Goal: Transaction & Acquisition: Purchase product/service

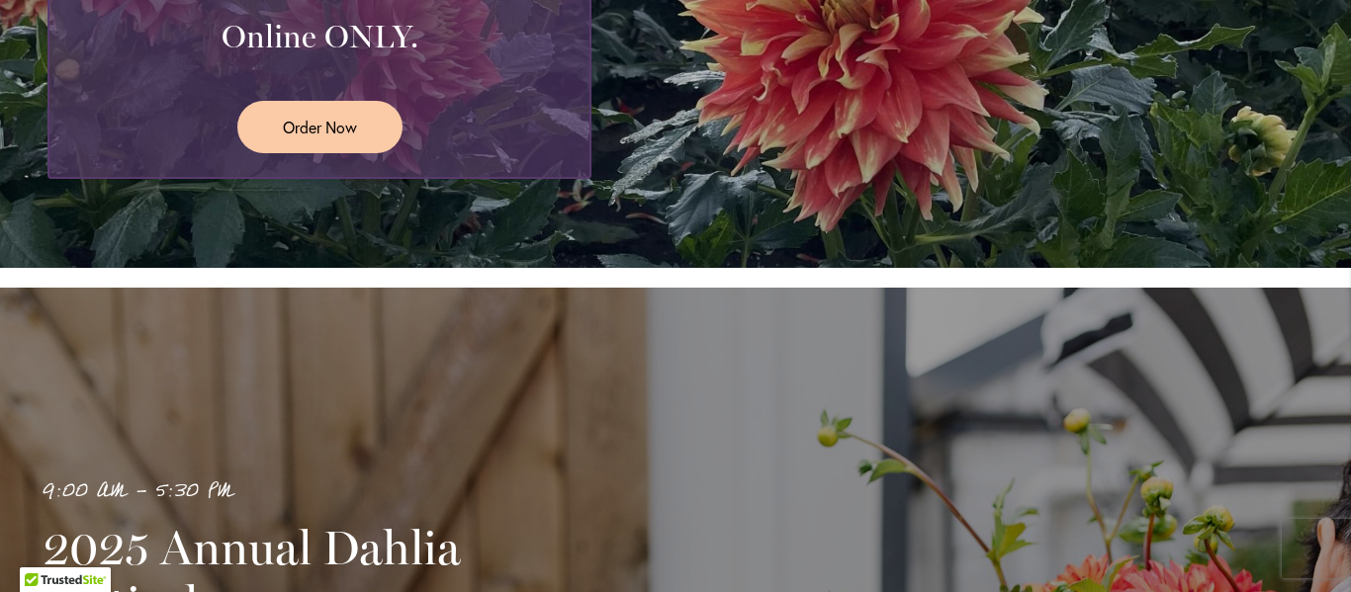
scroll to position [631, 0]
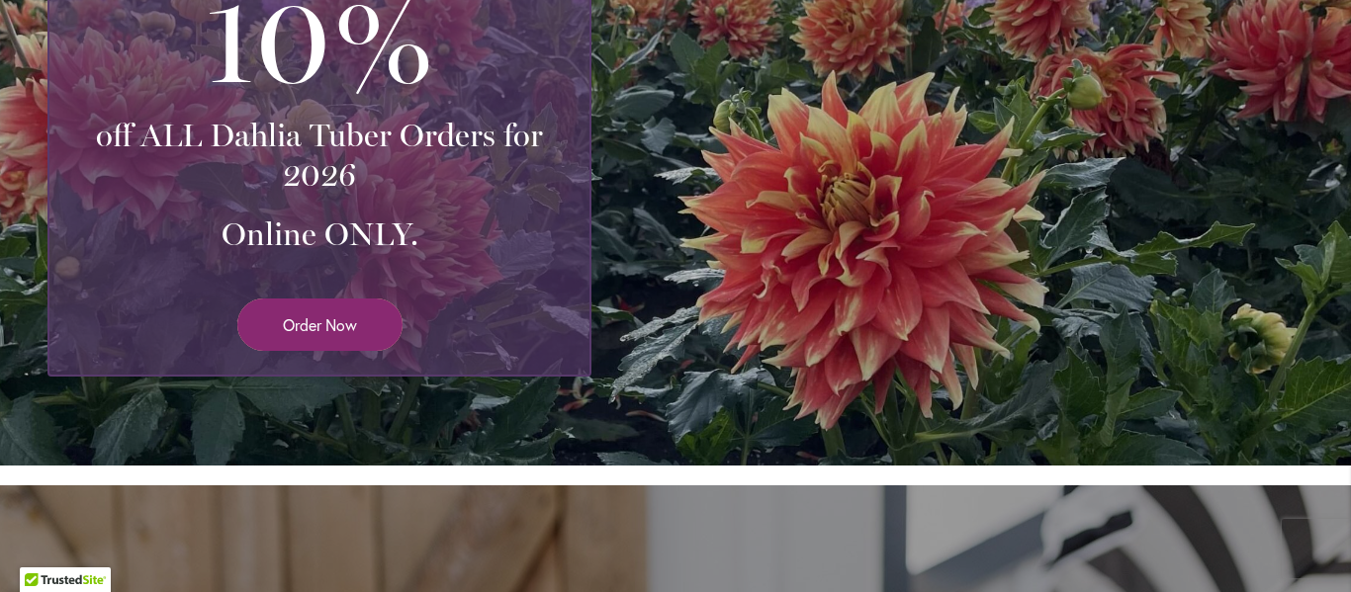
click at [337, 326] on span "Order Now" at bounding box center [320, 324] width 74 height 23
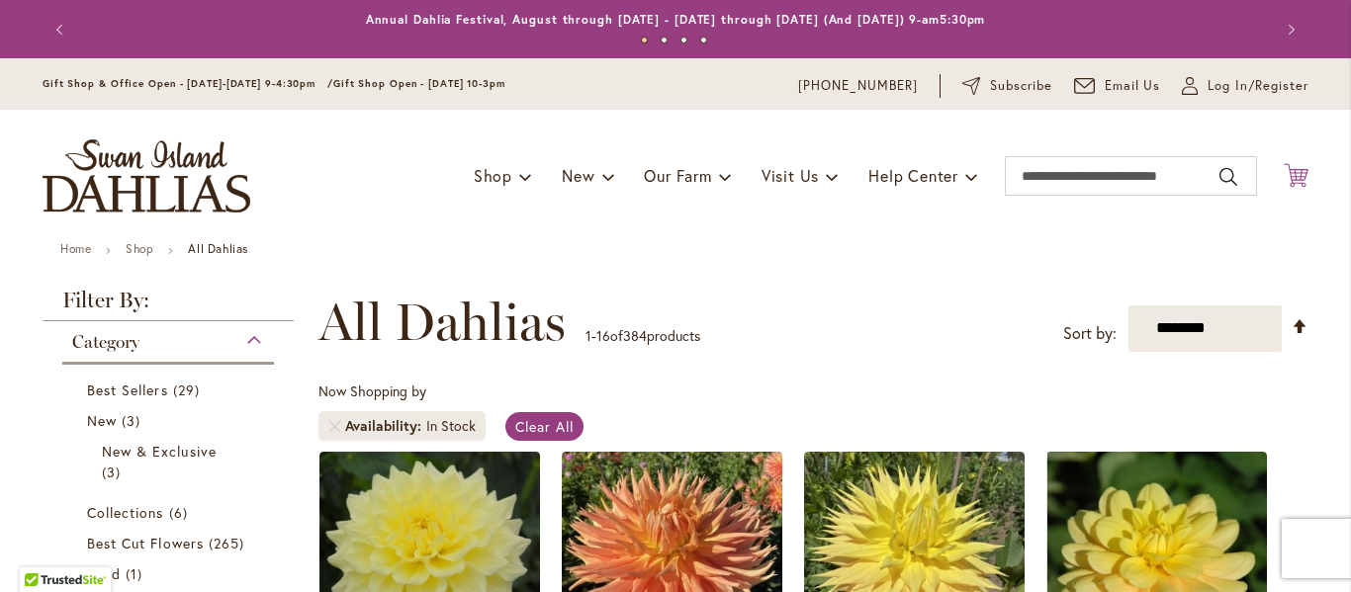
click at [1286, 182] on icon at bounding box center [1296, 175] width 25 height 24
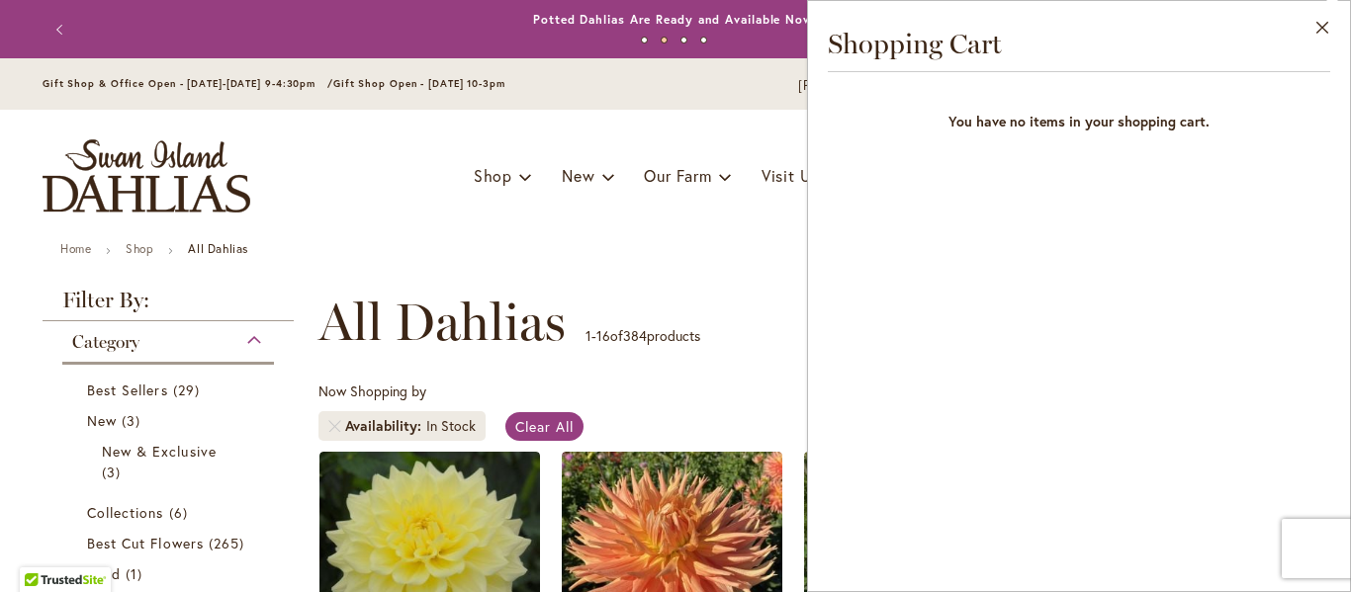
click at [1286, 182] on icon at bounding box center [1296, 175] width 25 height 24
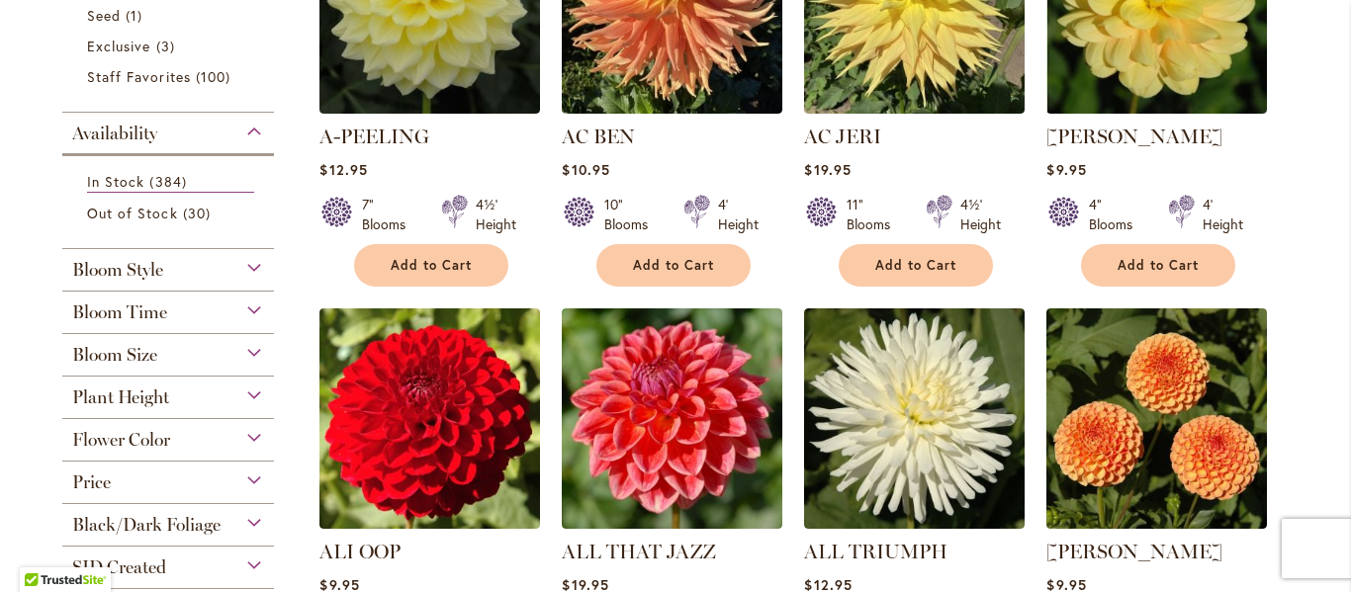
scroll to position [593, 0]
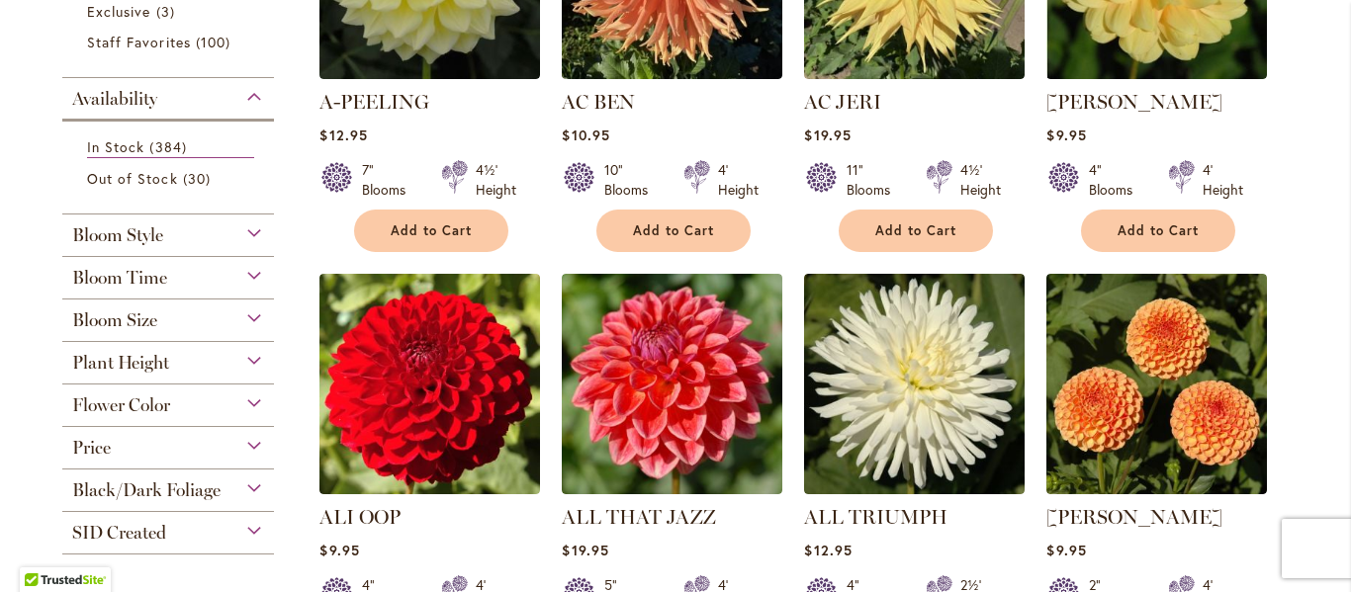
click at [240, 274] on div "Bloom Time" at bounding box center [168, 273] width 212 height 32
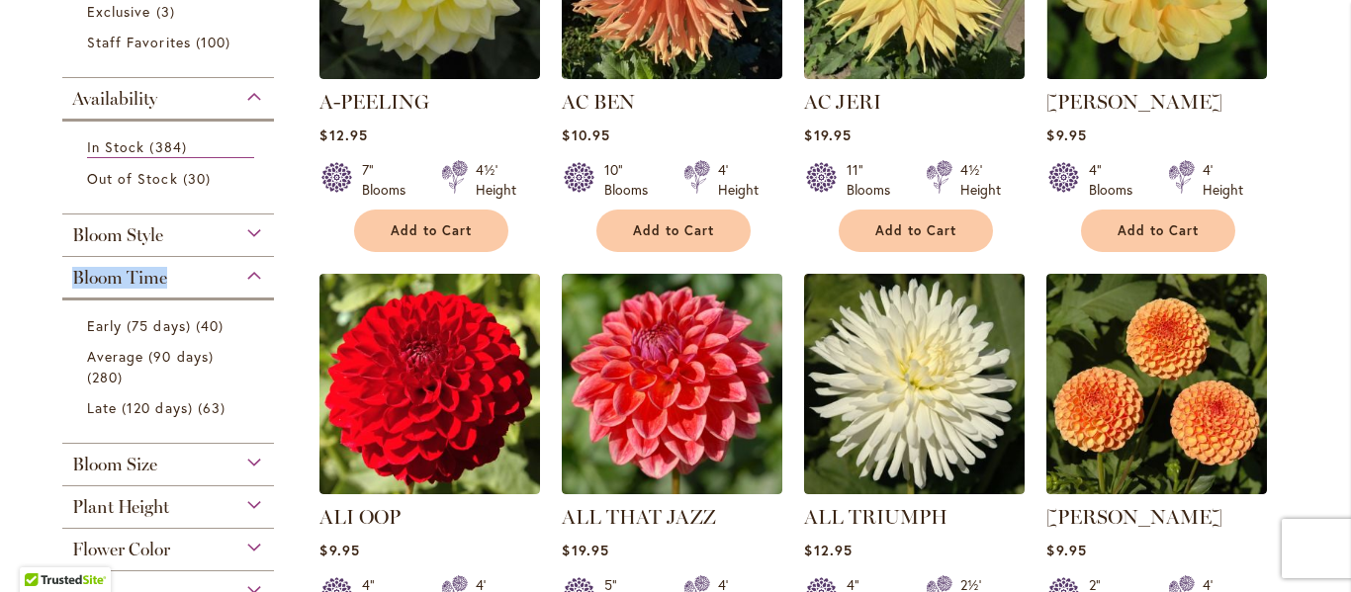
click at [240, 274] on div "Bloom Time" at bounding box center [168, 273] width 212 height 32
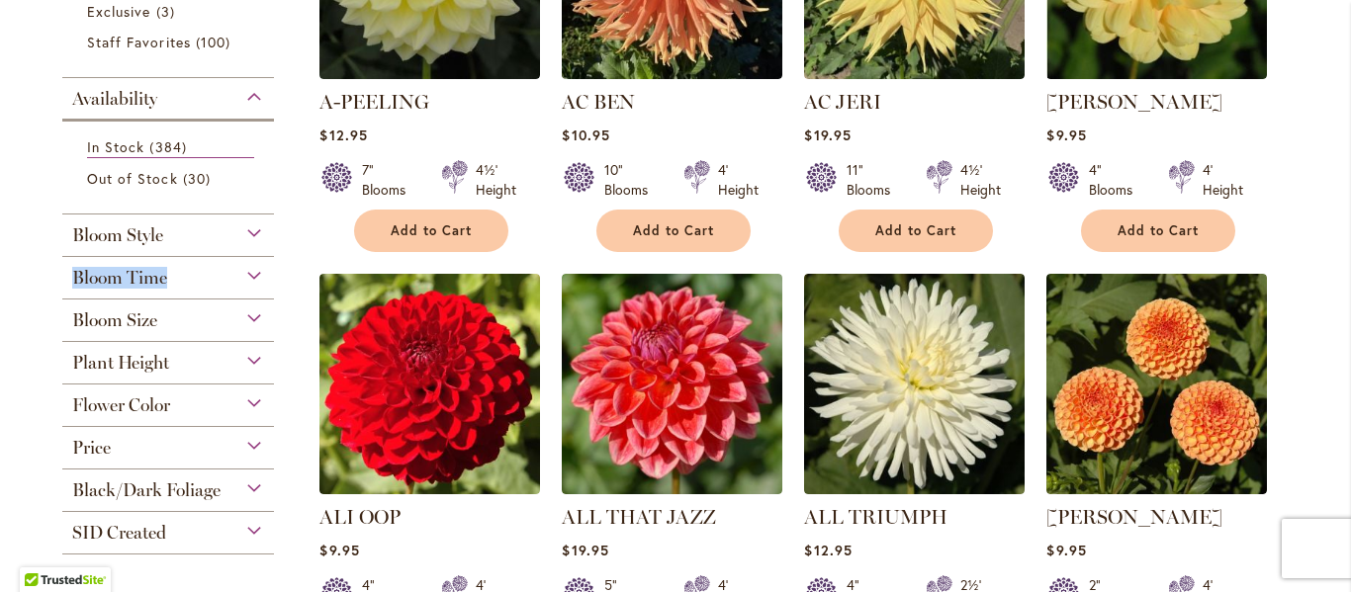
click at [240, 274] on div "Bloom Time" at bounding box center [168, 273] width 212 height 32
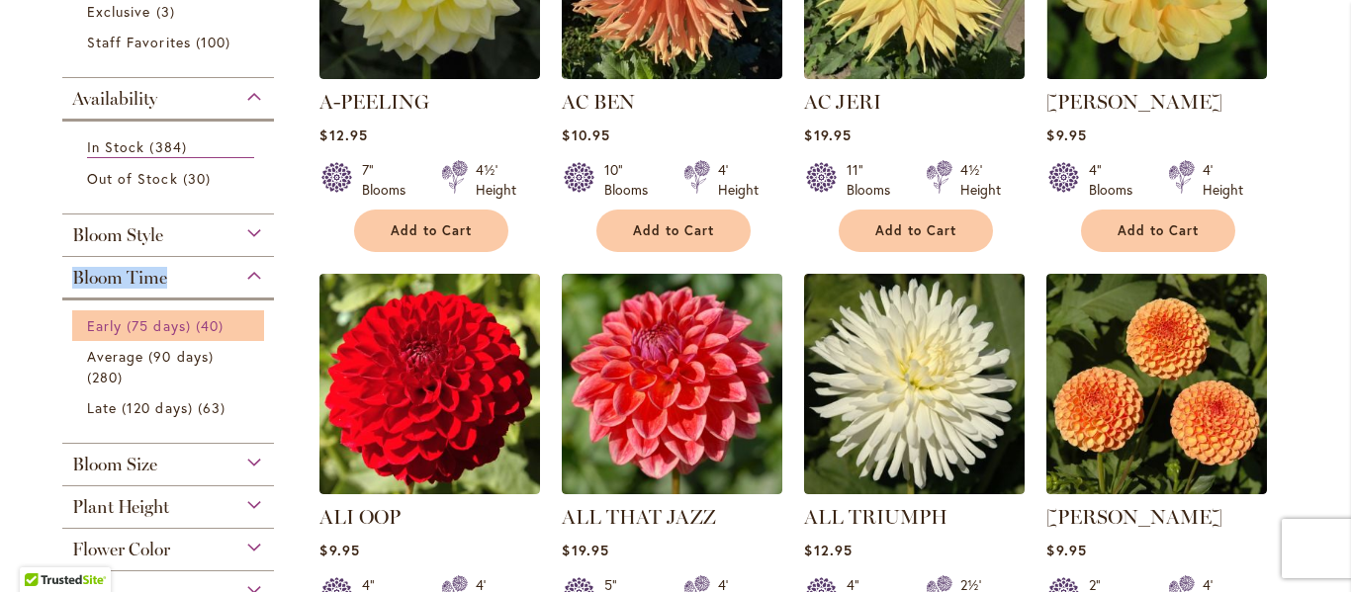
click at [196, 333] on span "40 items" at bounding box center [212, 325] width 33 height 21
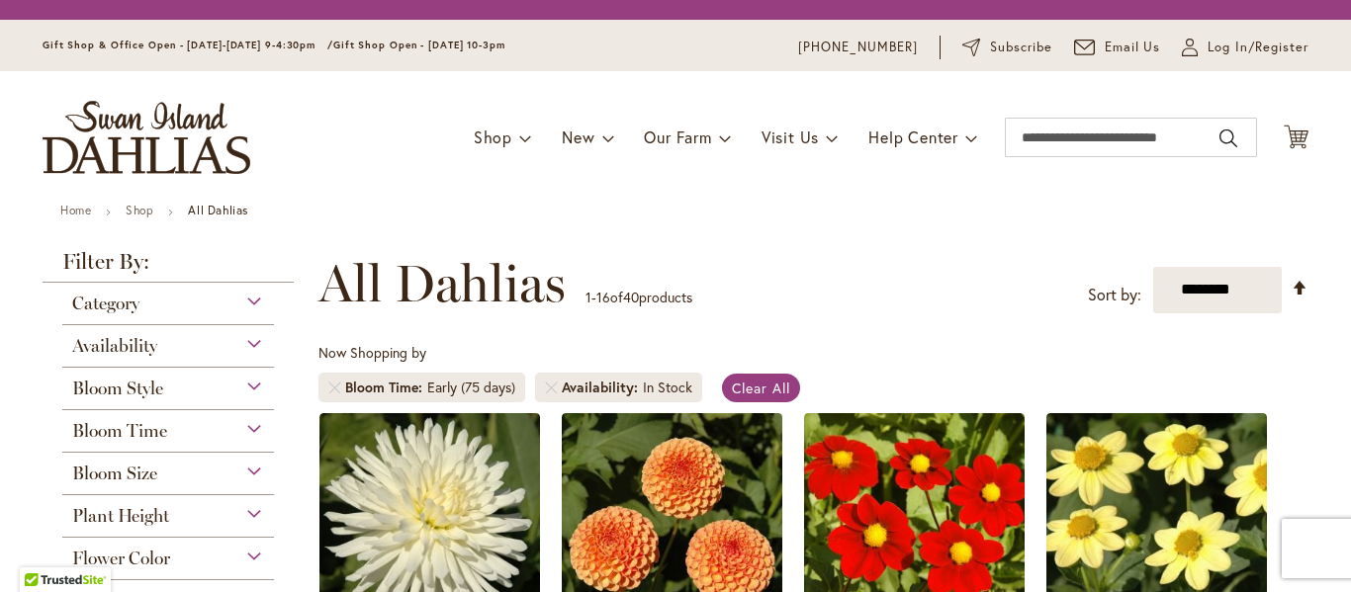
click at [174, 329] on div "Availability" at bounding box center [168, 341] width 212 height 32
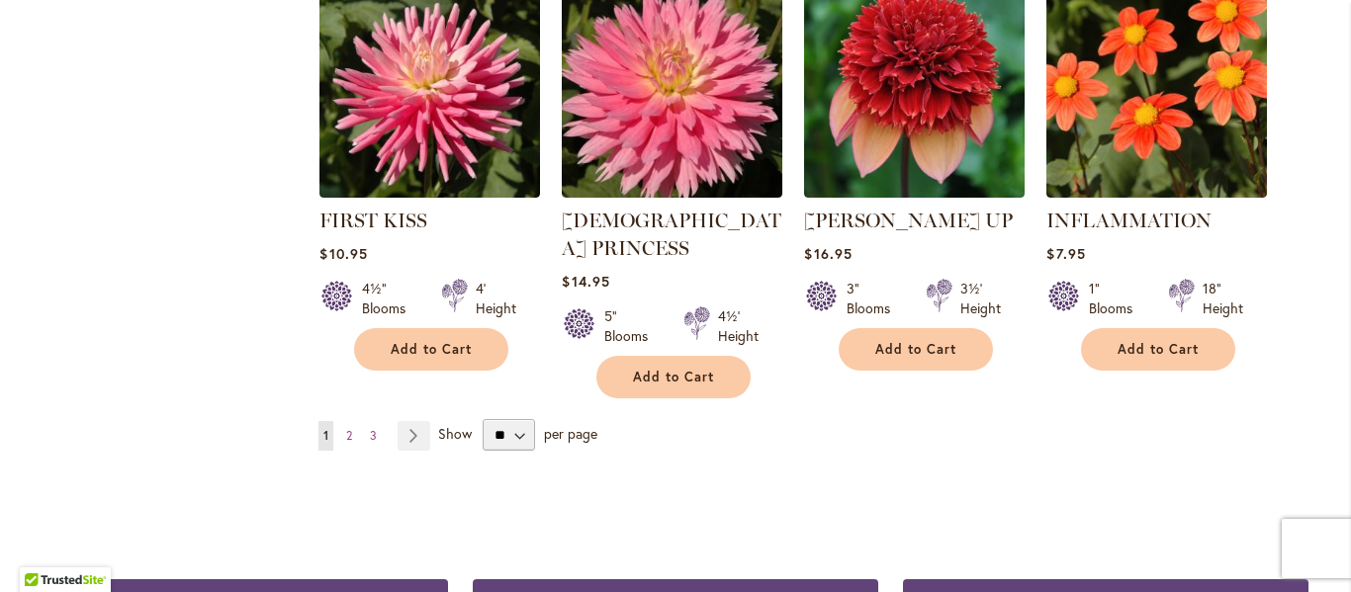
scroll to position [1780, 0]
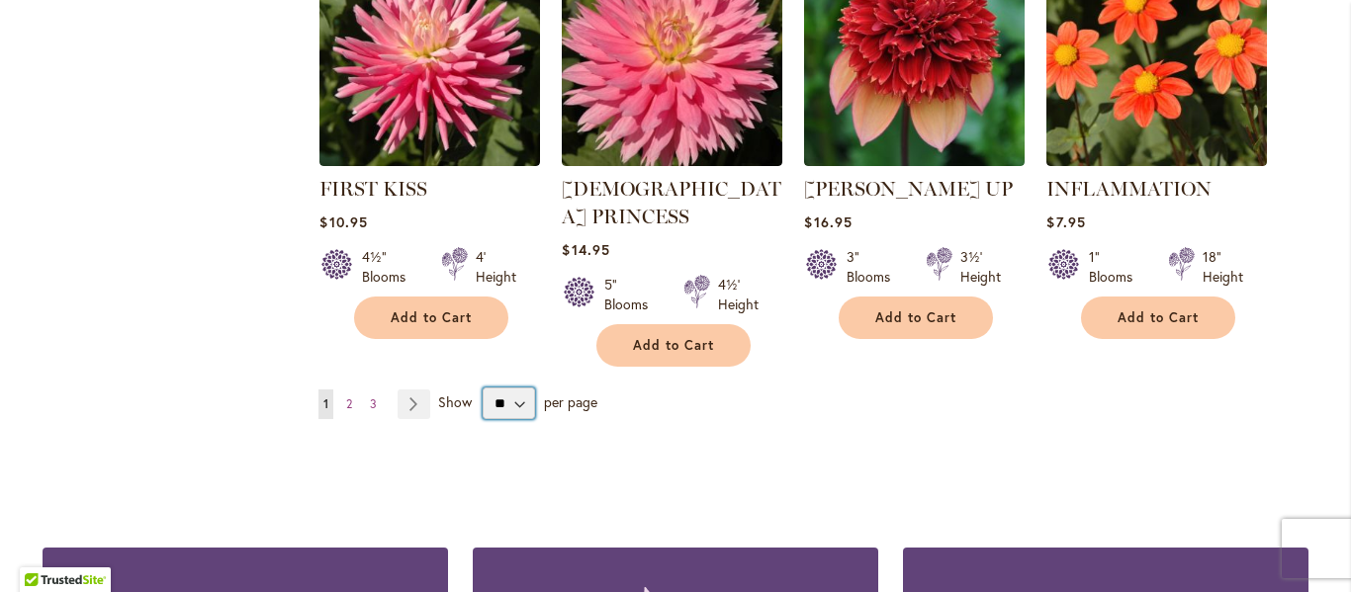
click at [507, 388] on select "** ** ** **" at bounding box center [509, 404] width 52 height 32
select select "**"
click at [483, 388] on select "** ** ** **" at bounding box center [509, 404] width 52 height 32
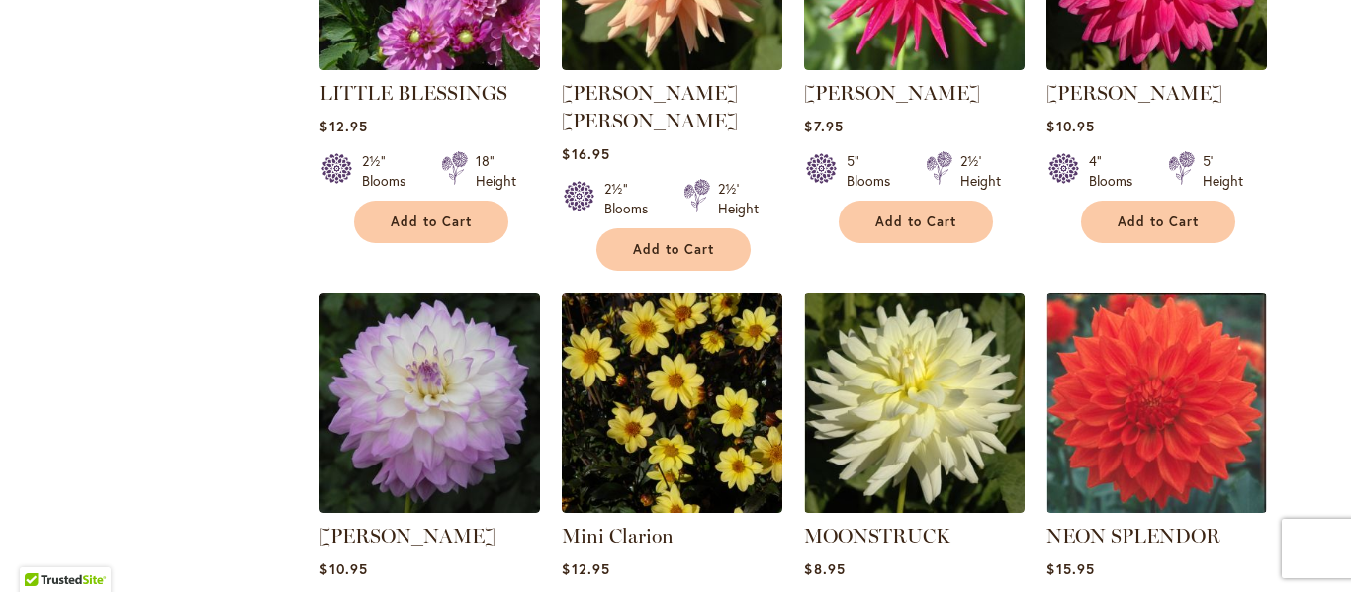
scroll to position [2769, 0]
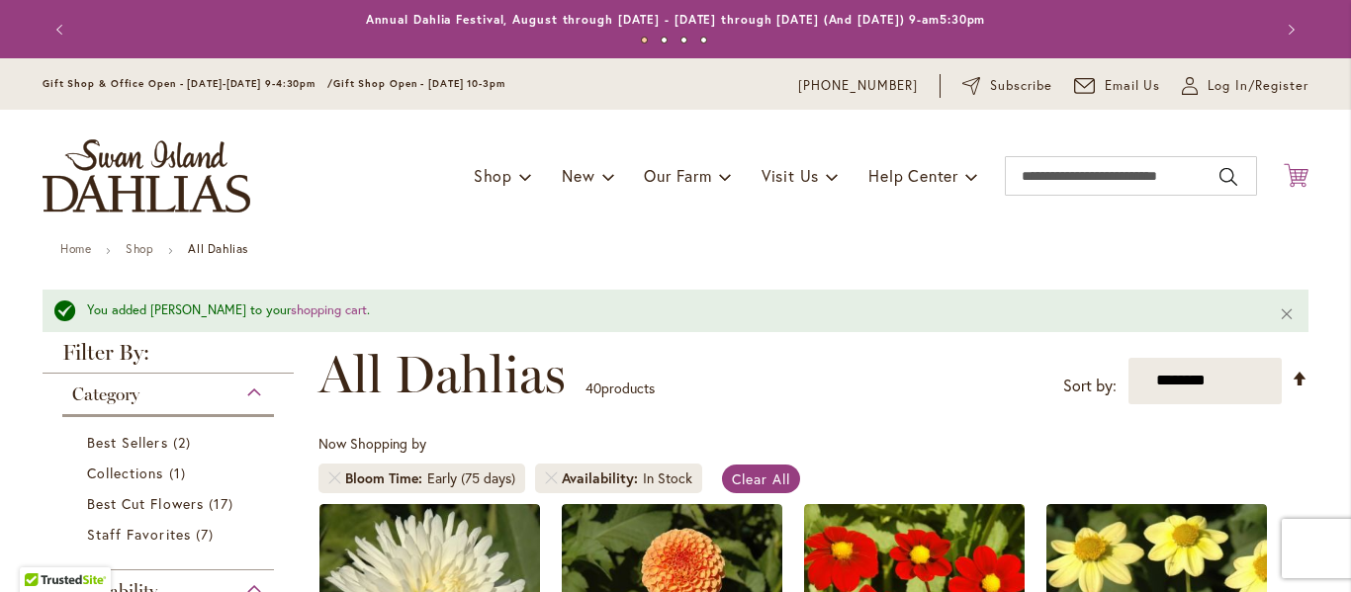
click at [1298, 179] on icon "Cart .cls-1 { fill: #231f20; }" at bounding box center [1296, 175] width 25 height 25
click at [1298, 179] on div "Cart .cls-1 { fill: #231f20; } Close Shopping Cart You have no items in your sh…" at bounding box center [1296, 176] width 25 height 27
click at [1296, 179] on icon at bounding box center [1296, 175] width 25 height 24
click at [1296, 179] on div "Cart .cls-1 { fill: #231f20; } Close Shopping Cart You have no items in your sh…" at bounding box center [1296, 176] width 25 height 27
click at [1296, 179] on icon at bounding box center [1296, 175] width 25 height 24
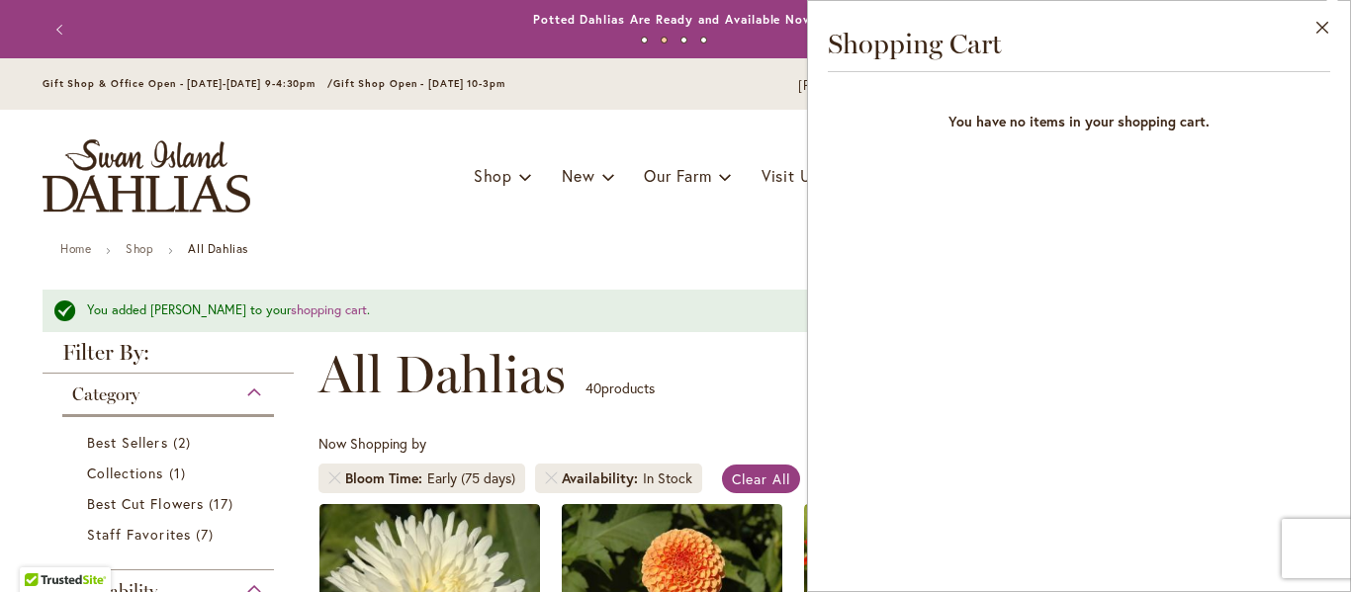
click at [1296, 179] on div "Cart .cls-1 { fill: #231f20; } Close Shopping Cart You have no items in your sh…" at bounding box center [1296, 176] width 25 height 27
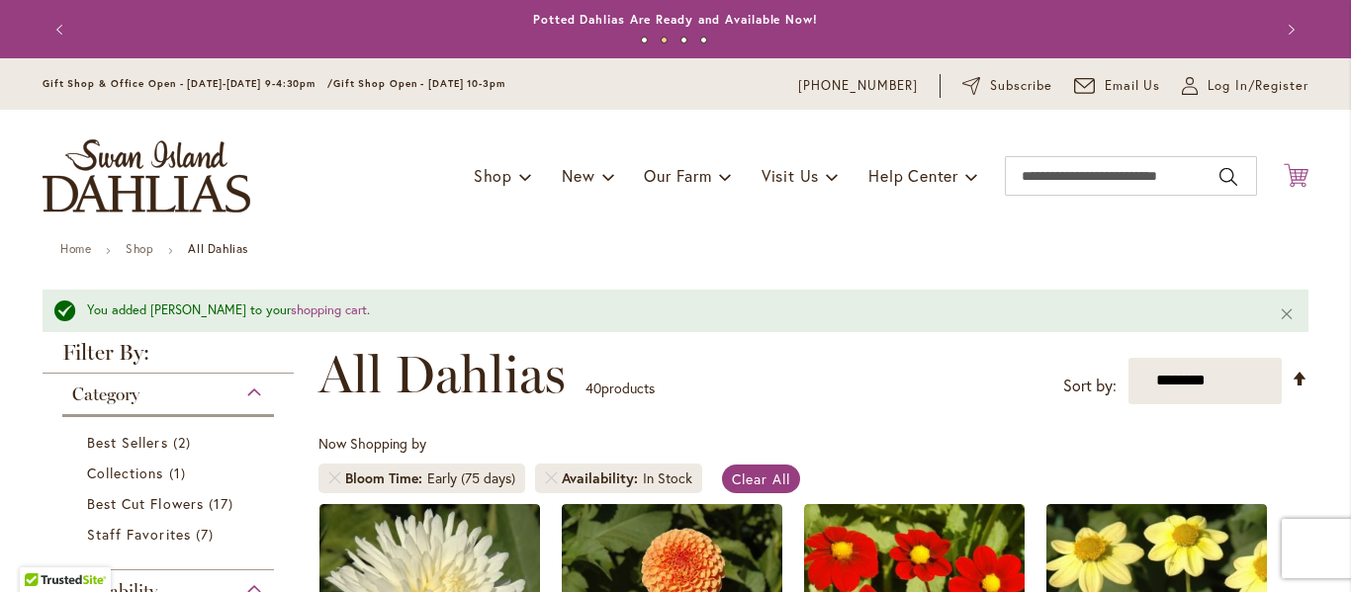
click at [1296, 179] on icon at bounding box center [1296, 175] width 25 height 24
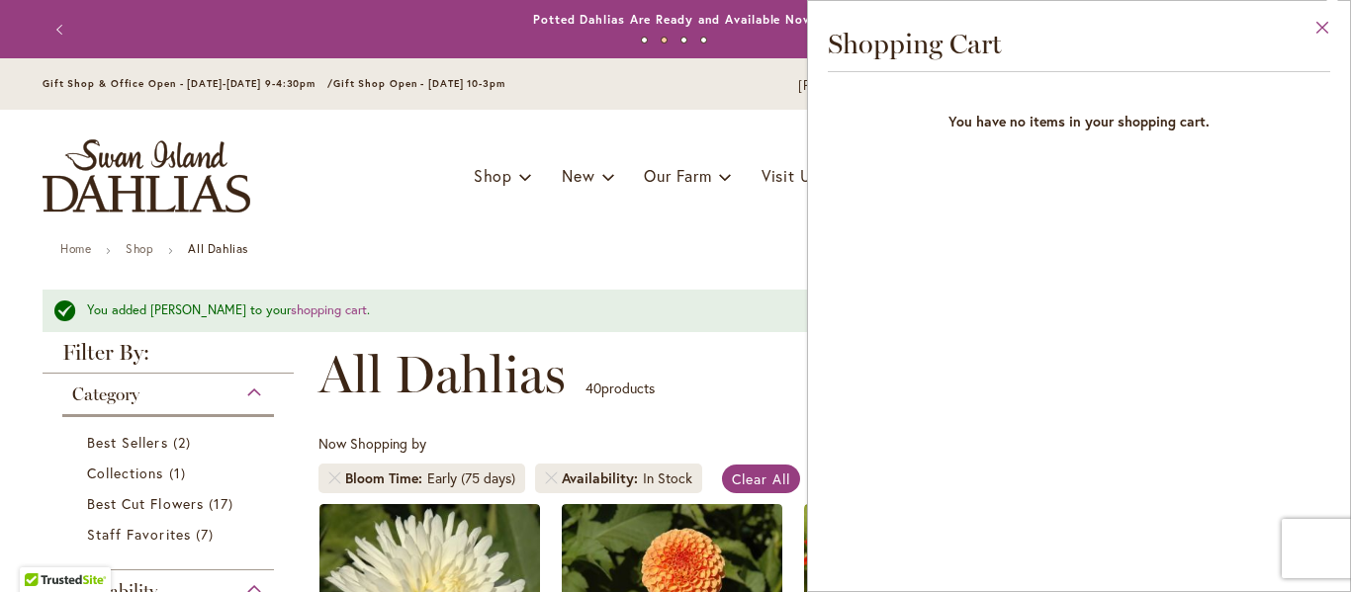
click at [1327, 24] on button "Close" at bounding box center [1322, 32] width 54 height 62
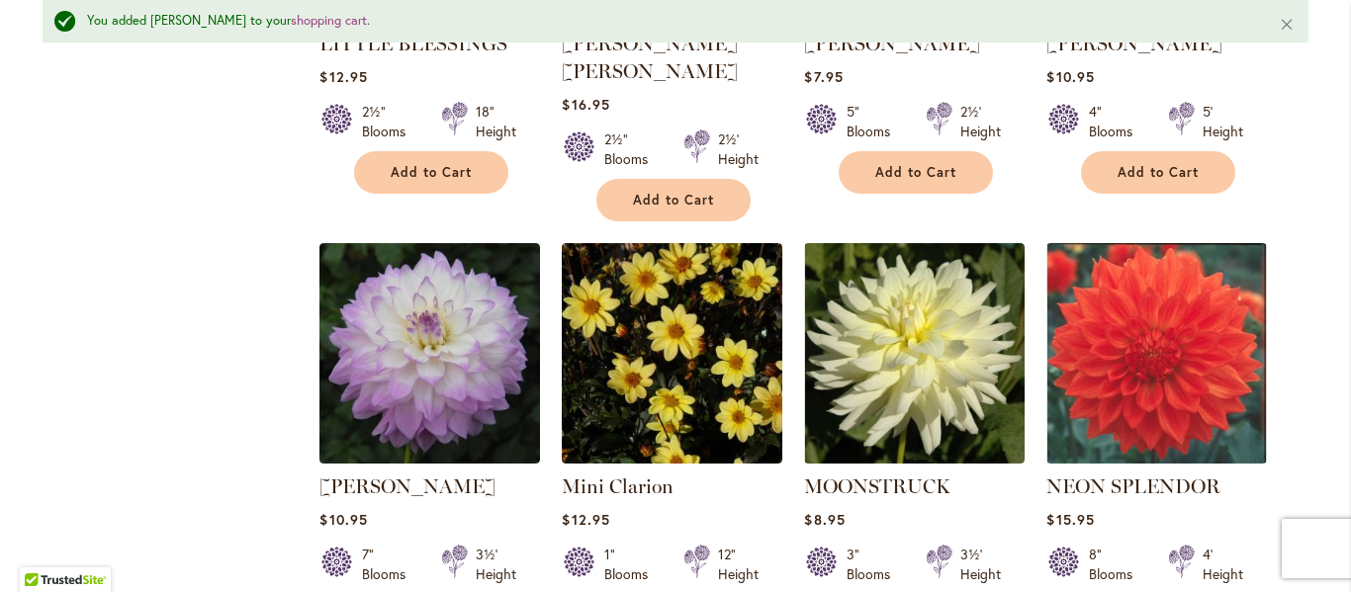
scroll to position [2868, 0]
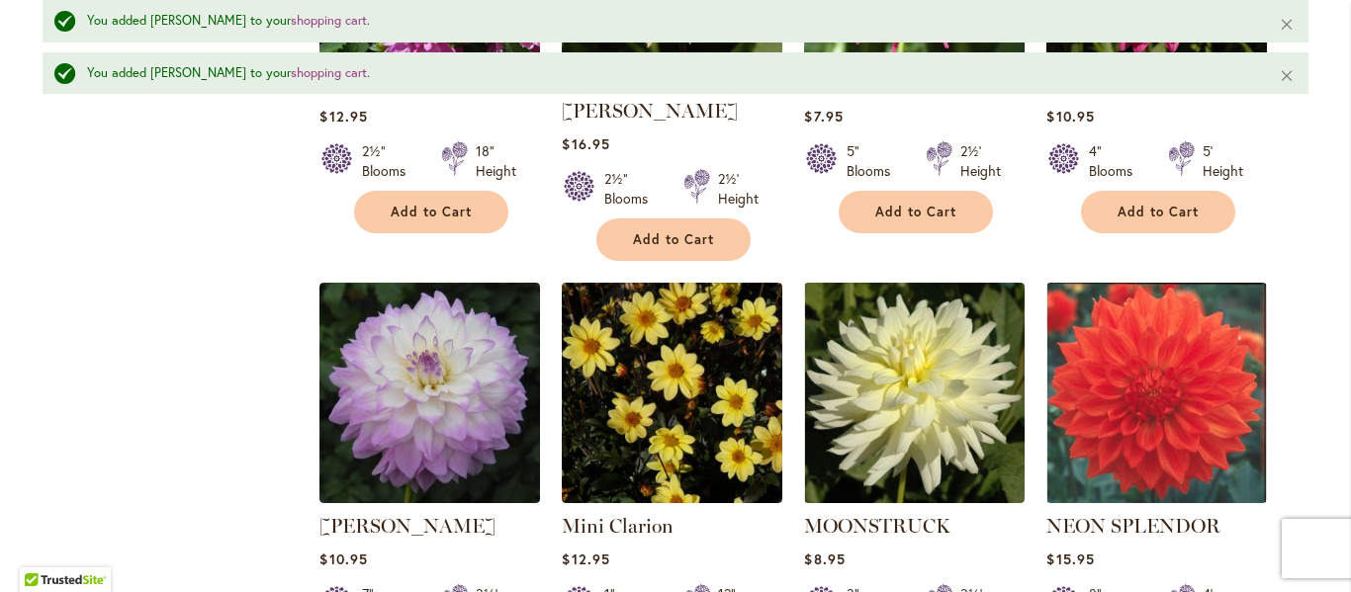
scroll to position [2919, 0]
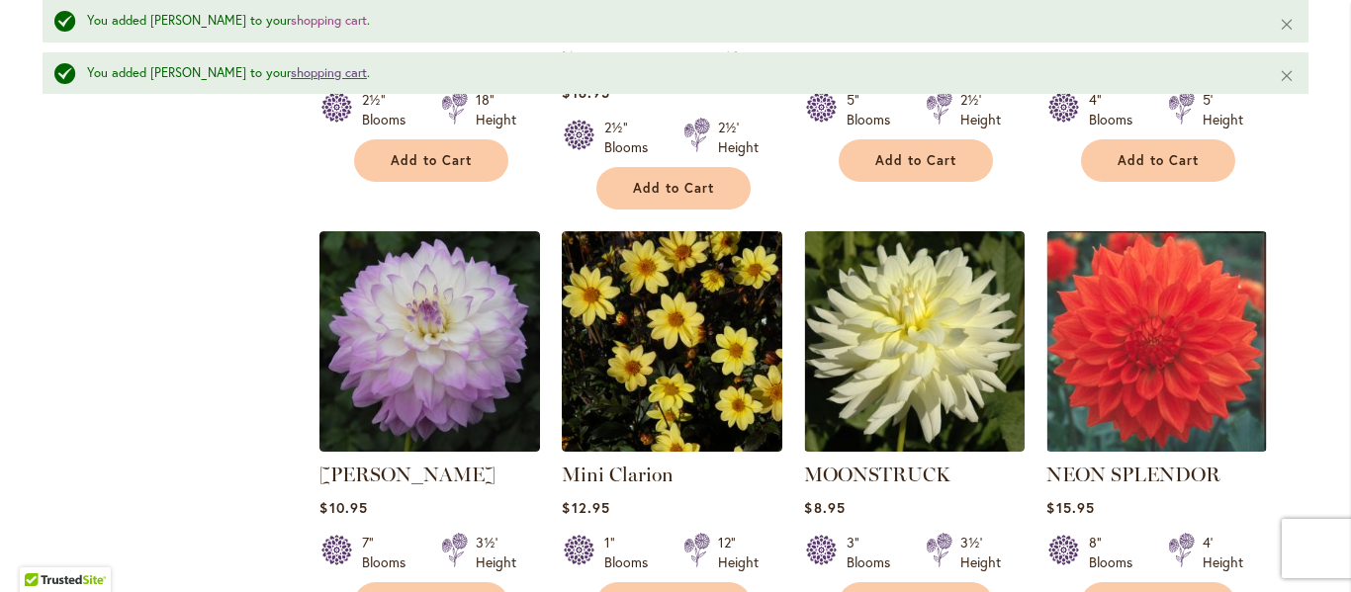
click at [318, 74] on link "shopping cart" at bounding box center [329, 72] width 76 height 17
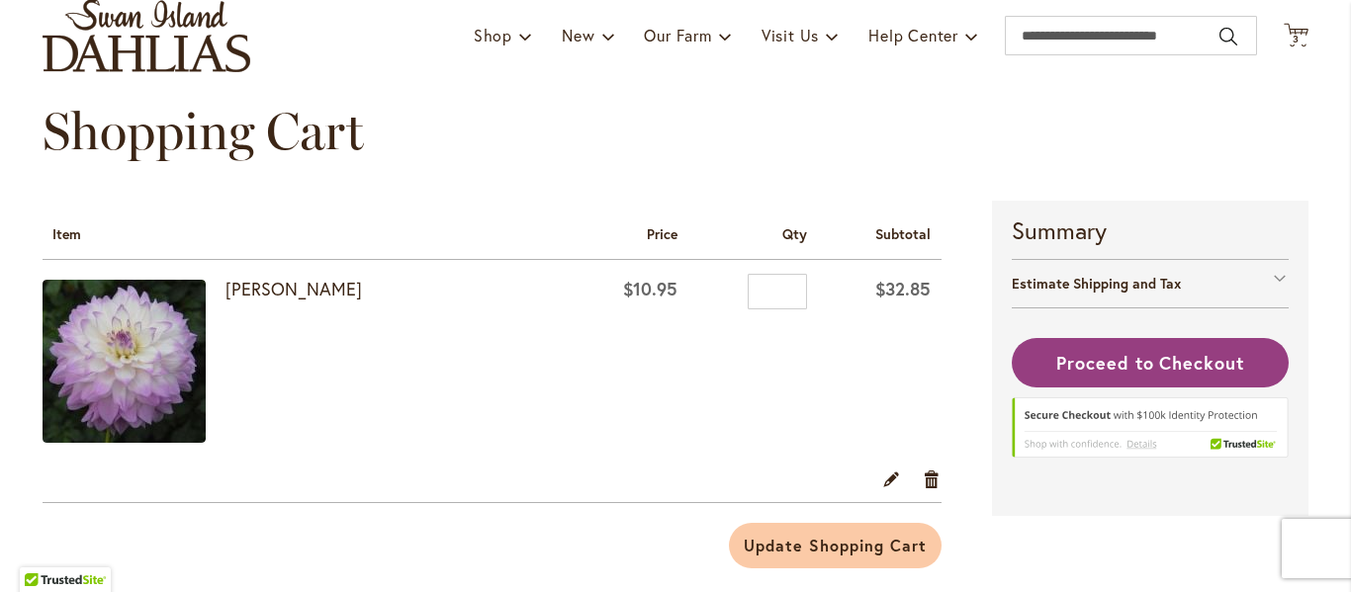
scroll to position [198, 0]
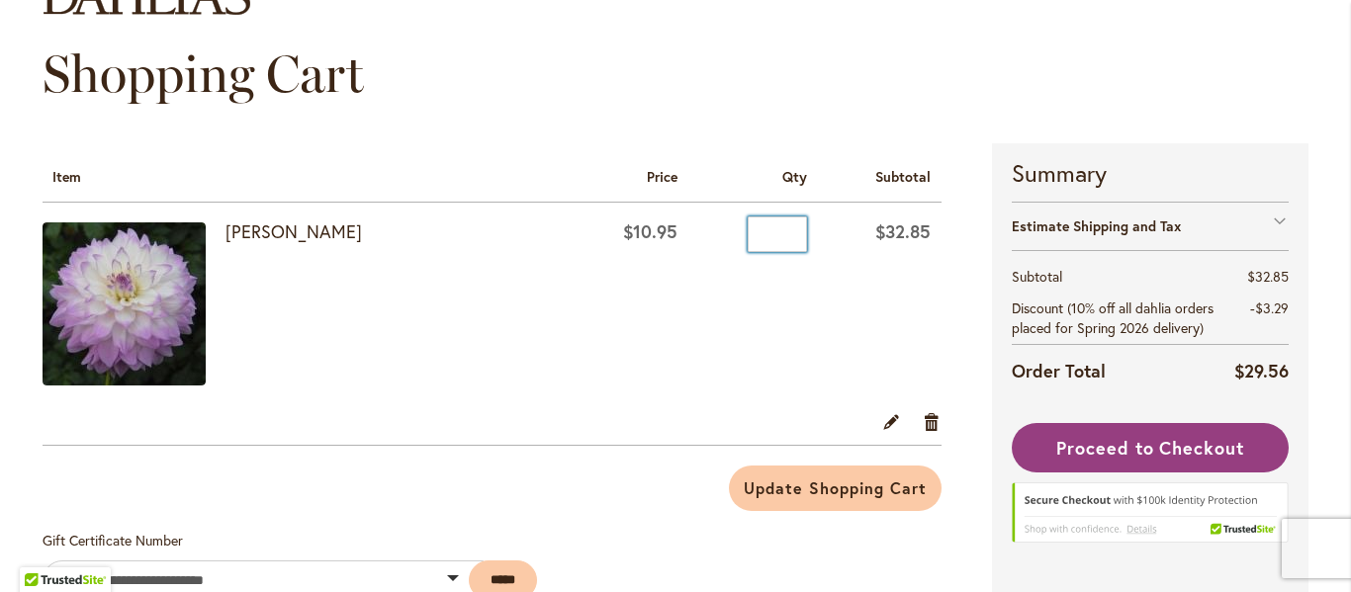
click at [786, 235] on input "*" at bounding box center [777, 235] width 59 height 36
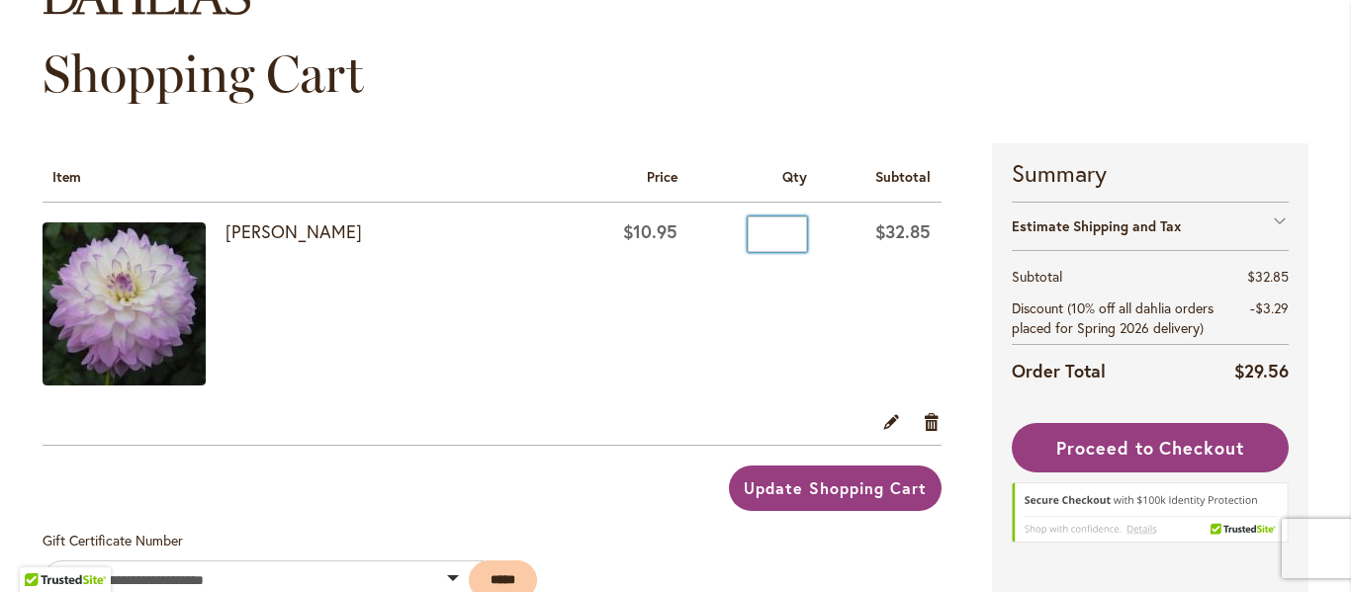
type input "*"
click at [796, 488] on span "Update Shopping Cart" at bounding box center [835, 488] width 182 height 21
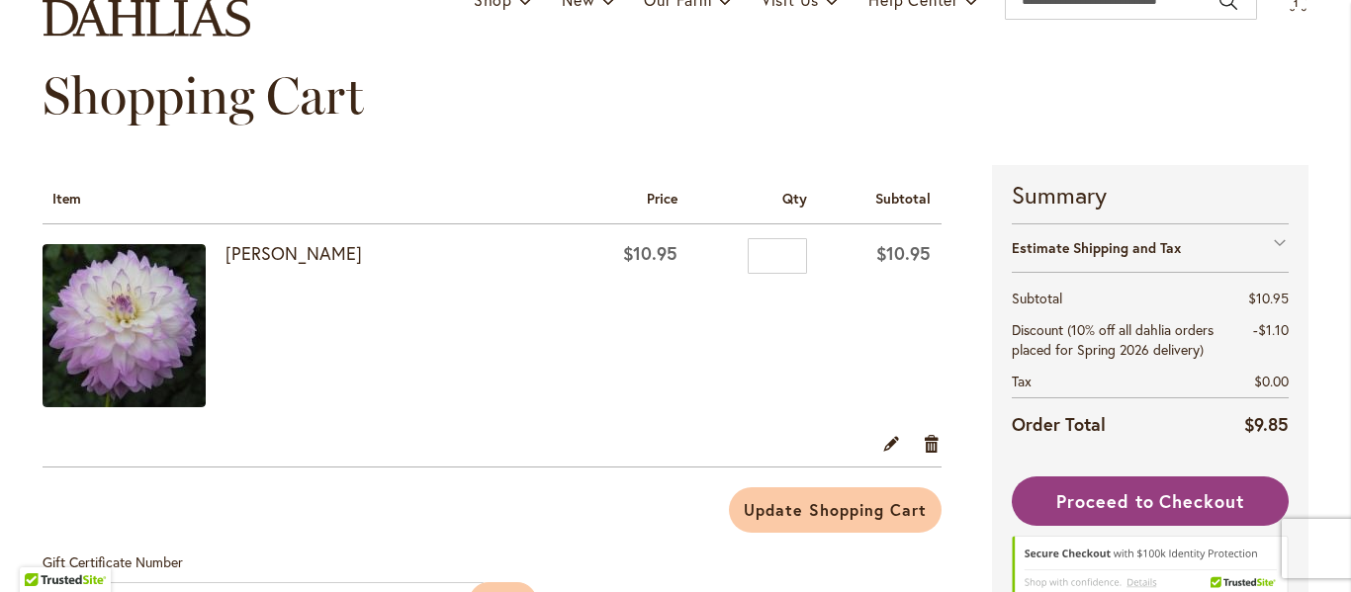
scroll to position [297, 0]
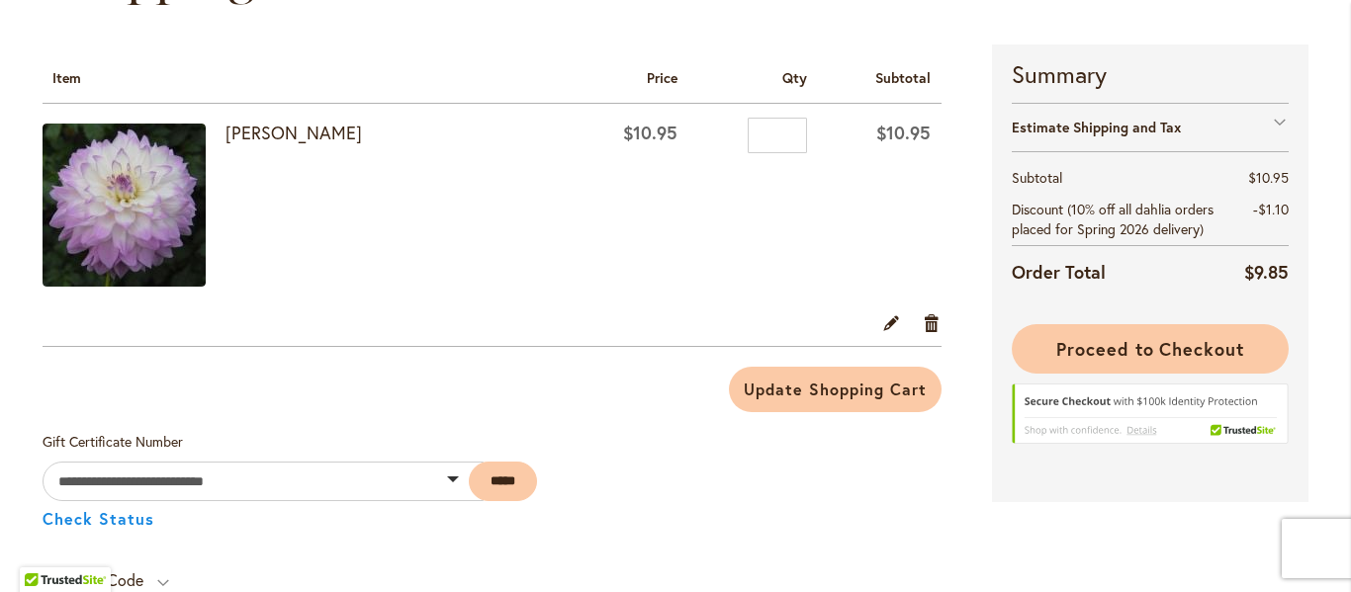
click at [1115, 346] on span "Proceed to Checkout" at bounding box center [1150, 349] width 188 height 24
click at [1115, 346] on li "Proceed to Checkout" at bounding box center [1150, 400] width 277 height 153
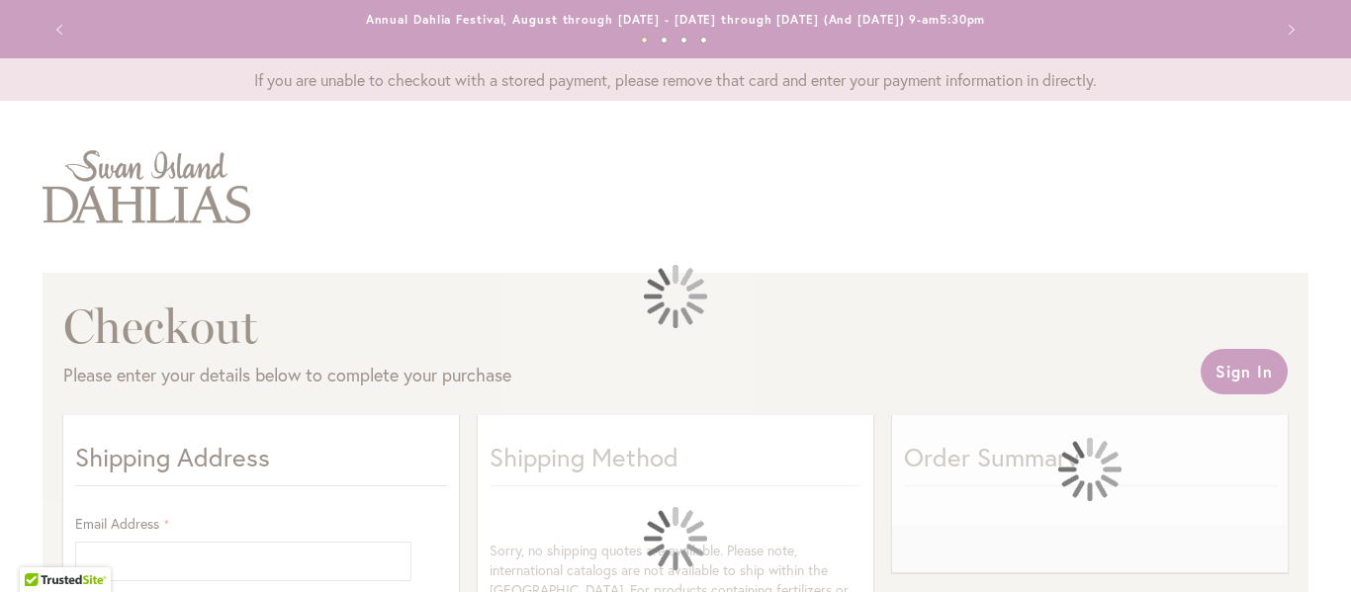
select select "**"
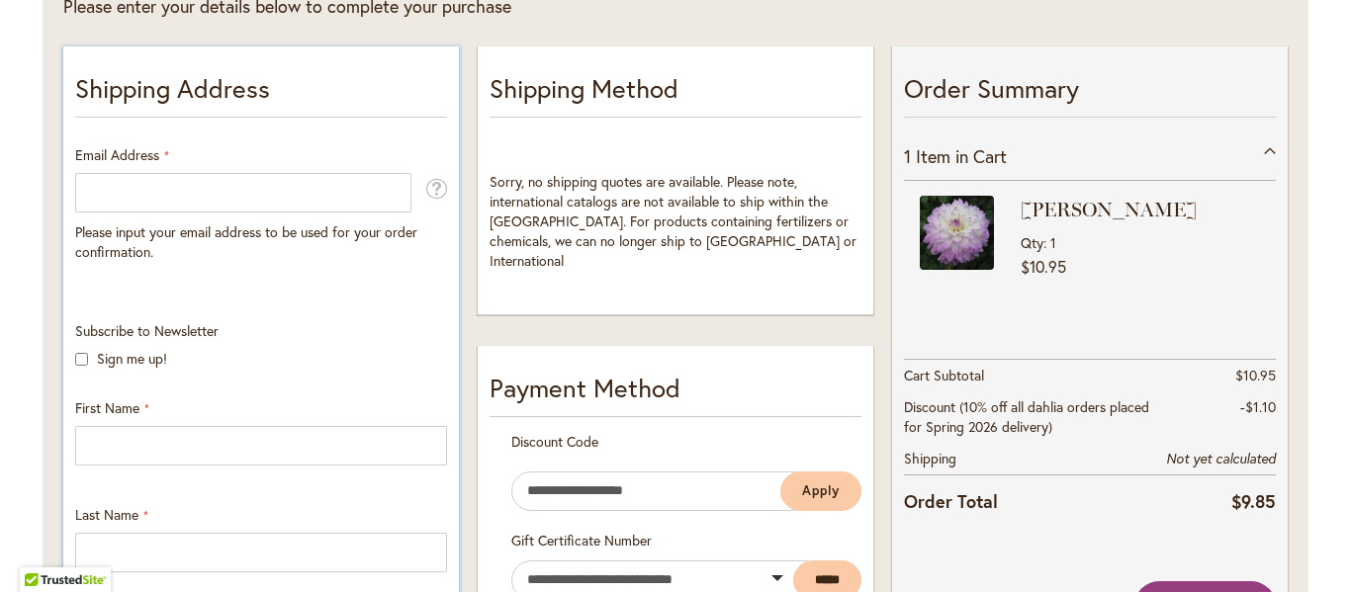
scroll to position [297, 0]
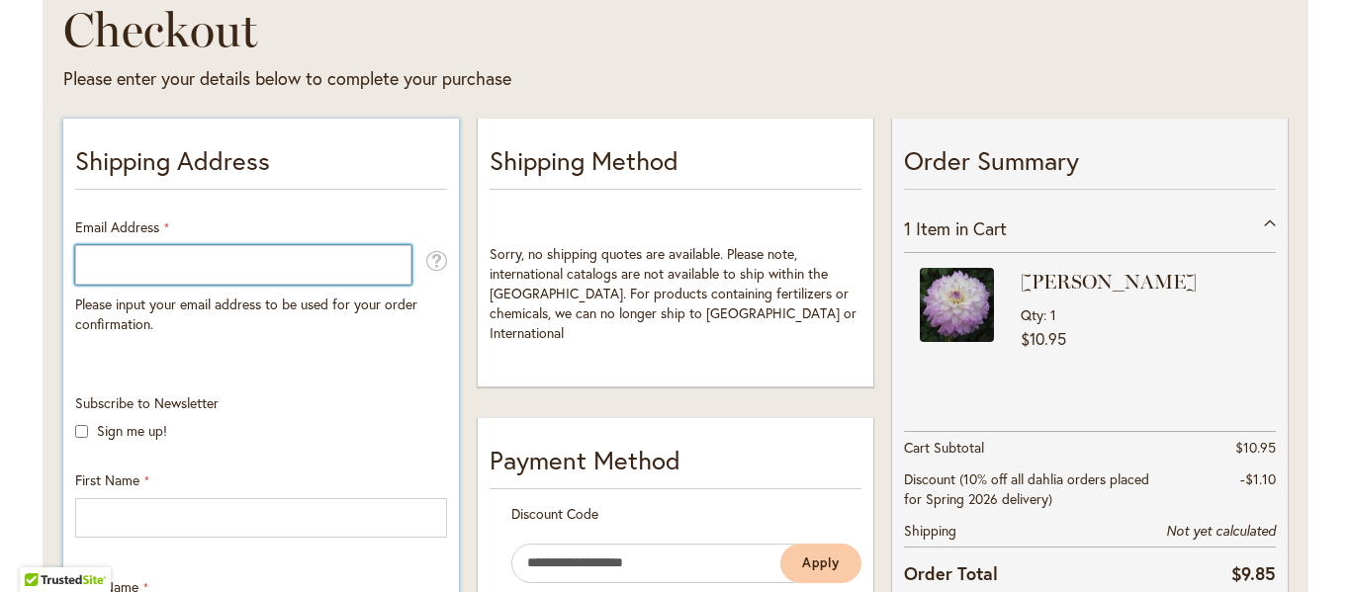
click at [162, 268] on input "Email Address" at bounding box center [243, 265] width 336 height 40
type input "**********"
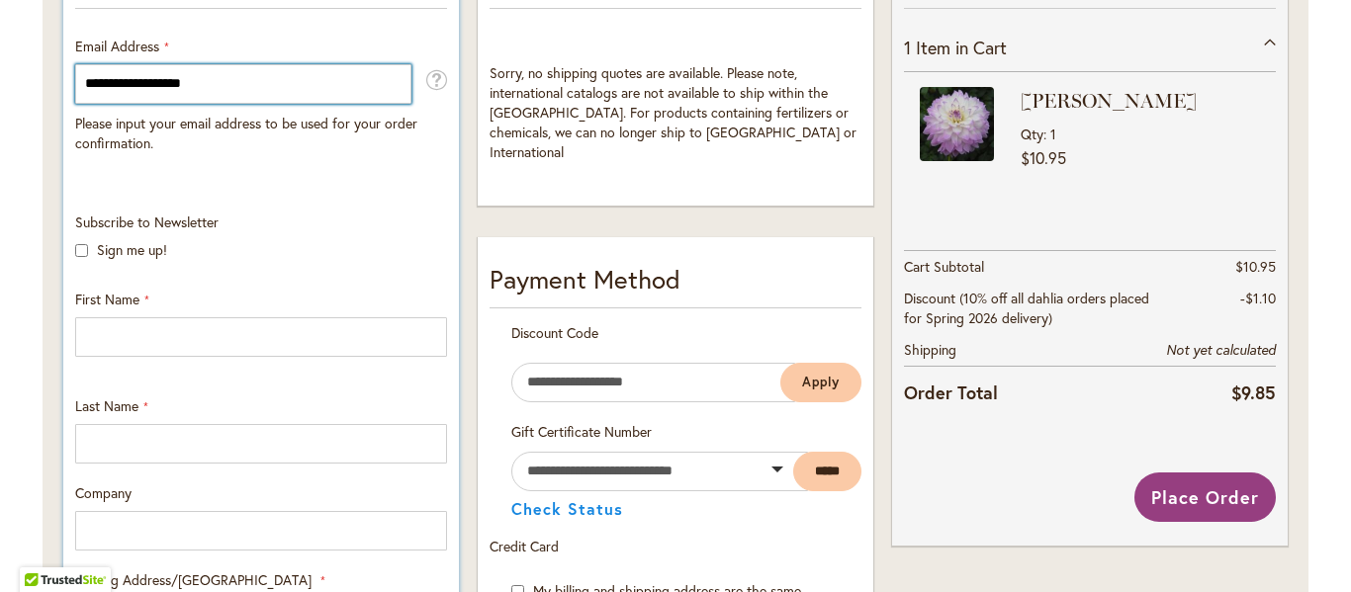
scroll to position [494, 0]
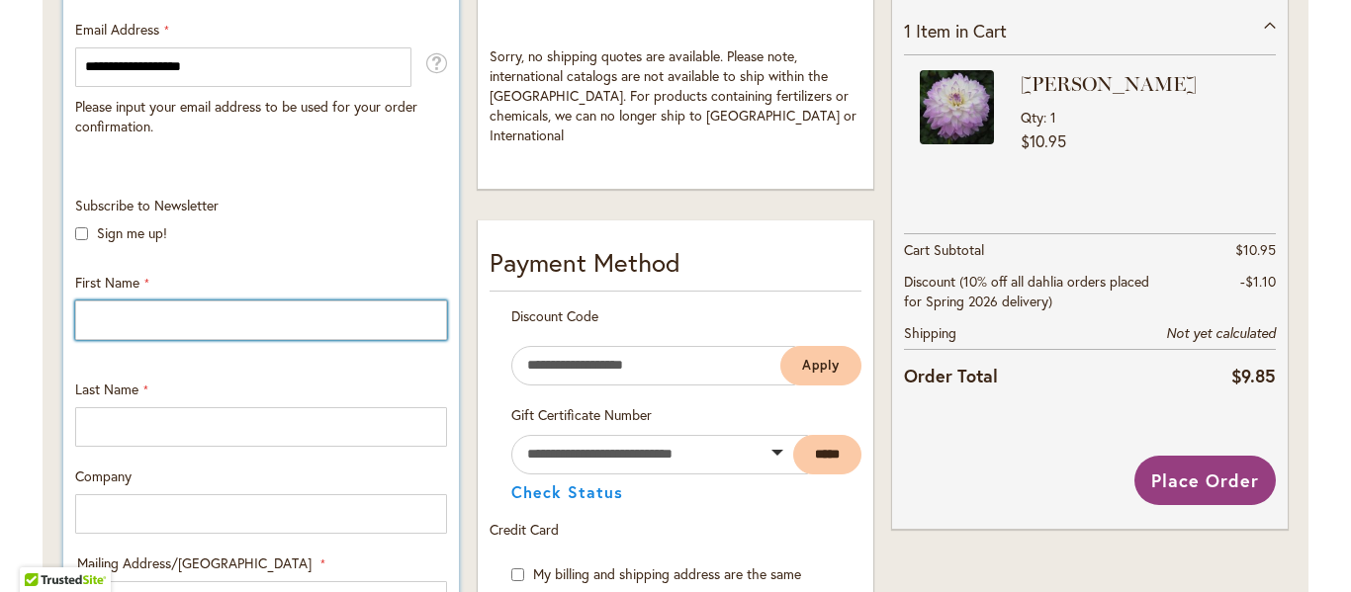
click at [137, 305] on input "First Name" at bounding box center [261, 321] width 372 height 40
type input "*******"
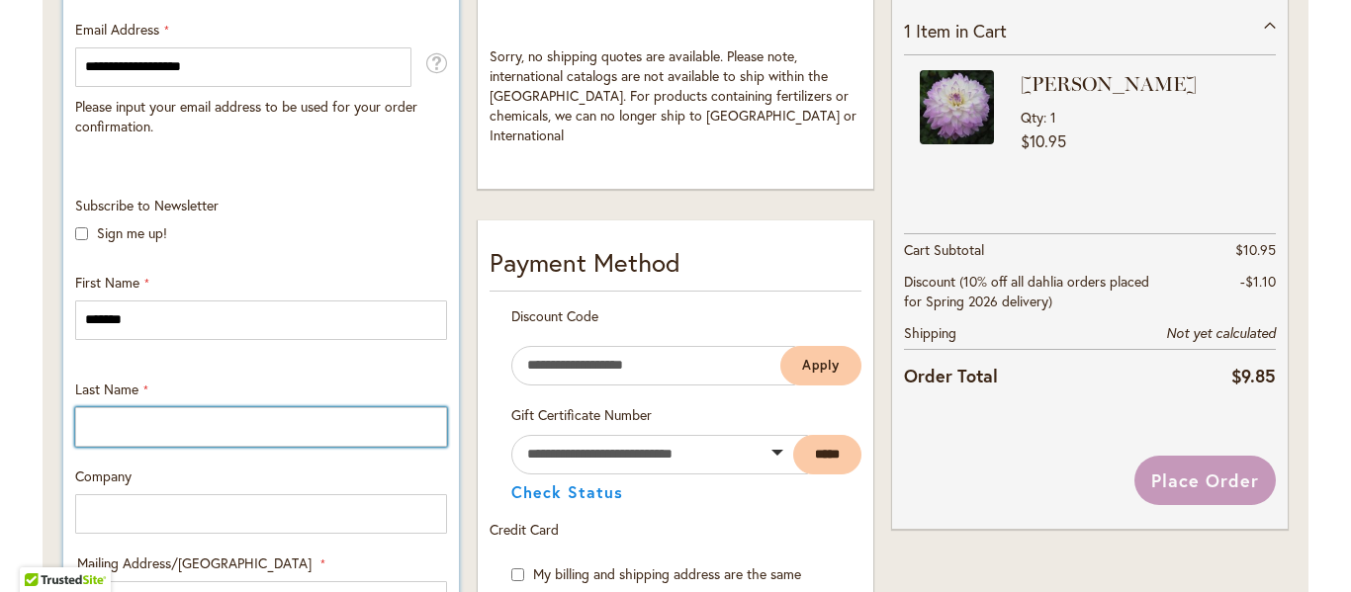
click at [147, 438] on input "Last Name" at bounding box center [261, 427] width 372 height 40
type input "*******"
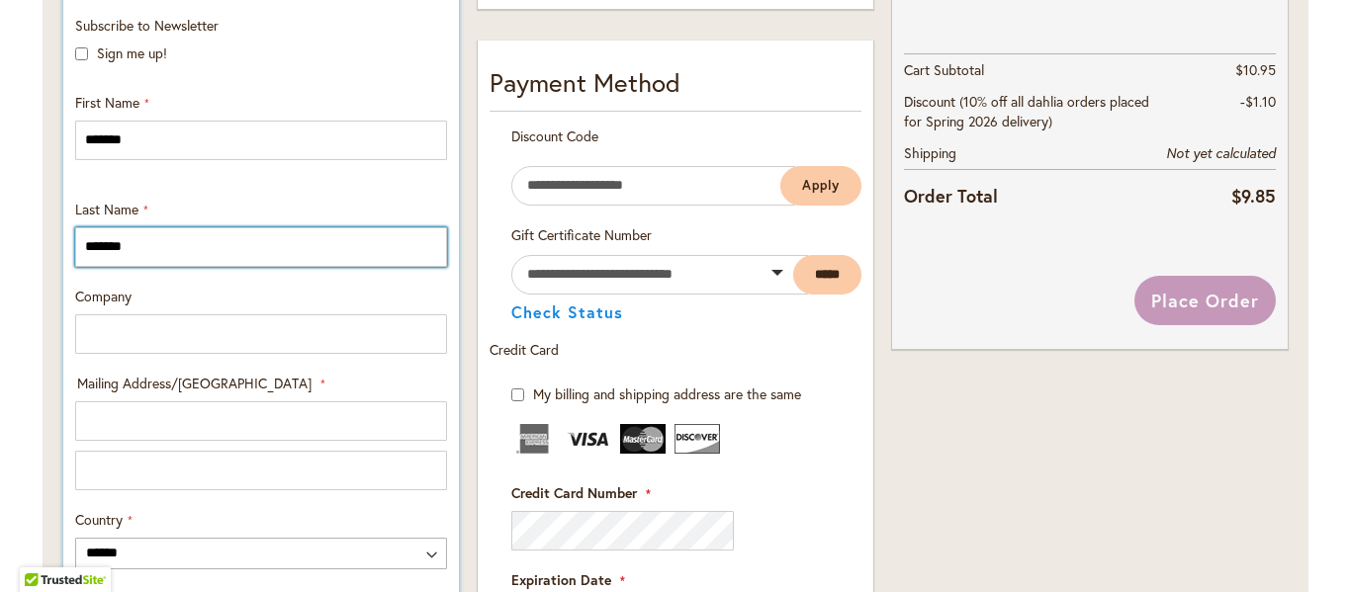
scroll to position [692, 0]
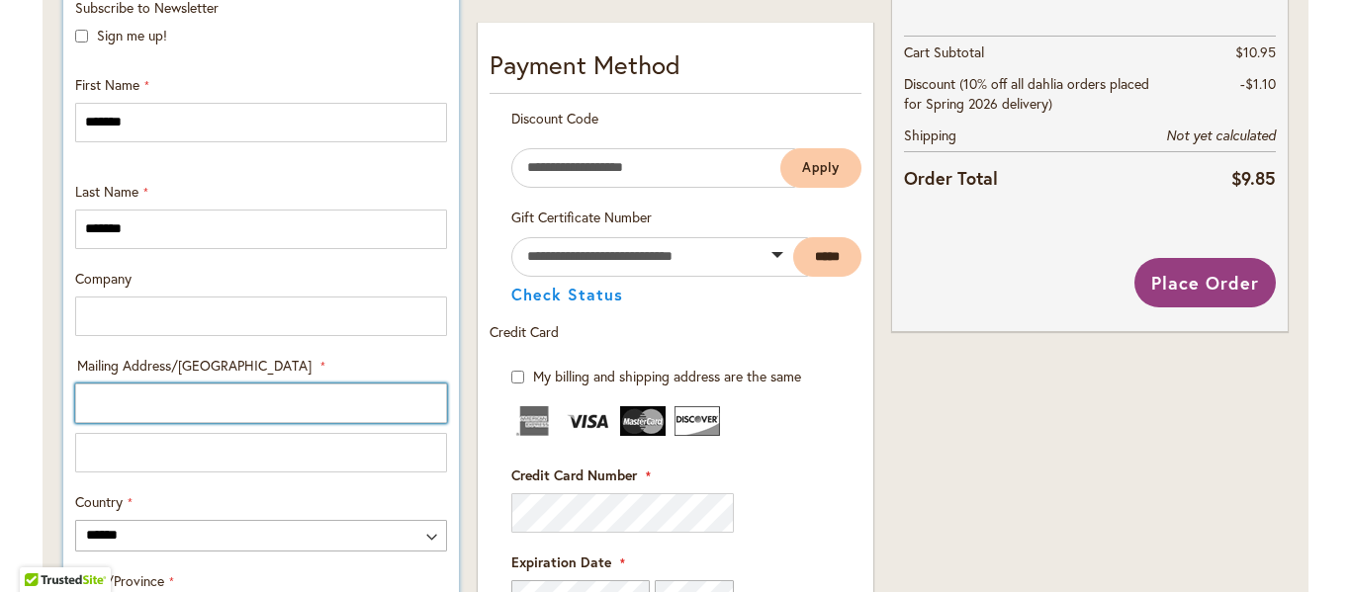
click at [90, 392] on input "Mailing Address/PO BOX: Line 1" at bounding box center [261, 404] width 372 height 40
type input "*********"
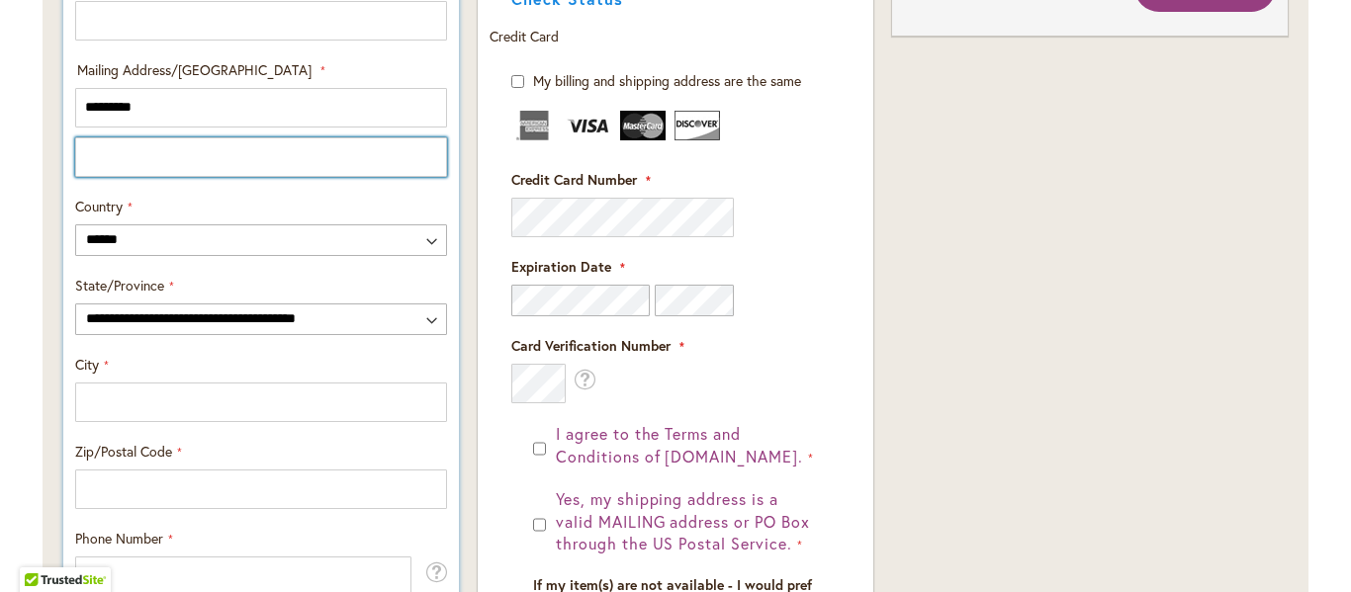
scroll to position [989, 0]
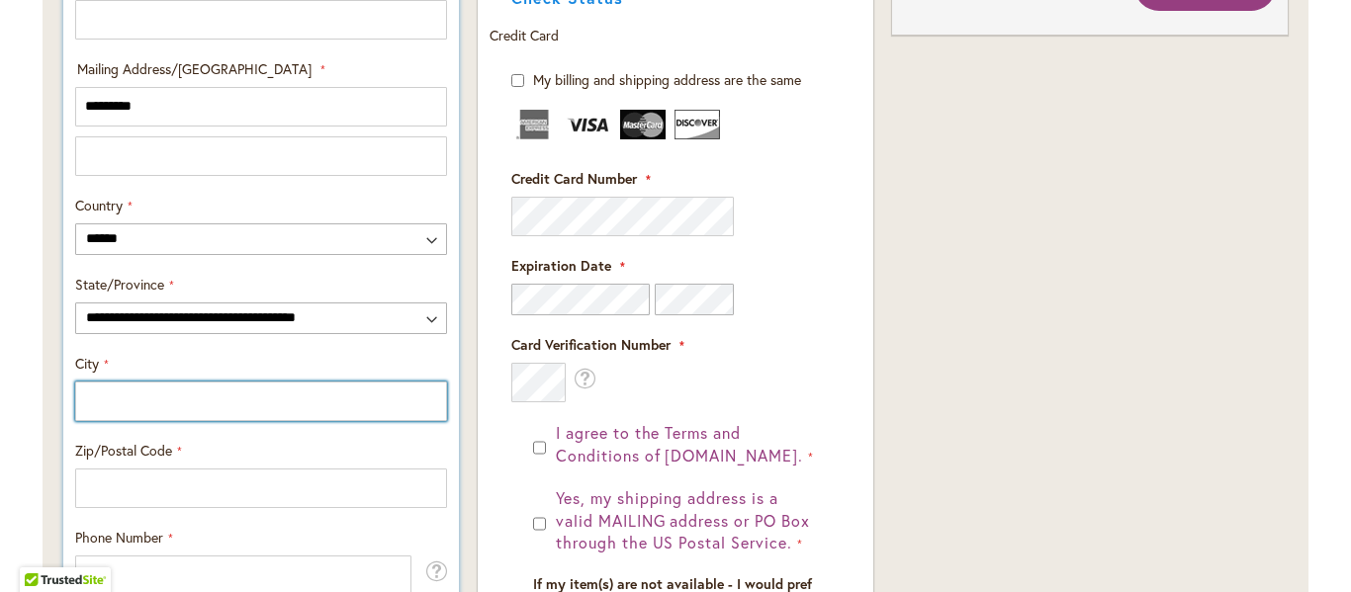
click at [101, 403] on input "City" at bounding box center [261, 402] width 372 height 40
type input "*********"
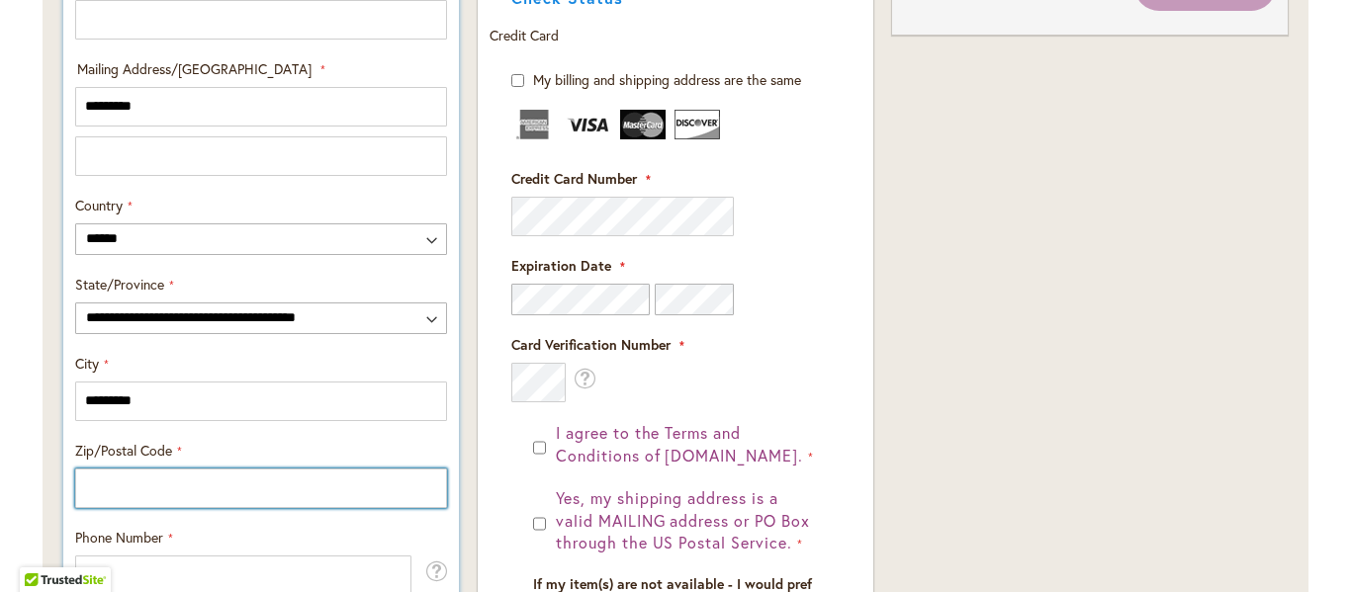
click at [157, 486] on input "Zip/Postal Code" at bounding box center [261, 489] width 372 height 40
type input "*****"
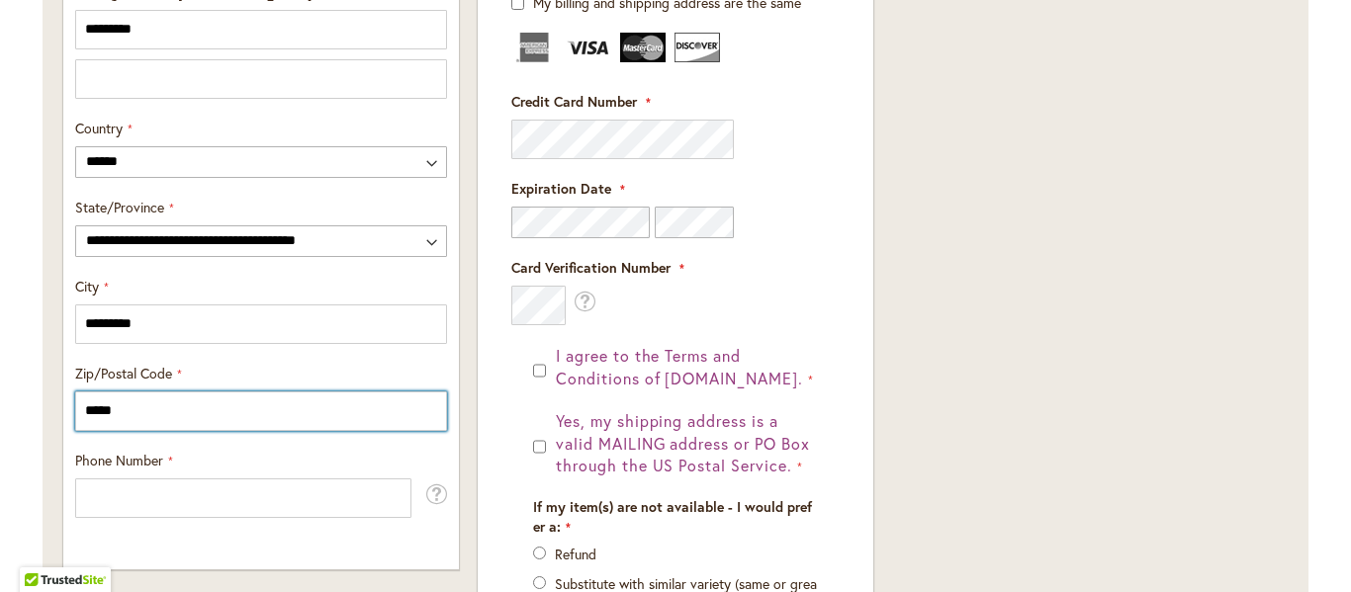
scroll to position [1187, 0]
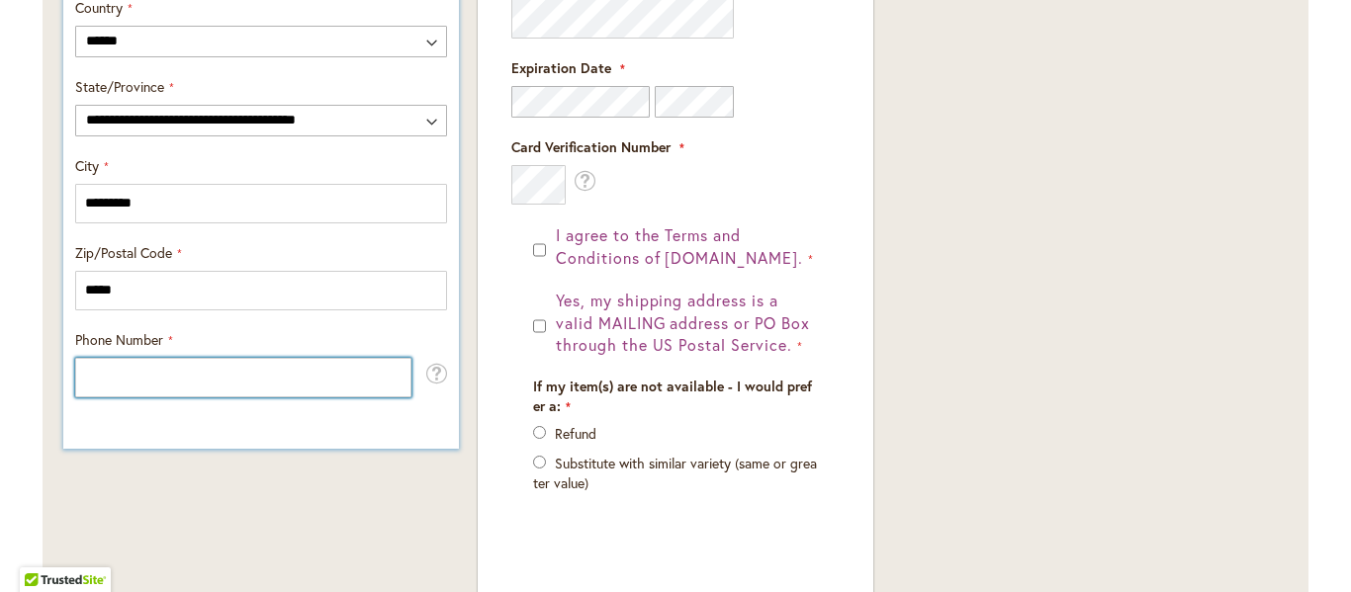
click at [101, 377] on input "Phone Number" at bounding box center [243, 378] width 336 height 40
type input "**********"
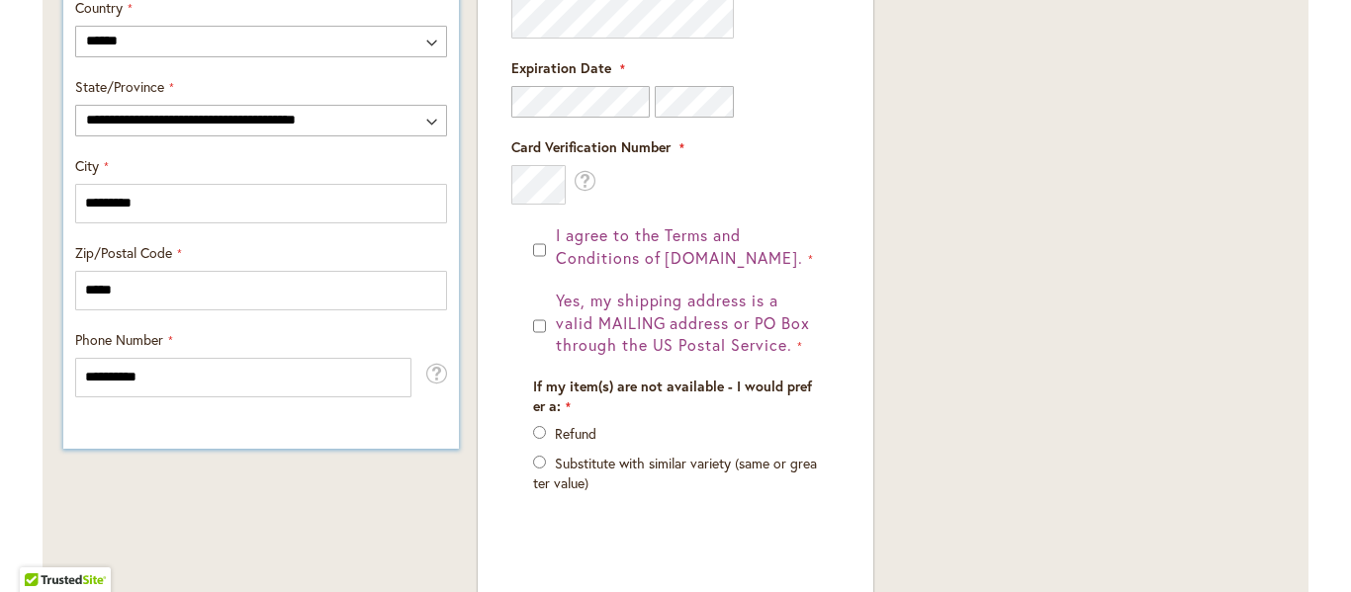
scroll to position [543, 0]
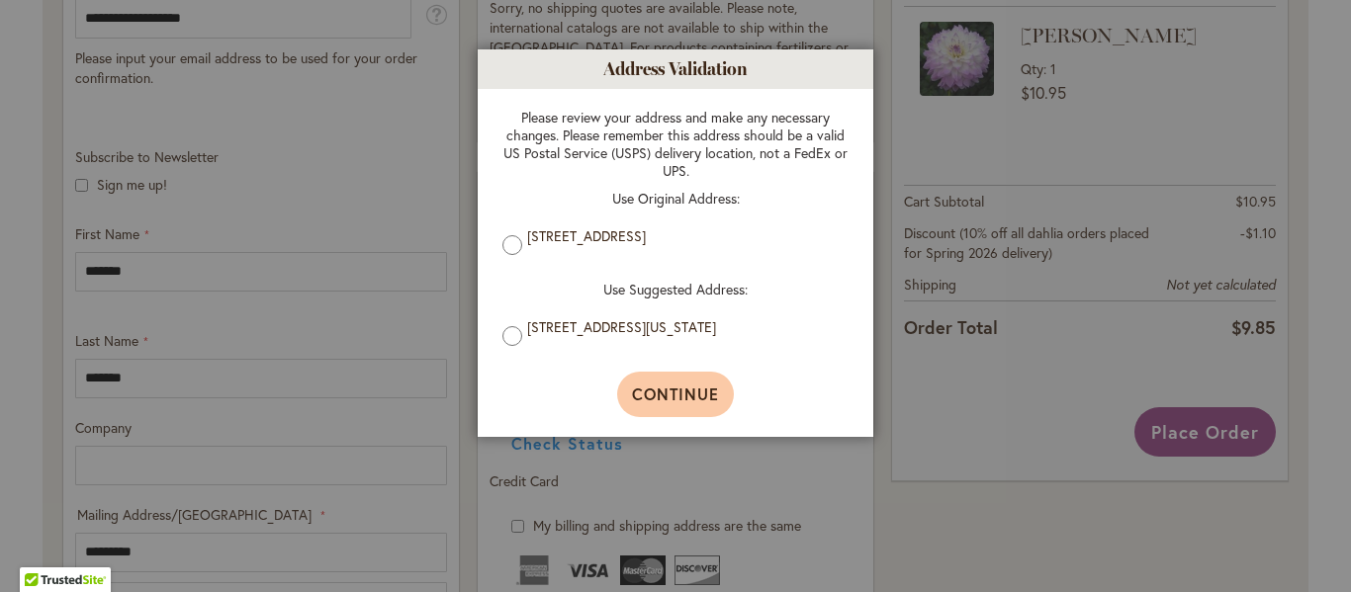
click at [696, 394] on span "Continue" at bounding box center [676, 394] width 88 height 21
type input "*********"
select select "**"
type input "**********"
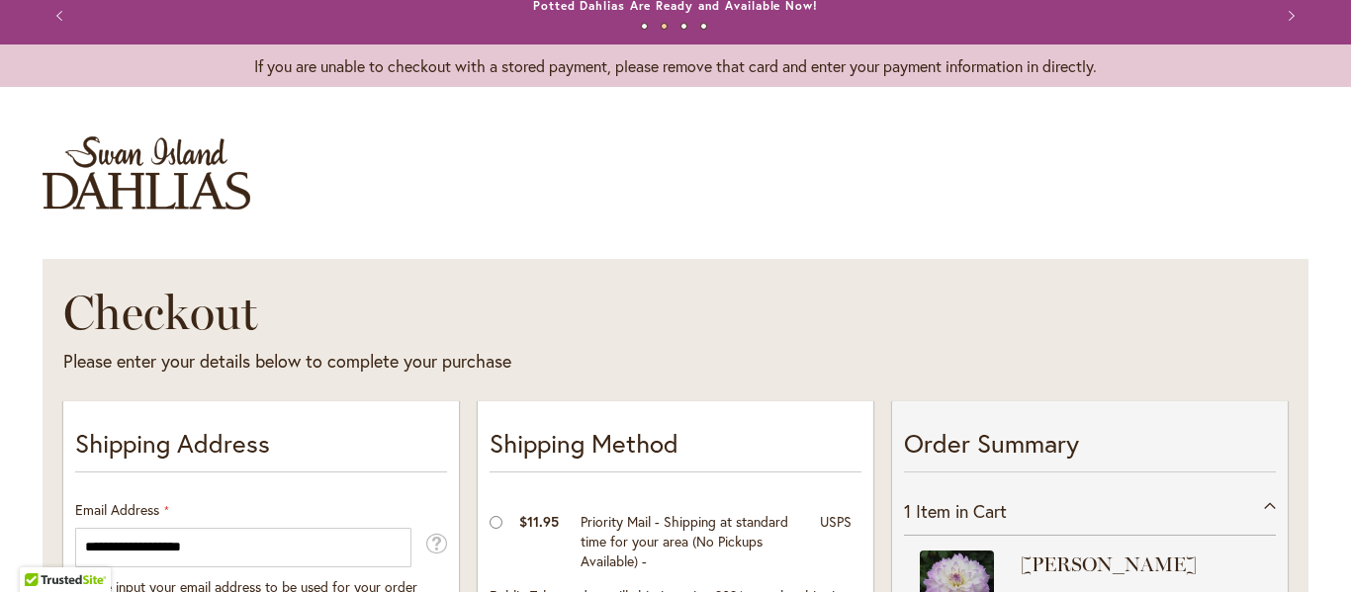
scroll to position [0, 0]
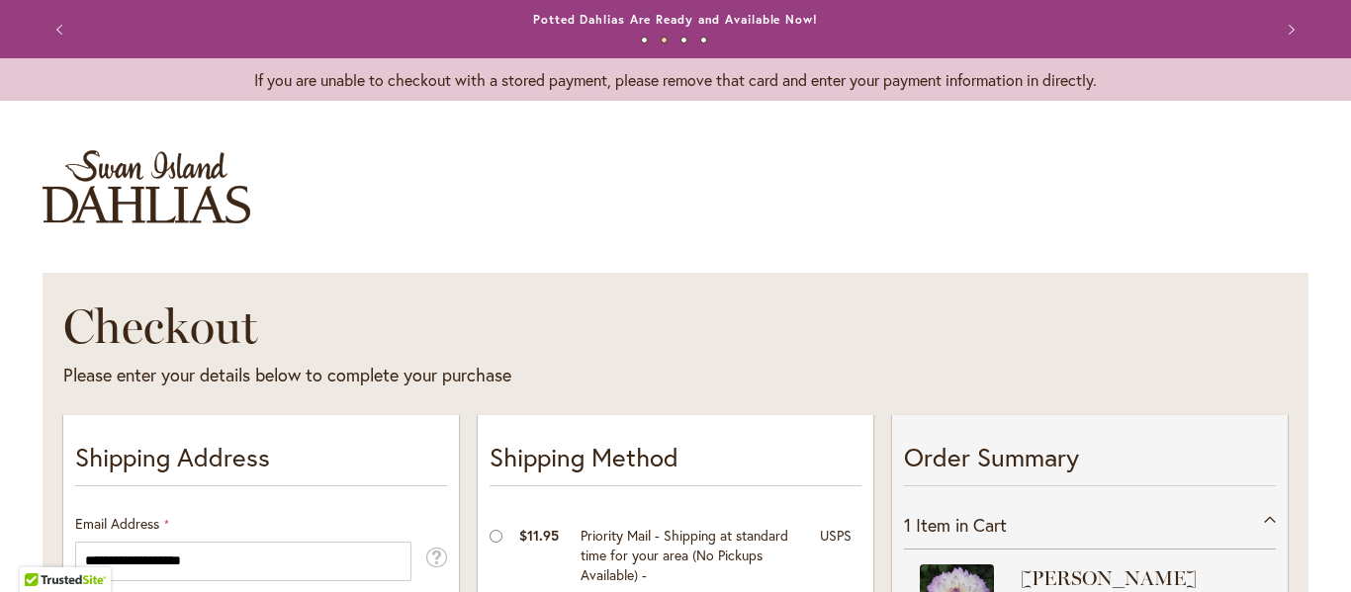
click at [57, 25] on button "Previous" at bounding box center [63, 30] width 40 height 40
click at [57, 28] on button "Previous" at bounding box center [63, 30] width 40 height 40
click at [48, 31] on button "Previous" at bounding box center [63, 30] width 40 height 40
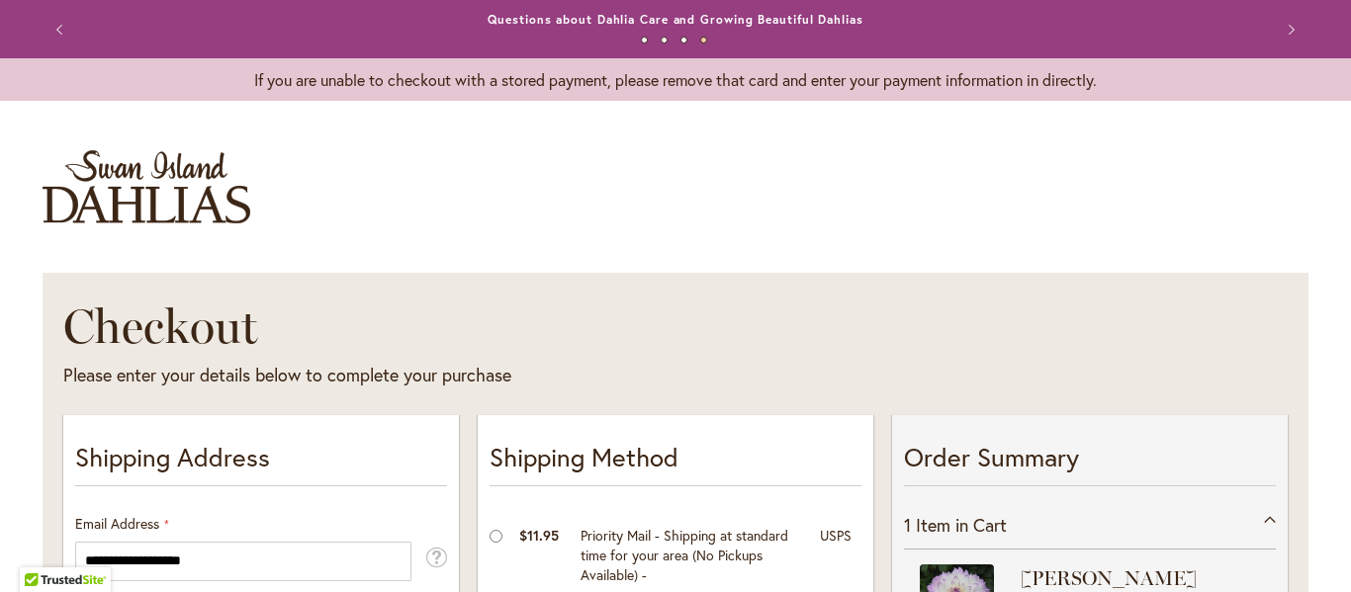
click at [48, 31] on button "Previous" at bounding box center [63, 30] width 40 height 40
click at [662, 25] on link "Order Dahlia Tubers Now for Spring 2026 Delivery!" at bounding box center [675, 19] width 322 height 15
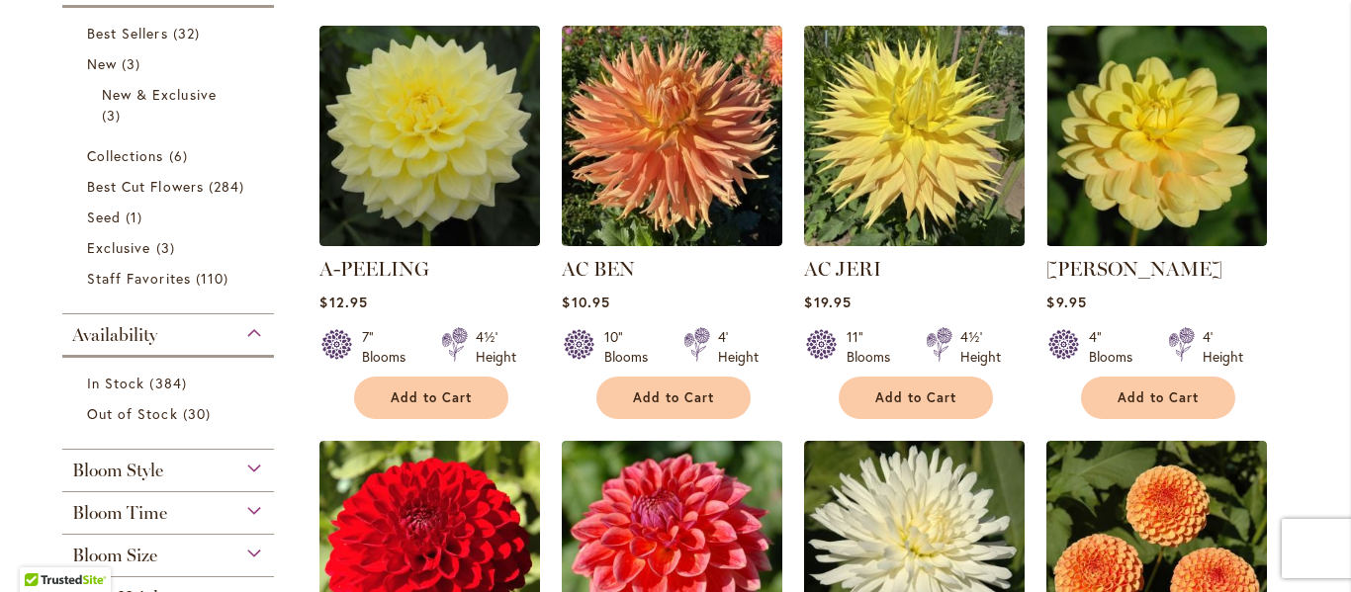
scroll to position [692, 0]
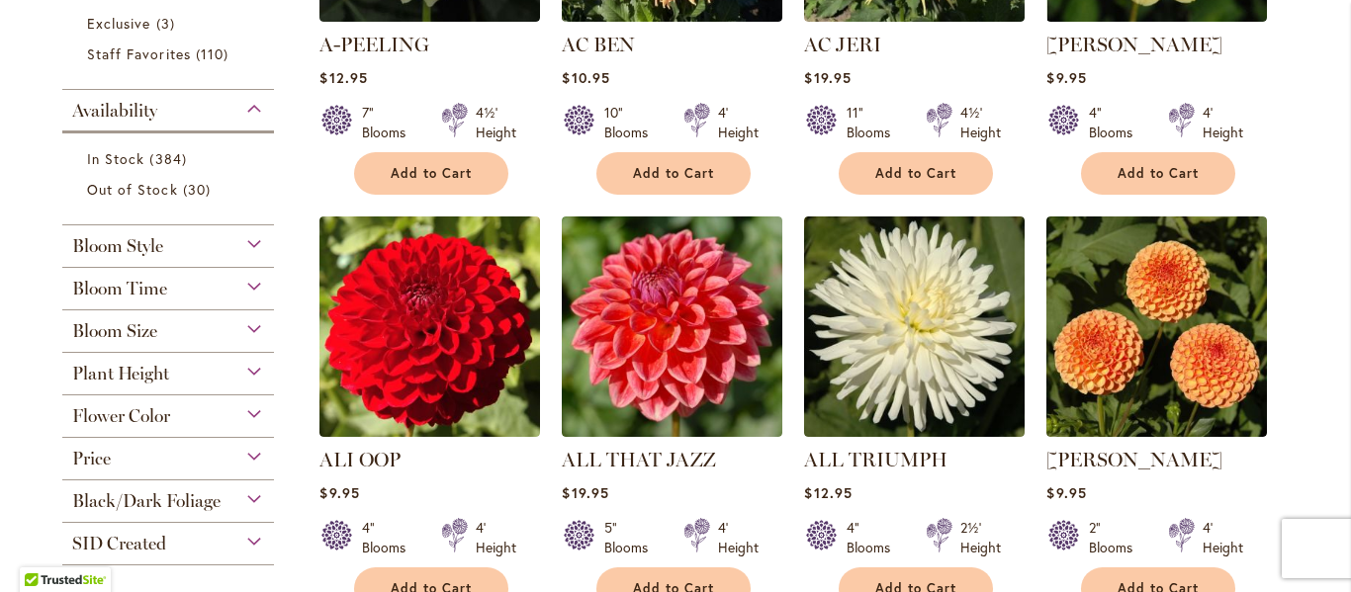
click at [243, 291] on div "Bloom Time" at bounding box center [168, 284] width 212 height 32
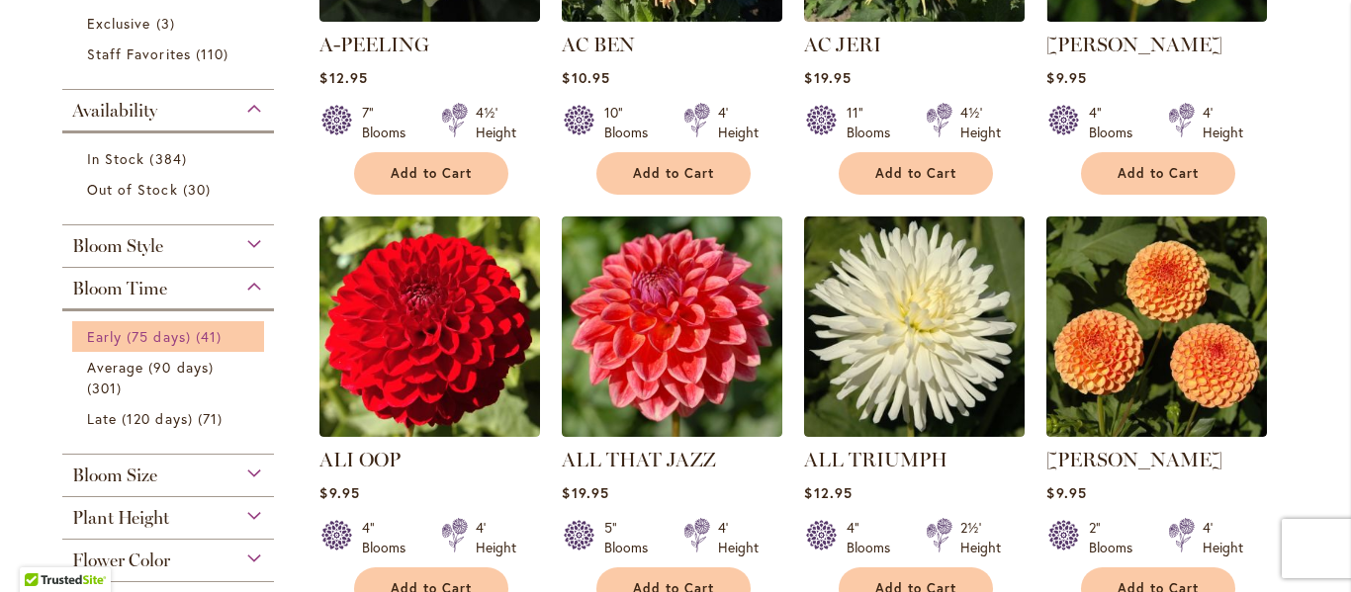
click at [207, 338] on span "41 items" at bounding box center [211, 336] width 31 height 21
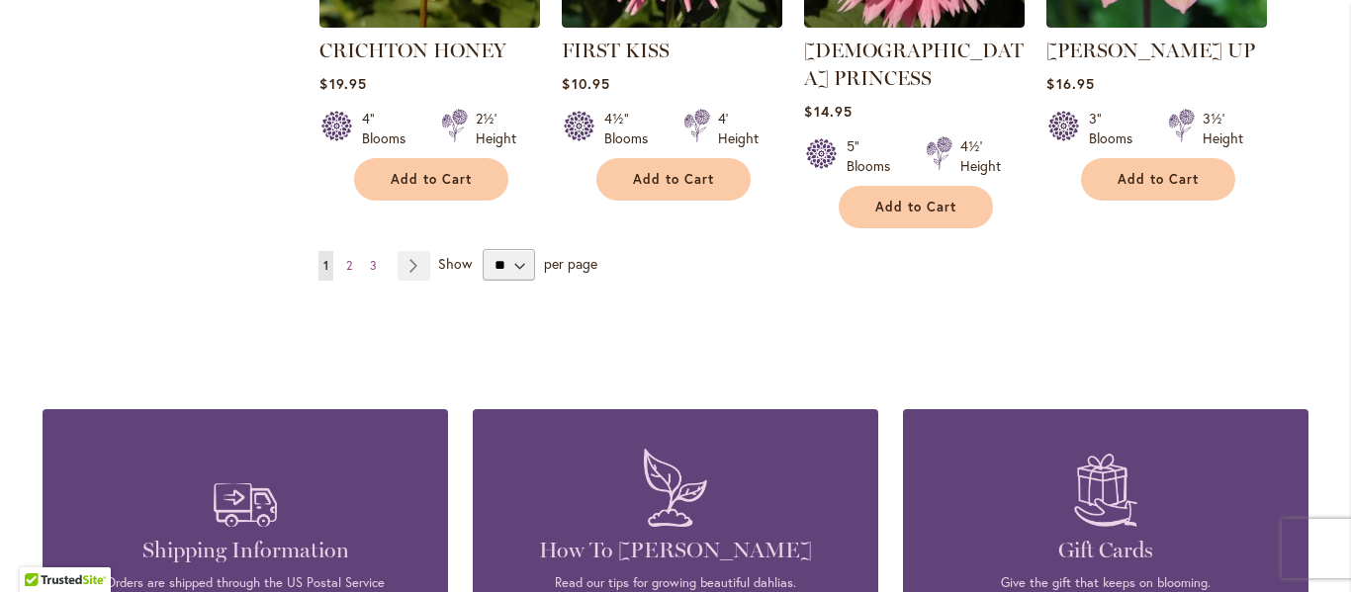
scroll to position [1681, 0]
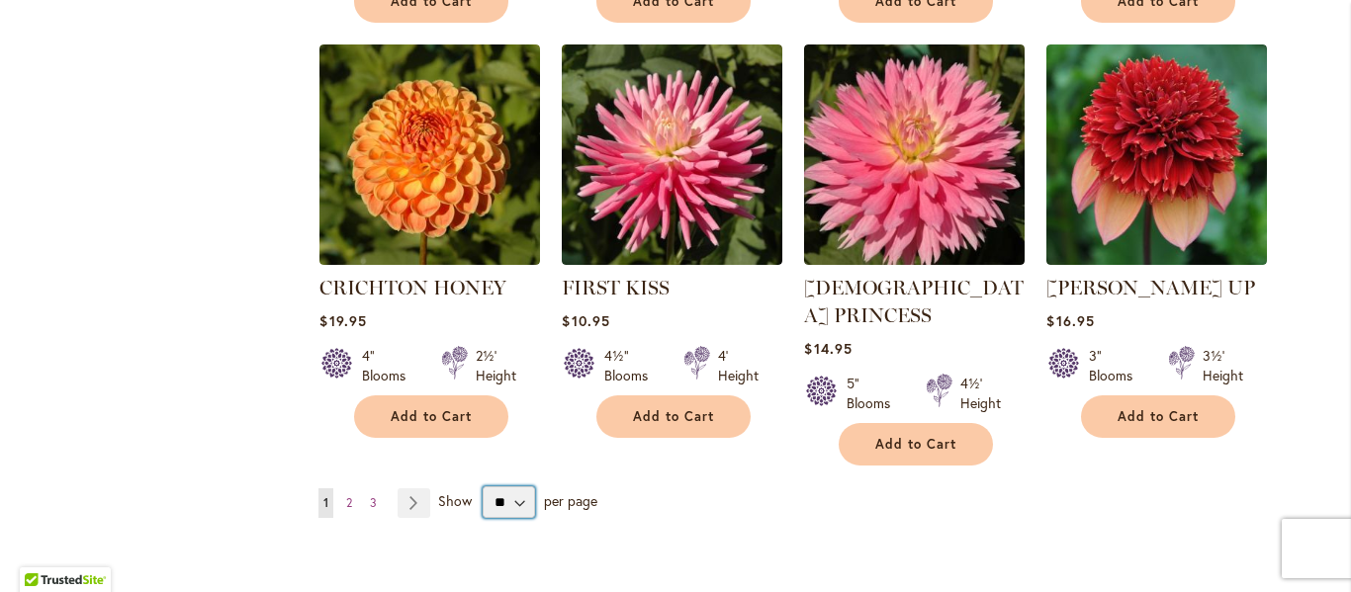
click at [508, 487] on select "** ** ** **" at bounding box center [509, 503] width 52 height 32
select select "**"
click at [483, 487] on select "** ** ** **" at bounding box center [509, 503] width 52 height 32
drag, startPoint x: 508, startPoint y: 461, endPoint x: 502, endPoint y: 567, distance: 106.0
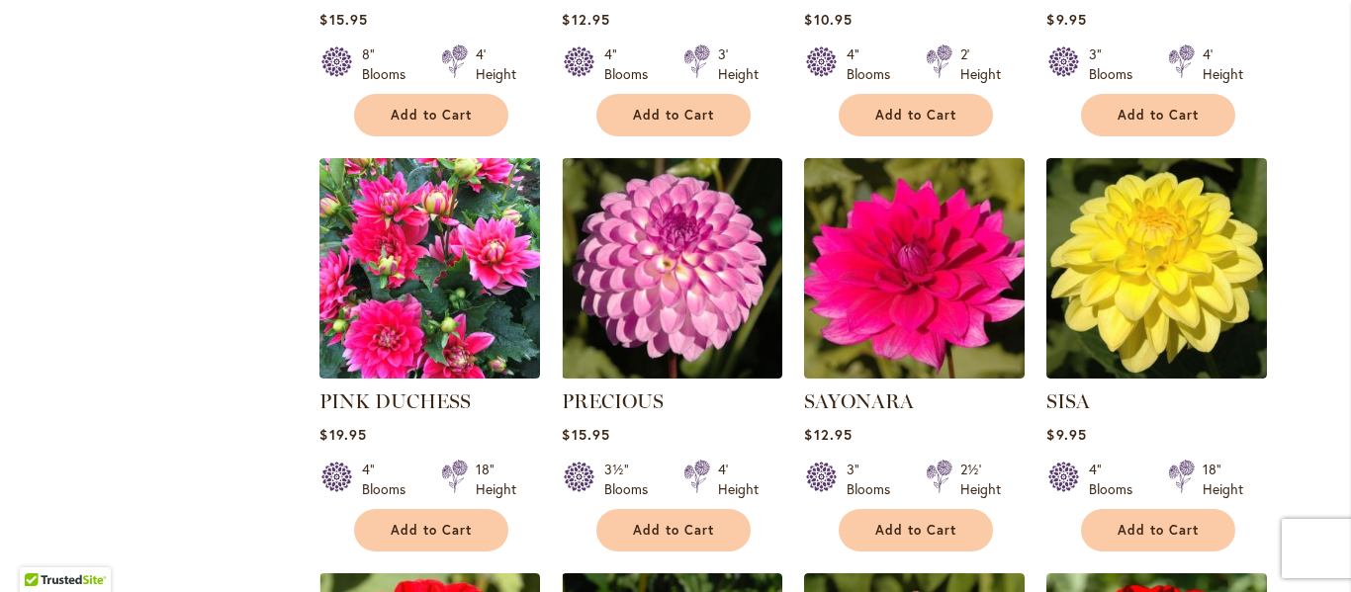
scroll to position [3758, 0]
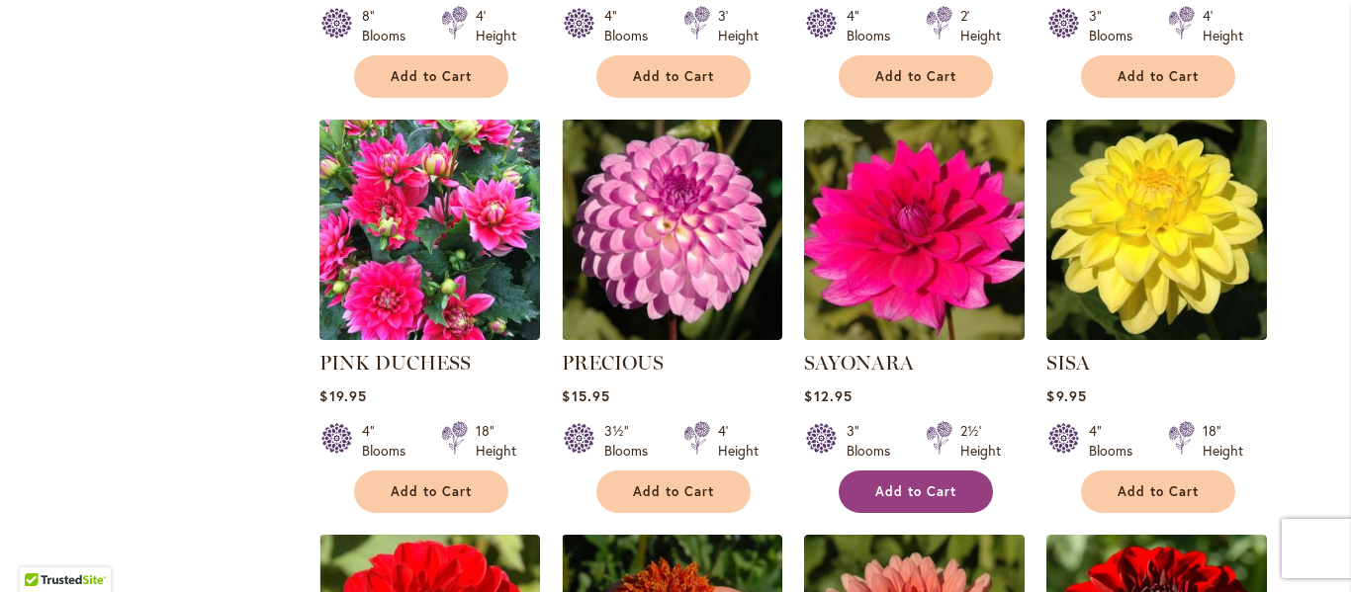
click at [919, 484] on span "Add to Cart" at bounding box center [915, 492] width 81 height 17
click at [919, 471] on form "Add to Cart" at bounding box center [916, 492] width 154 height 43
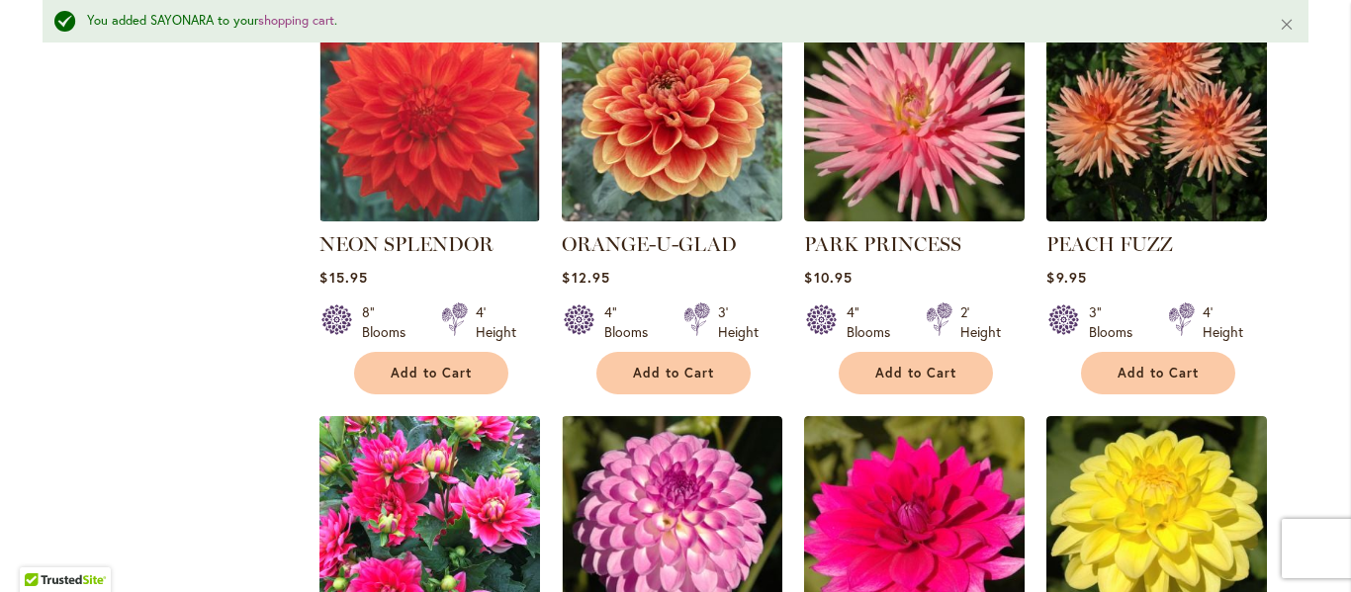
scroll to position [3415, 0]
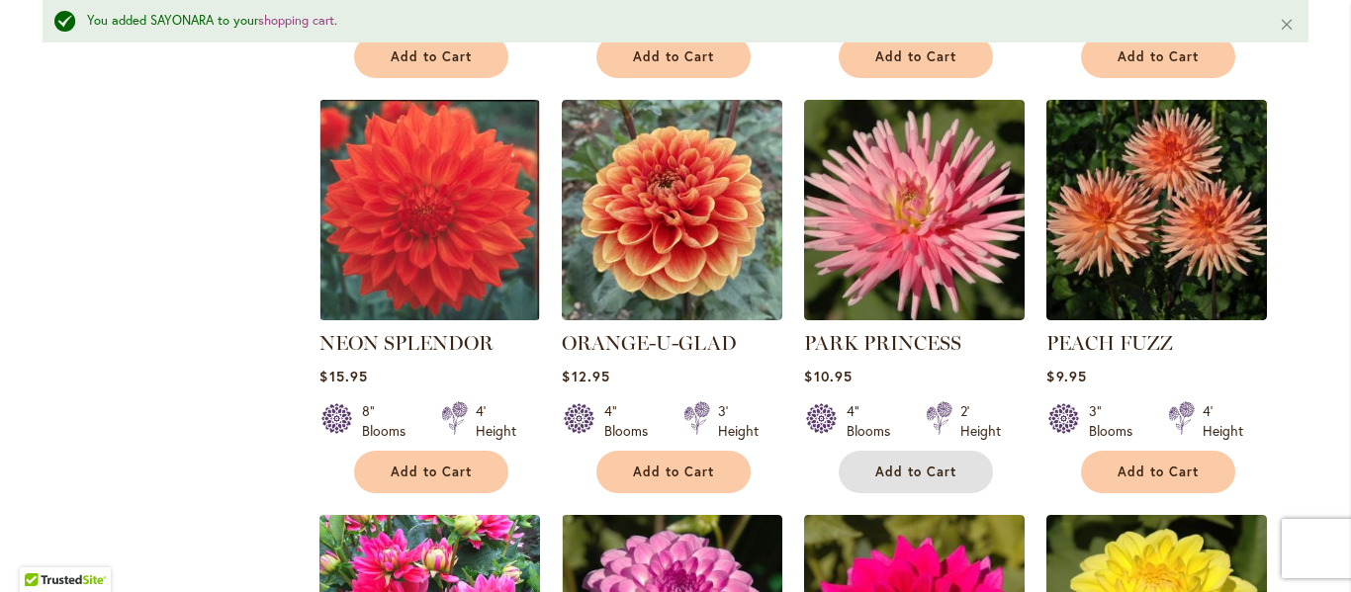
click at [908, 464] on span "Add to Cart" at bounding box center [915, 472] width 81 height 17
click at [908, 451] on form "Add to Cart" at bounding box center [916, 472] width 154 height 43
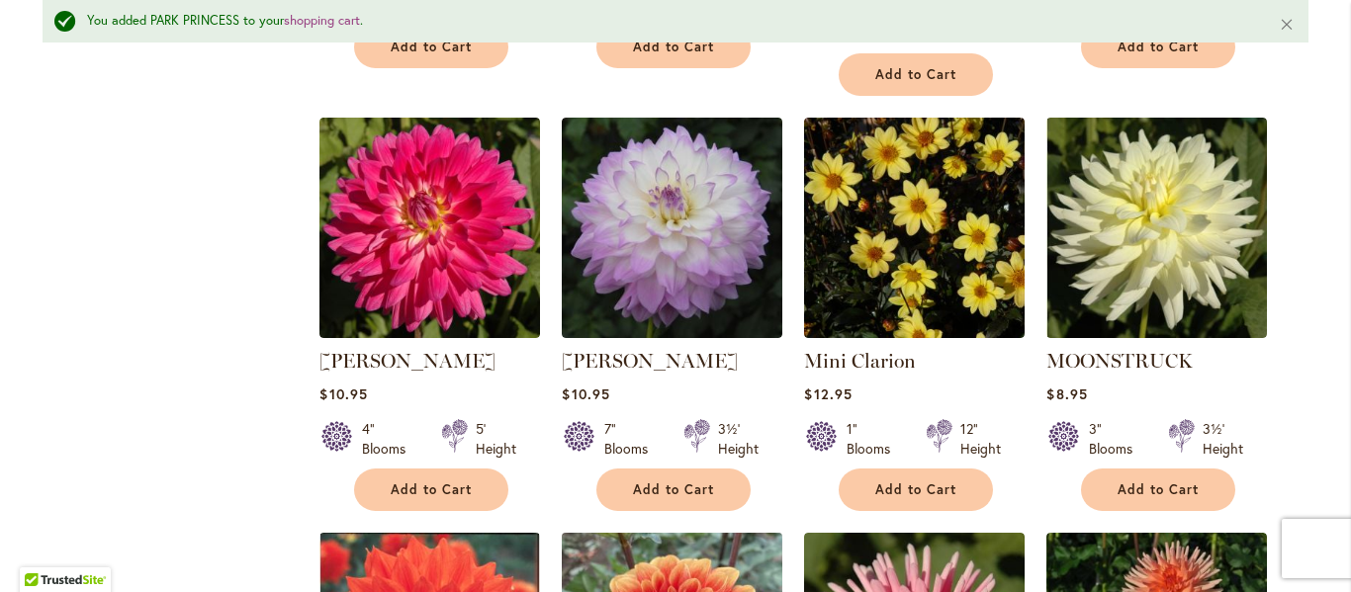
scroll to position [2920, 0]
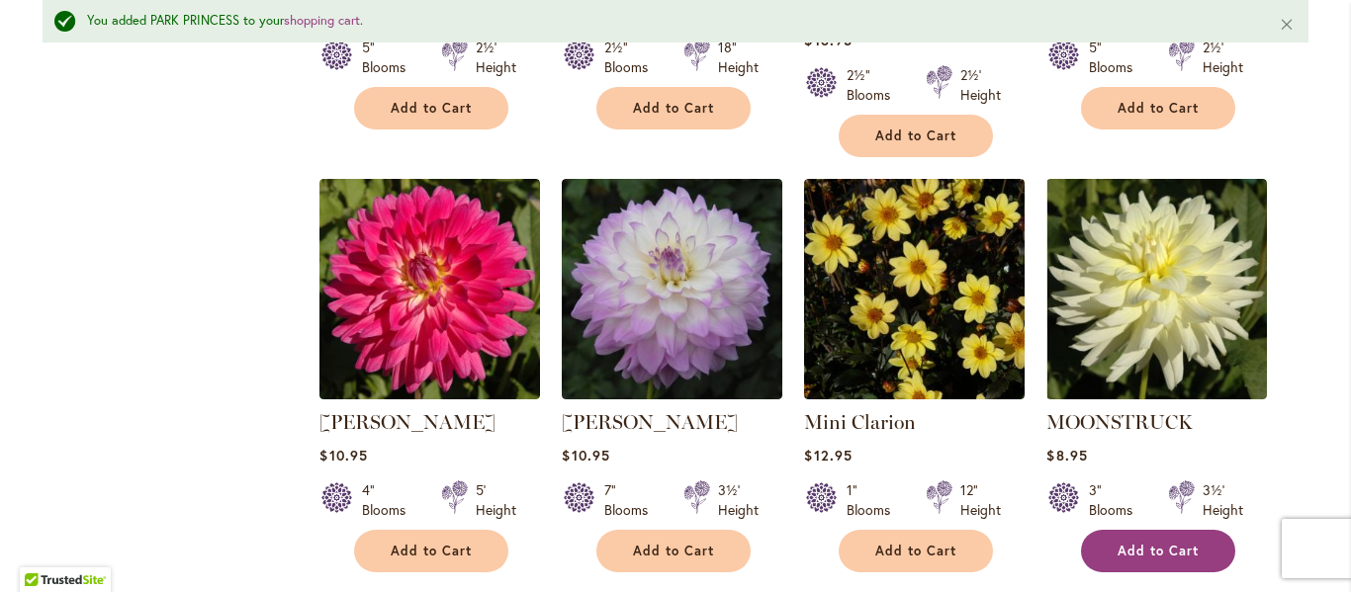
click at [1160, 543] on span "Add to Cart" at bounding box center [1157, 551] width 81 height 17
click at [1063, 410] on link "MOONSTRUCK" at bounding box center [1119, 422] width 146 height 24
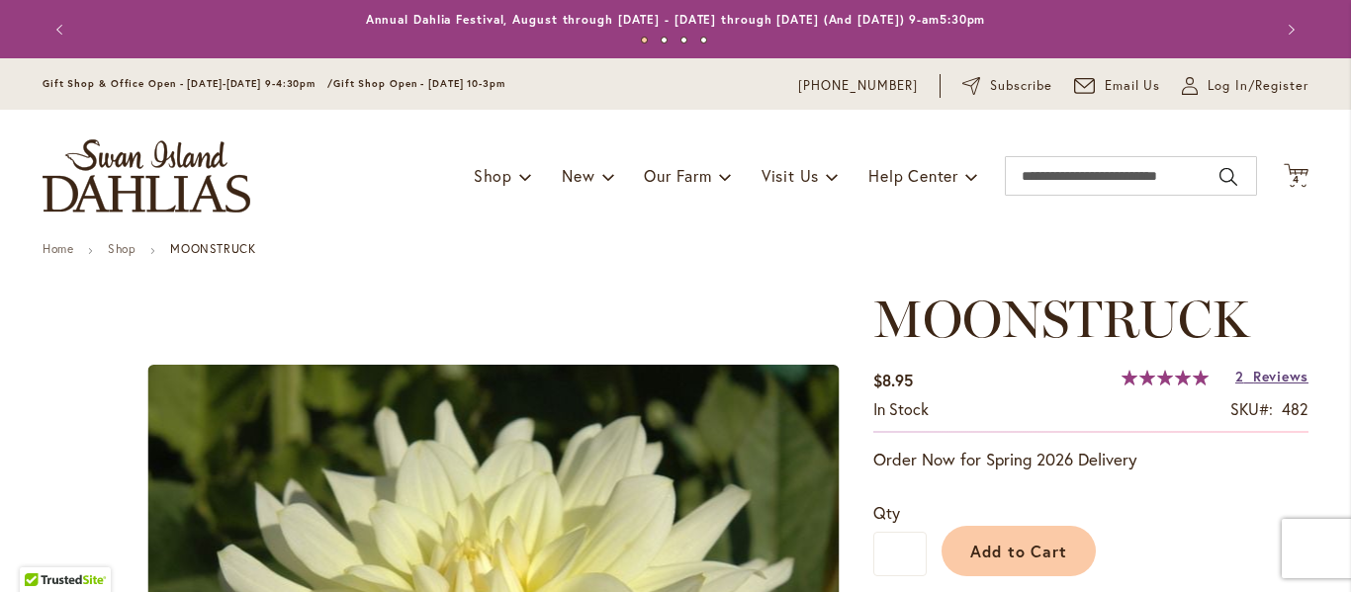
click at [1283, 376] on span "Reviews" at bounding box center [1280, 376] width 55 height 19
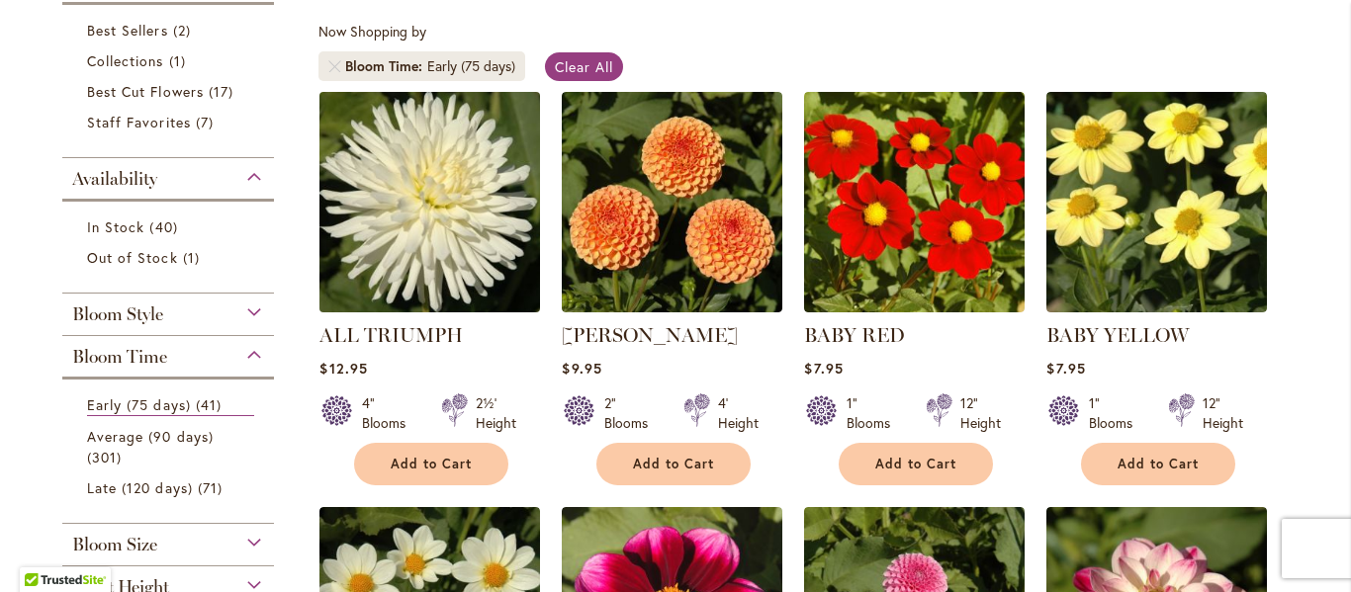
scroll to position [396, 0]
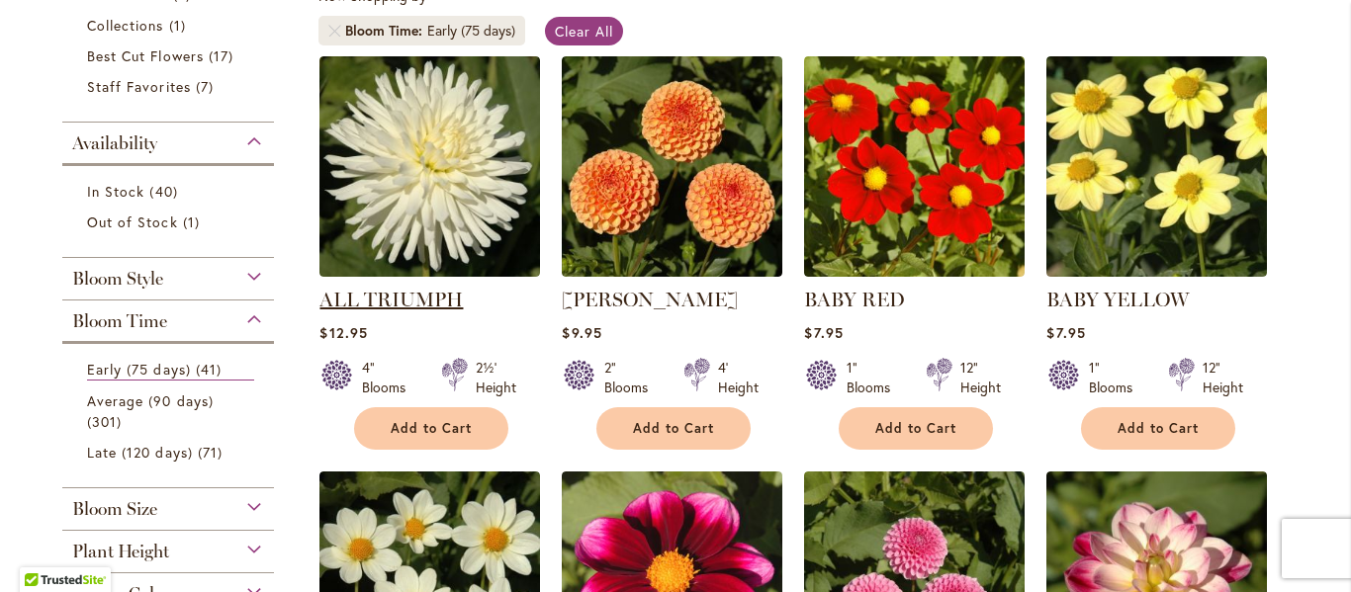
click at [400, 294] on link "ALL TRIUMPH" at bounding box center [390, 300] width 143 height 24
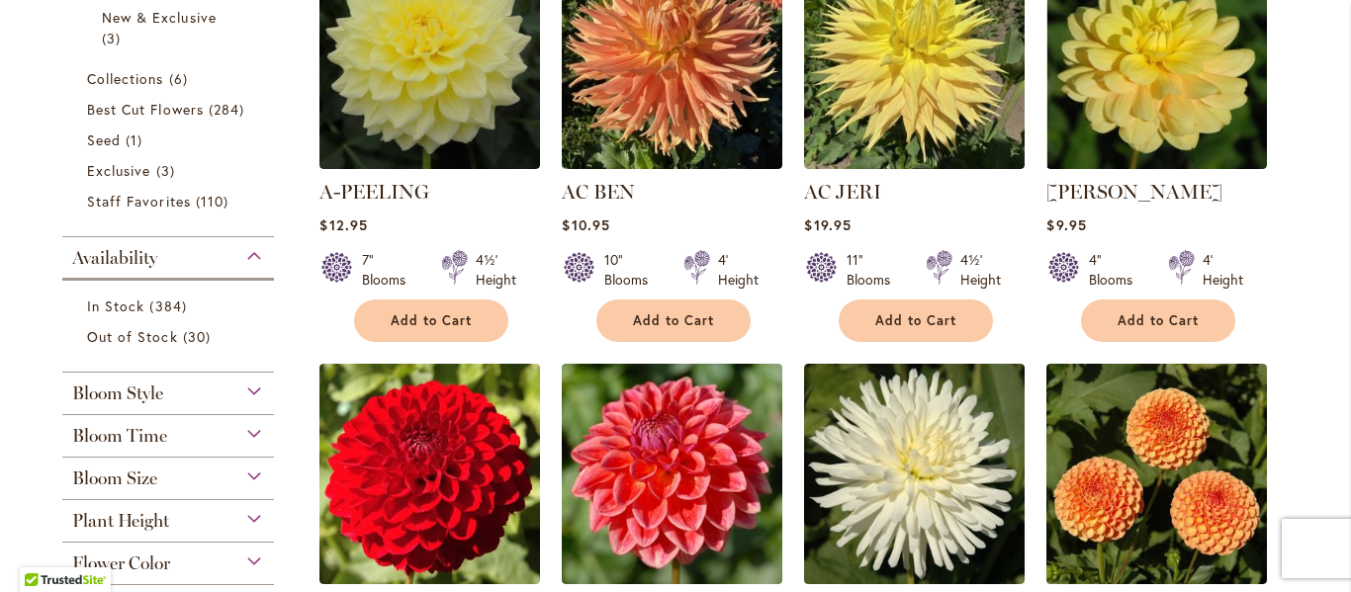
scroll to position [593, 0]
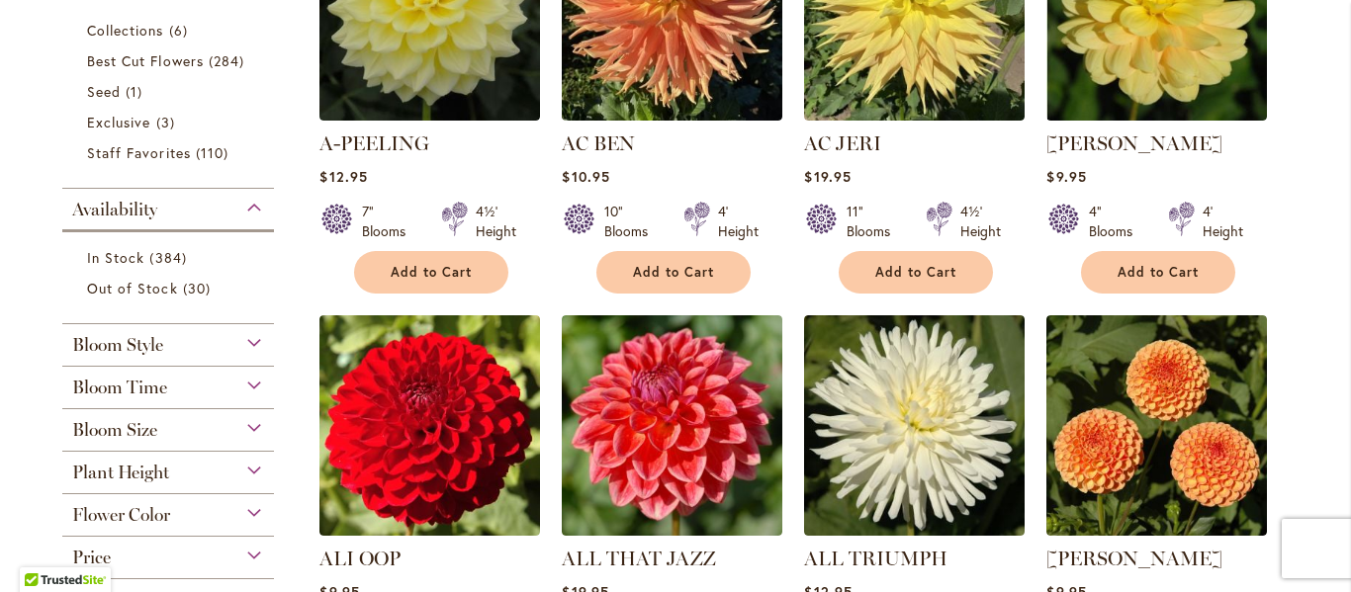
click at [241, 377] on div "Bloom Time" at bounding box center [168, 383] width 212 height 32
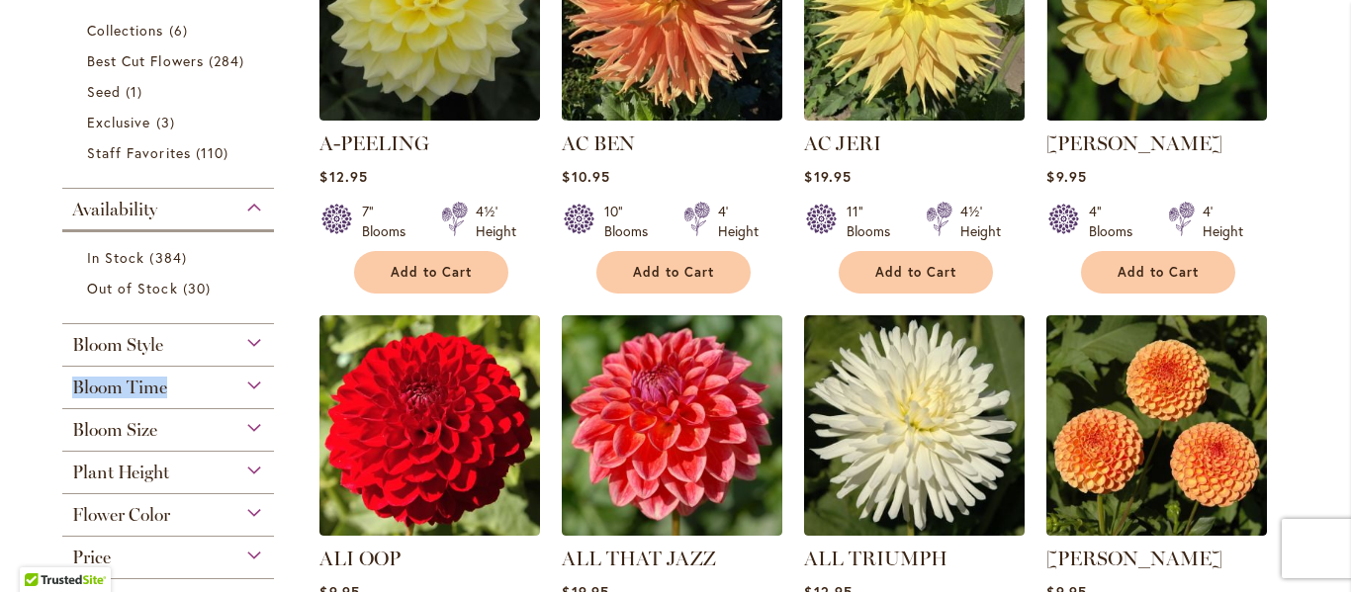
click at [241, 377] on div "Bloom Time" at bounding box center [168, 383] width 212 height 32
click at [235, 387] on div "Bloom Time" at bounding box center [168, 383] width 212 height 32
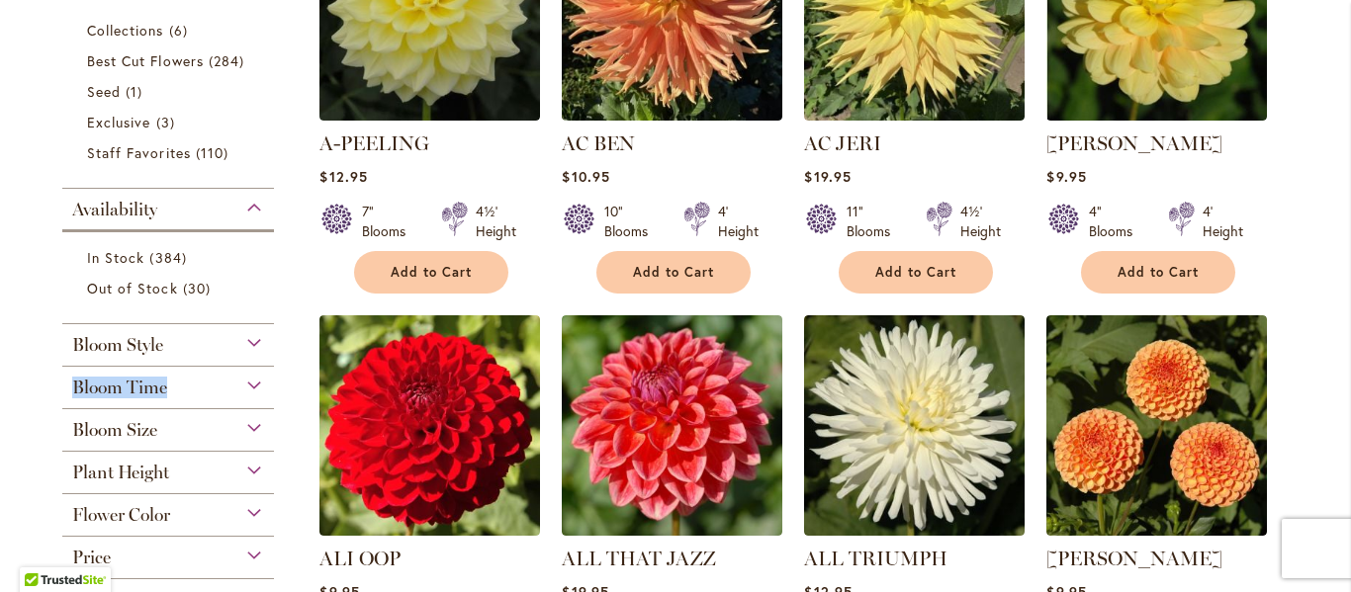
click at [235, 387] on div "Bloom Time" at bounding box center [168, 383] width 212 height 32
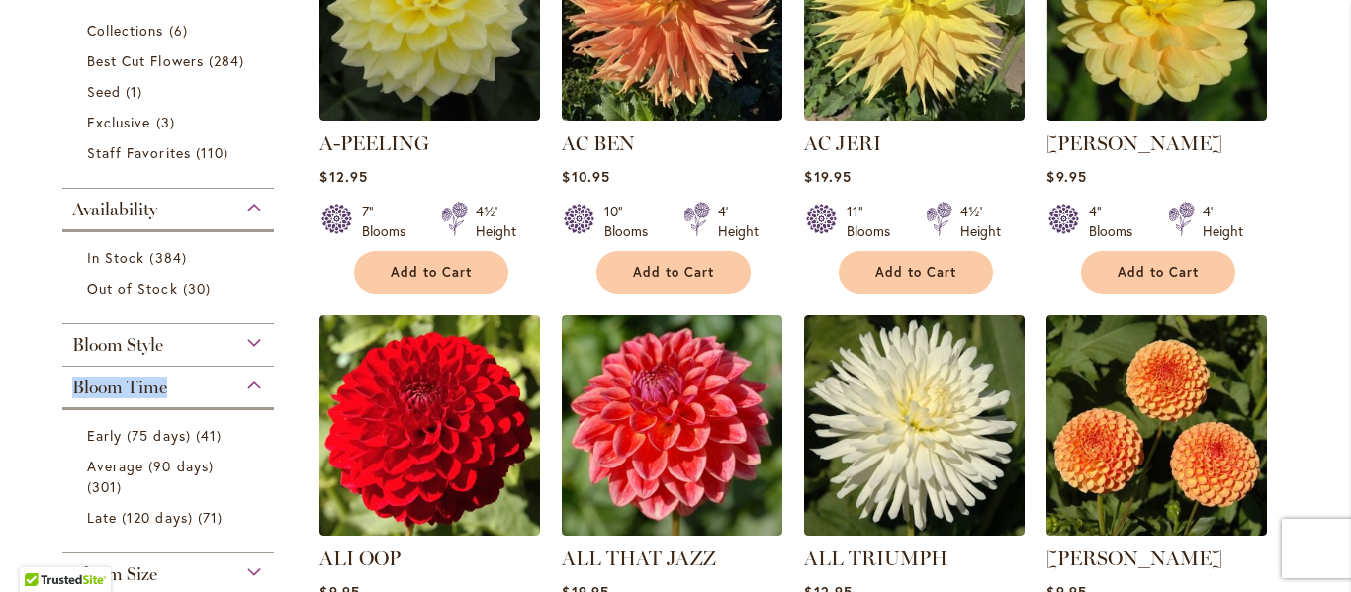
click at [235, 387] on div "Bloom Time" at bounding box center [168, 383] width 212 height 32
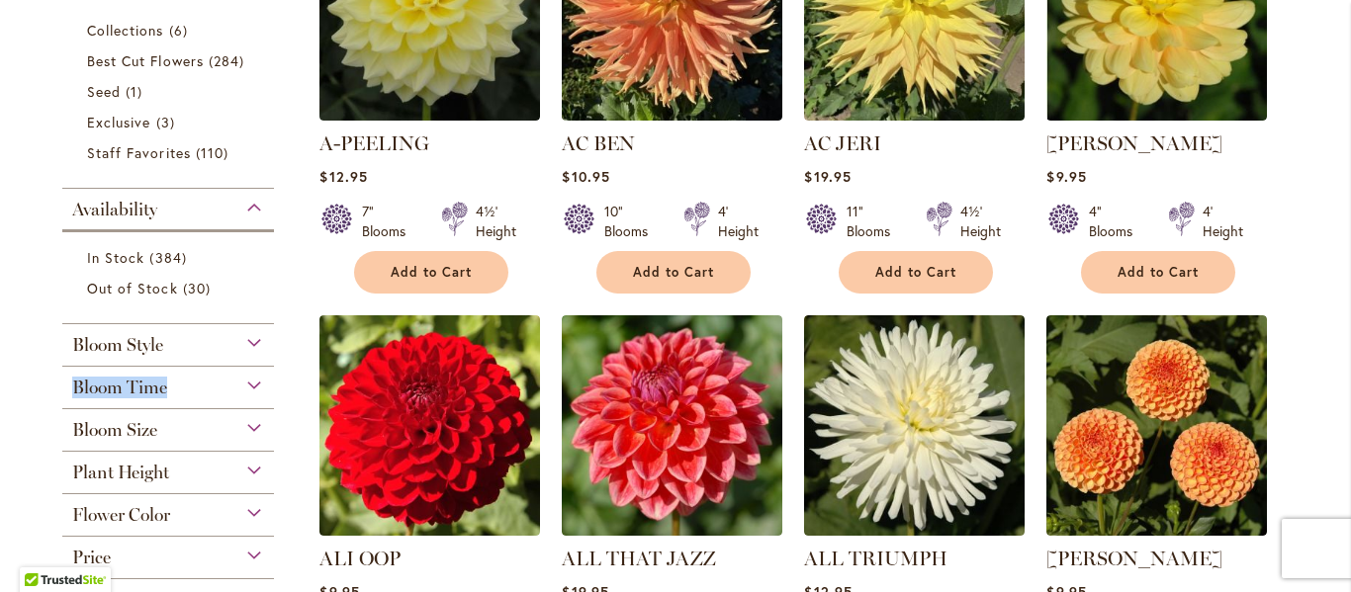
click at [235, 387] on div "Bloom Time" at bounding box center [168, 383] width 212 height 32
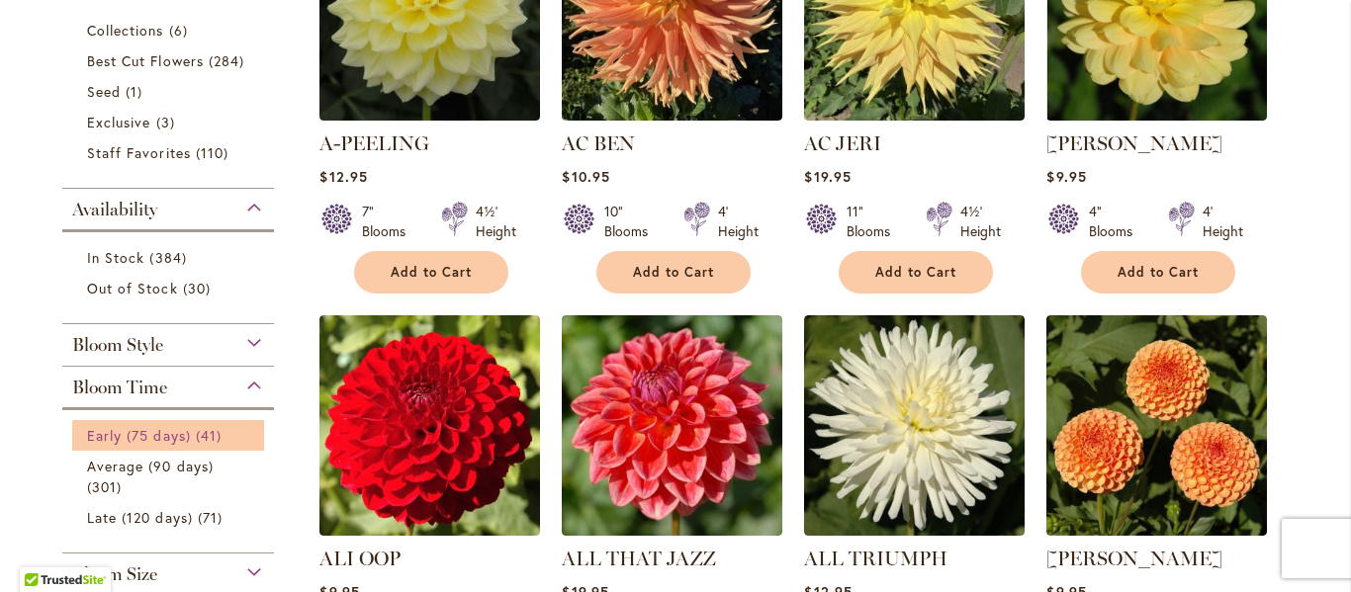
click at [215, 434] on span "41 items" at bounding box center [211, 435] width 31 height 21
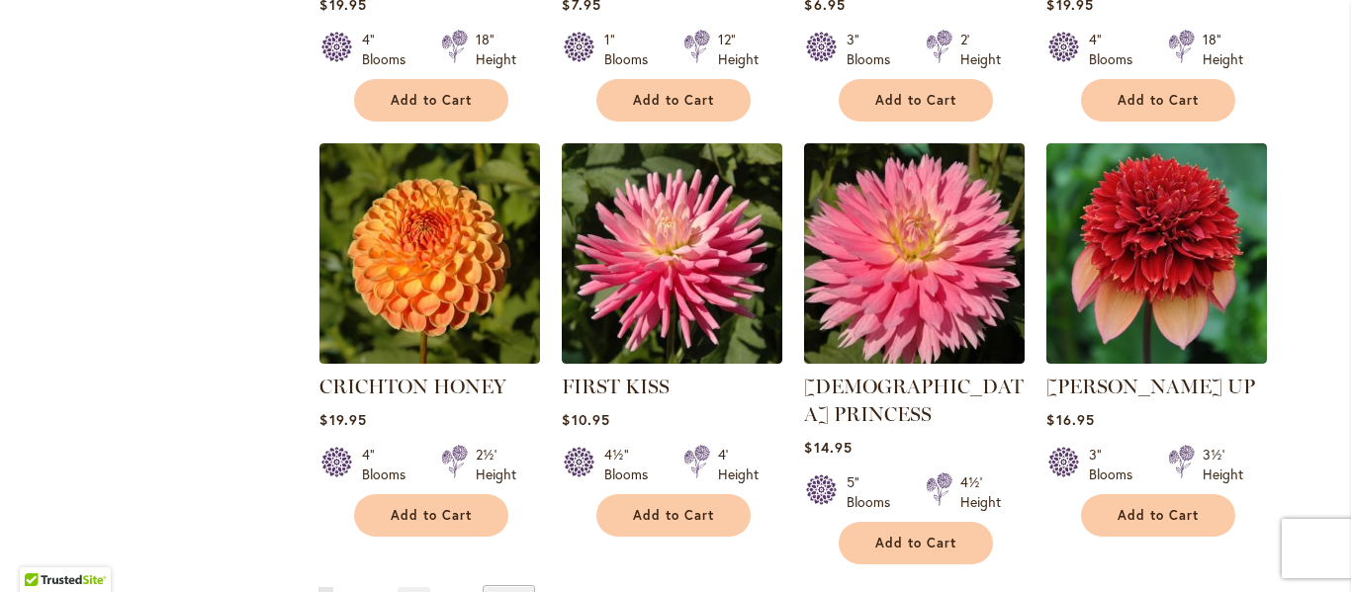
scroll to position [1681, 0]
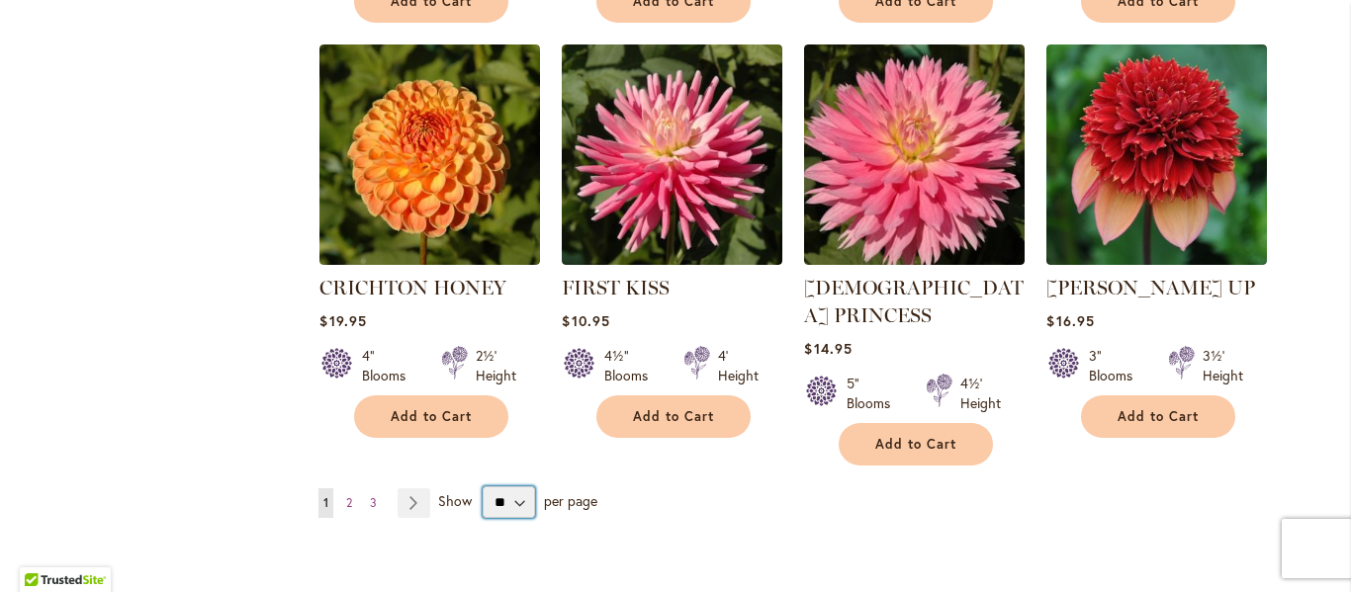
click at [506, 487] on select "** ** ** **" at bounding box center [509, 503] width 52 height 32
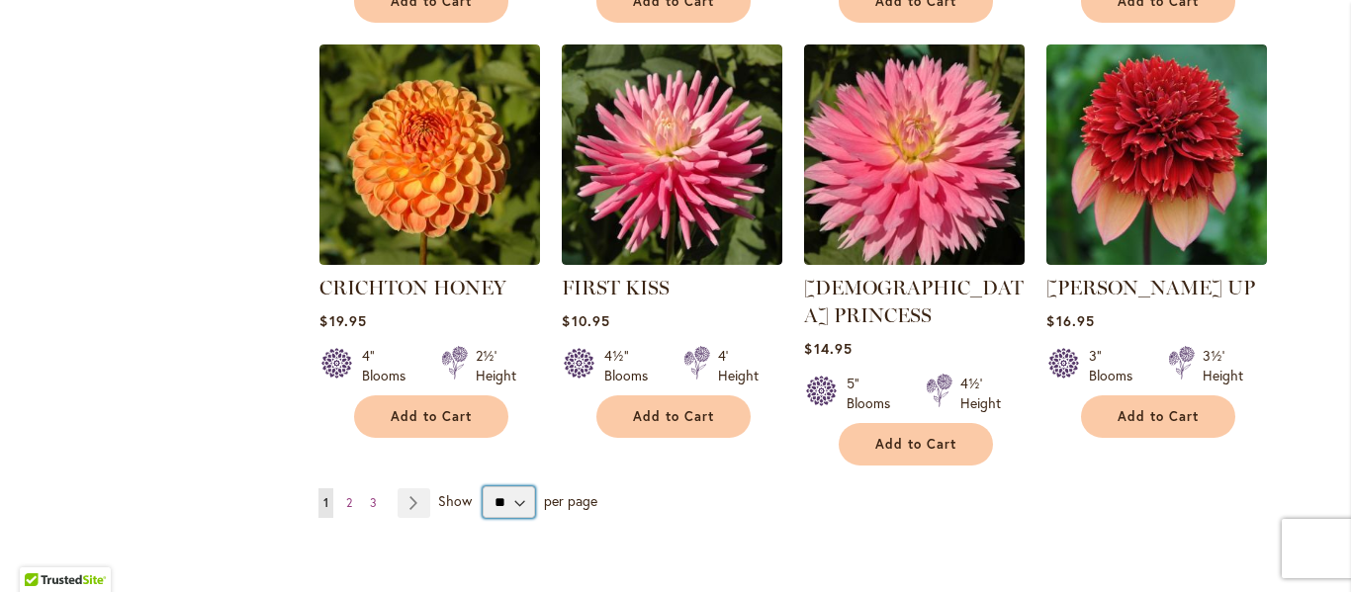
click at [506, 487] on select "** ** ** **" at bounding box center [509, 503] width 52 height 32
select select "**"
click at [483, 487] on select "** ** ** **" at bounding box center [509, 503] width 52 height 32
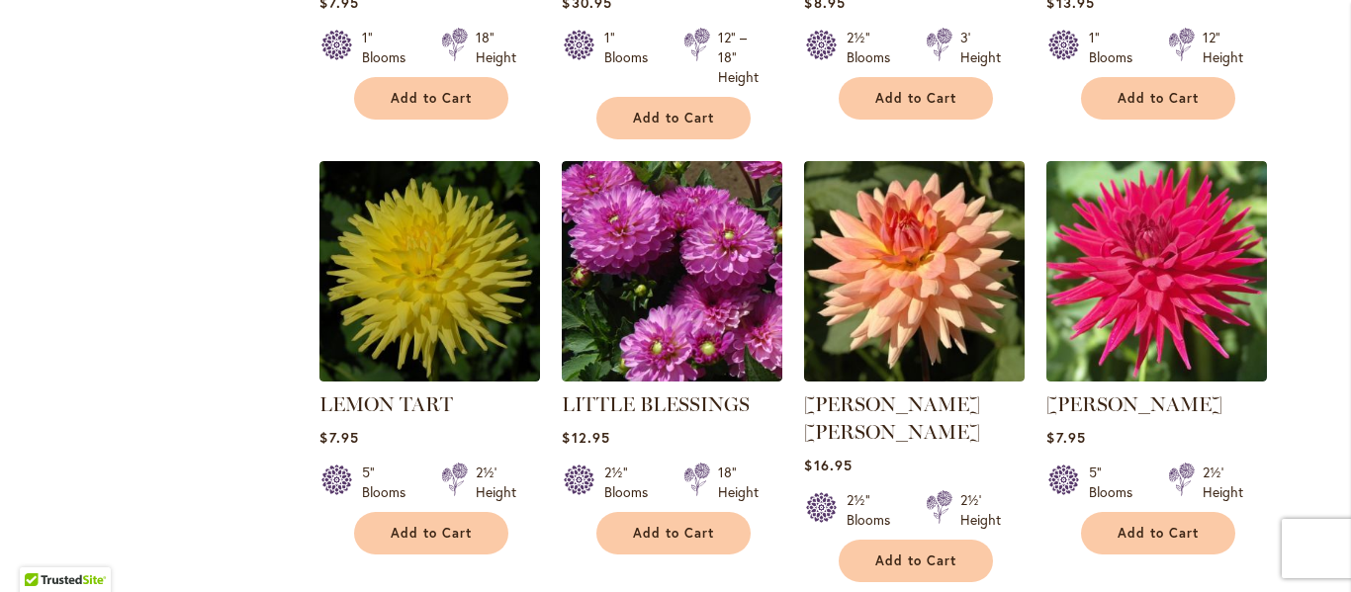
scroll to position [2373, 0]
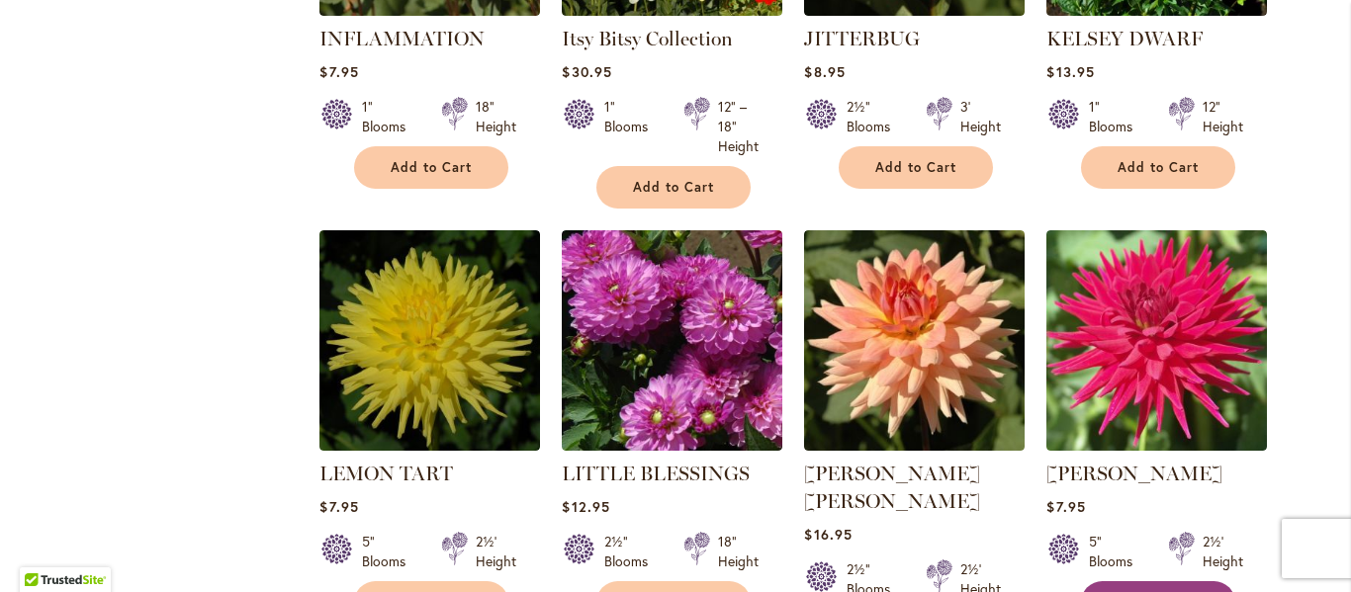
click at [1138, 591] on span "Add to Cart" at bounding box center [1157, 602] width 81 height 17
click at [1138, 581] on form "Add to Cart" at bounding box center [1158, 602] width 154 height 43
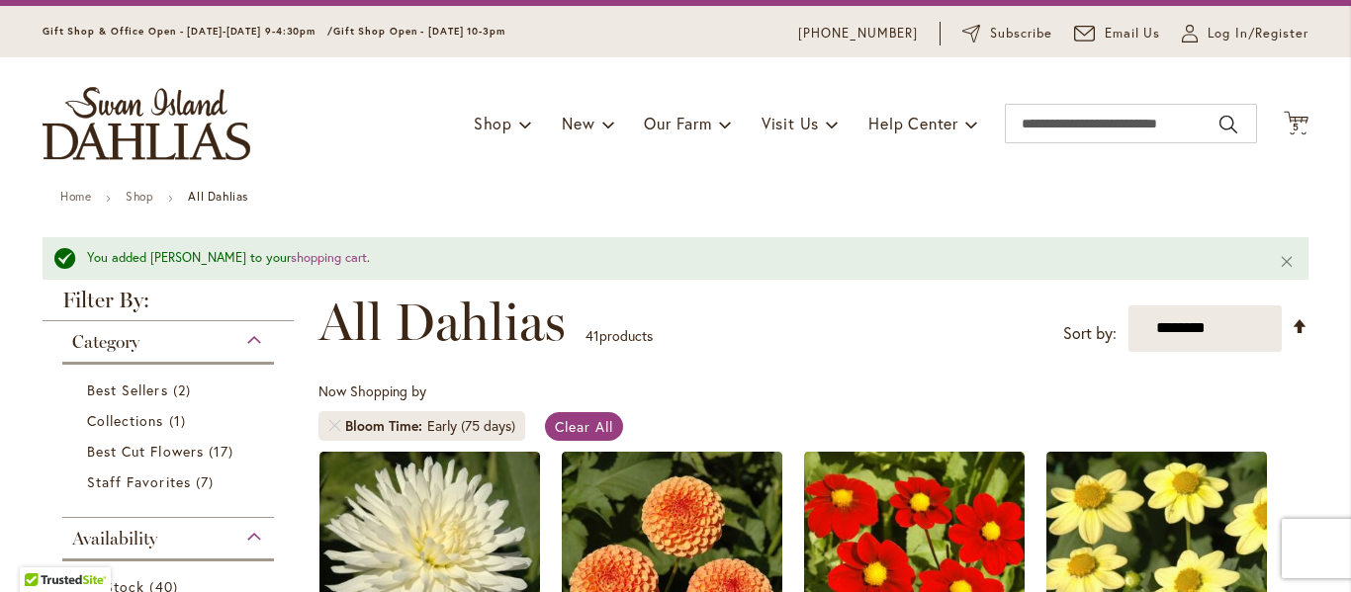
scroll to position [0, 0]
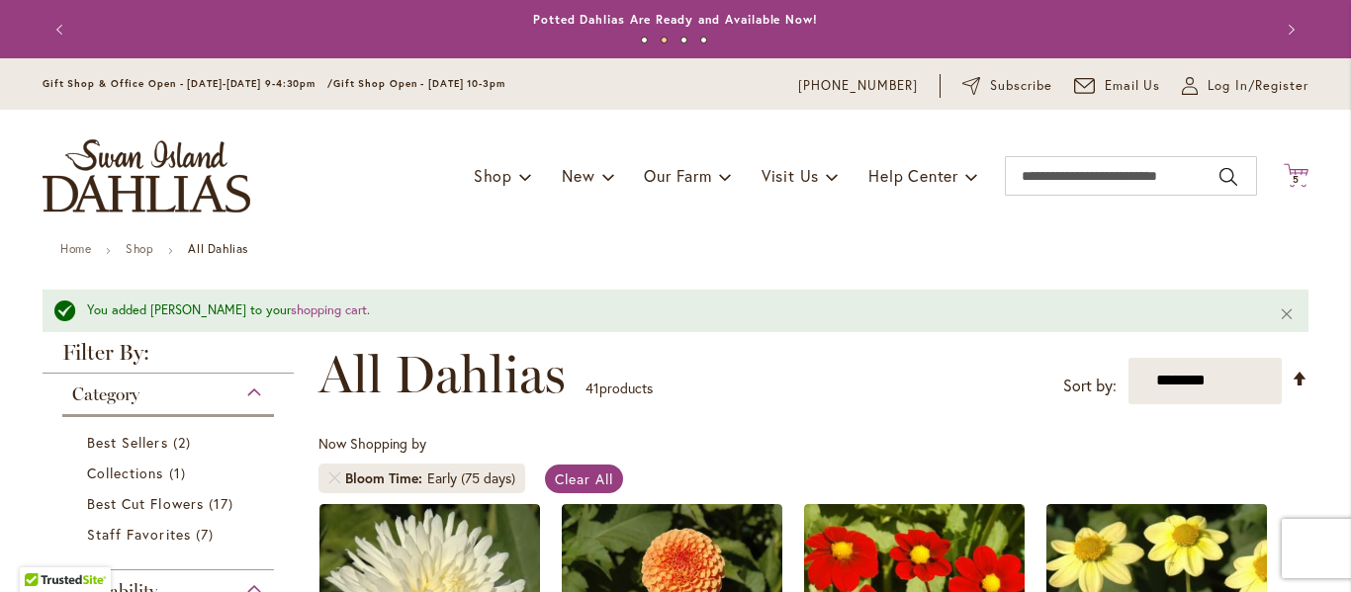
click at [1292, 179] on span "5" at bounding box center [1295, 179] width 7 height 13
click at [1286, 179] on div "Cart .cls-1 { fill: #231f20; } 5 5 items Close Shopping Cart View & Edit Cart 5…" at bounding box center [1296, 176] width 25 height 27
click at [1292, 179] on span "5" at bounding box center [1295, 179] width 7 height 13
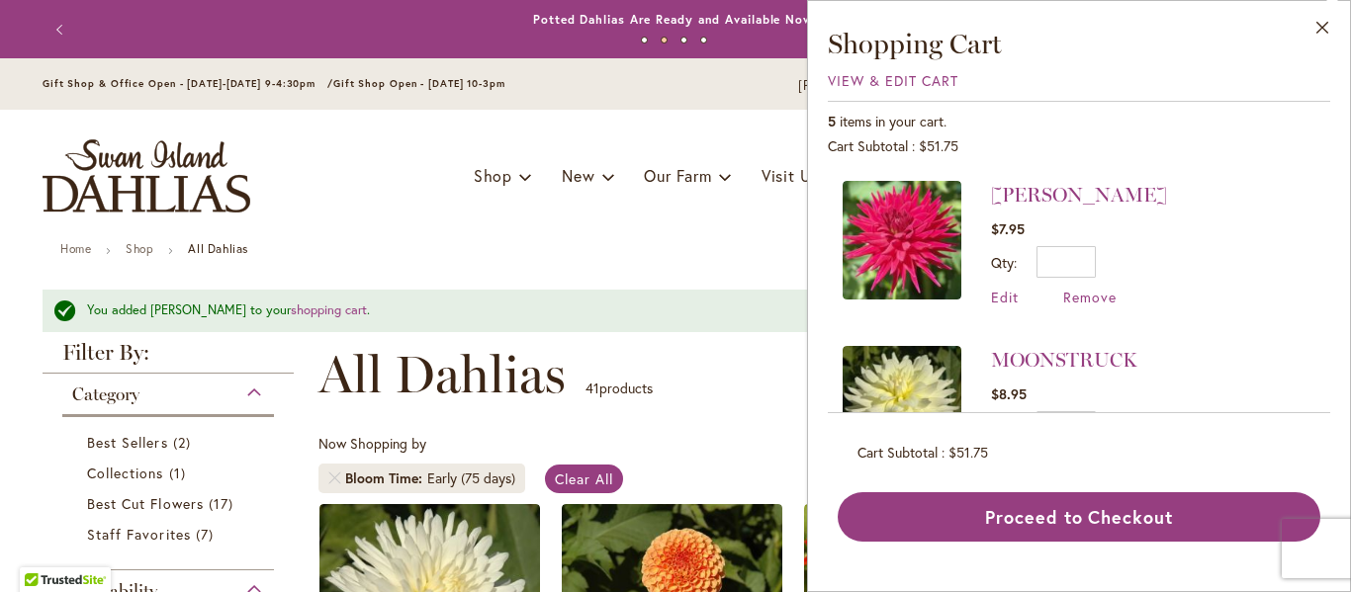
click at [1286, 179] on div "Cart .cls-1 { fill: #231f20; } 5 5 items Close Shopping Cart View & Edit Cart 5…" at bounding box center [1296, 176] width 25 height 27
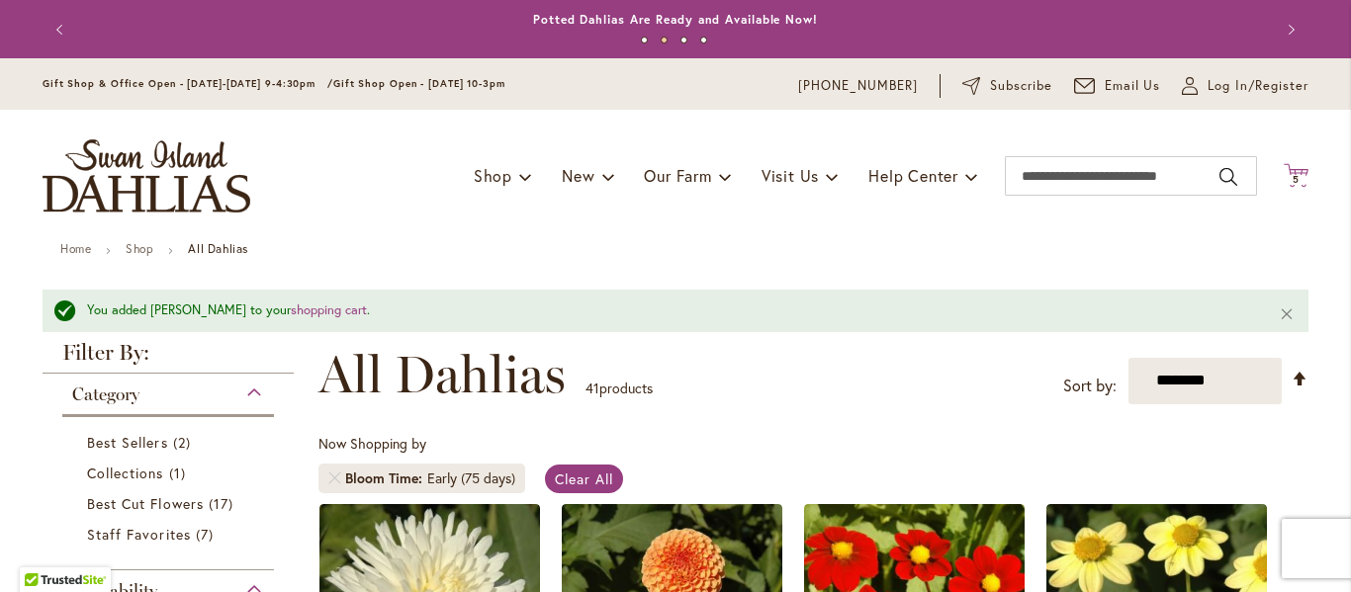
click at [1292, 179] on span "5" at bounding box center [1295, 179] width 7 height 13
click at [1286, 179] on div "Cart .cls-1 { fill: #231f20; } 5 5 items Close Shopping Cart View & Edit Cart 5…" at bounding box center [1296, 176] width 25 height 27
click at [1292, 179] on span "5" at bounding box center [1295, 179] width 7 height 13
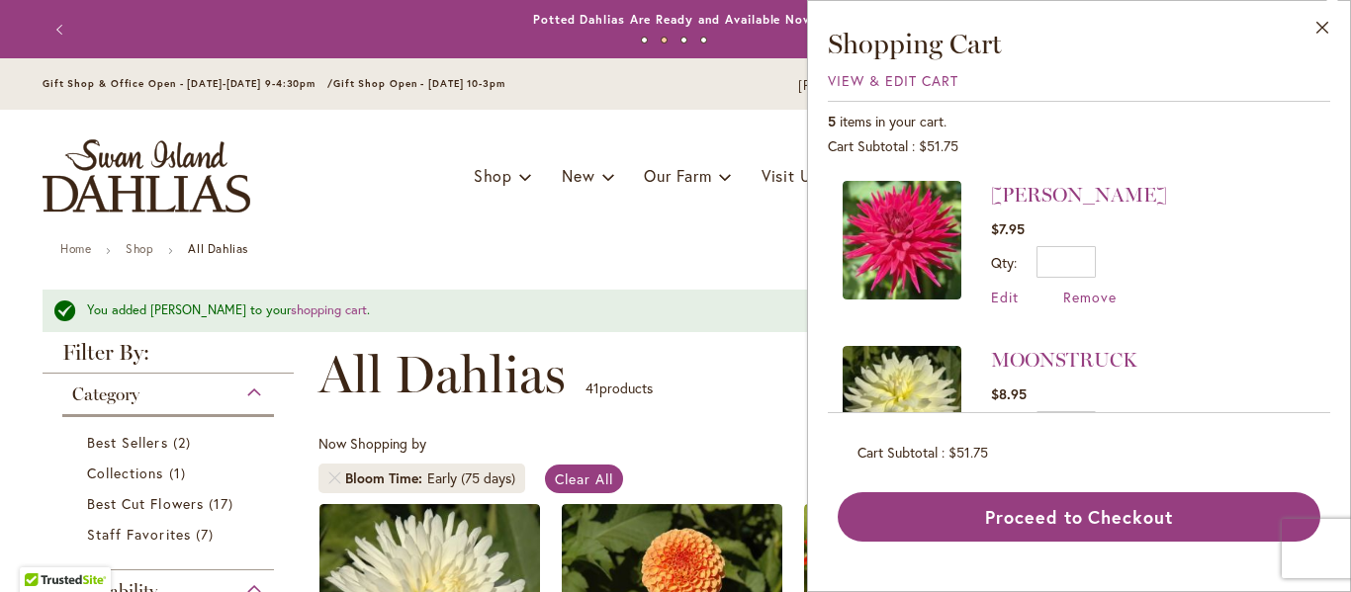
click at [1286, 179] on div "Cart .cls-1 { fill: #231f20; } 5 5 items Close Shopping Cart View & Edit Cart 5…" at bounding box center [1296, 176] width 25 height 27
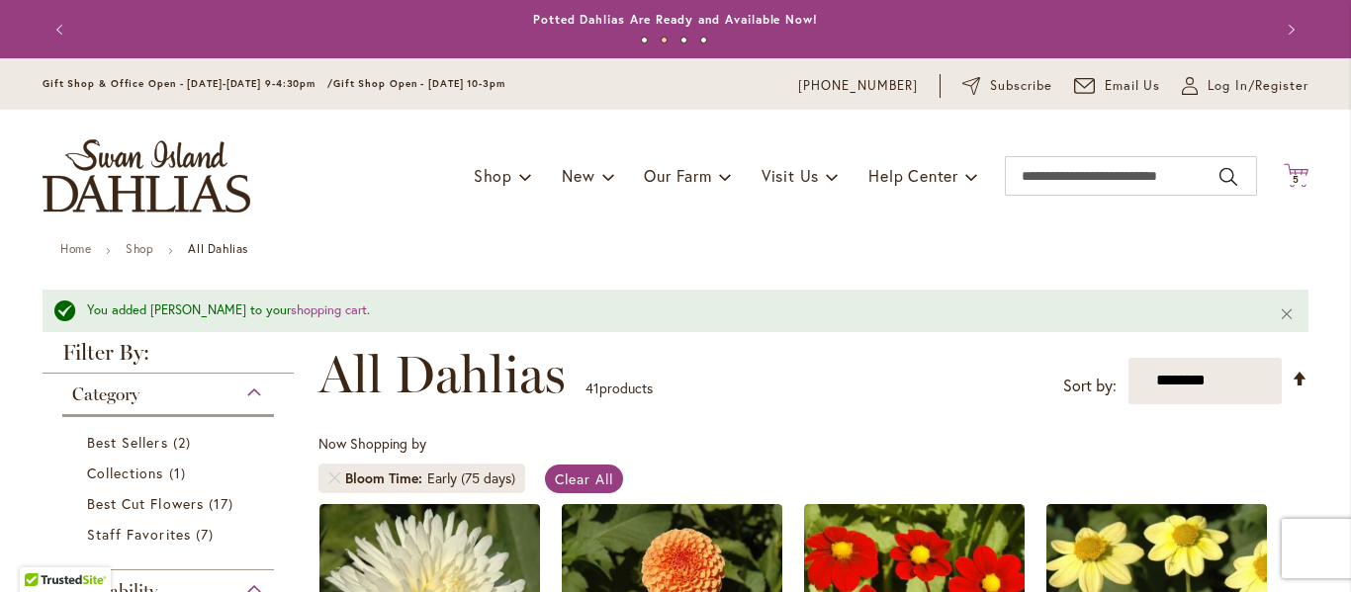
click at [1292, 179] on span "5" at bounding box center [1295, 179] width 7 height 13
click at [1286, 179] on div "Cart .cls-1 { fill: #231f20; } 5 5 items Close Shopping Cart View & Edit Cart 5…" at bounding box center [1296, 176] width 25 height 27
click at [1291, 172] on icon at bounding box center [1296, 175] width 25 height 24
click at [1291, 172] on div "Cart .cls-1 { fill: #231f20; } 5 5 items Close Shopping Cart View & Edit Cart 5…" at bounding box center [1296, 176] width 25 height 27
click at [319, 312] on link "shopping cart" at bounding box center [329, 310] width 76 height 17
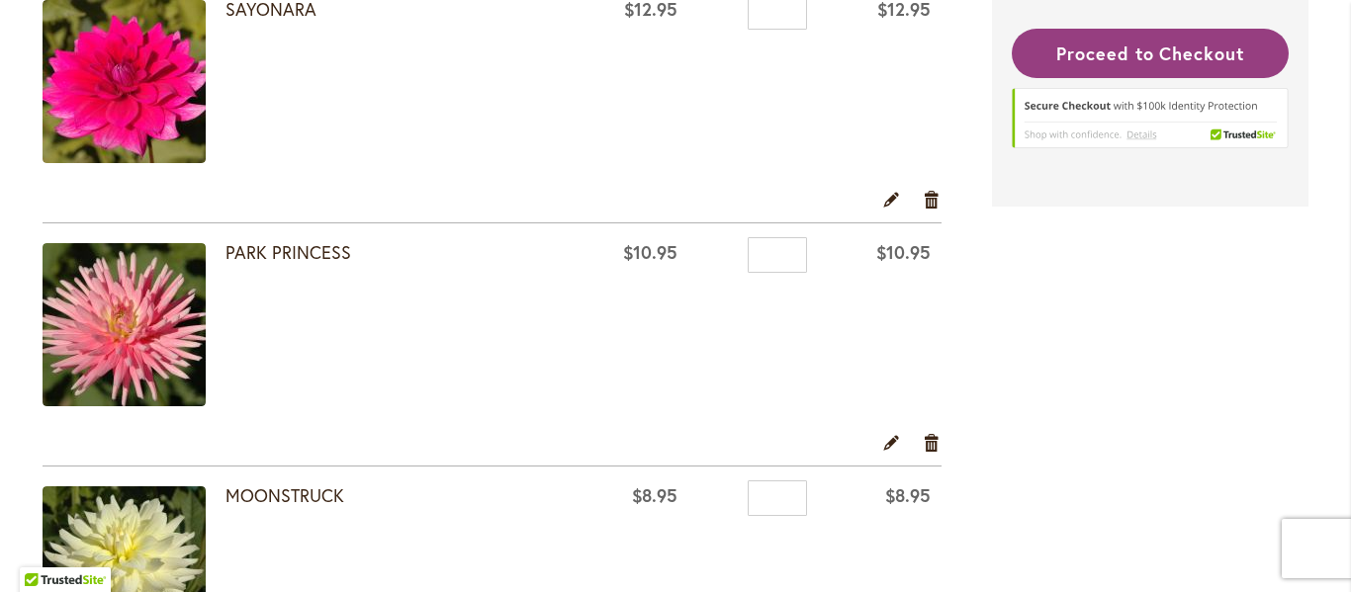
scroll to position [692, 0]
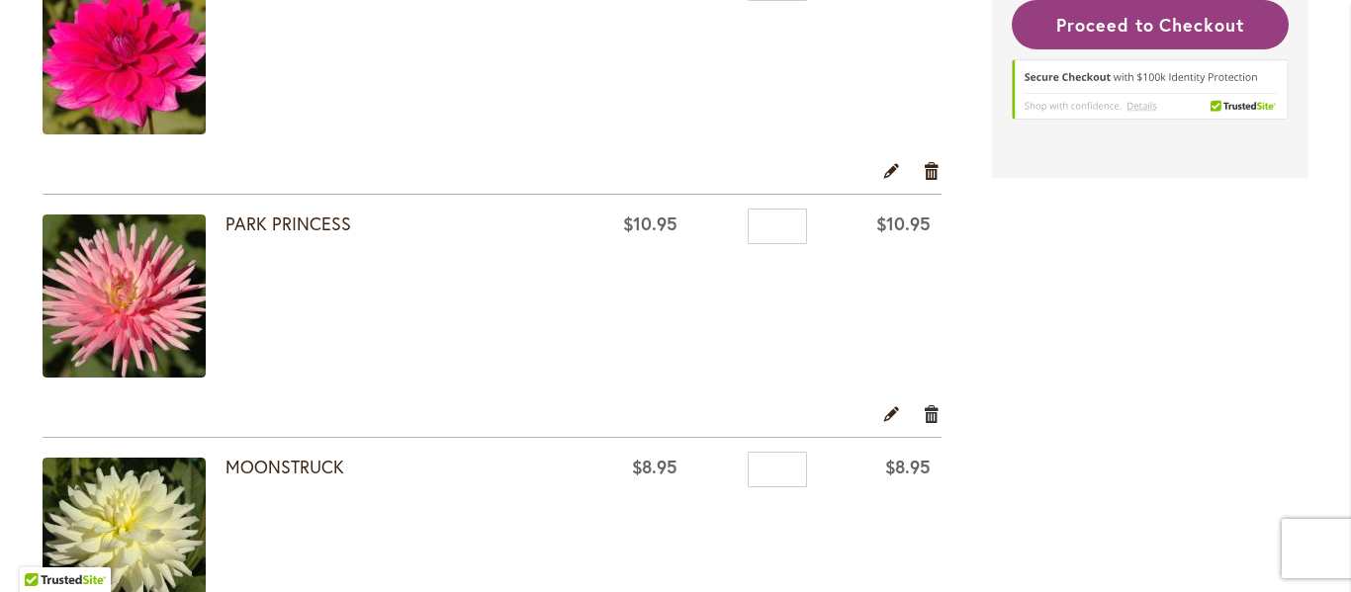
click at [923, 412] on link "Remove item" at bounding box center [932, 413] width 19 height 22
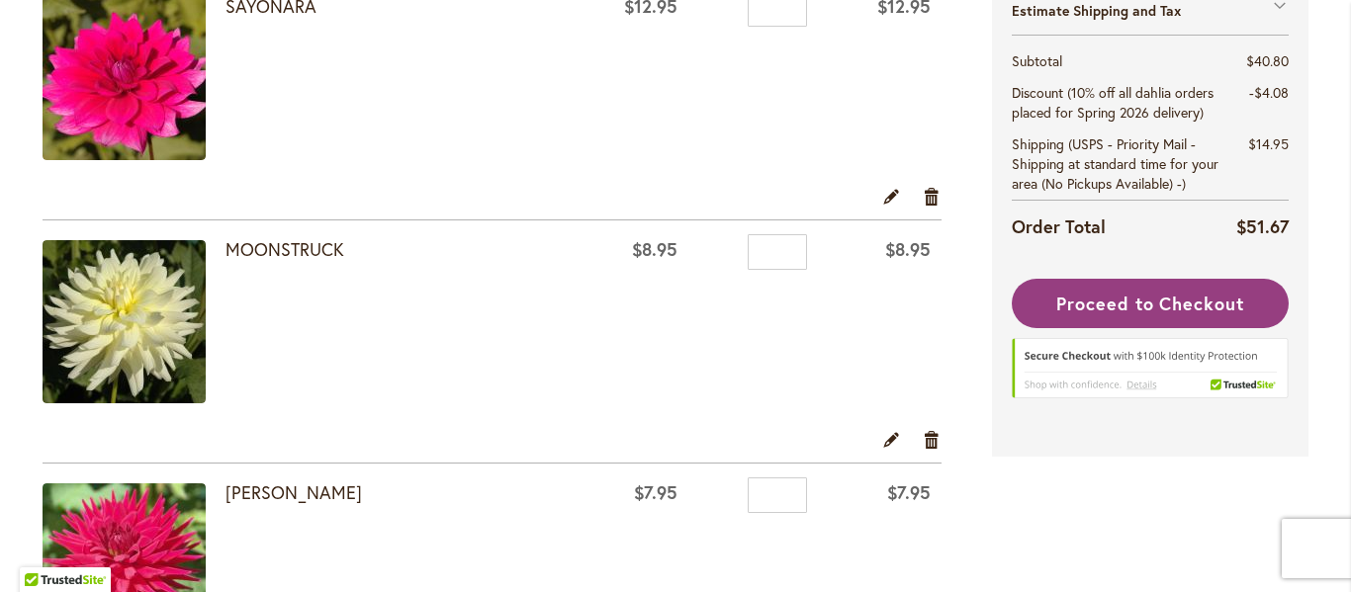
scroll to position [692, 0]
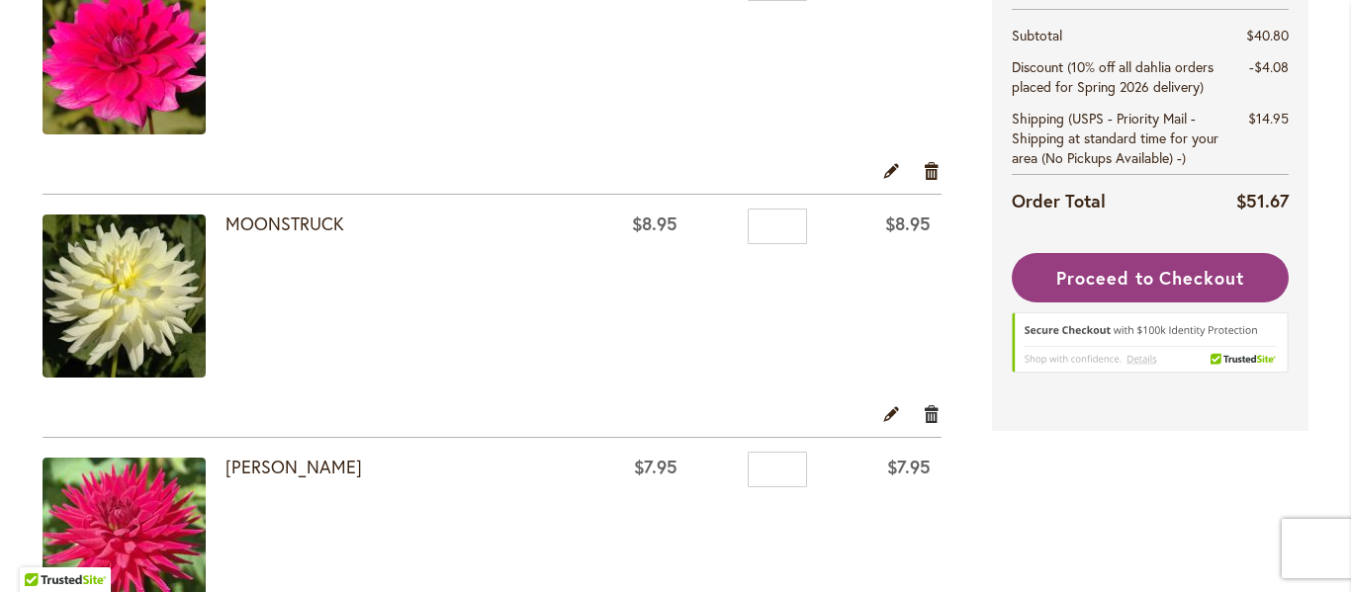
click at [923, 414] on link "Remove item" at bounding box center [932, 413] width 19 height 22
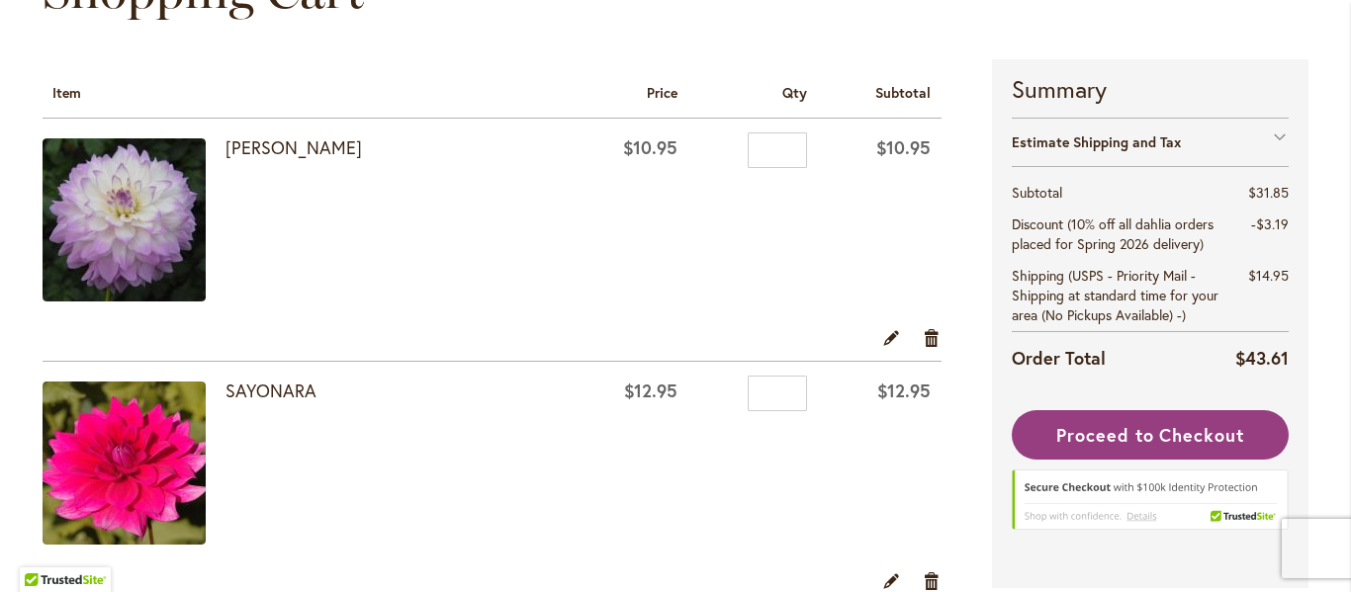
scroll to position [297, 0]
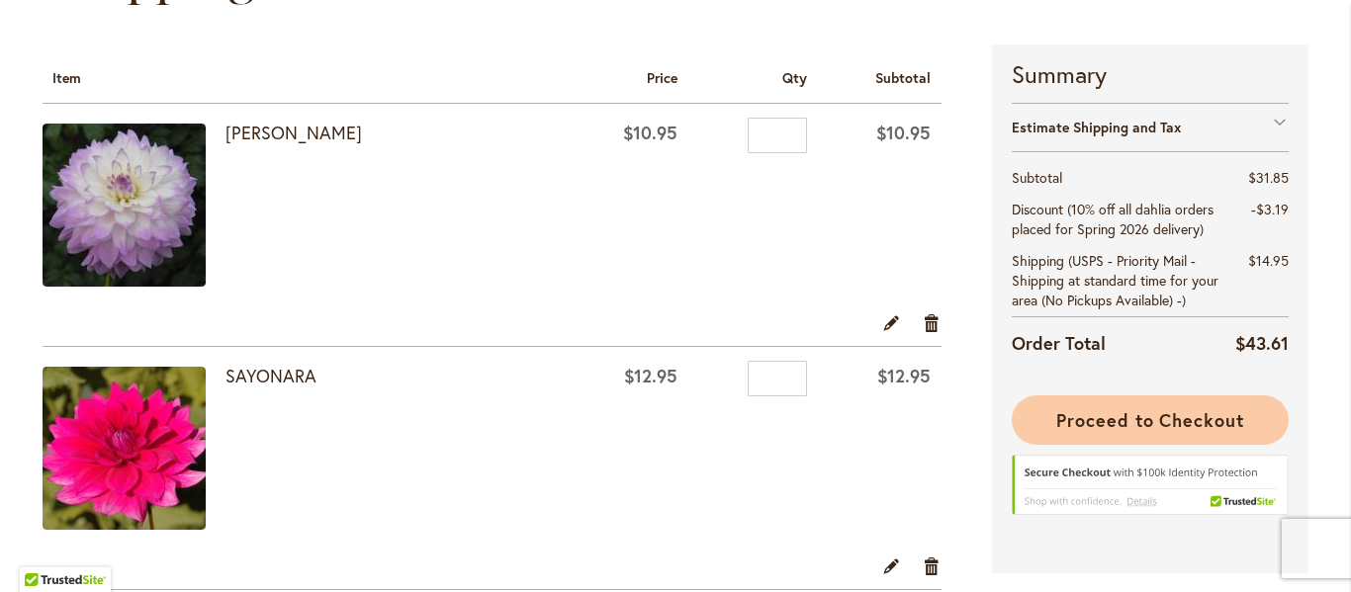
click at [1072, 423] on span "Proceed to Checkout" at bounding box center [1150, 420] width 188 height 24
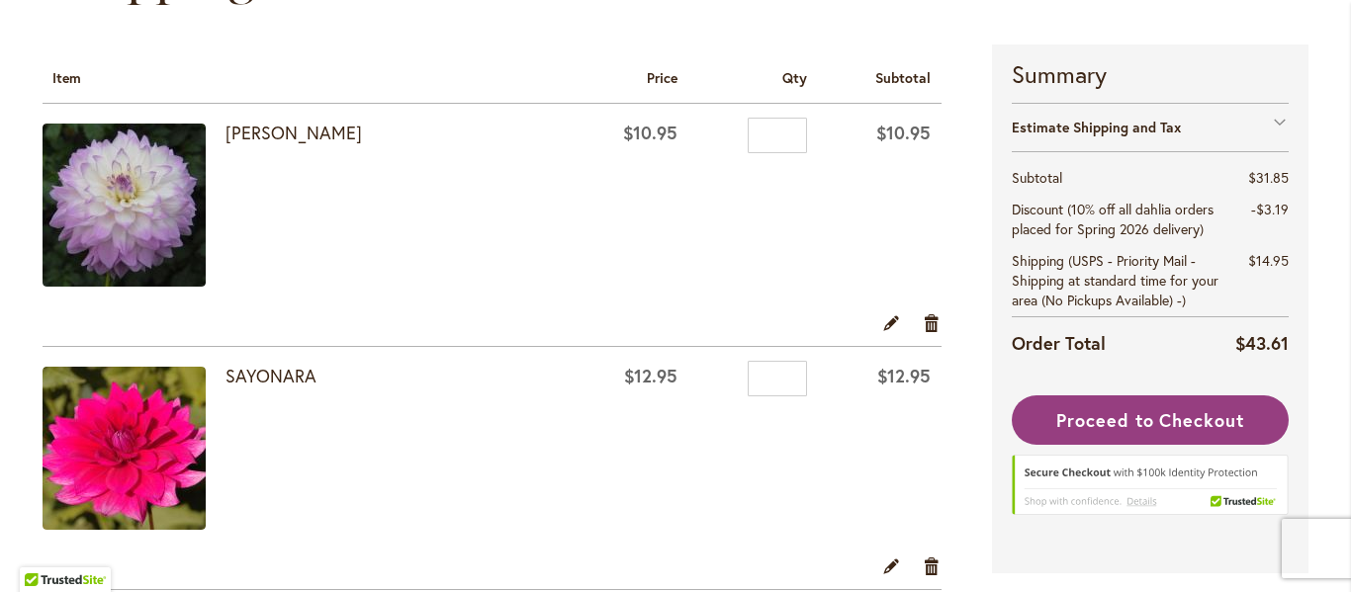
click at [1072, 423] on li "Proceed to Checkout" at bounding box center [1150, 472] width 277 height 153
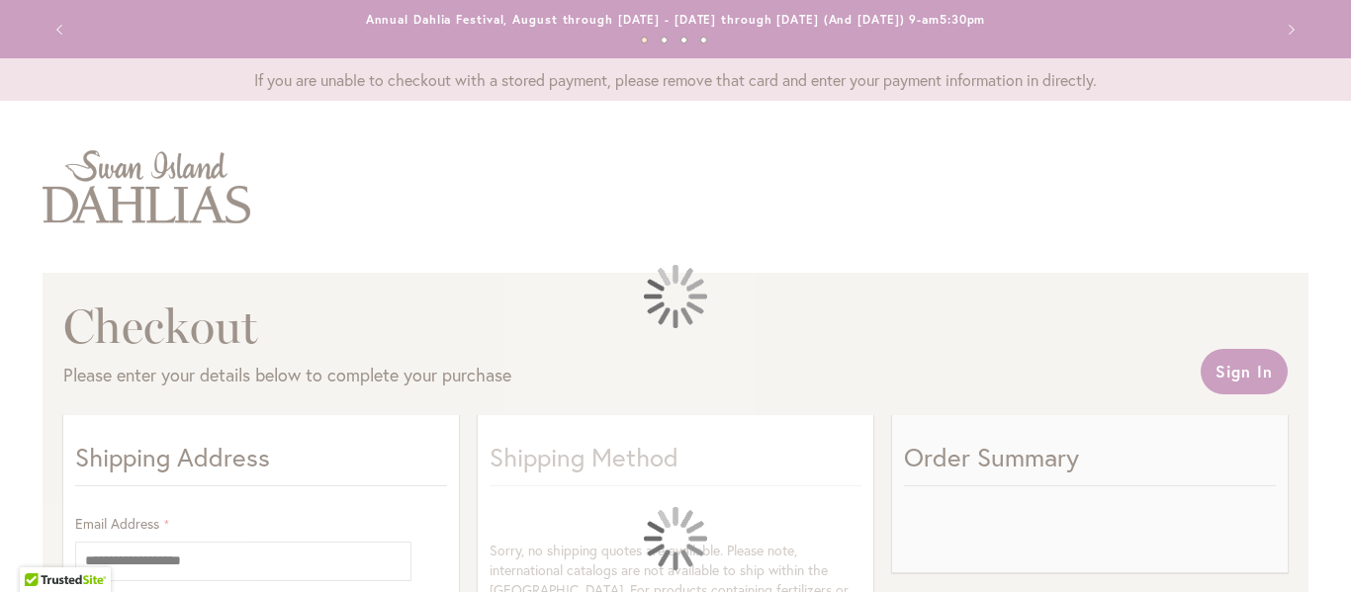
select select "**"
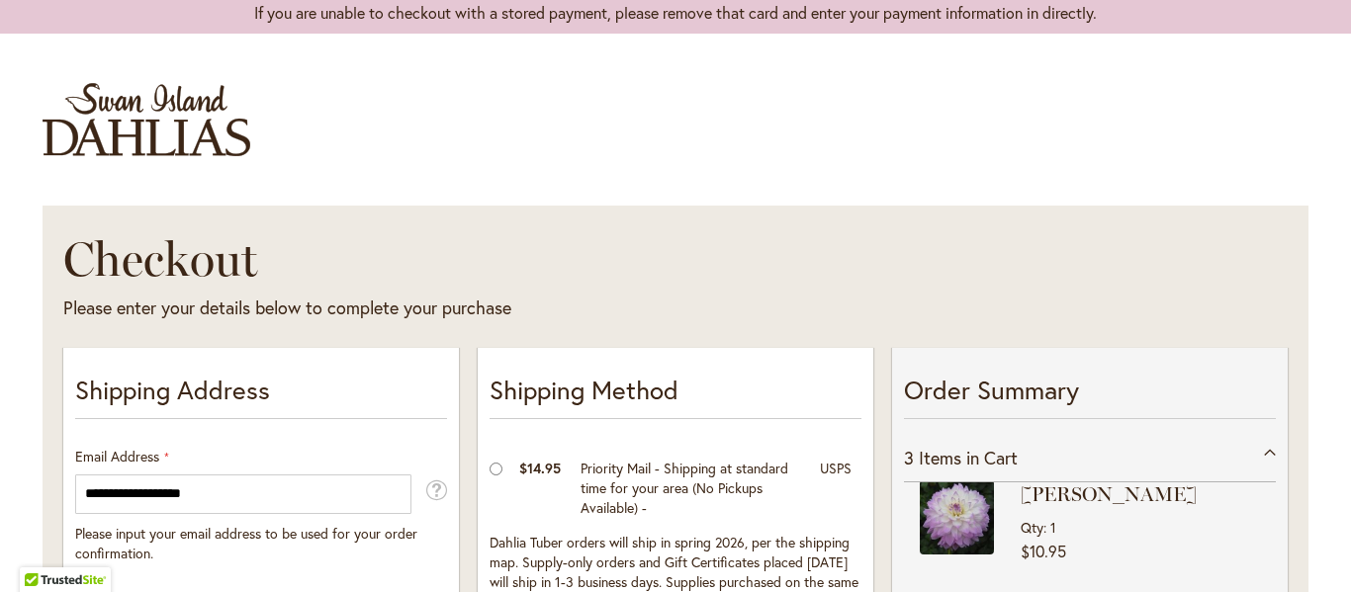
scroll to position [99, 0]
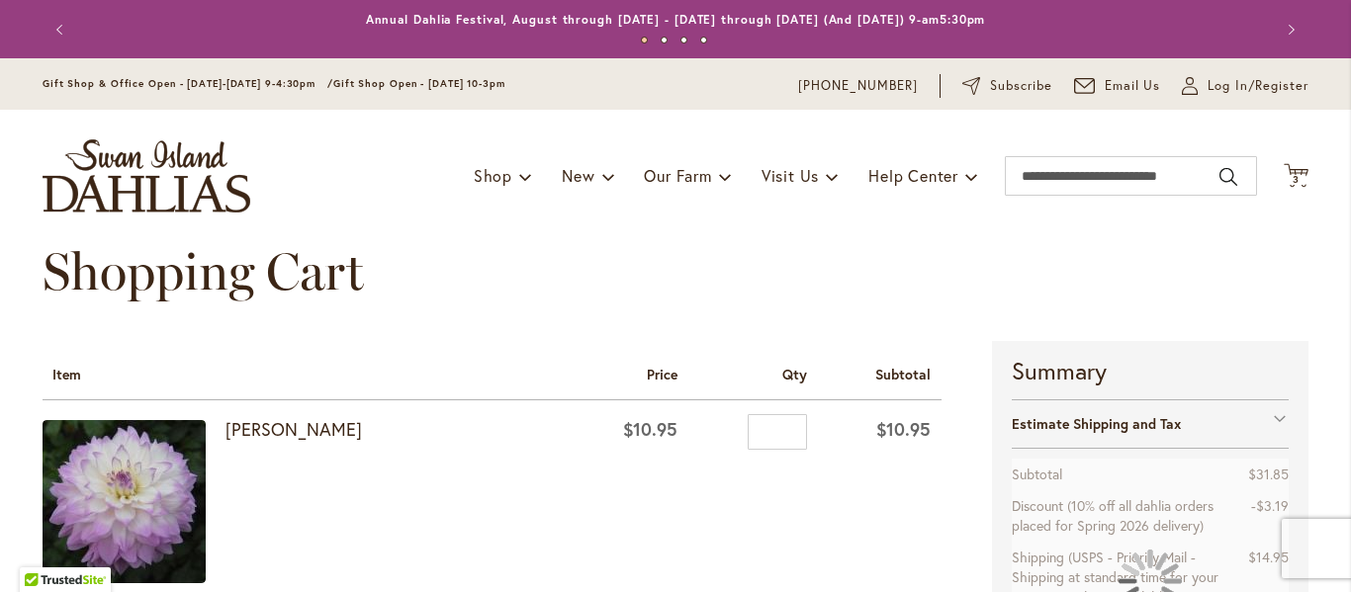
scroll to position [99, 0]
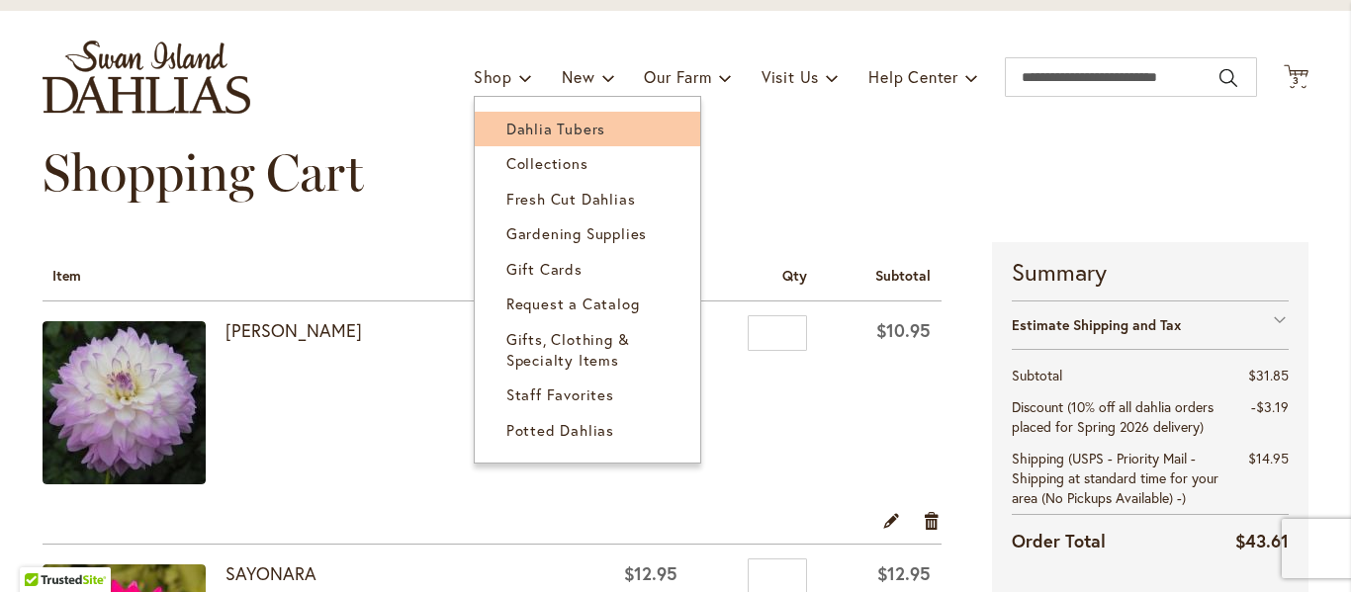
click at [506, 122] on span "Dahlia Tubers" at bounding box center [555, 129] width 99 height 20
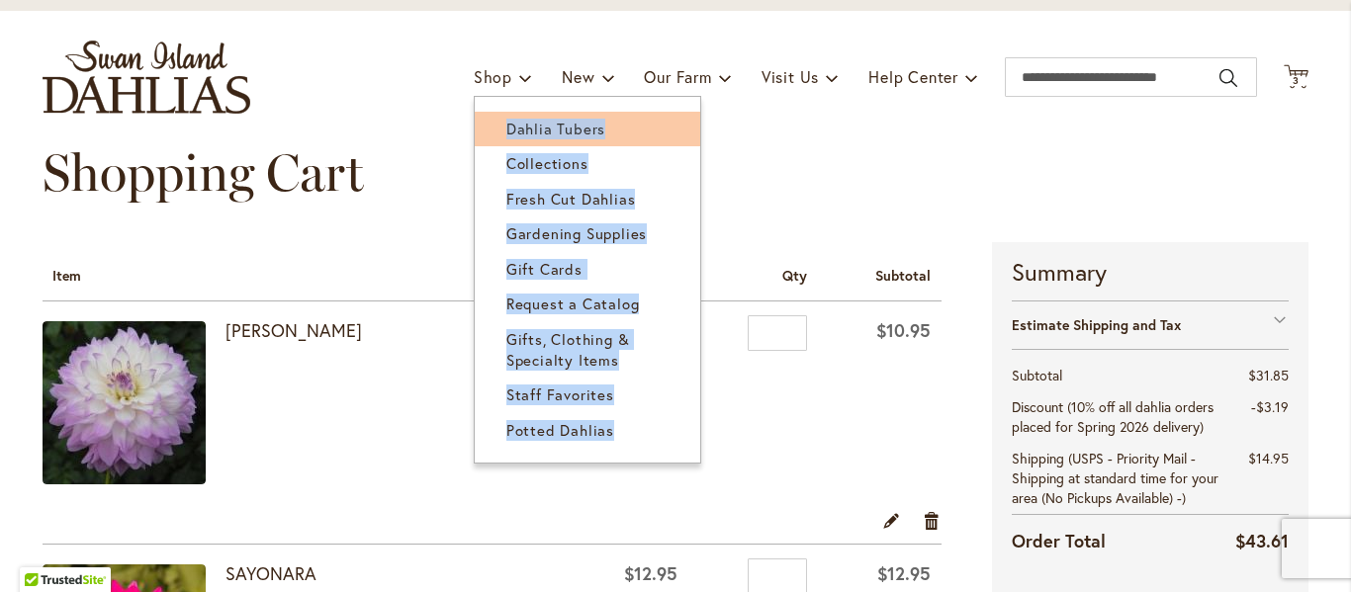
click at [503, 122] on div "Toggle Nav Shop Dahlia Tubers Collections Fresh Cut Dahlias Gardening Supplies …" at bounding box center [675, 77] width 1305 height 133
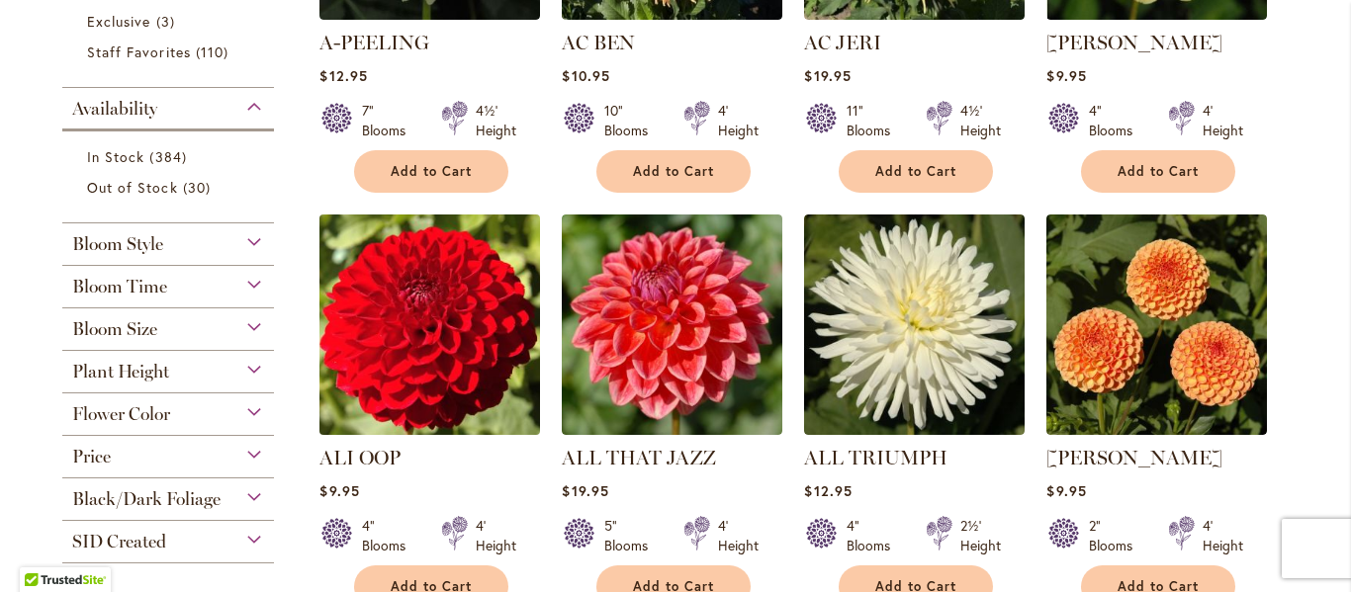
scroll to position [692, 0]
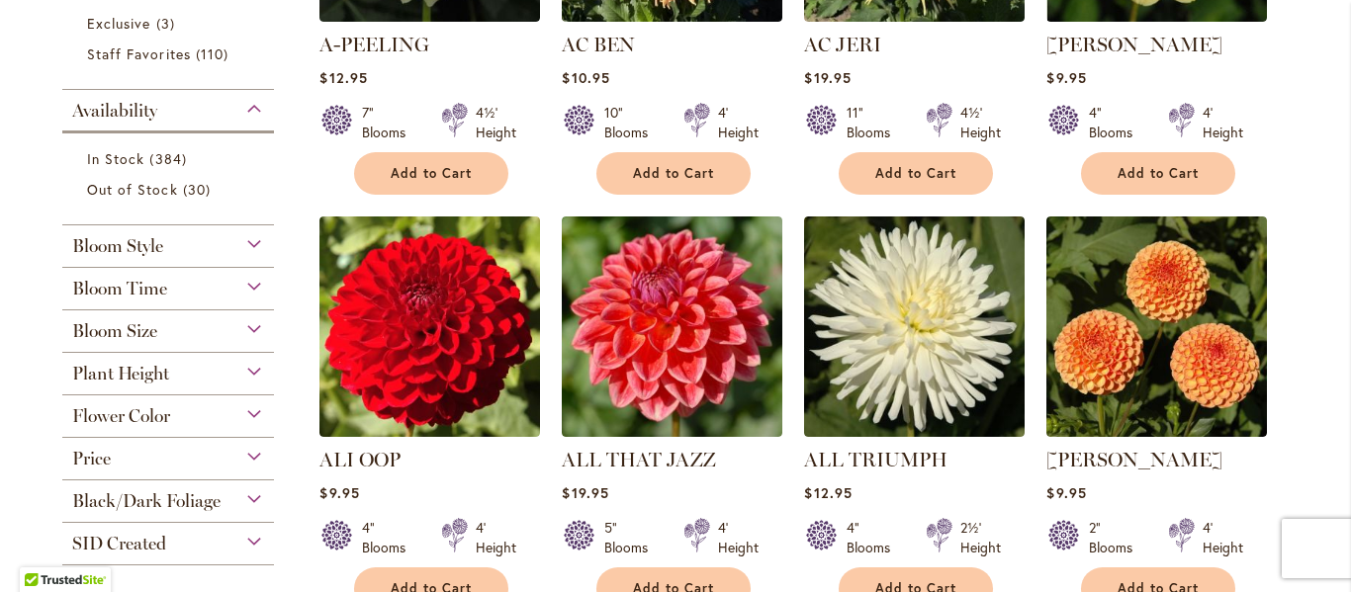
click at [245, 367] on div "Plant Height" at bounding box center [168, 369] width 212 height 32
click at [0, 0] on link "5' and over 55 items" at bounding box center [0, 0] width 0 height 0
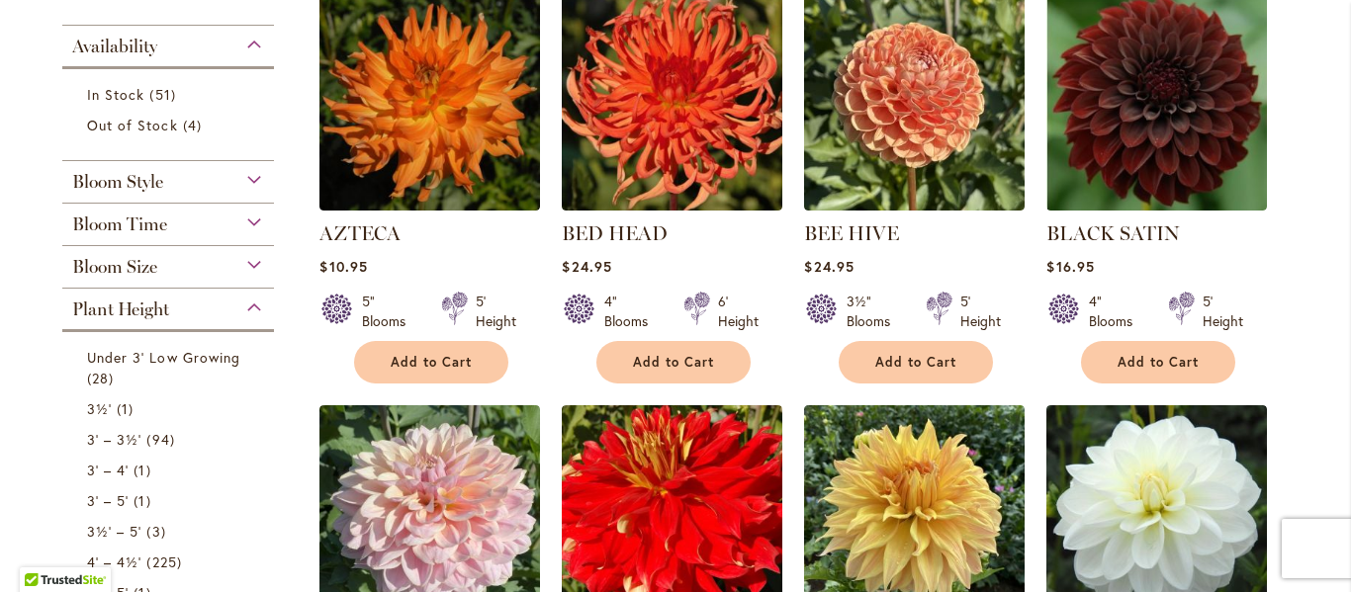
scroll to position [494, 0]
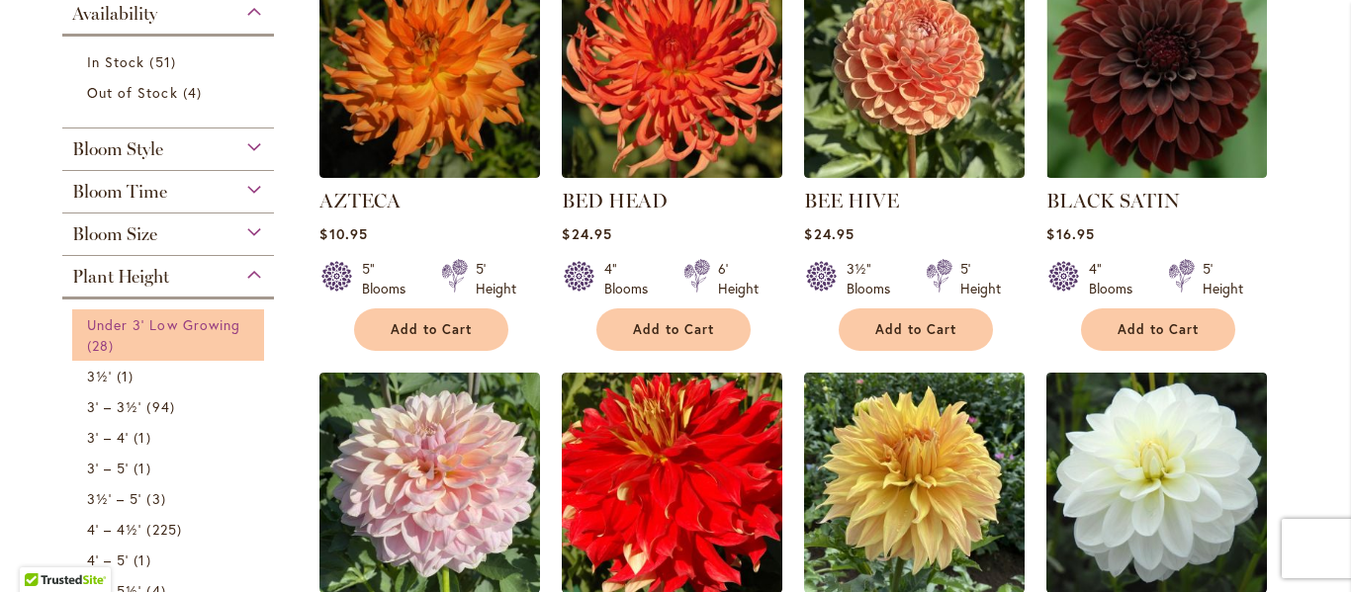
click at [185, 328] on span "Under 3' Low Growing" at bounding box center [163, 324] width 153 height 19
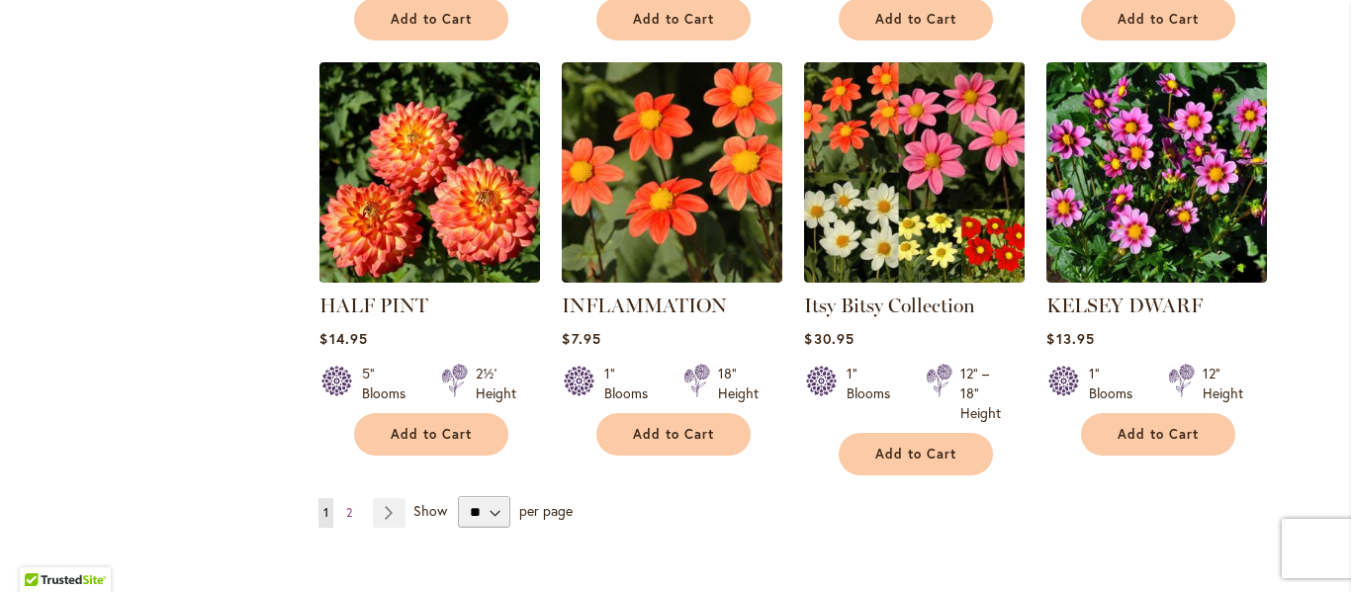
scroll to position [1681, 0]
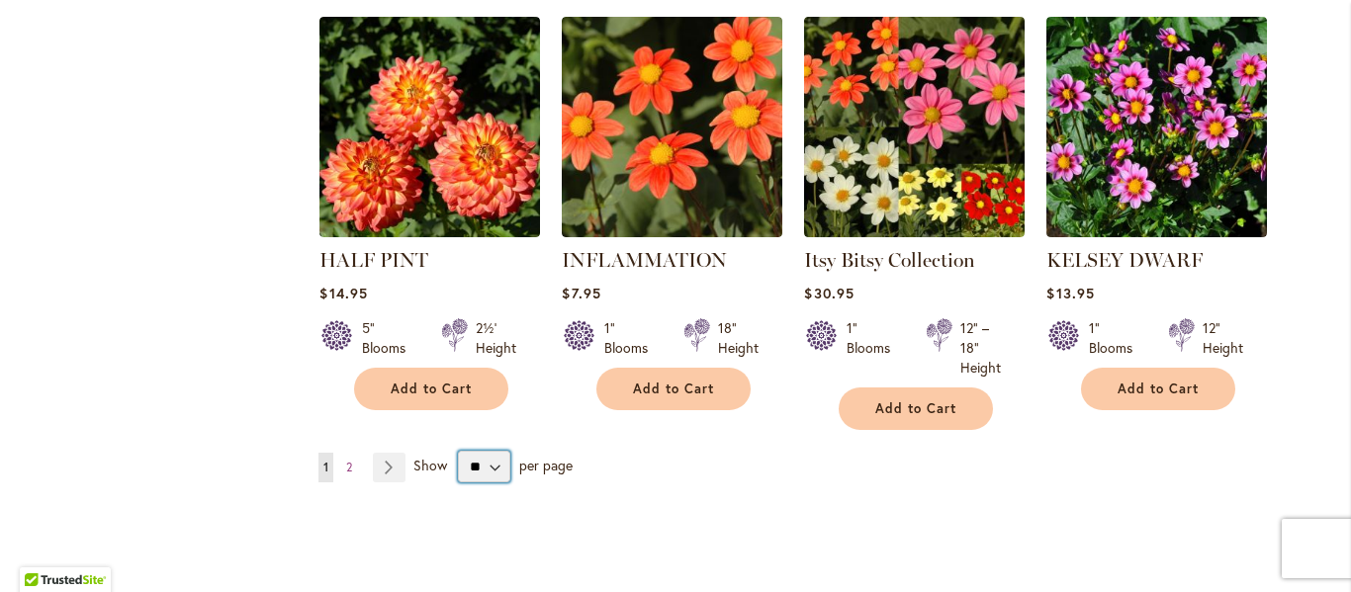
click at [485, 467] on select "** ** ** **" at bounding box center [484, 467] width 52 height 32
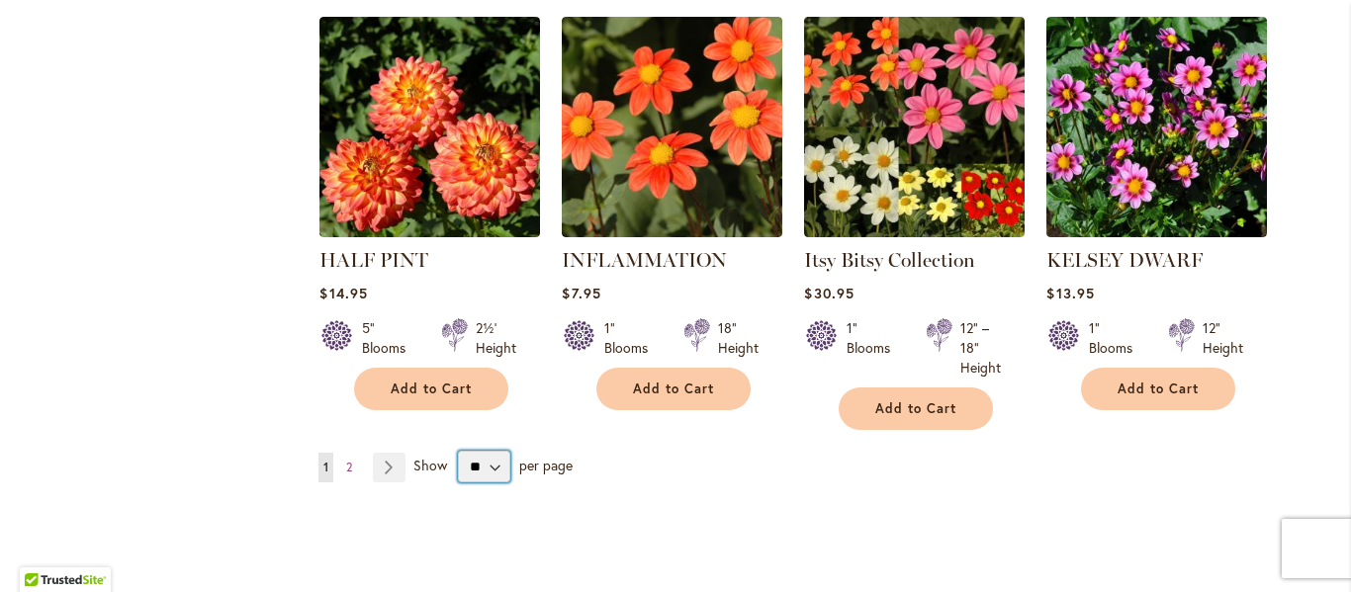
click at [485, 467] on select "** ** ** **" at bounding box center [484, 467] width 52 height 32
select select "**"
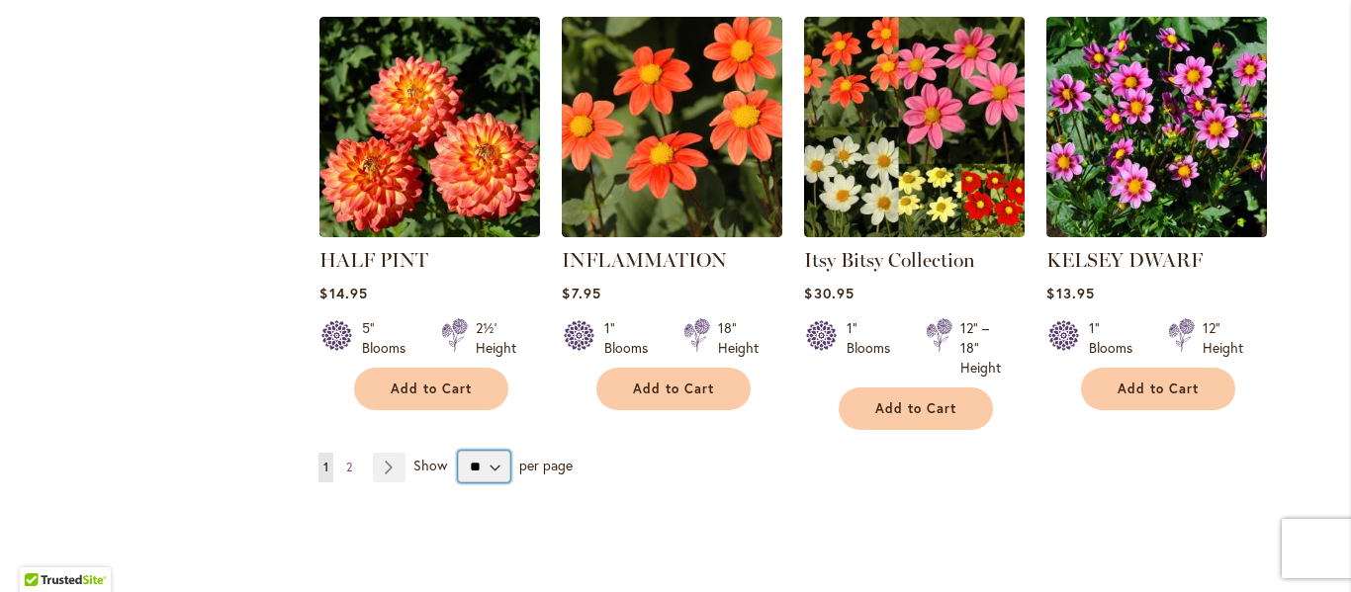
click at [458, 451] on select "** ** ** **" at bounding box center [484, 467] width 52 height 32
drag, startPoint x: 485, startPoint y: 481, endPoint x: 479, endPoint y: 547, distance: 66.5
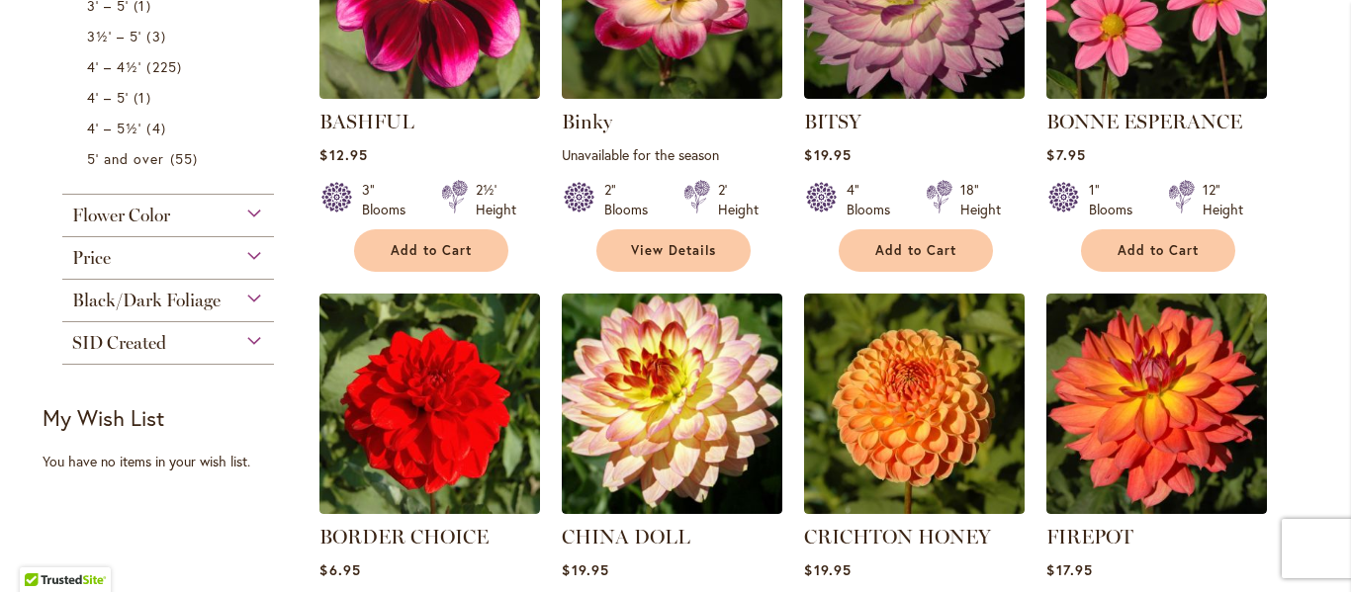
scroll to position [494, 0]
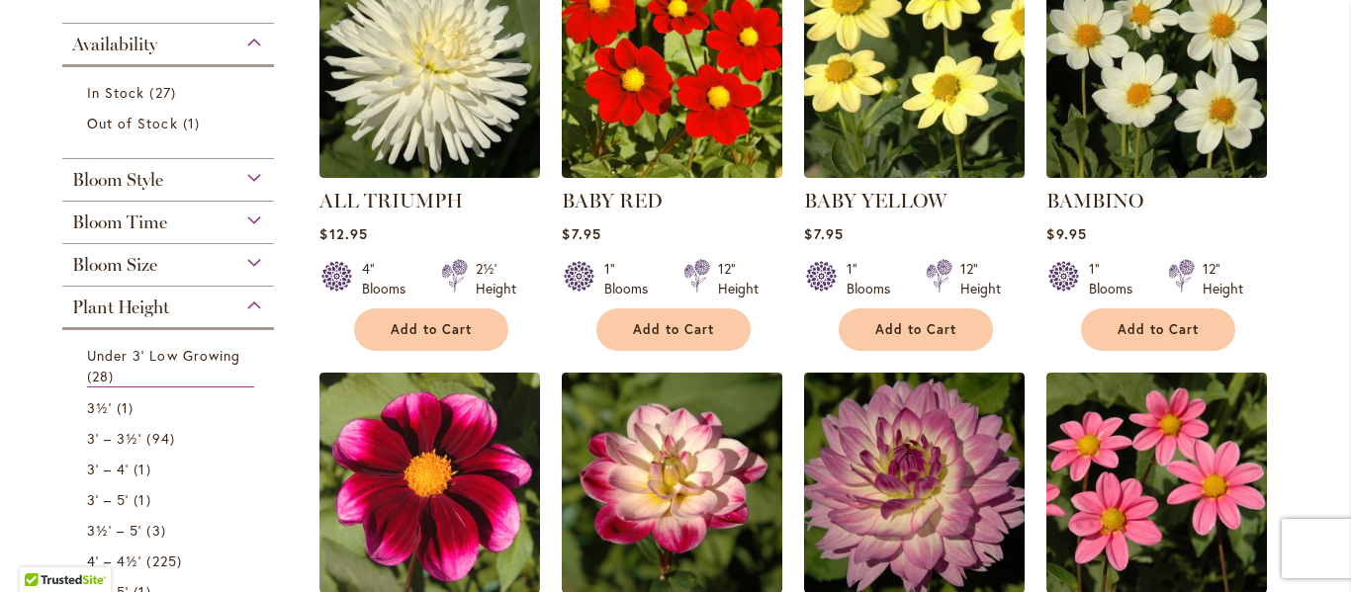
click at [239, 183] on div "Bloom Style" at bounding box center [168, 175] width 212 height 32
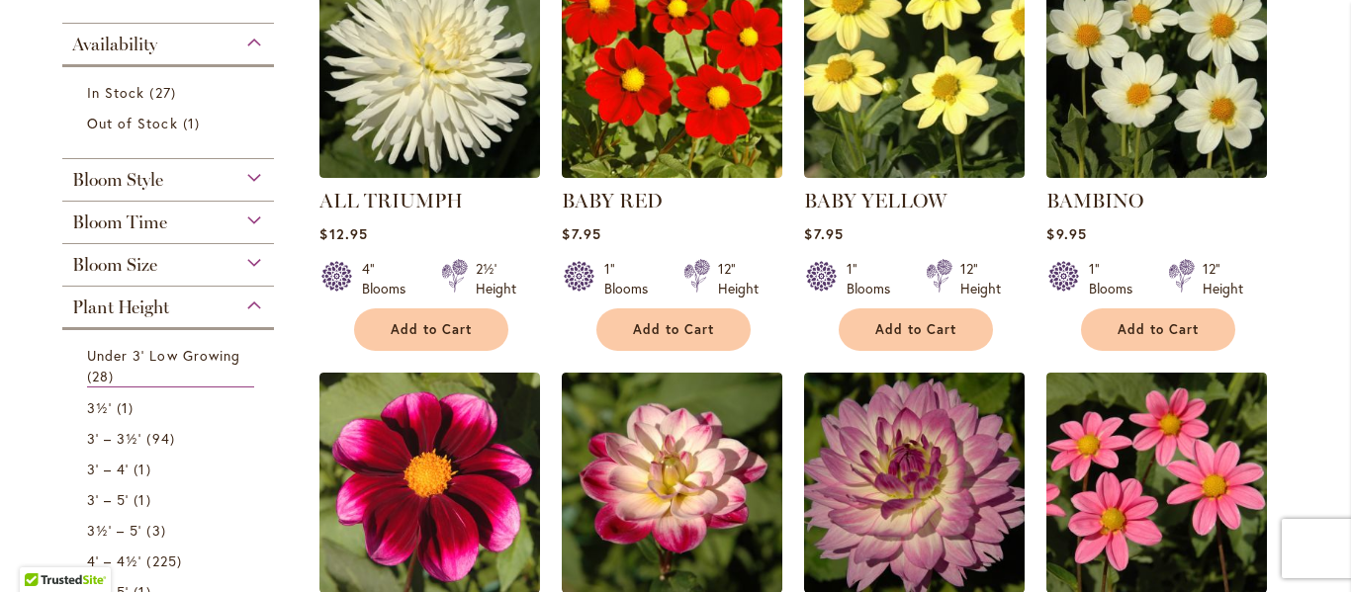
click at [239, 183] on div "Bloom Style" at bounding box center [168, 175] width 212 height 32
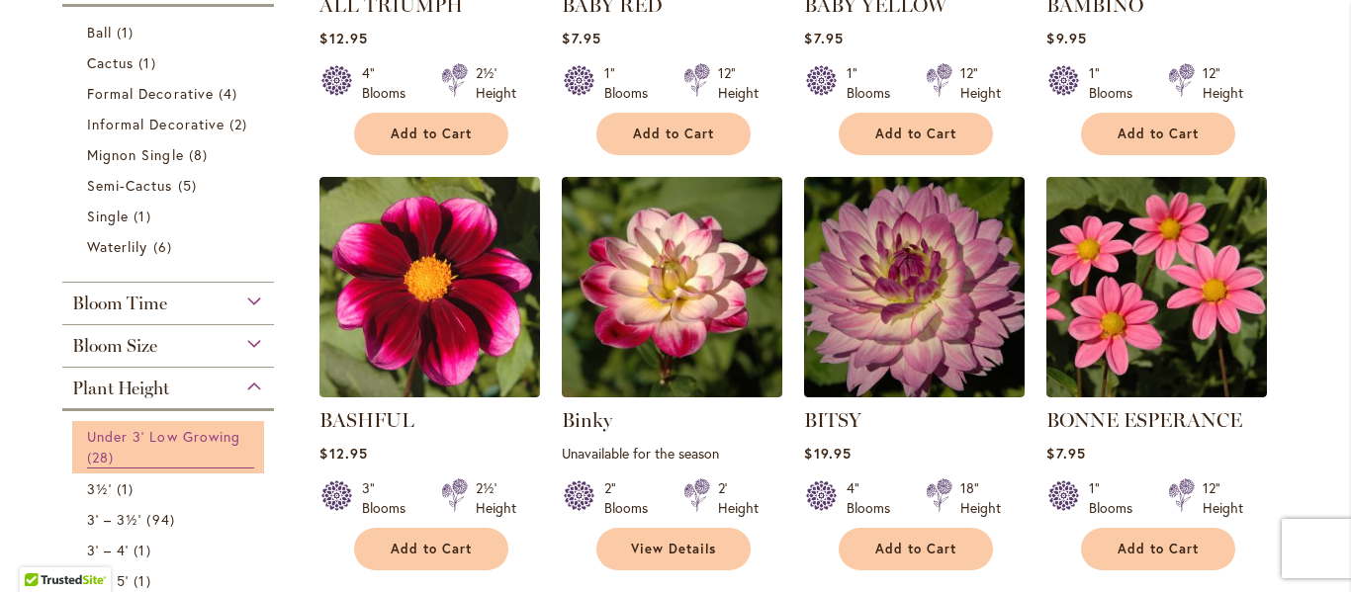
scroll to position [692, 0]
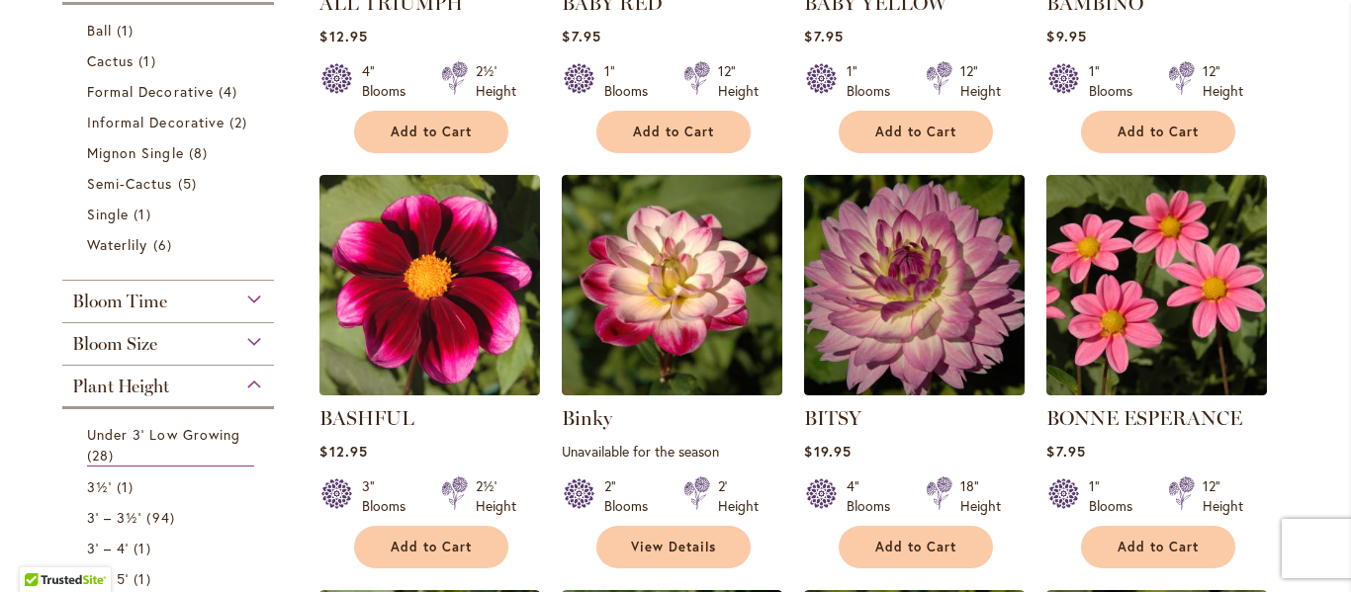
click at [252, 383] on div "Plant Height" at bounding box center [168, 382] width 212 height 32
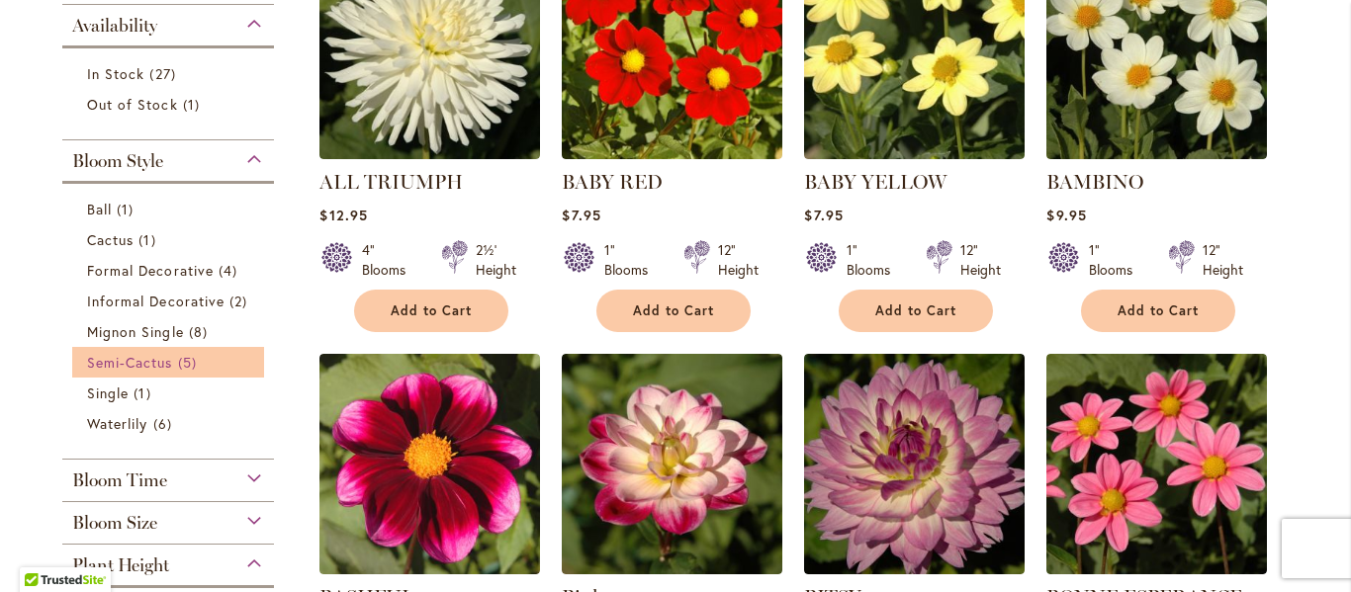
scroll to position [563, 0]
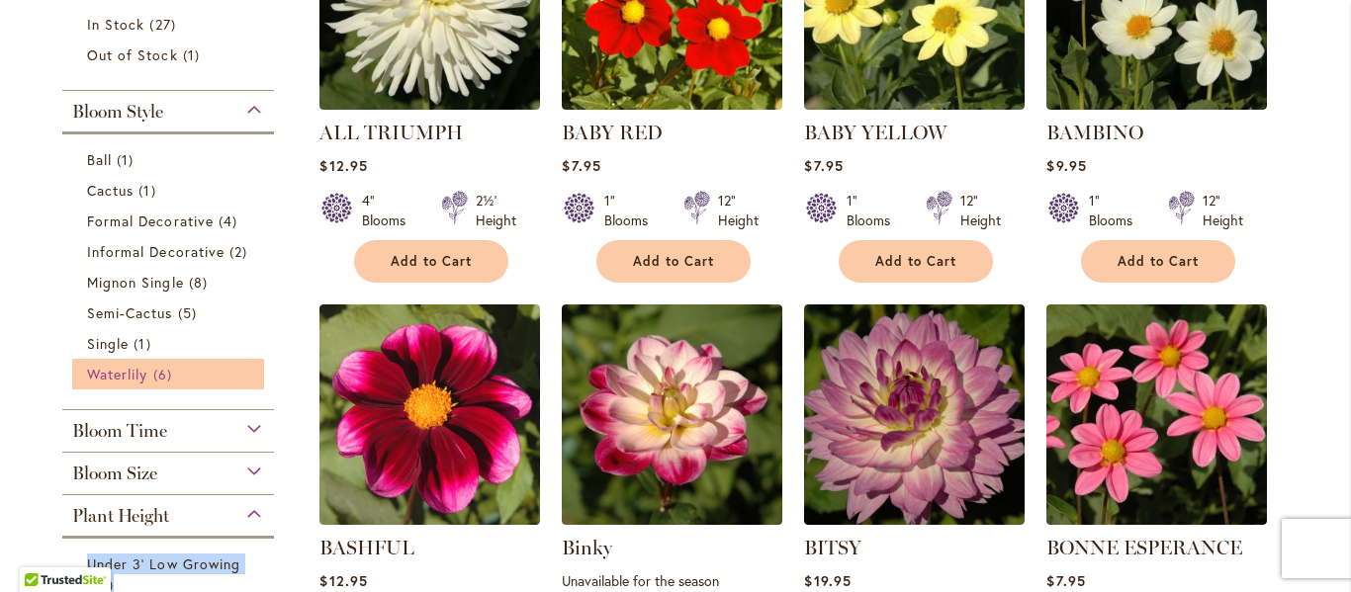
click at [153, 377] on span "6 items" at bounding box center [165, 374] width 24 height 21
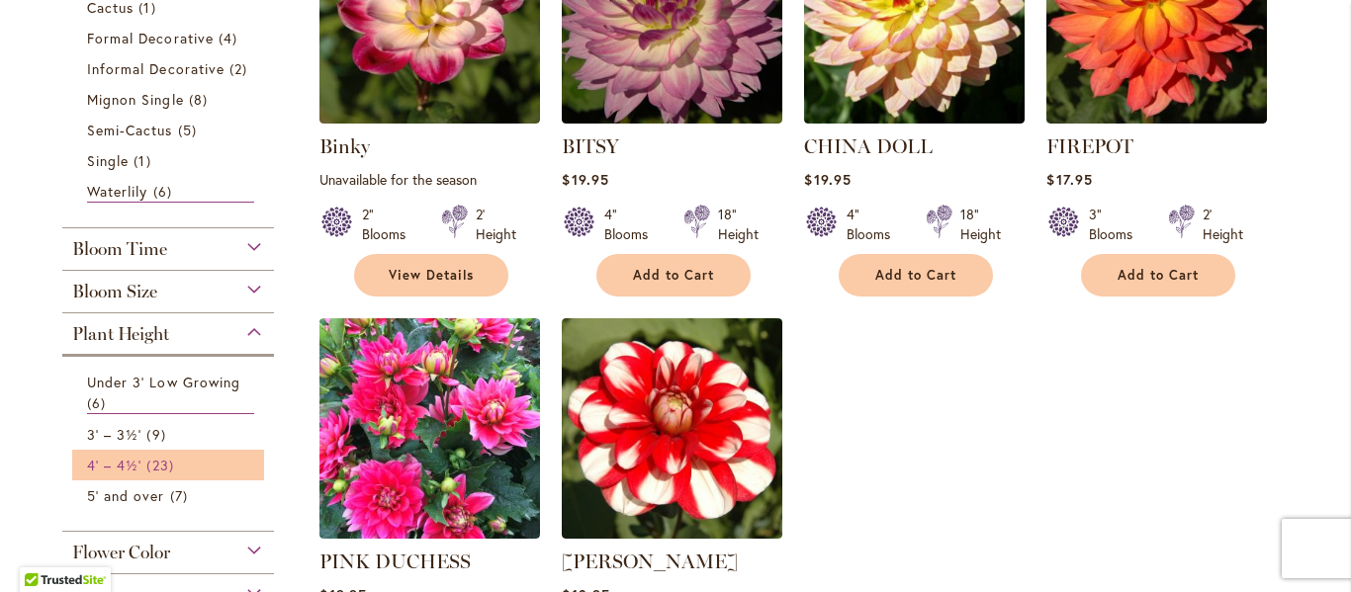
scroll to position [593, 0]
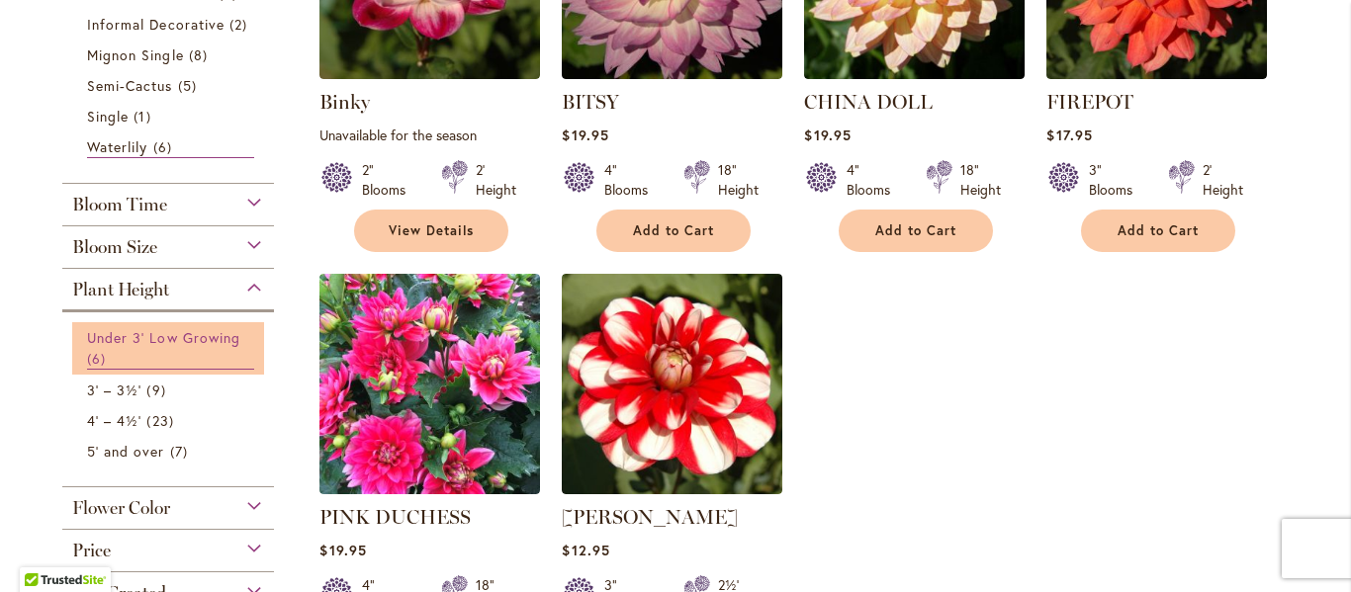
click at [215, 335] on span "Under 3' Low Growing" at bounding box center [163, 337] width 153 height 19
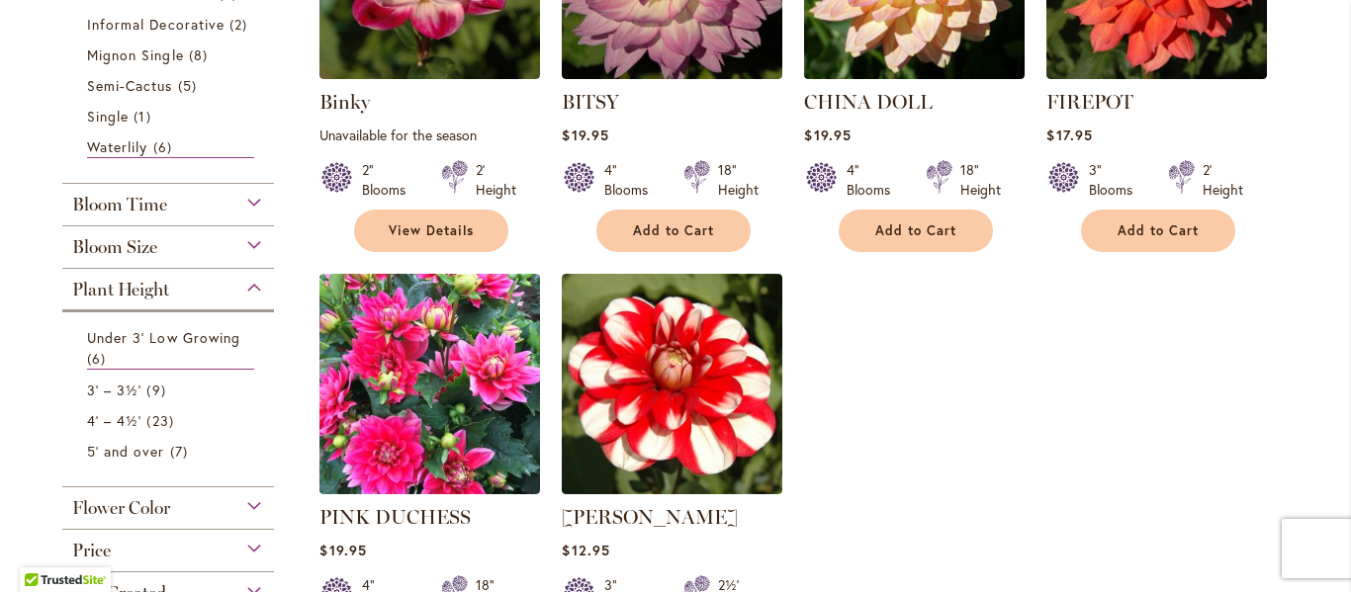
click at [246, 290] on div "Plant Height" at bounding box center [168, 285] width 212 height 32
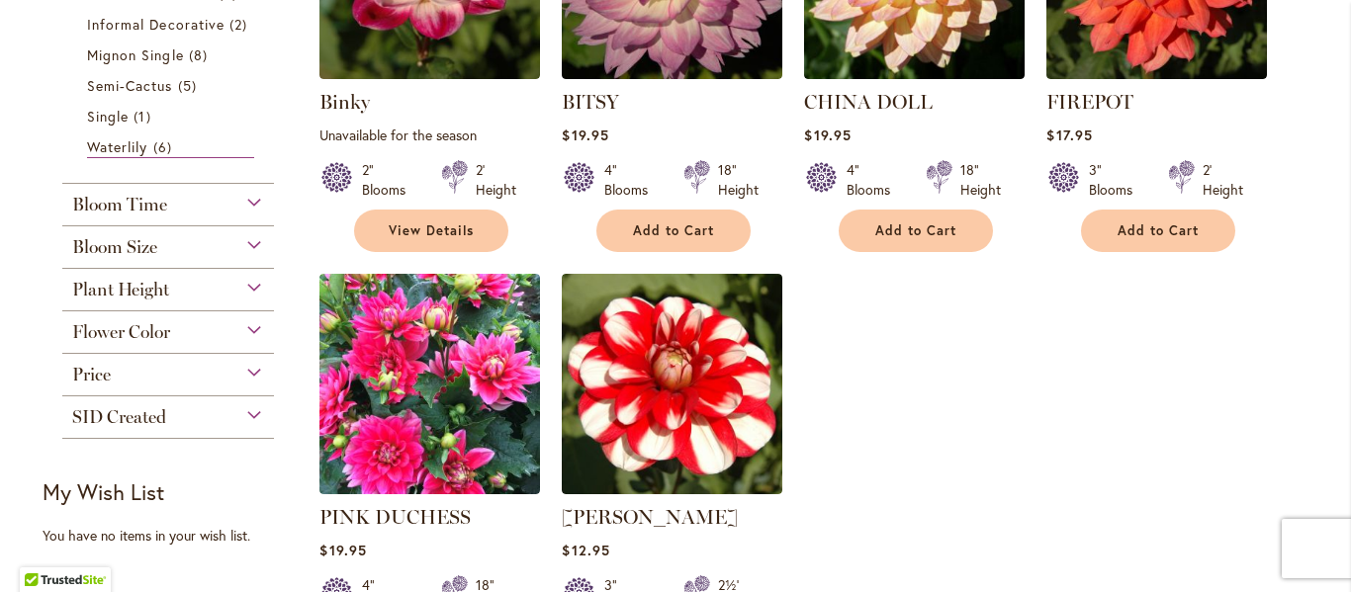
click at [246, 290] on div "Plant Height" at bounding box center [168, 285] width 212 height 32
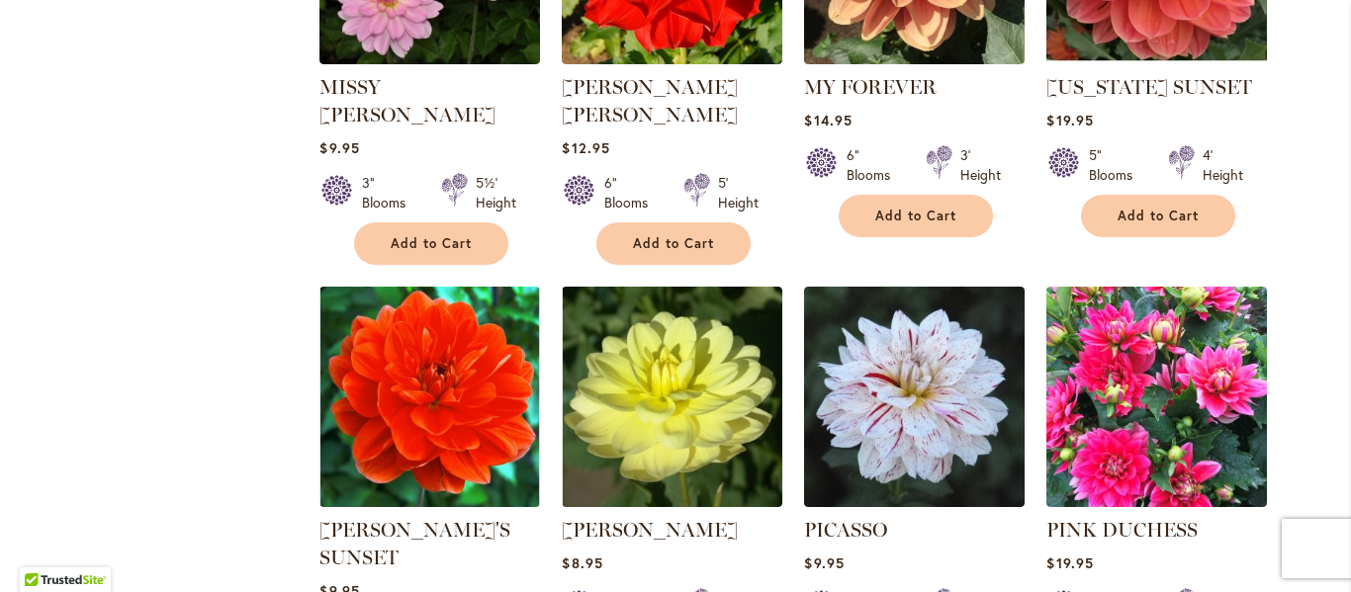
scroll to position [3570, 0]
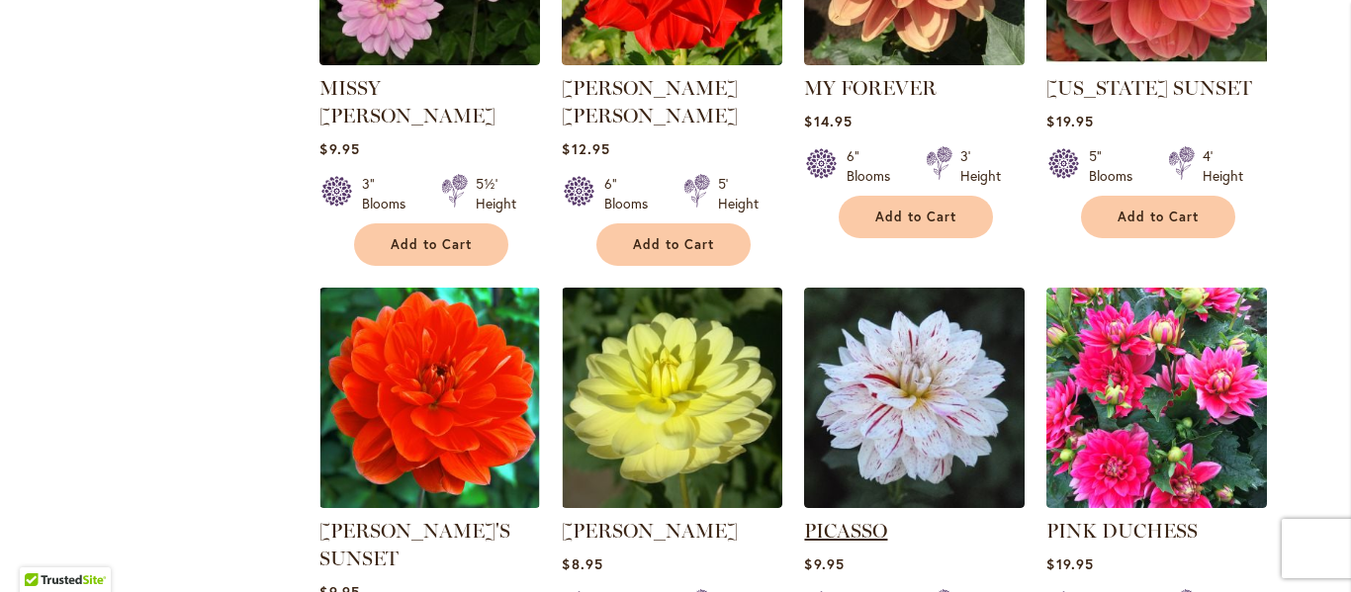
click at [860, 519] on link "PICASSO" at bounding box center [845, 531] width 83 height 24
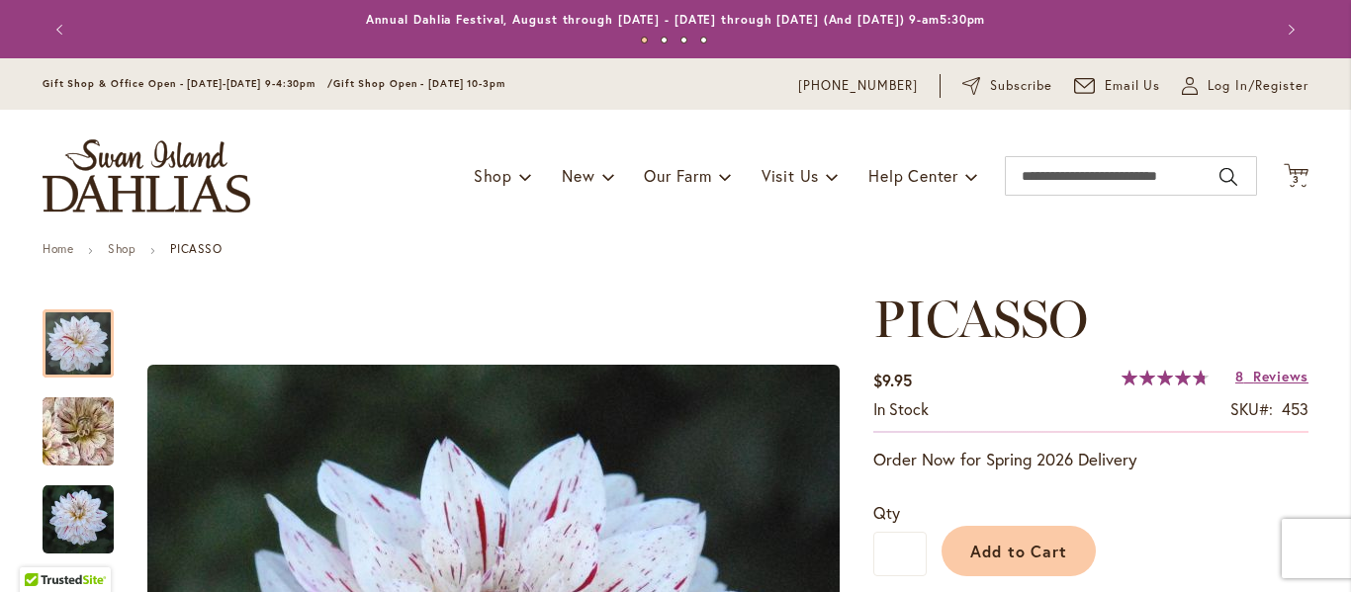
click at [46, 23] on button "Previous" at bounding box center [63, 30] width 40 height 40
click at [1257, 381] on span "Reviews" at bounding box center [1280, 376] width 55 height 19
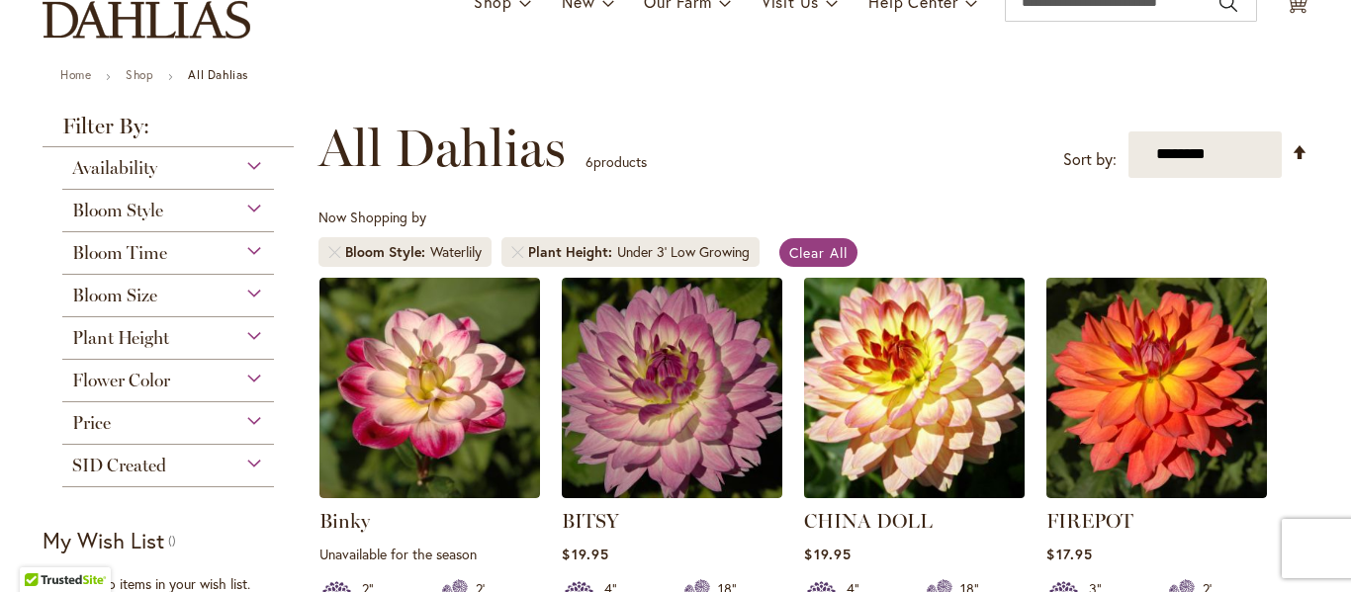
scroll to position [99, 0]
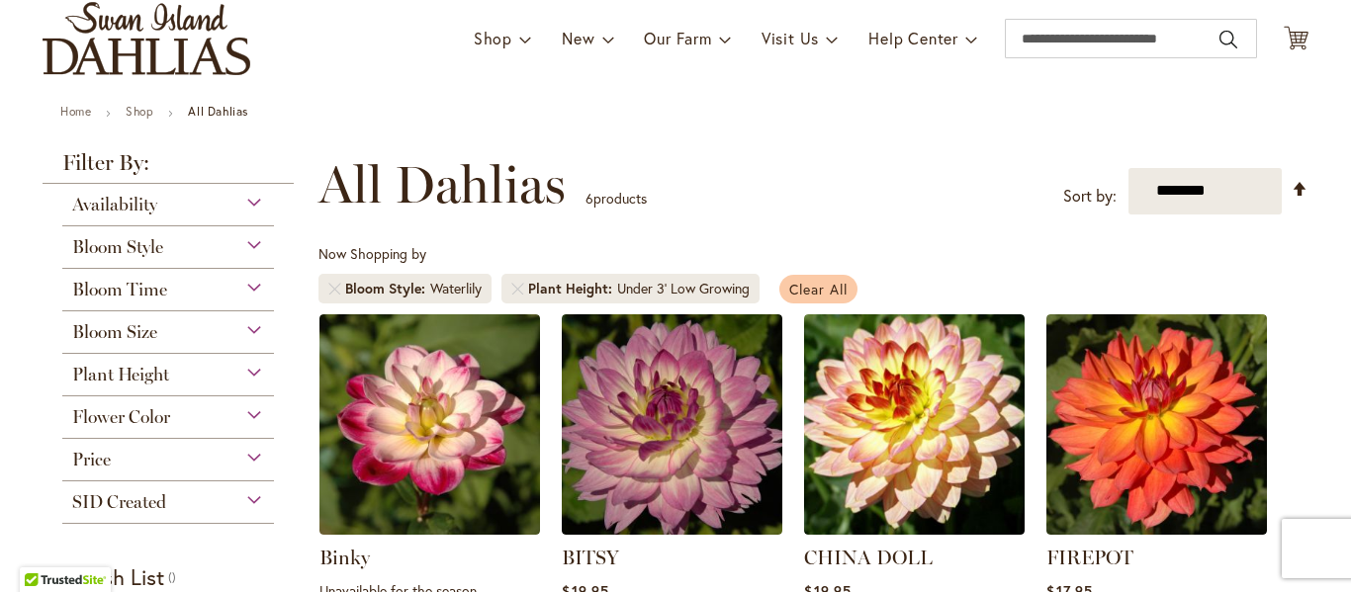
click at [818, 292] on span "Clear All" at bounding box center [818, 289] width 58 height 19
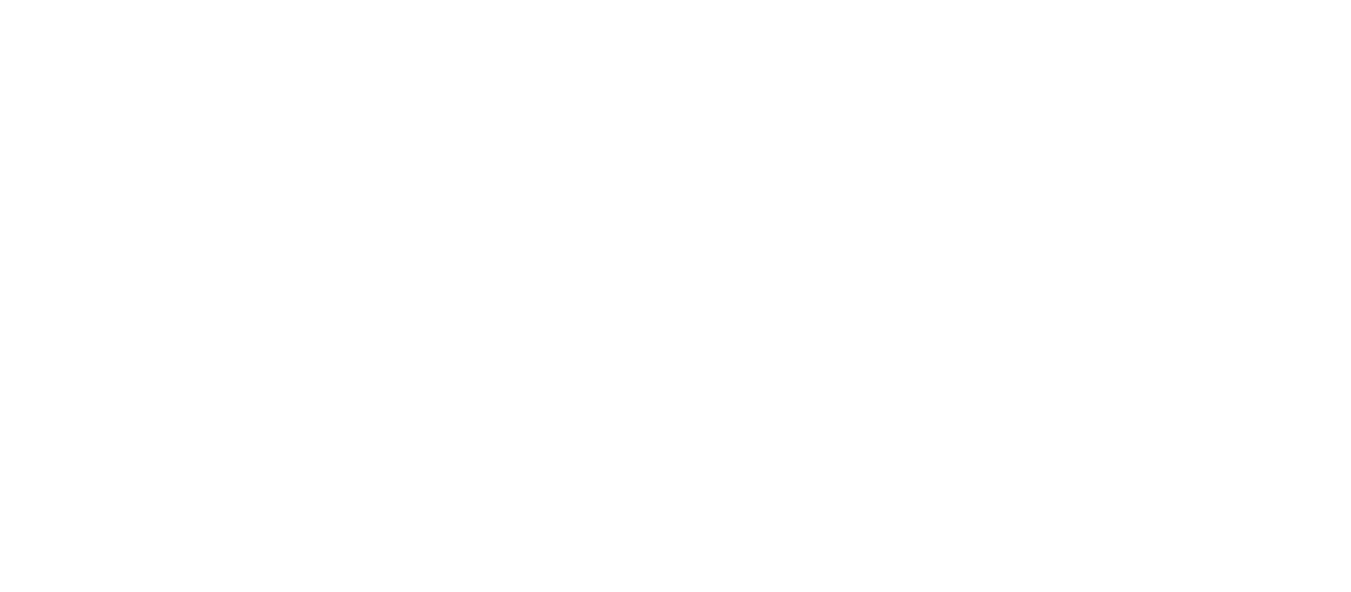
click at [801, 292] on body at bounding box center [675, 296] width 1351 height 592
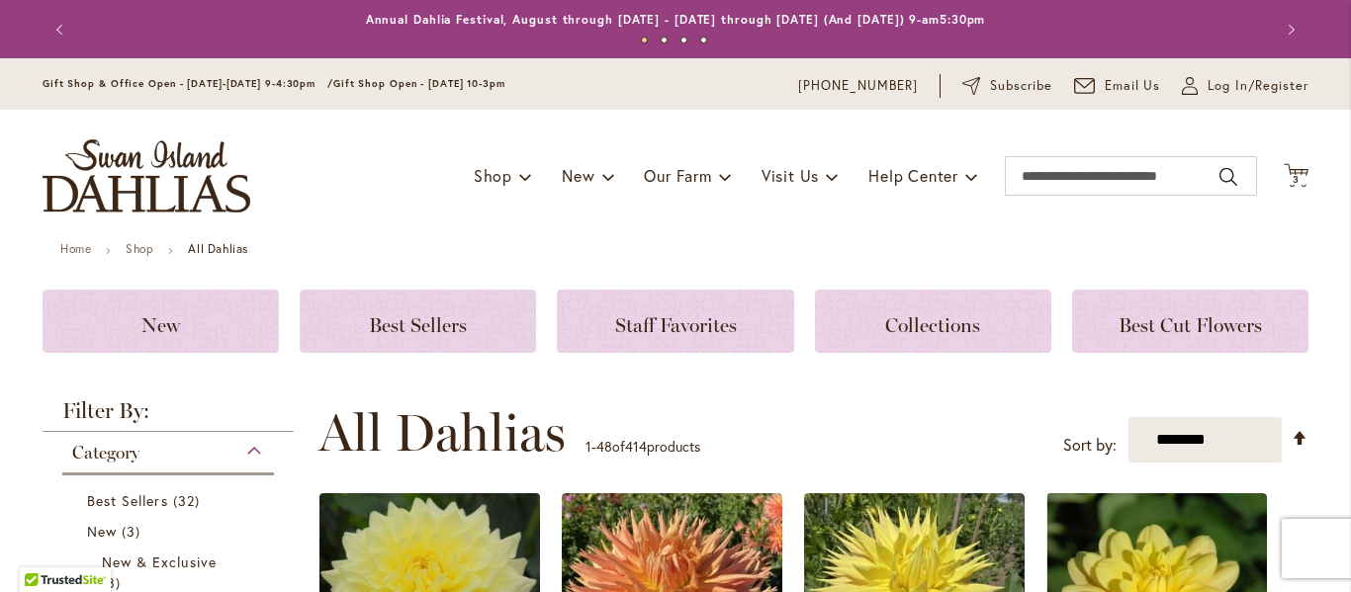
scroll to position [297, 0]
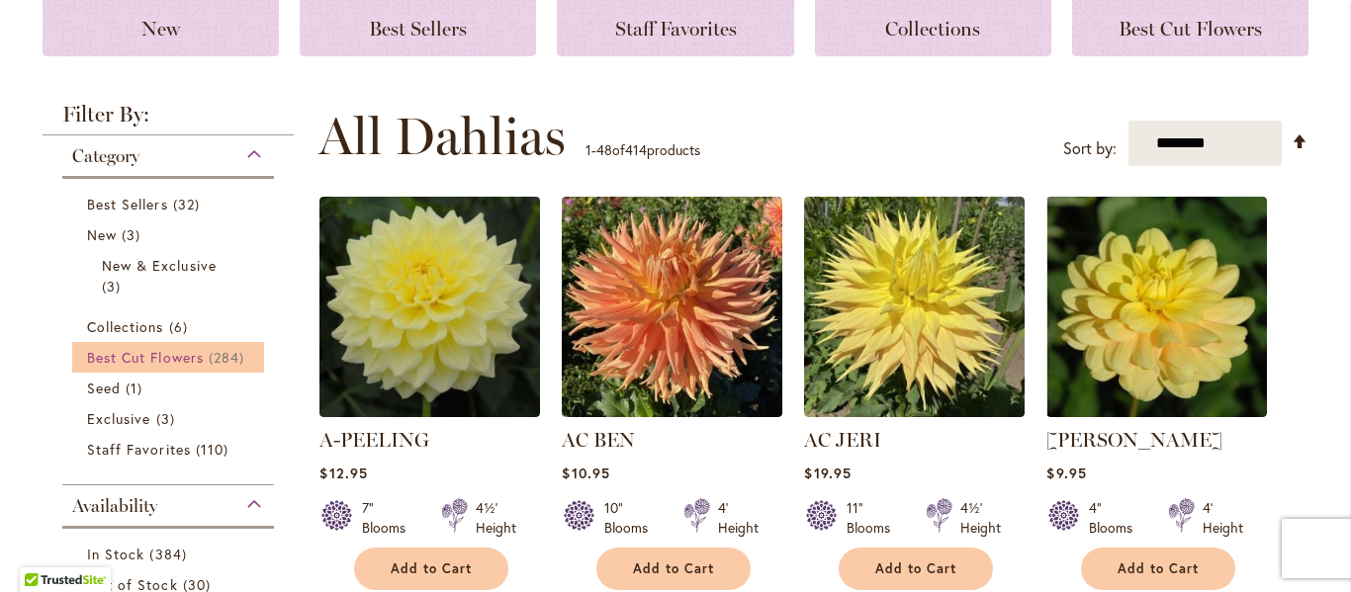
click at [215, 360] on span "284 items" at bounding box center [229, 357] width 41 height 21
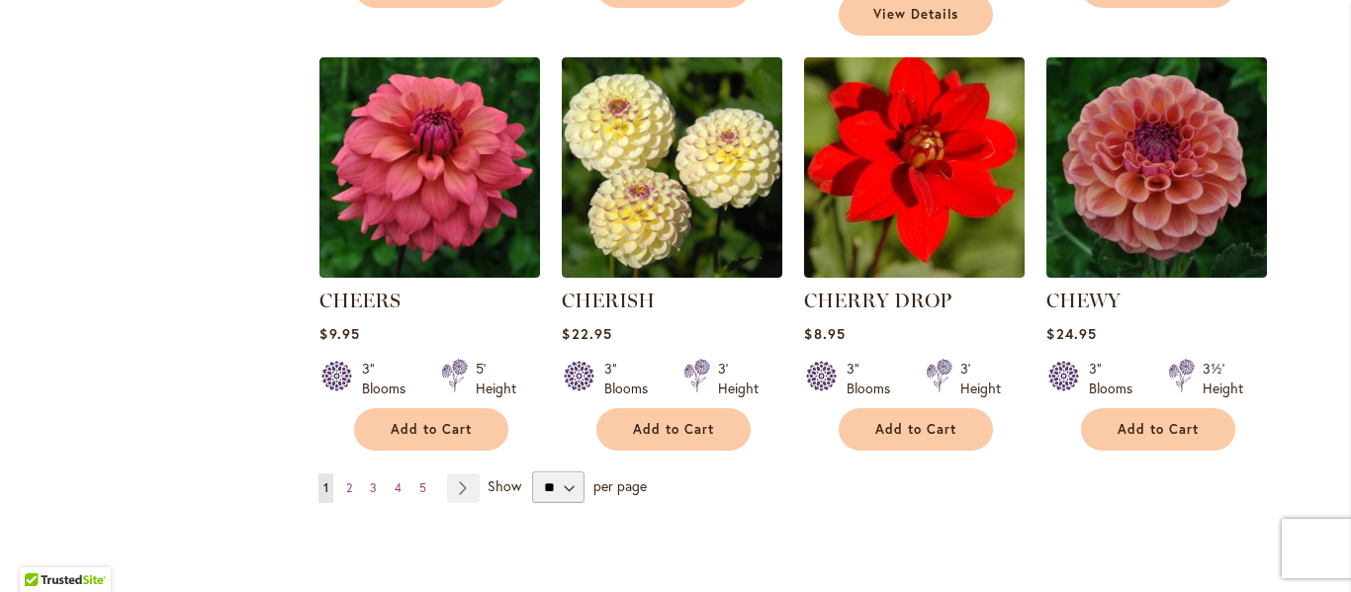
scroll to position [5053, 0]
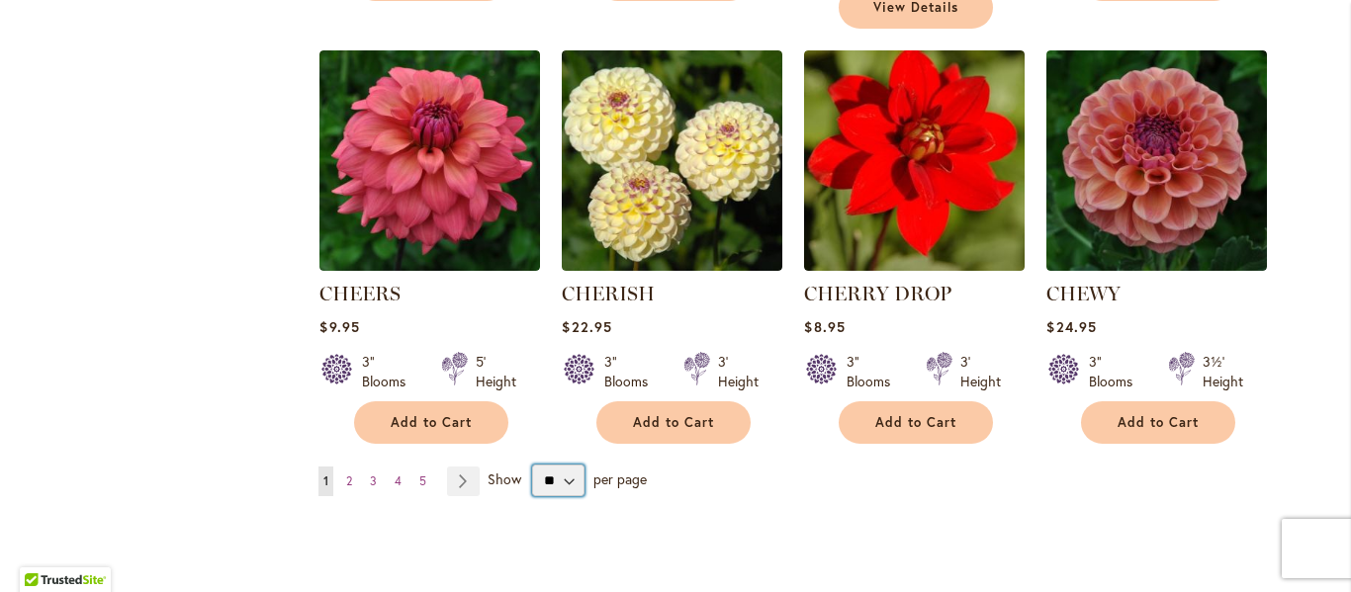
click at [553, 465] on select "** ** ** **" at bounding box center [558, 481] width 52 height 32
select select "**"
click at [532, 465] on select "** ** ** **" at bounding box center [558, 481] width 52 height 32
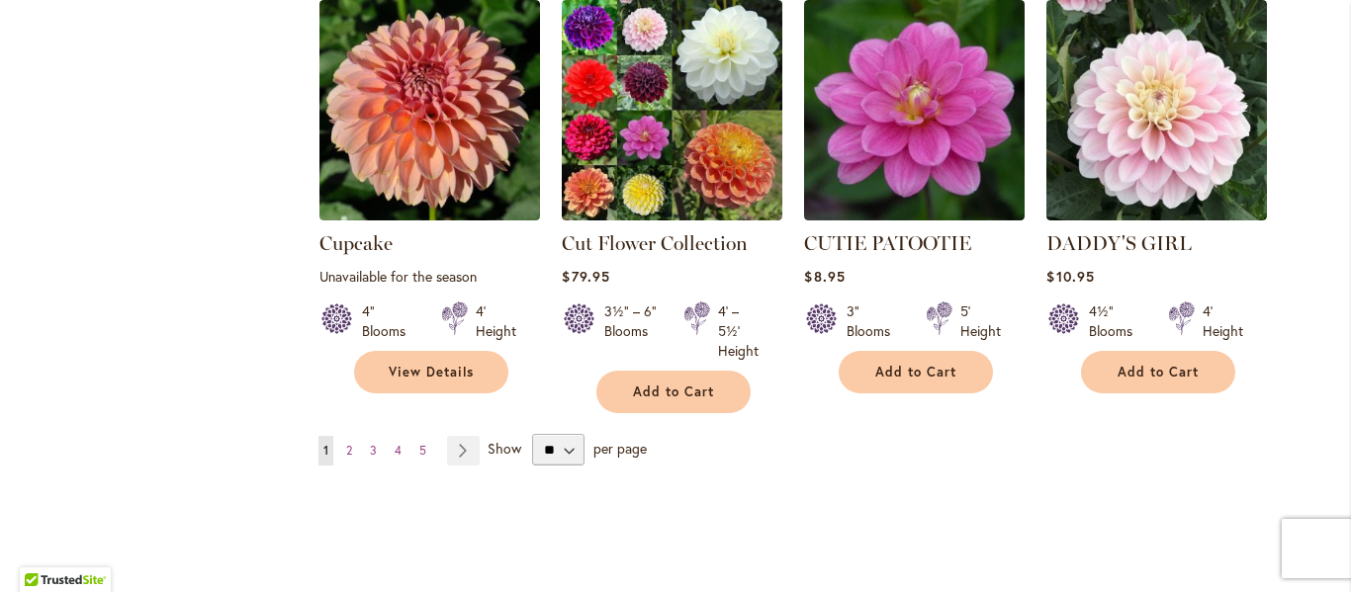
scroll to position [6823, 0]
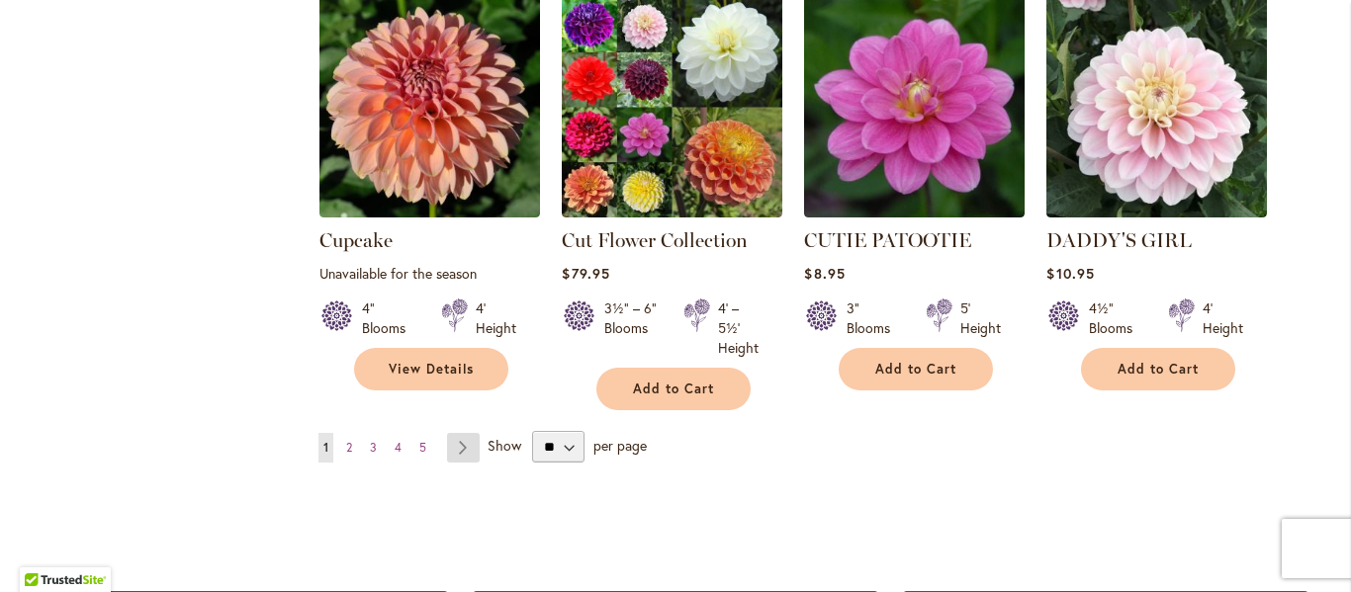
click at [462, 433] on link "Page Next" at bounding box center [463, 448] width 33 height 30
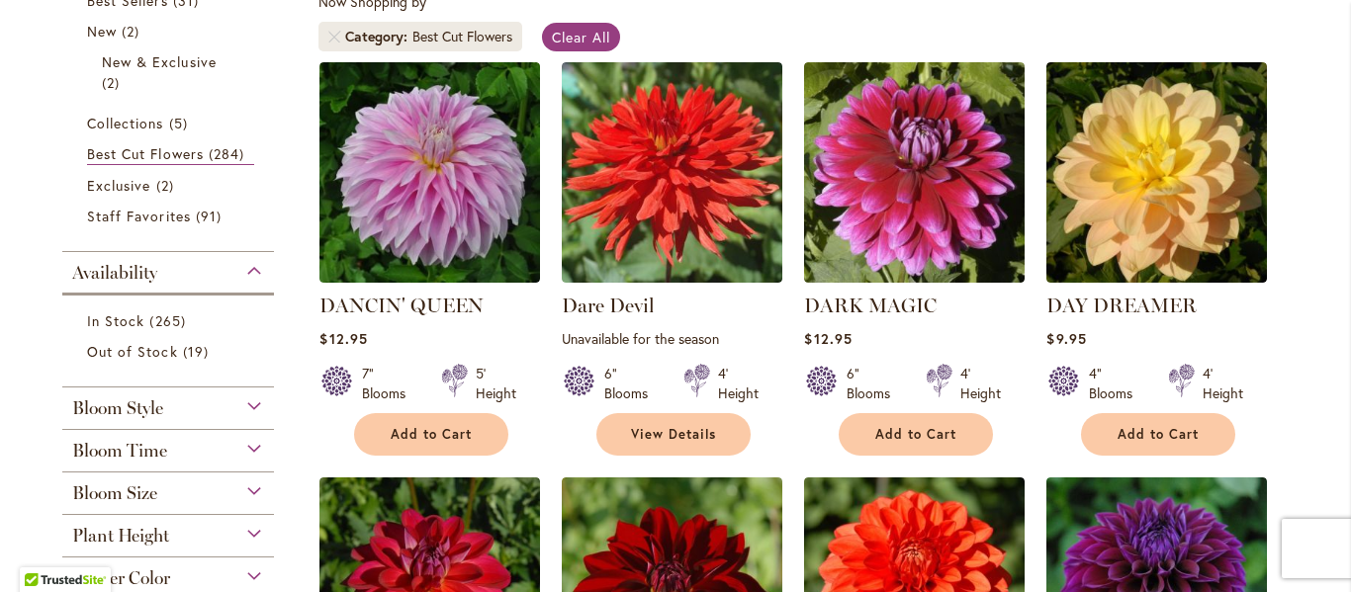
scroll to position [504, 0]
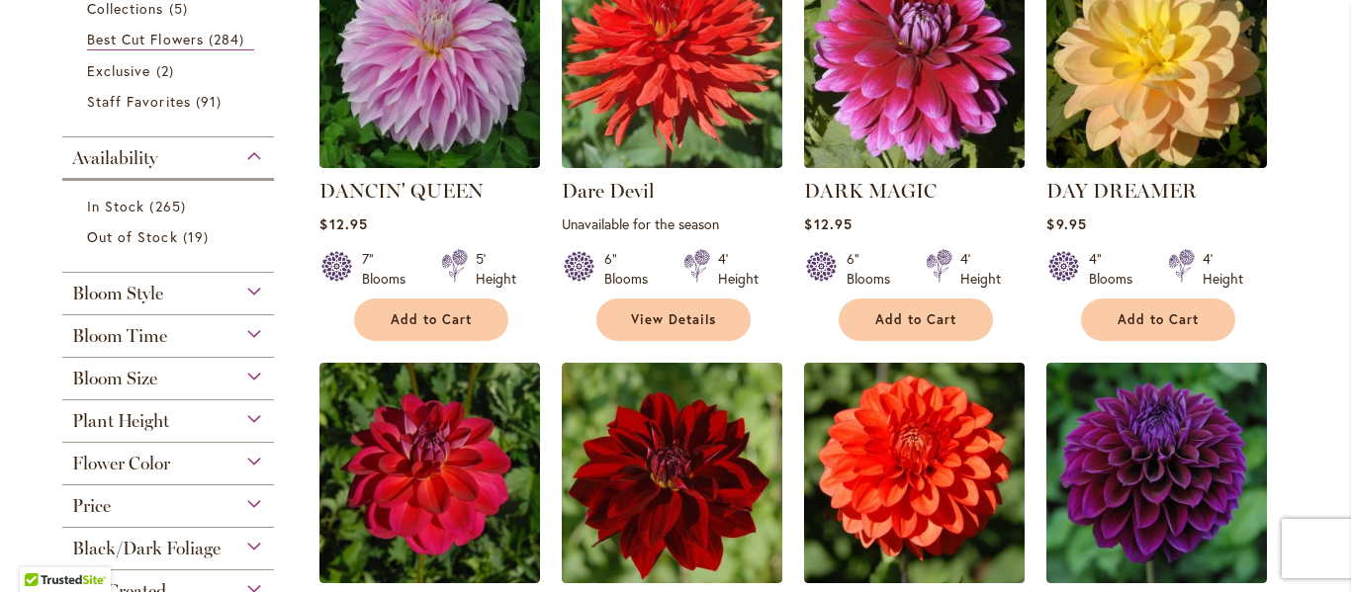
click at [240, 330] on div "Bloom Time" at bounding box center [168, 331] width 212 height 32
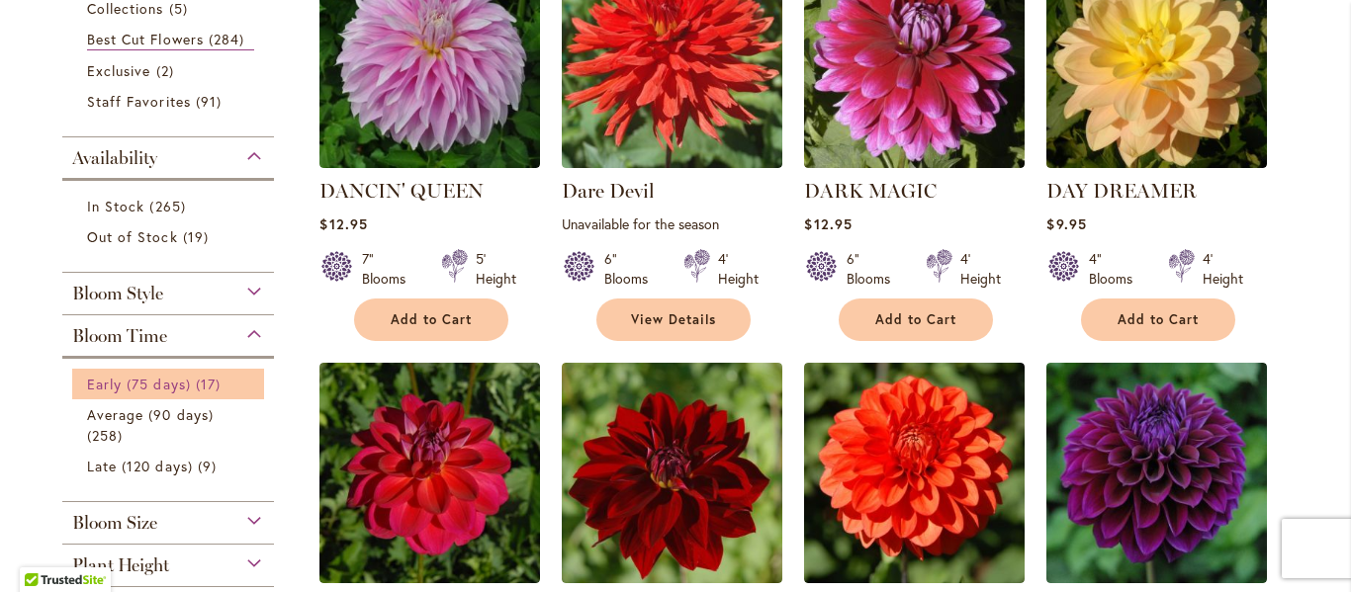
click at [223, 385] on link "Early (75 days) 17 items" at bounding box center [170, 384] width 167 height 21
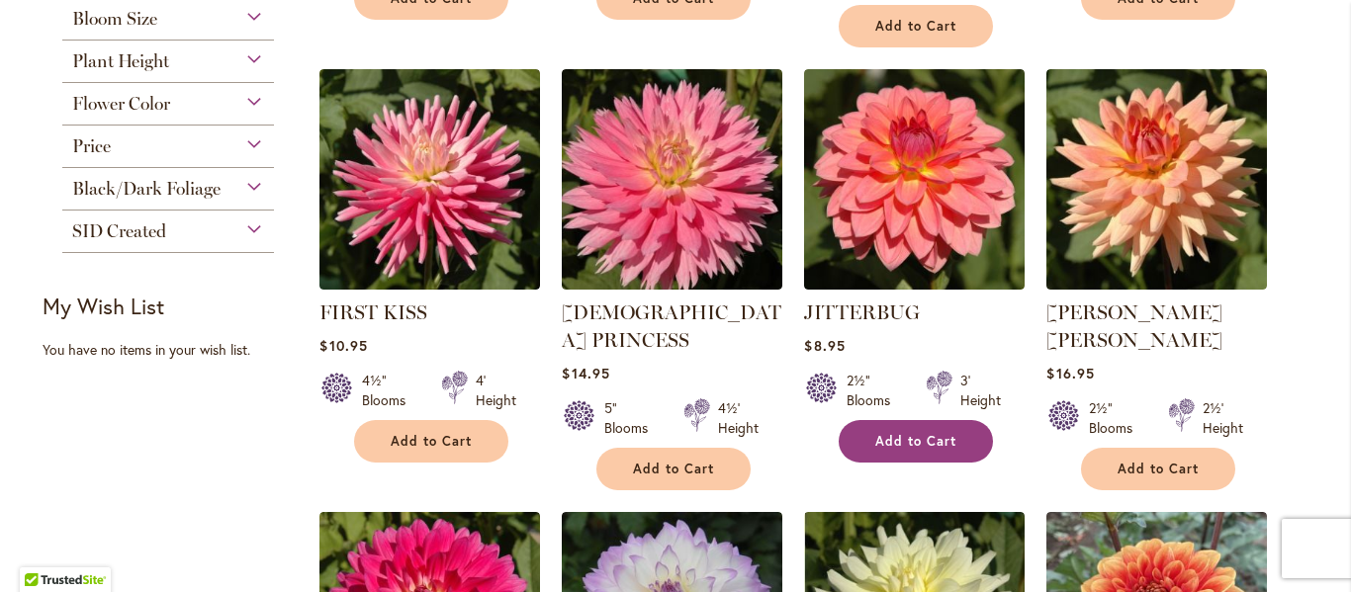
scroll to position [791, 0]
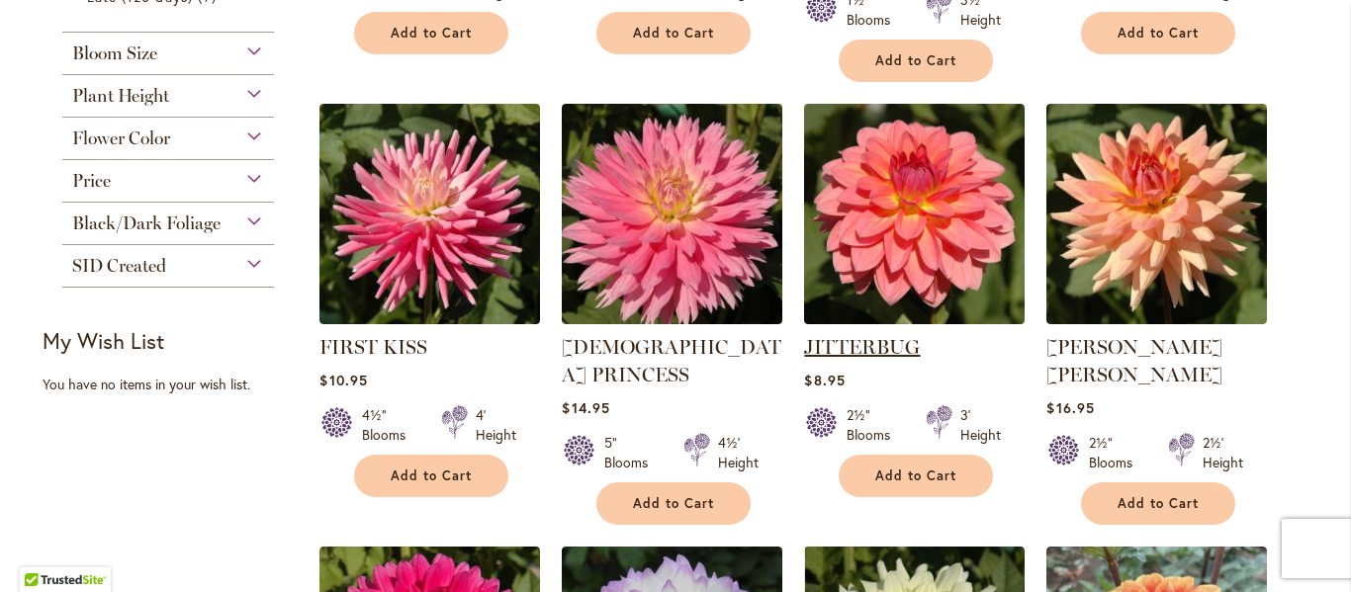
click at [846, 335] on link "JITTERBUG" at bounding box center [862, 347] width 116 height 24
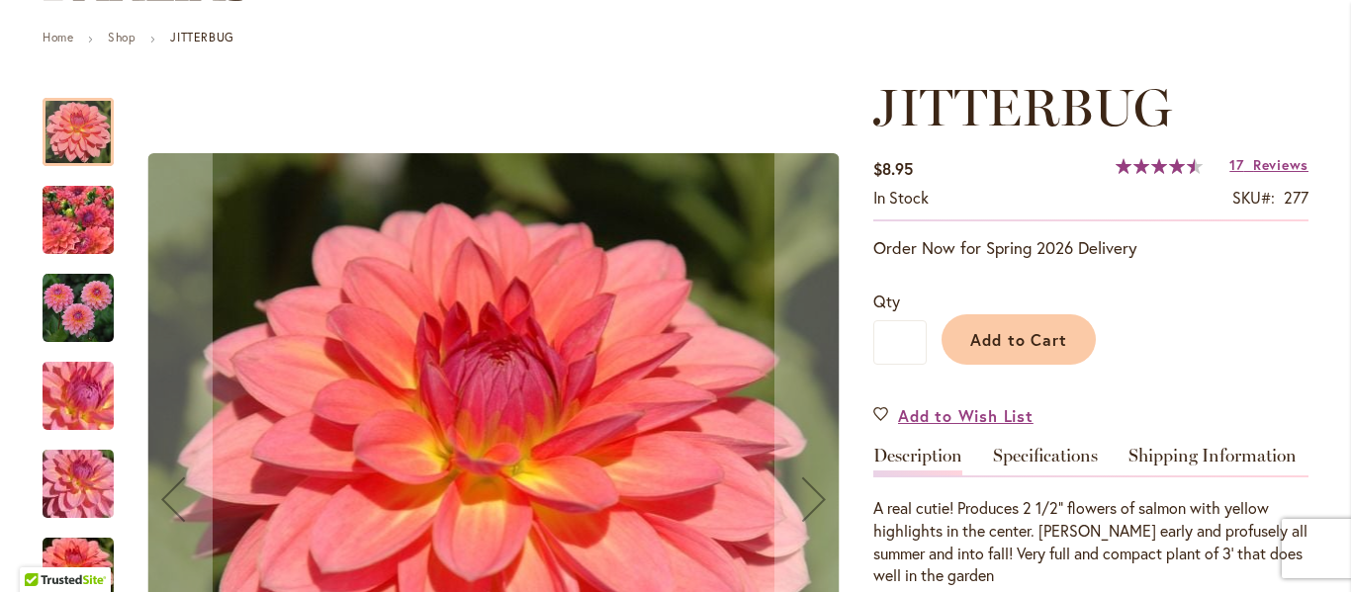
scroll to position [297, 0]
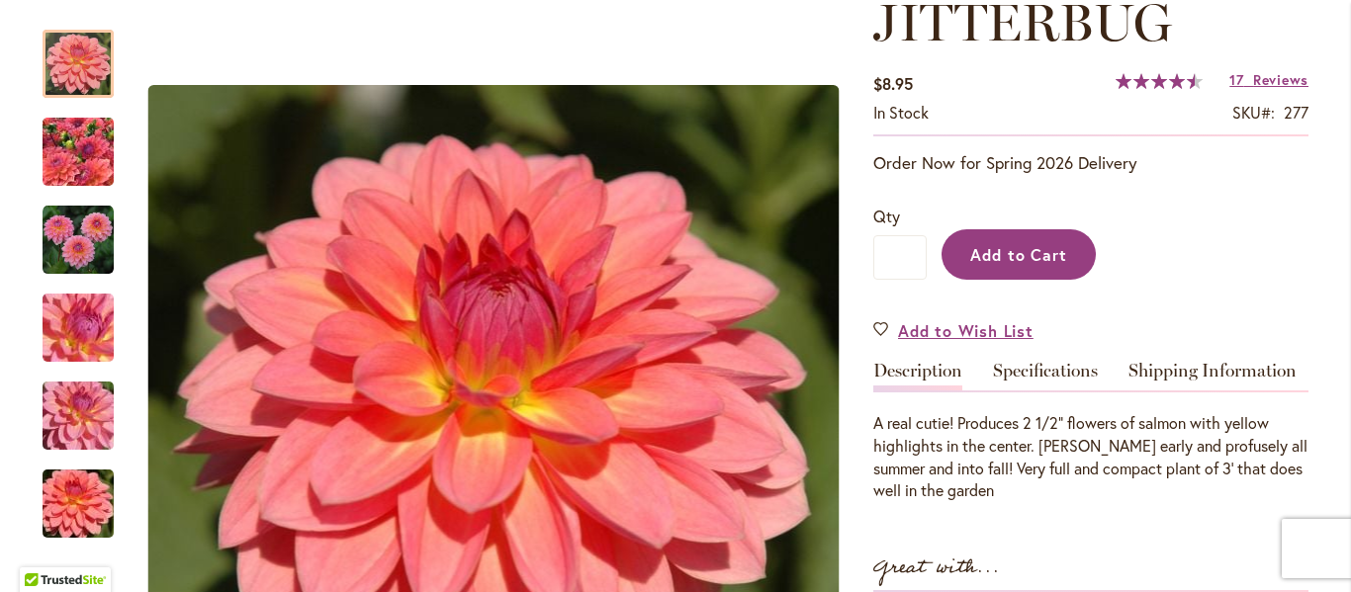
click at [1005, 261] on span "Add to Cart" at bounding box center [1019, 254] width 98 height 21
click at [1005, 261] on div "Add to Cart" at bounding box center [1118, 250] width 382 height 90
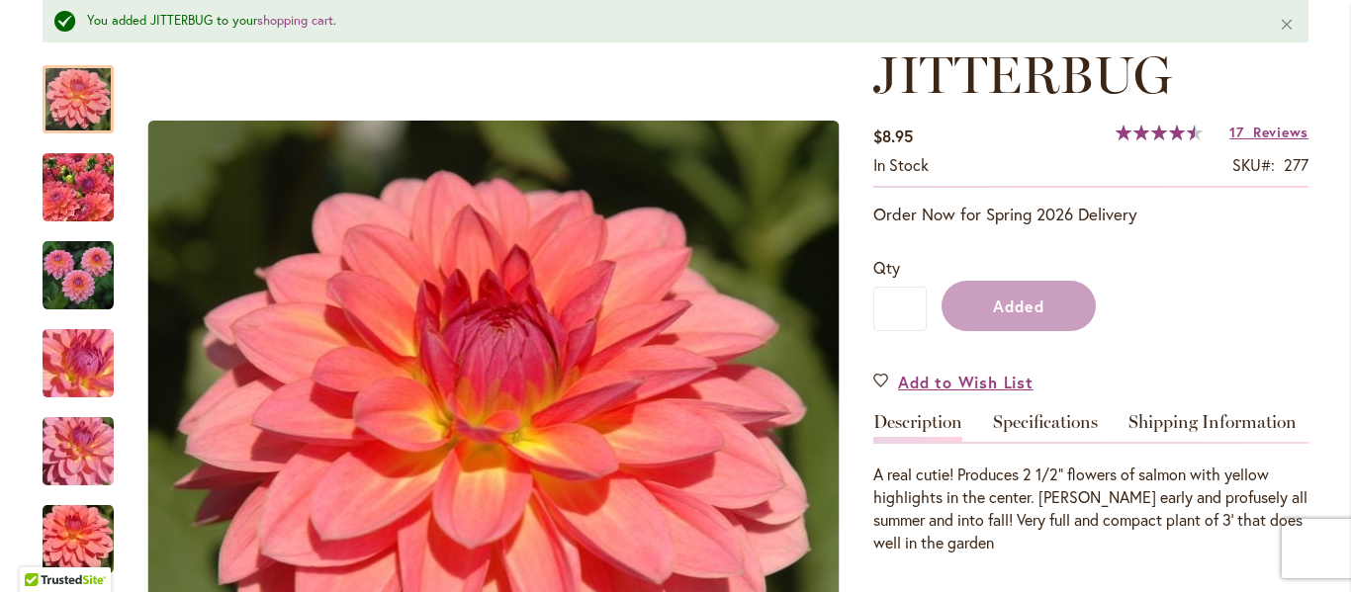
scroll to position [349, 0]
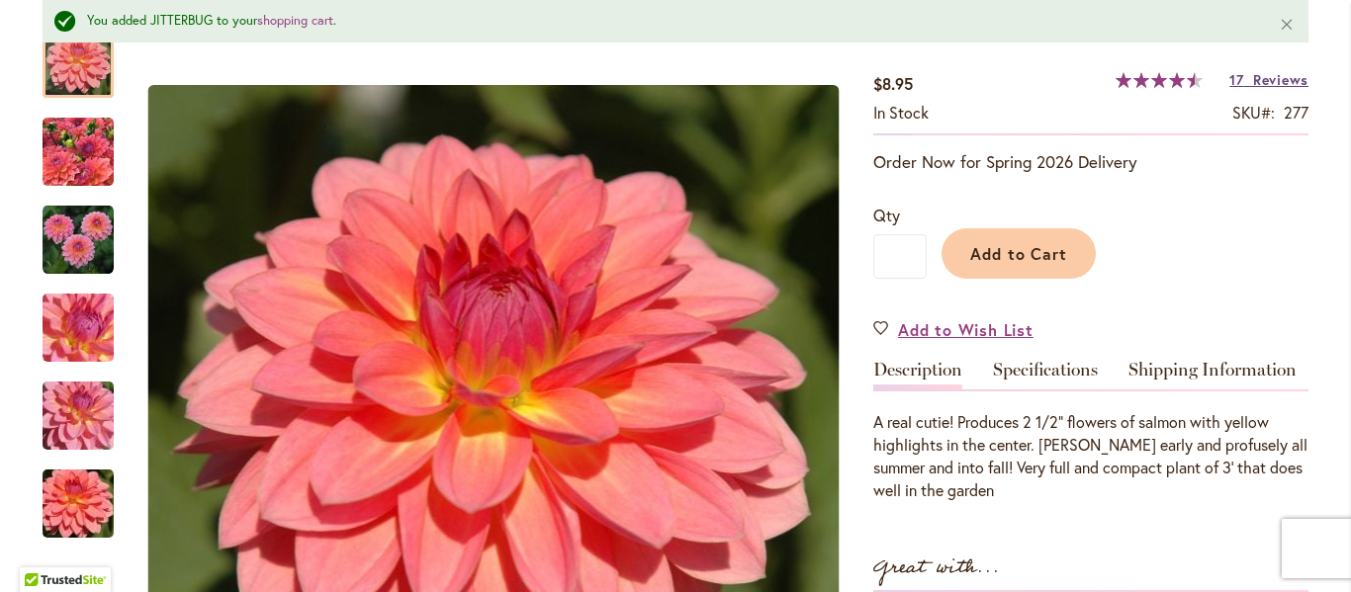
click at [1262, 70] on span "Reviews" at bounding box center [1280, 79] width 55 height 19
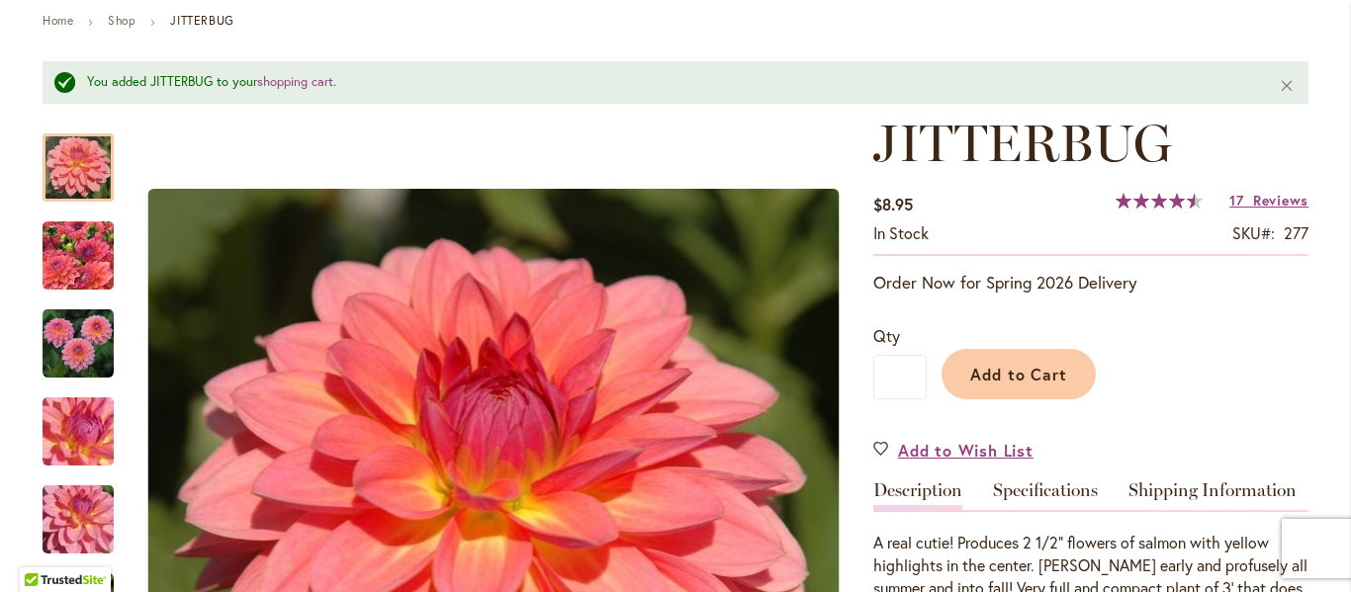
scroll to position [99, 0]
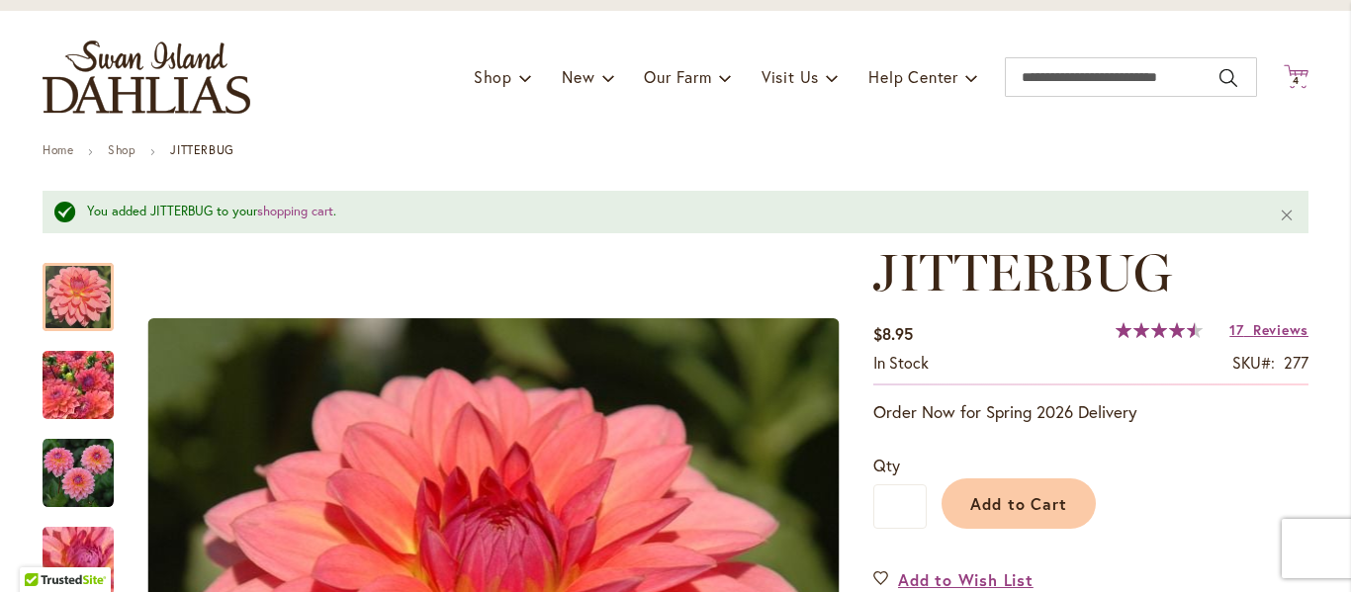
click at [1286, 81] on span "4 4 items" at bounding box center [1296, 81] width 20 height 10
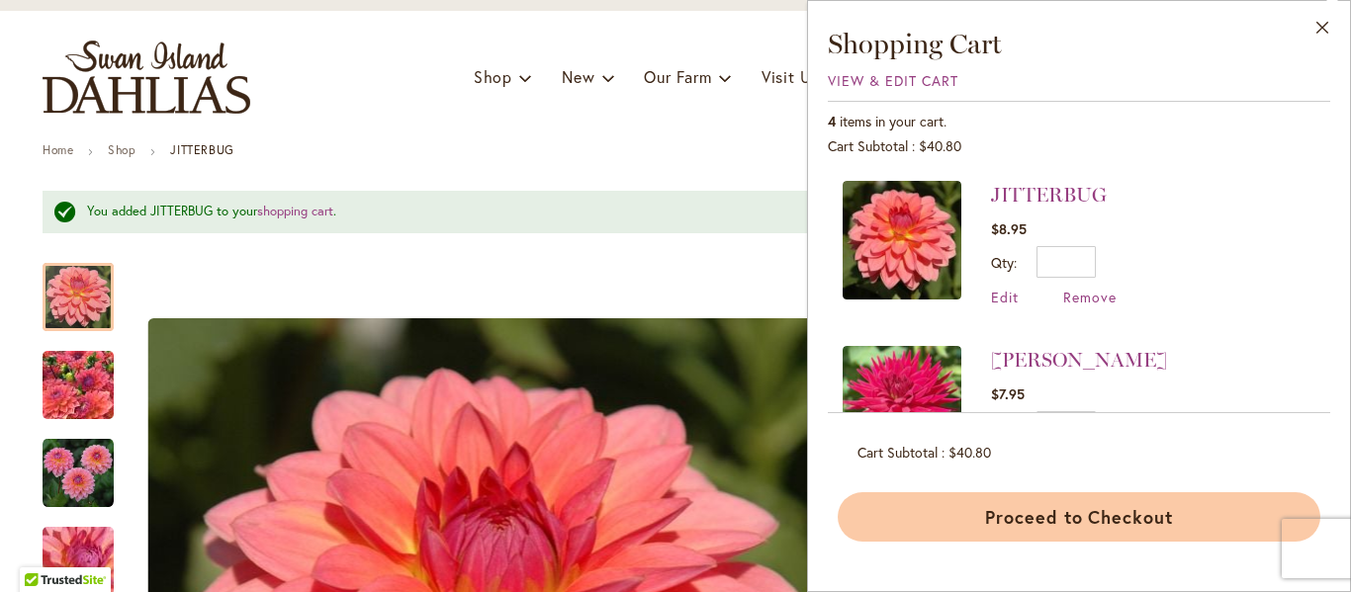
click at [1009, 531] on button "Proceed to Checkout" at bounding box center [1079, 516] width 483 height 49
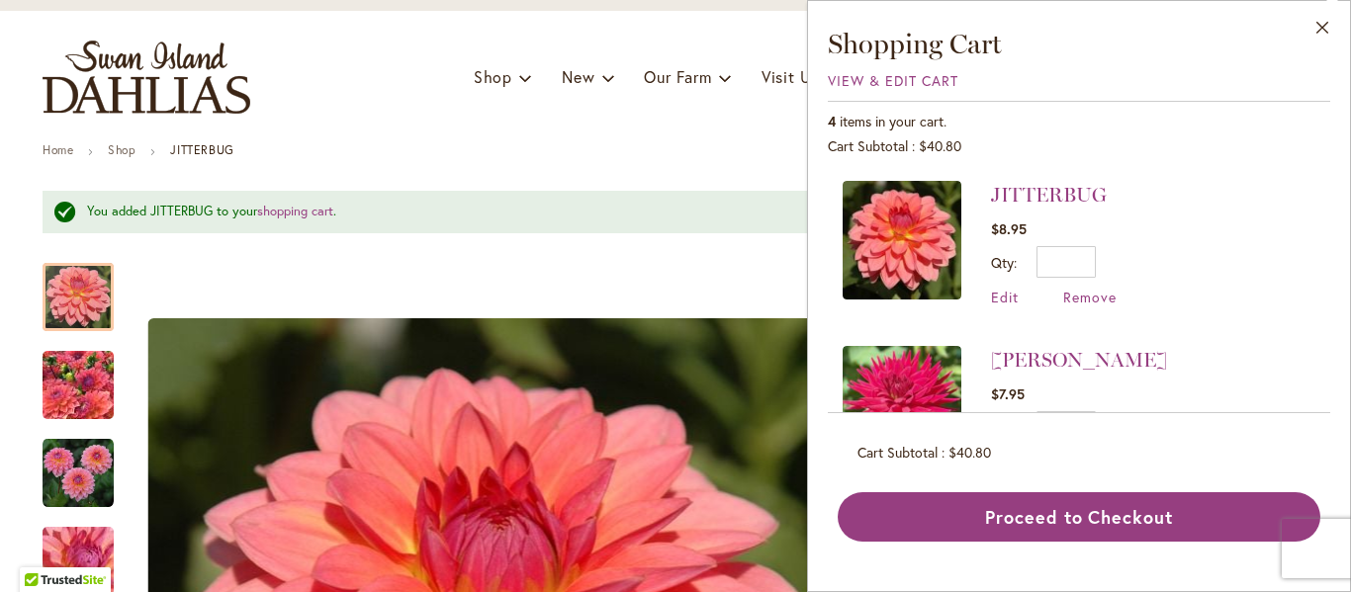
click at [1009, 531] on div "Proceed to Checkout" at bounding box center [1079, 516] width 483 height 49
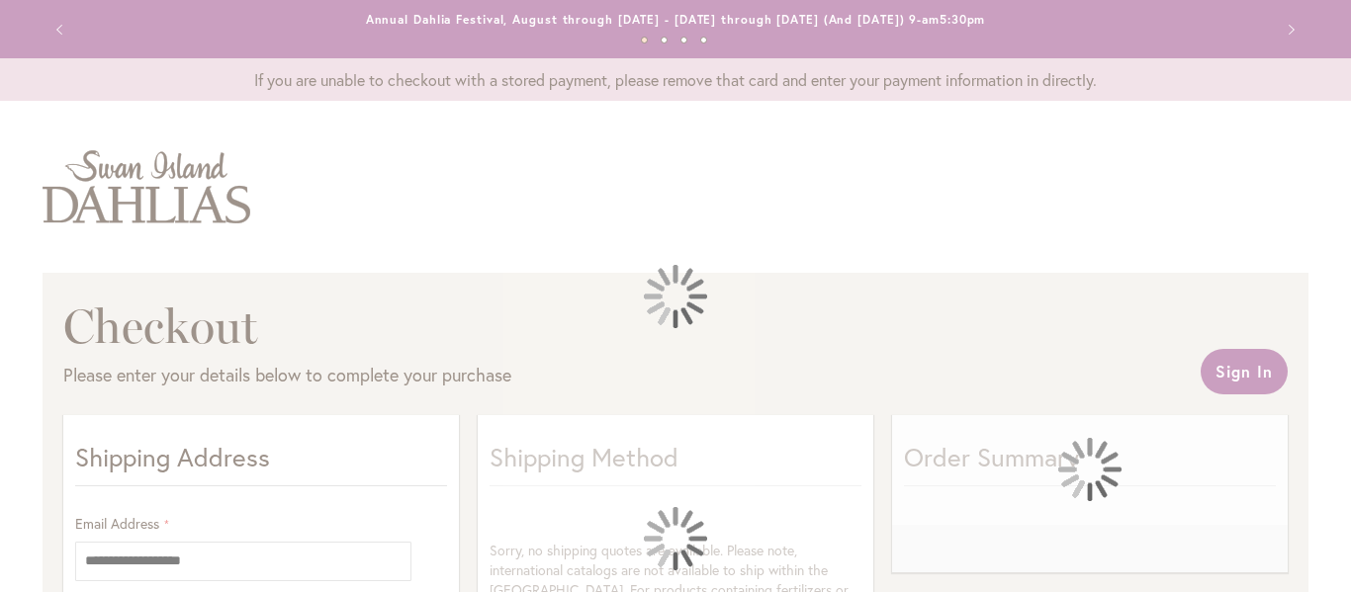
select select "**"
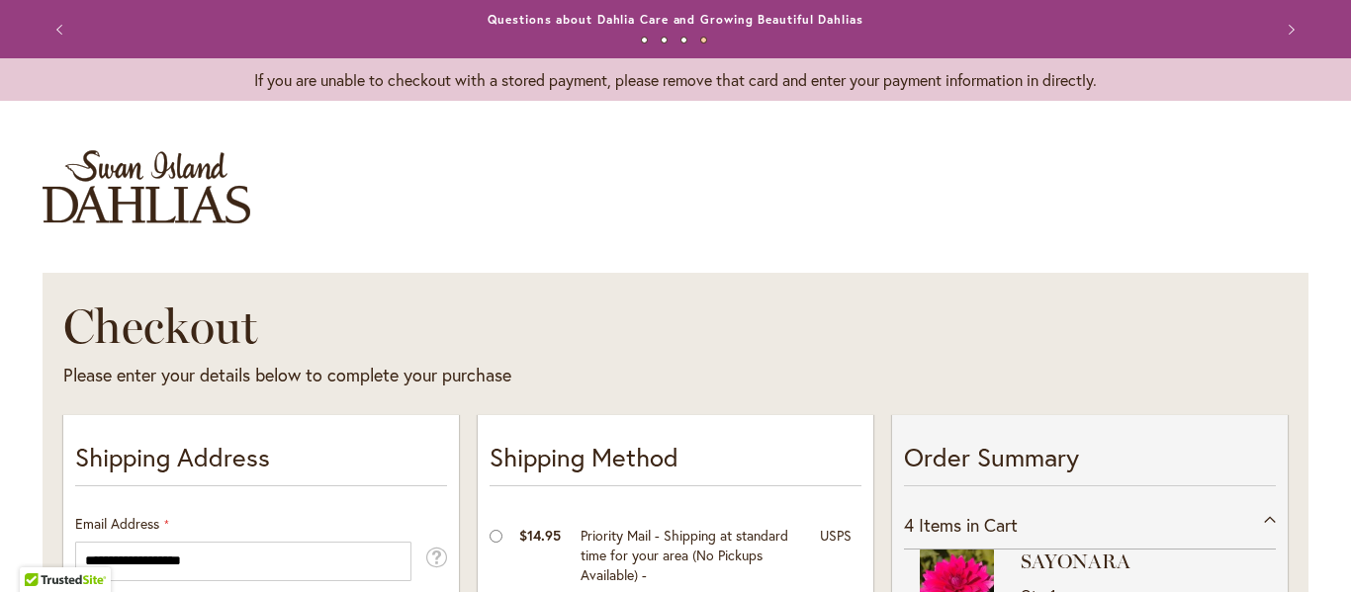
click at [666, 37] on button "2" at bounding box center [664, 40] width 7 height 7
click at [659, 24] on link "Potted Dahlias Are Ready and Available Now!" at bounding box center [675, 19] width 285 height 15
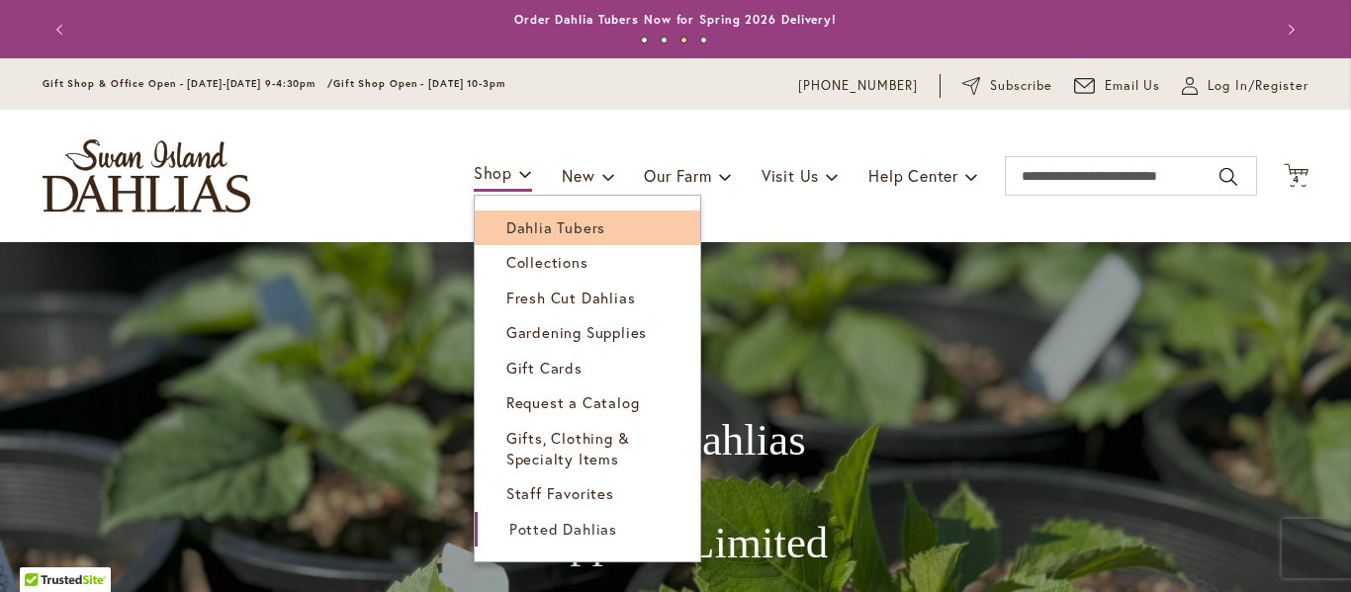
click at [509, 222] on span "Dahlia Tubers" at bounding box center [555, 228] width 99 height 20
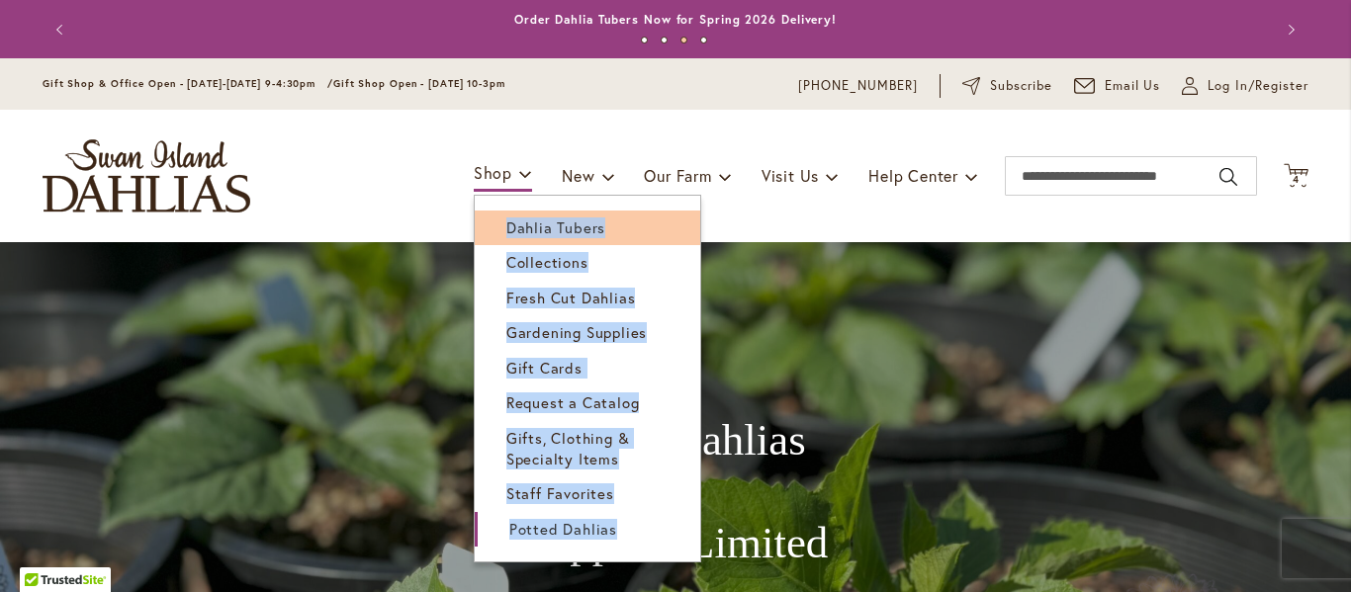
click at [509, 222] on div "Toggle Nav Shop Dahlia Tubers Collections Fresh Cut Dahlias Gardening Supplies …" at bounding box center [675, 176] width 1305 height 133
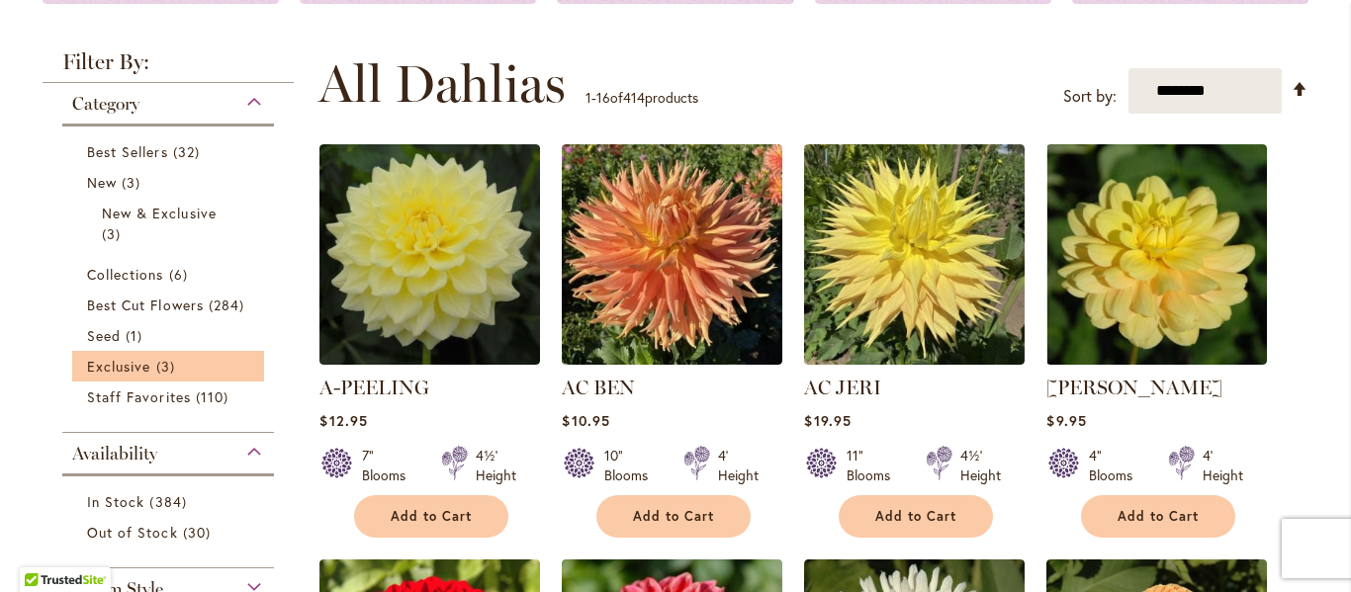
scroll to position [396, 0]
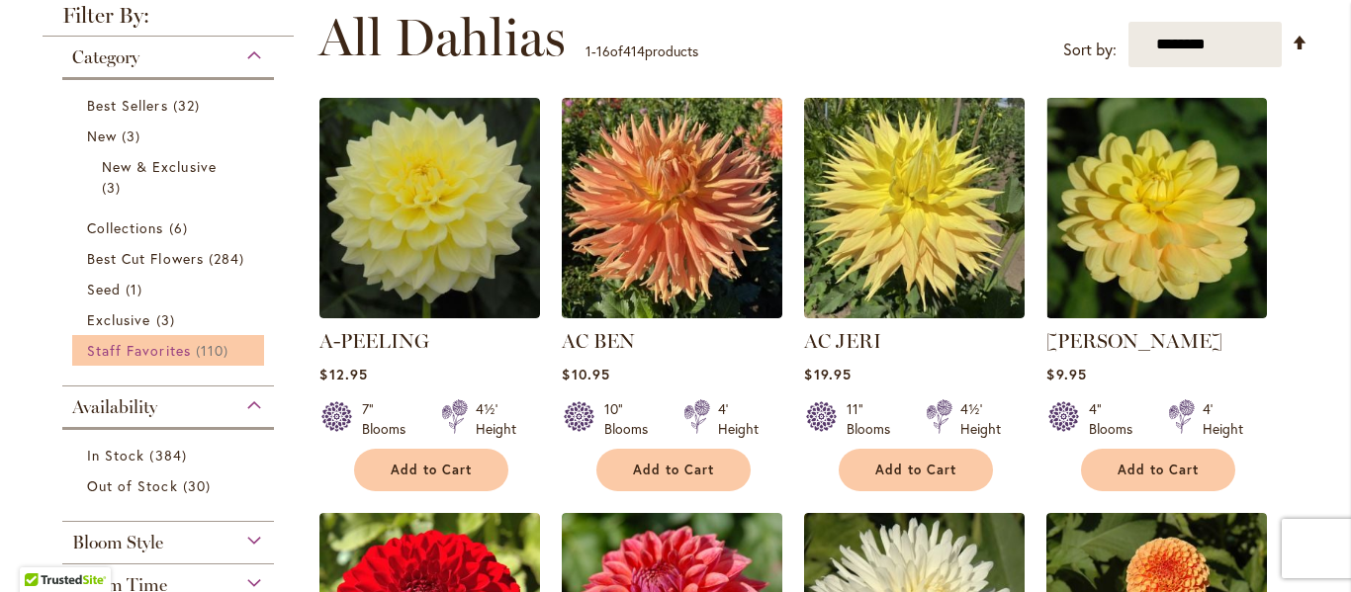
click at [196, 351] on span "110 items" at bounding box center [215, 350] width 38 height 21
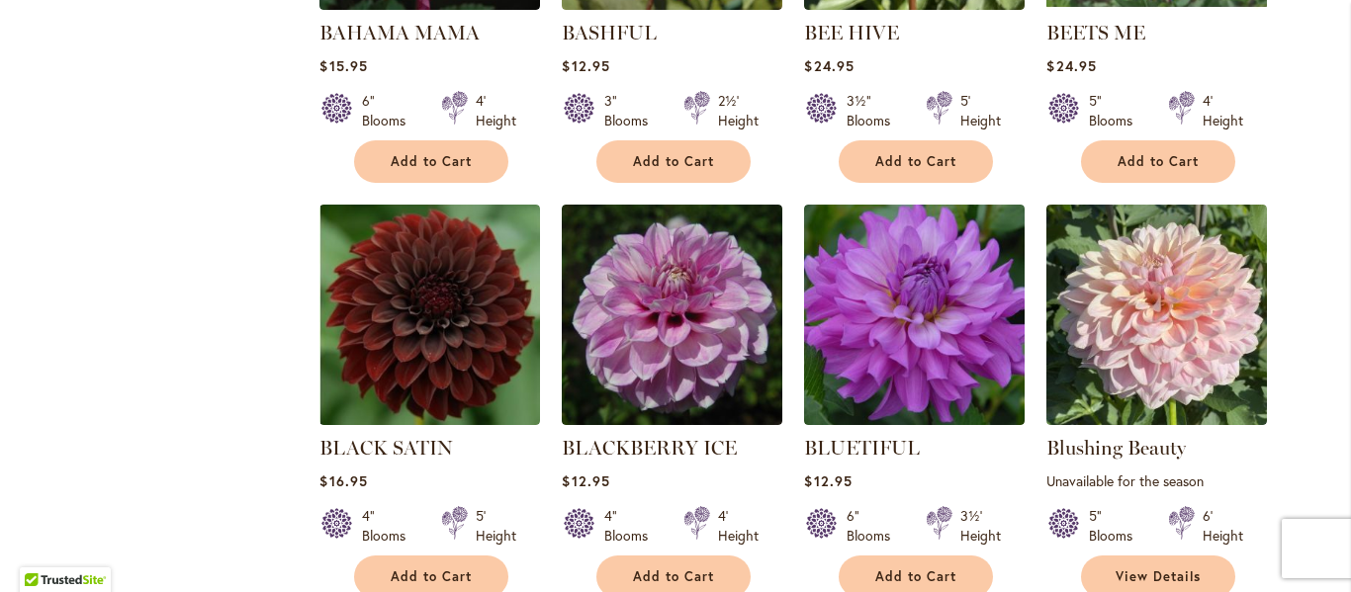
scroll to position [1187, 0]
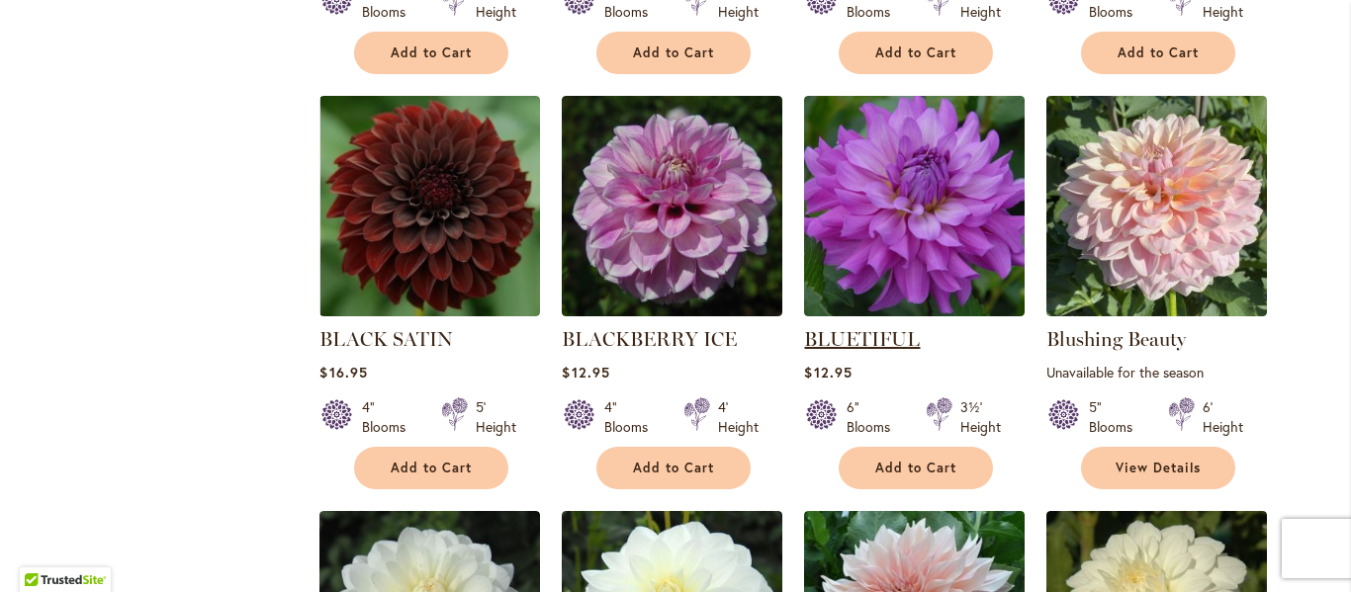
click at [888, 337] on link "BLUETIFUL" at bounding box center [862, 339] width 116 height 24
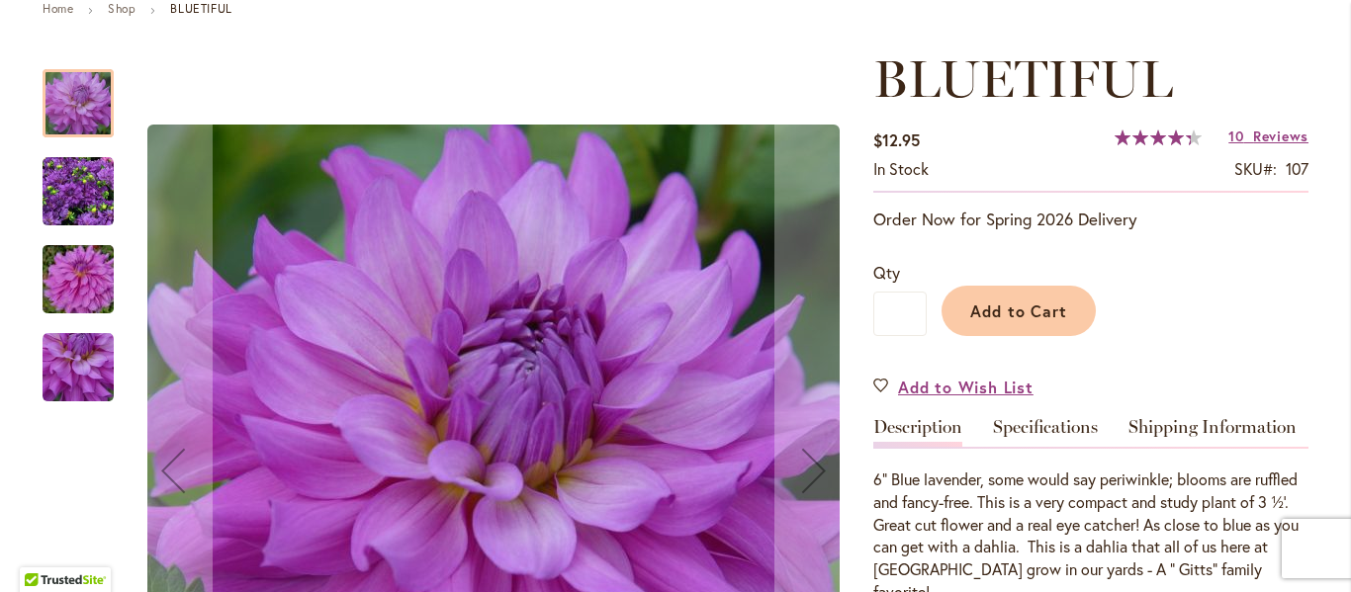
scroll to position [198, 0]
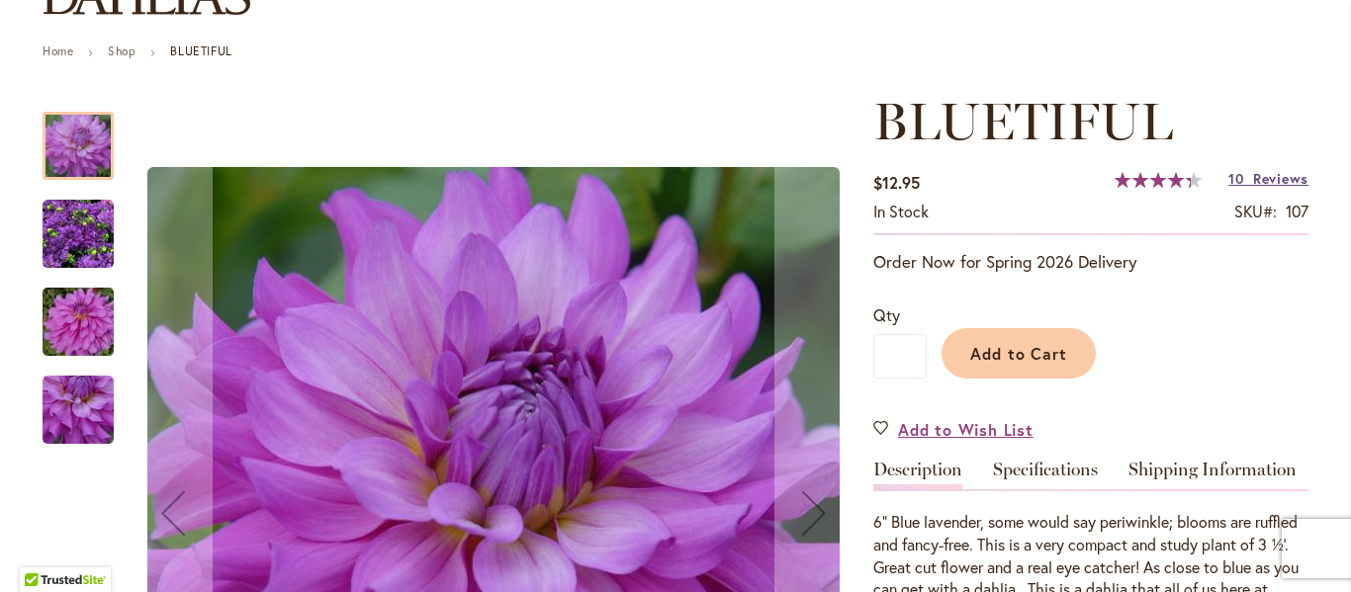
click at [1257, 181] on span "Reviews" at bounding box center [1280, 178] width 55 height 19
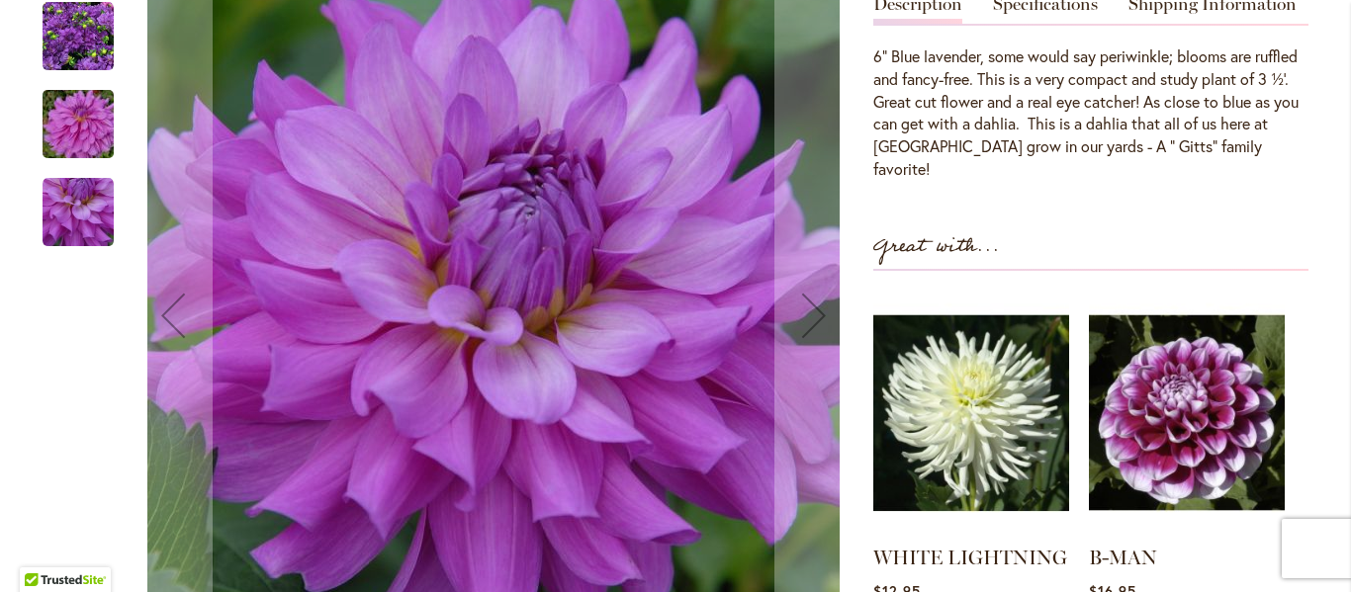
scroll to position [663, 0]
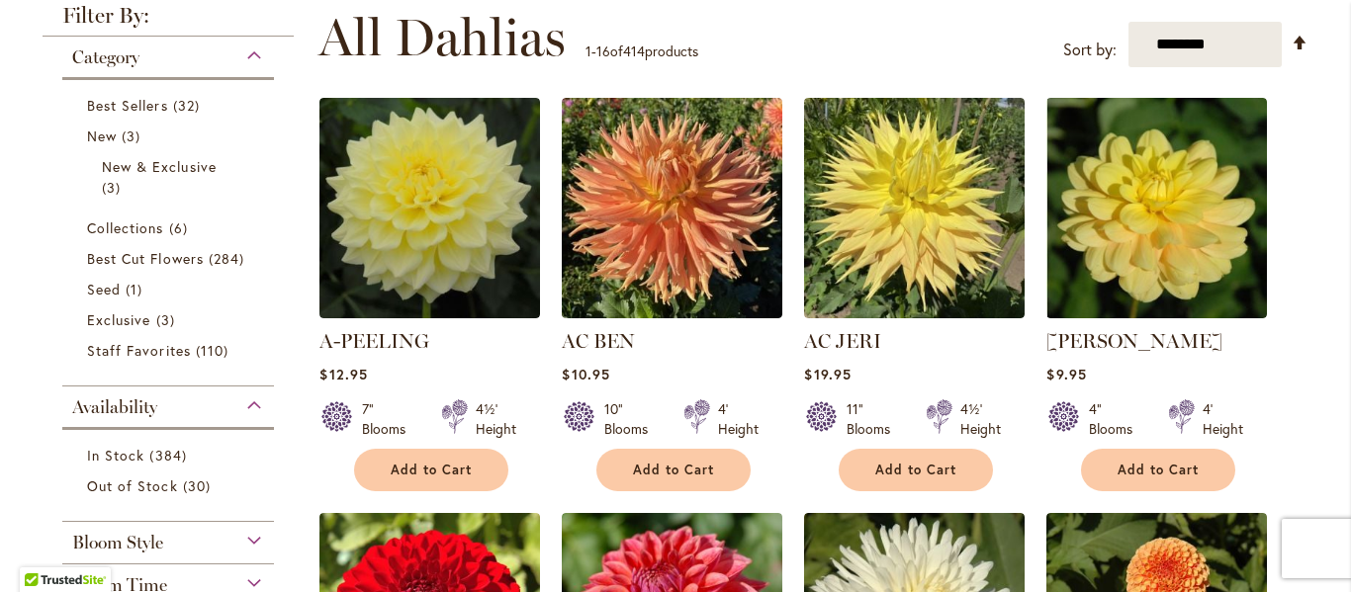
scroll to position [494, 0]
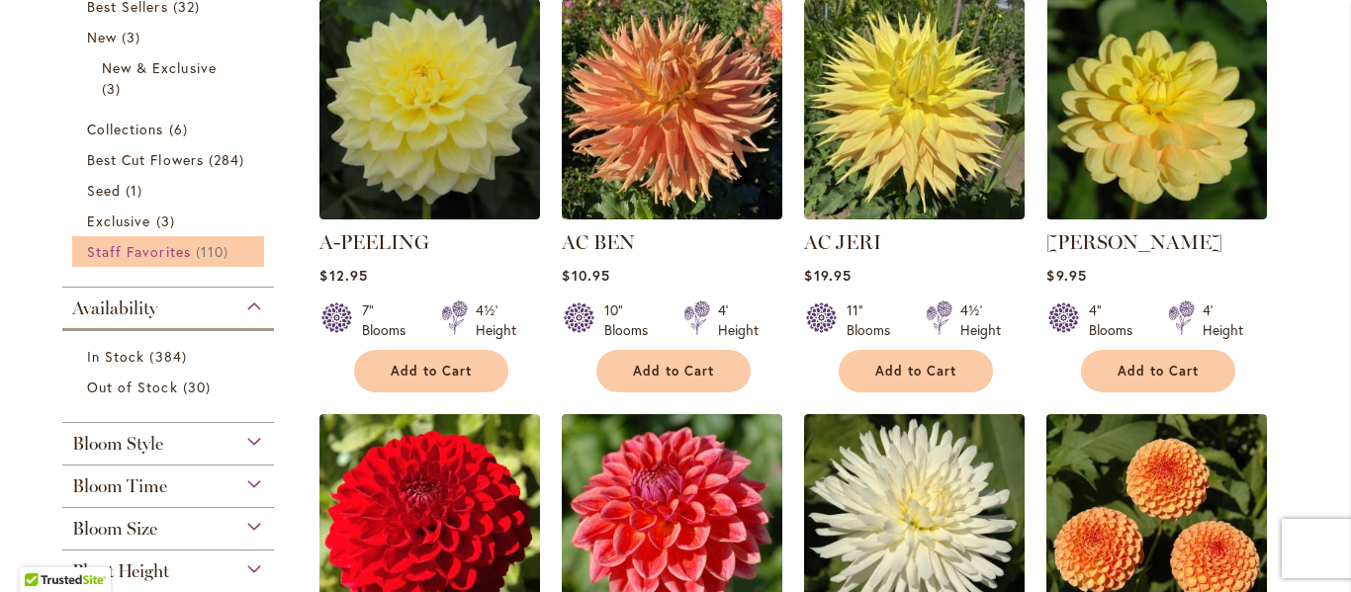
click at [196, 251] on span "110 items" at bounding box center [215, 251] width 38 height 21
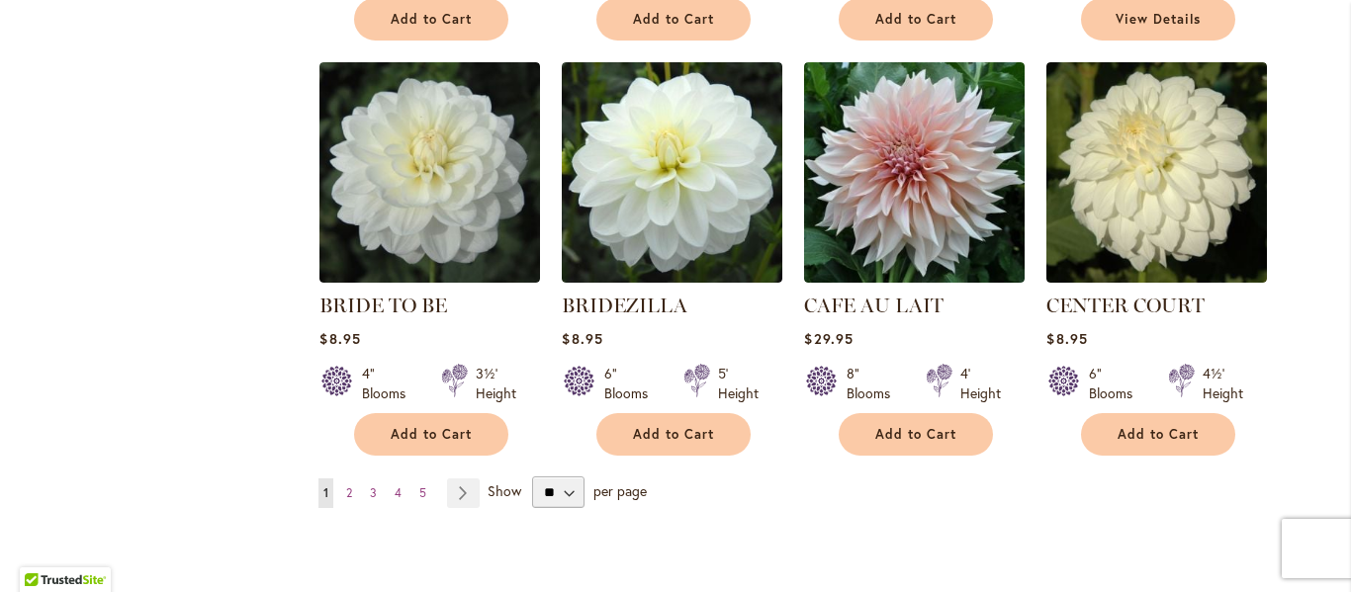
scroll to position [1681, 0]
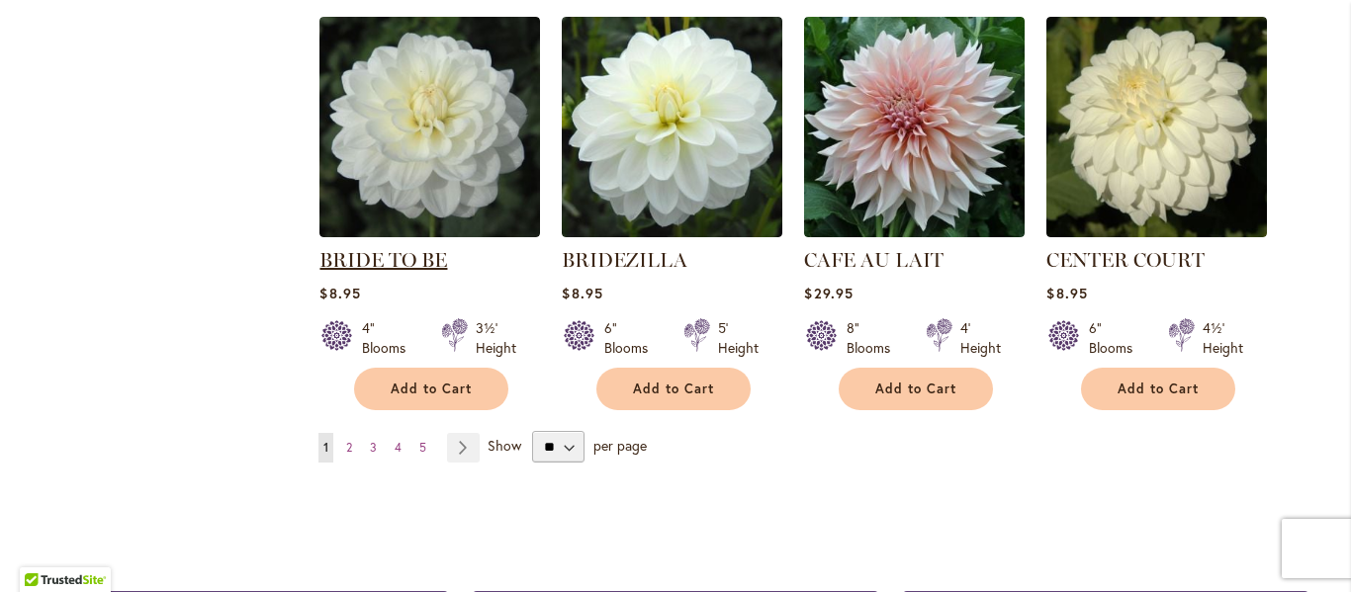
click at [397, 258] on link "BRIDE TO BE" at bounding box center [383, 260] width 128 height 24
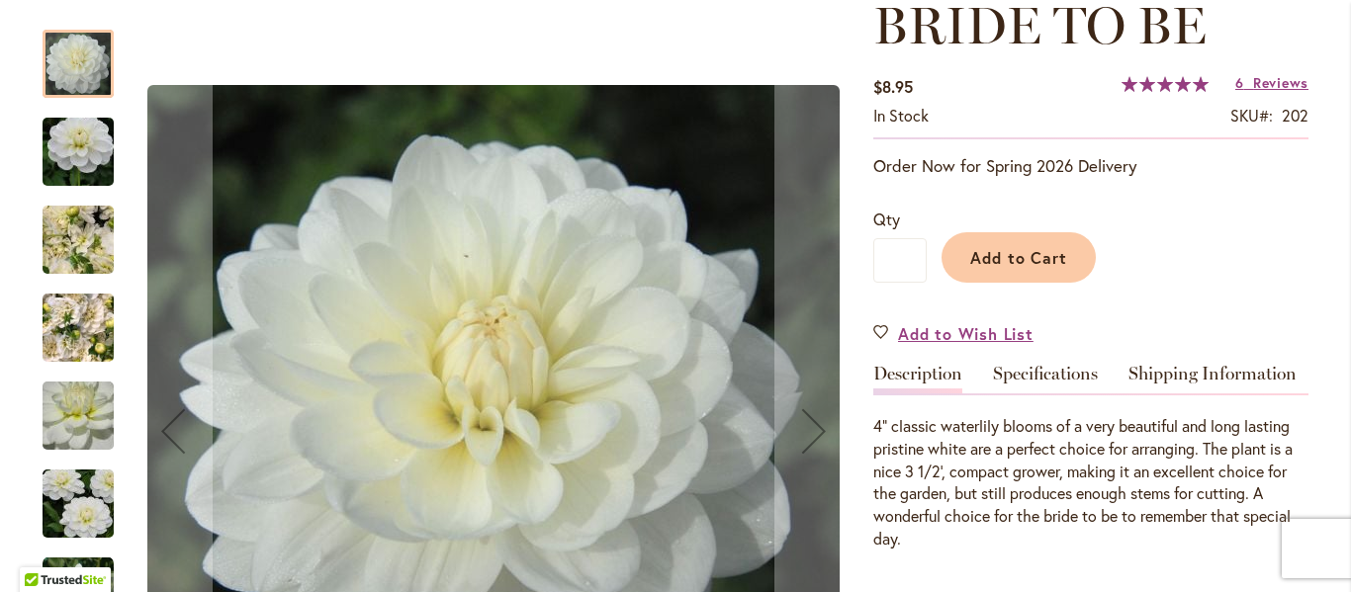
scroll to position [396, 0]
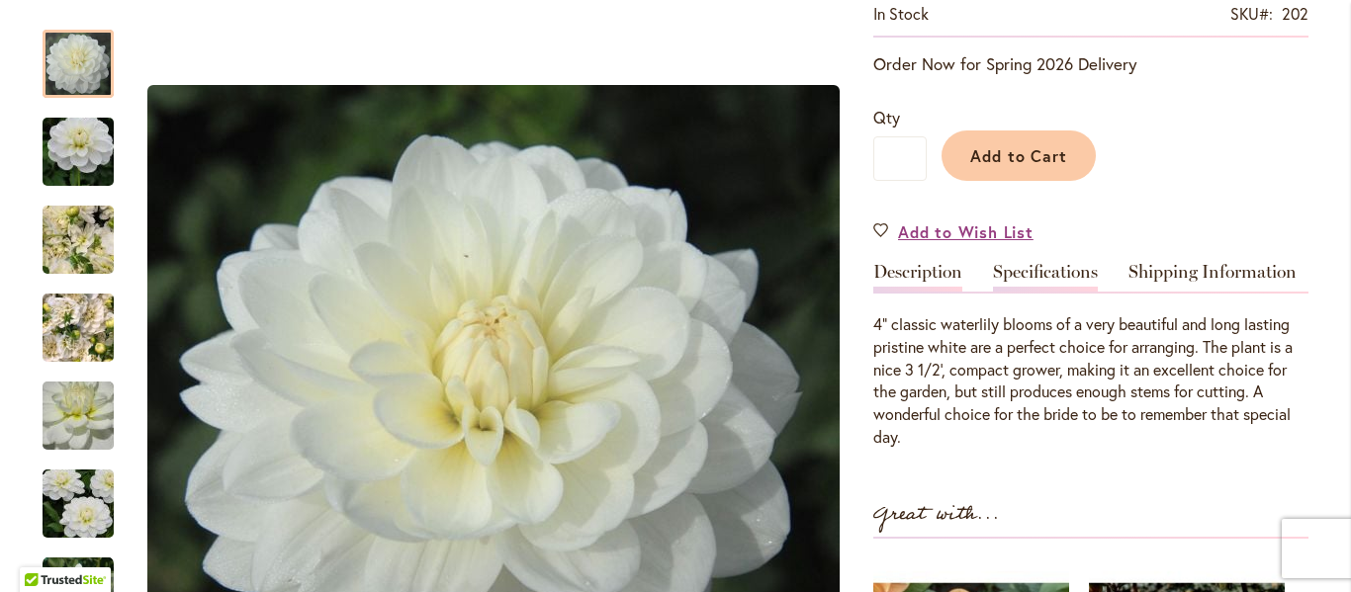
click at [1024, 268] on link "Specifications" at bounding box center [1045, 277] width 105 height 29
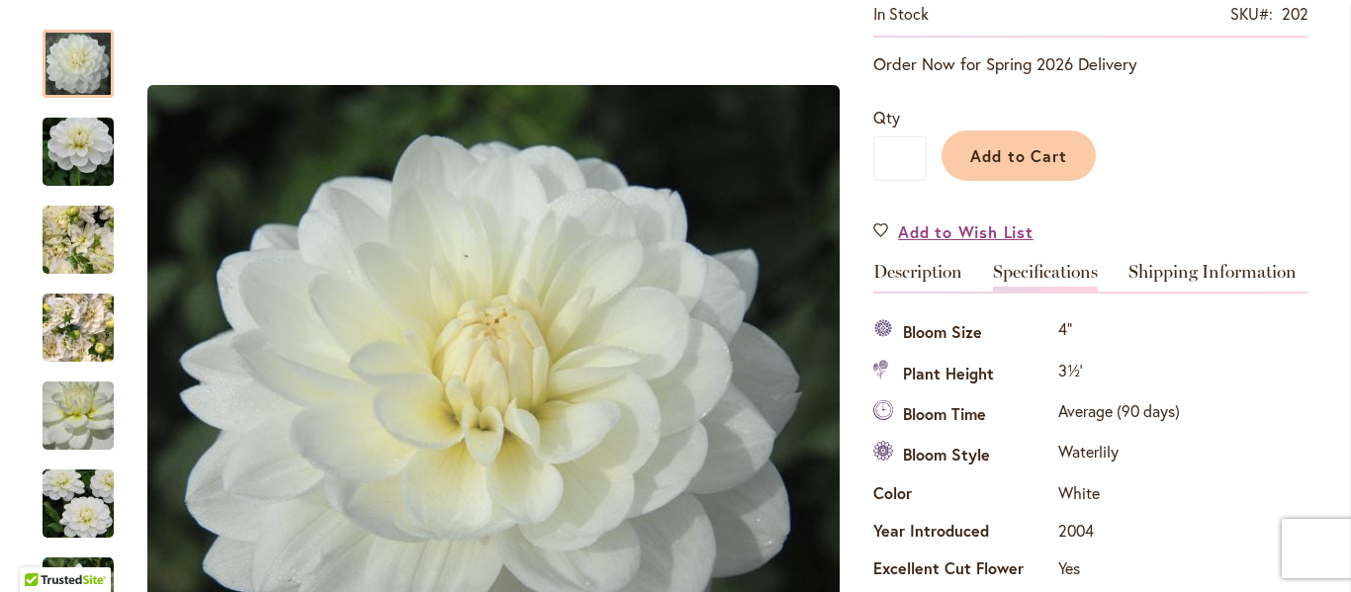
click at [1024, 515] on th "Year Introduced" at bounding box center [963, 534] width 180 height 38
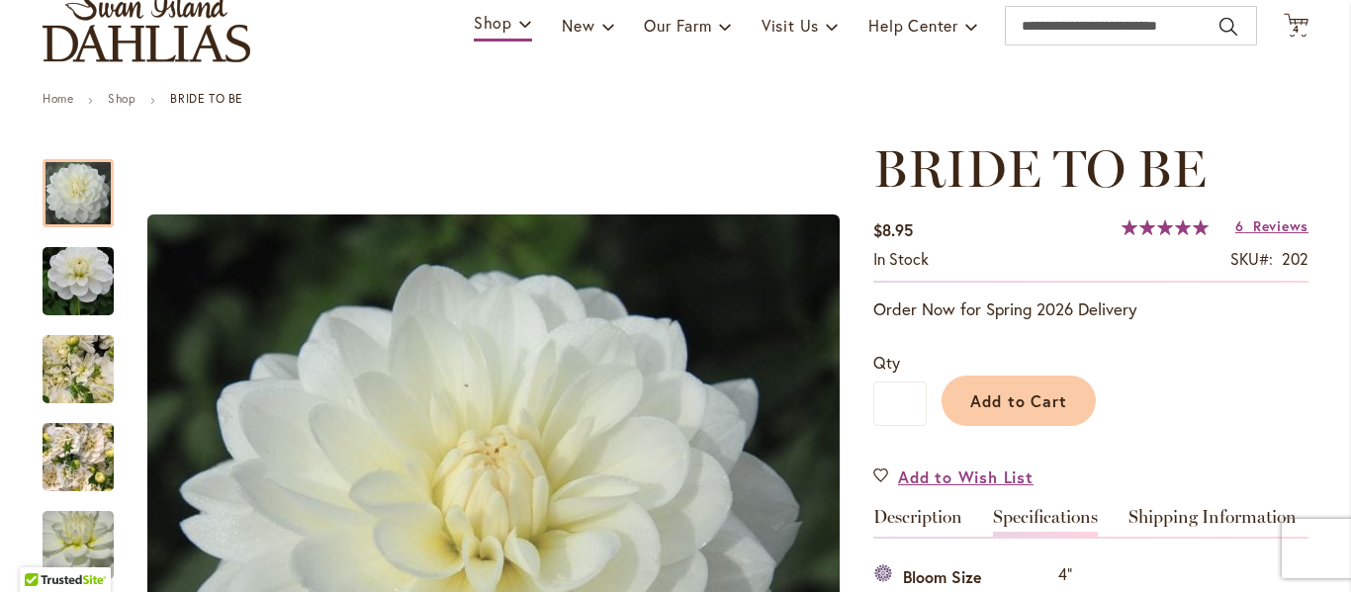
scroll to position [262, 0]
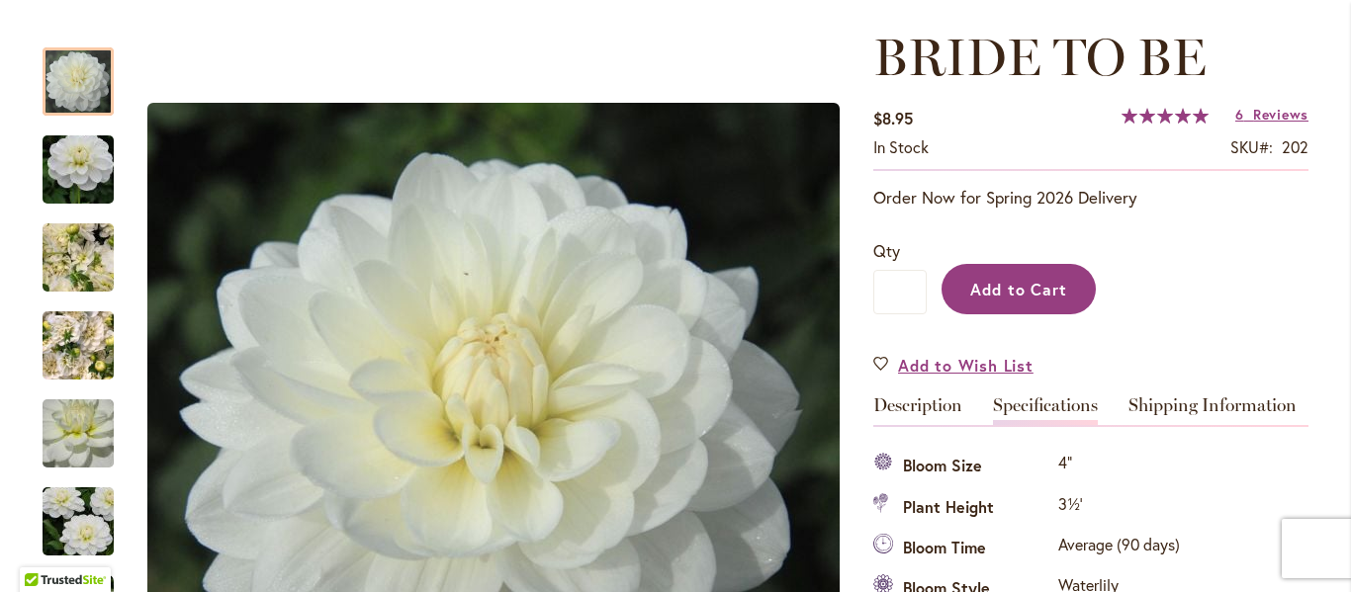
click at [980, 289] on span "Add to Cart" at bounding box center [1019, 289] width 98 height 21
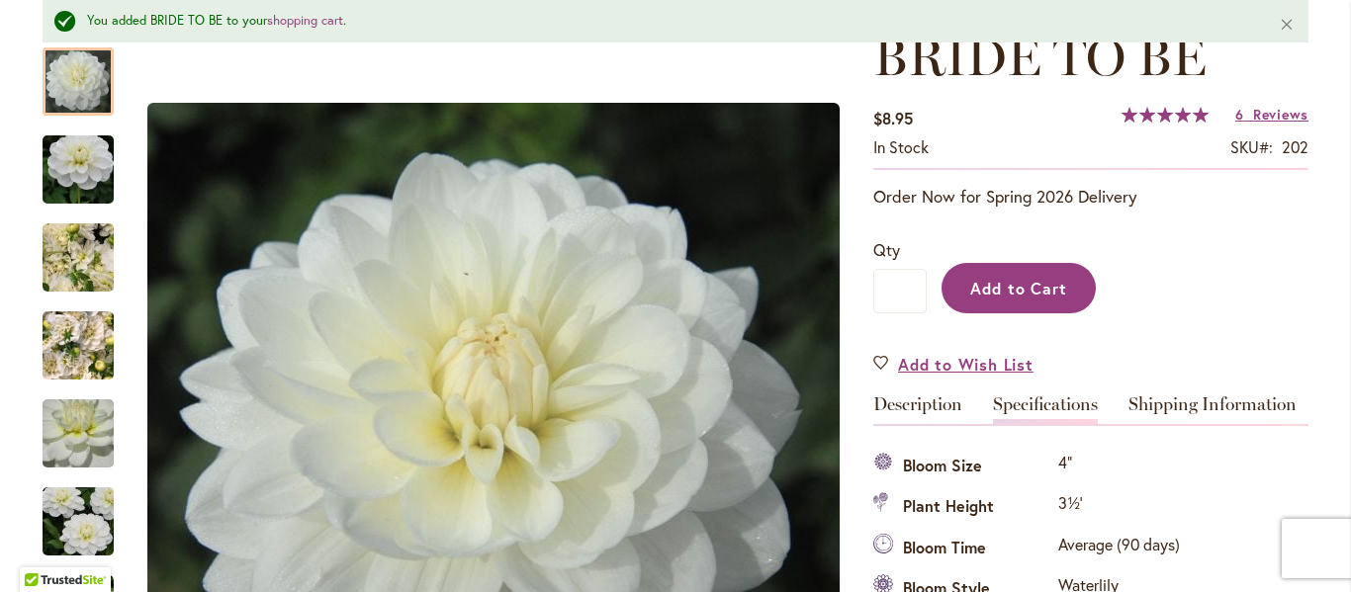
scroll to position [0, 0]
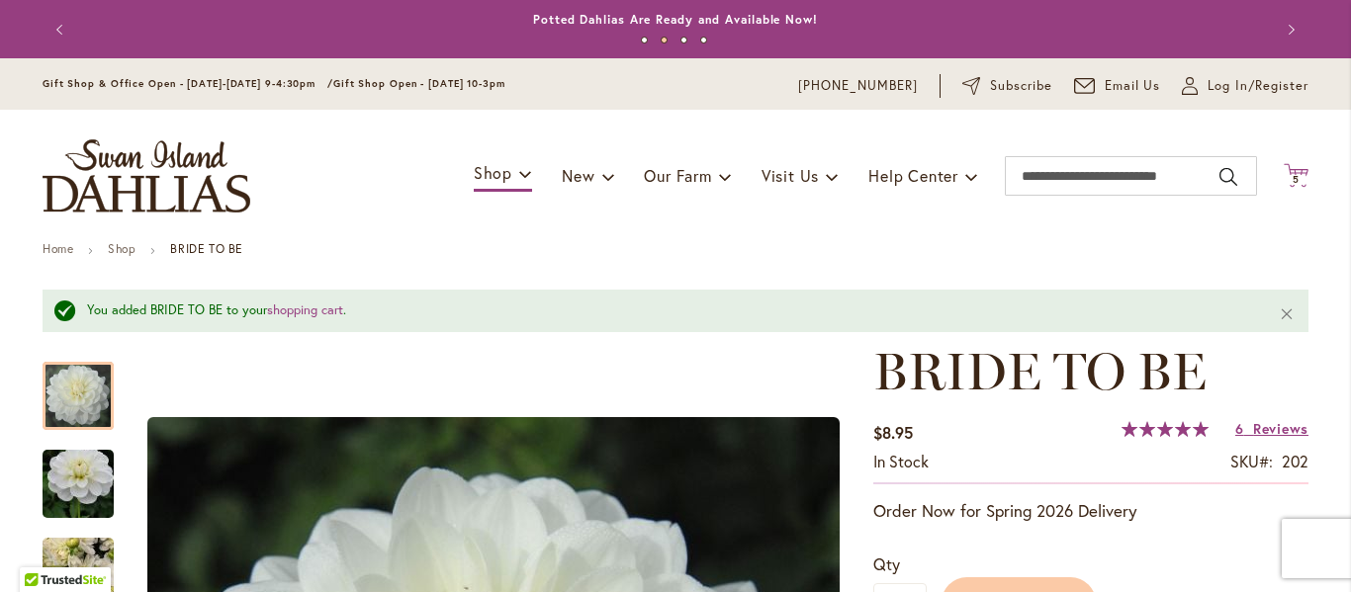
click at [1297, 176] on span "5 5 items" at bounding box center [1296, 180] width 20 height 10
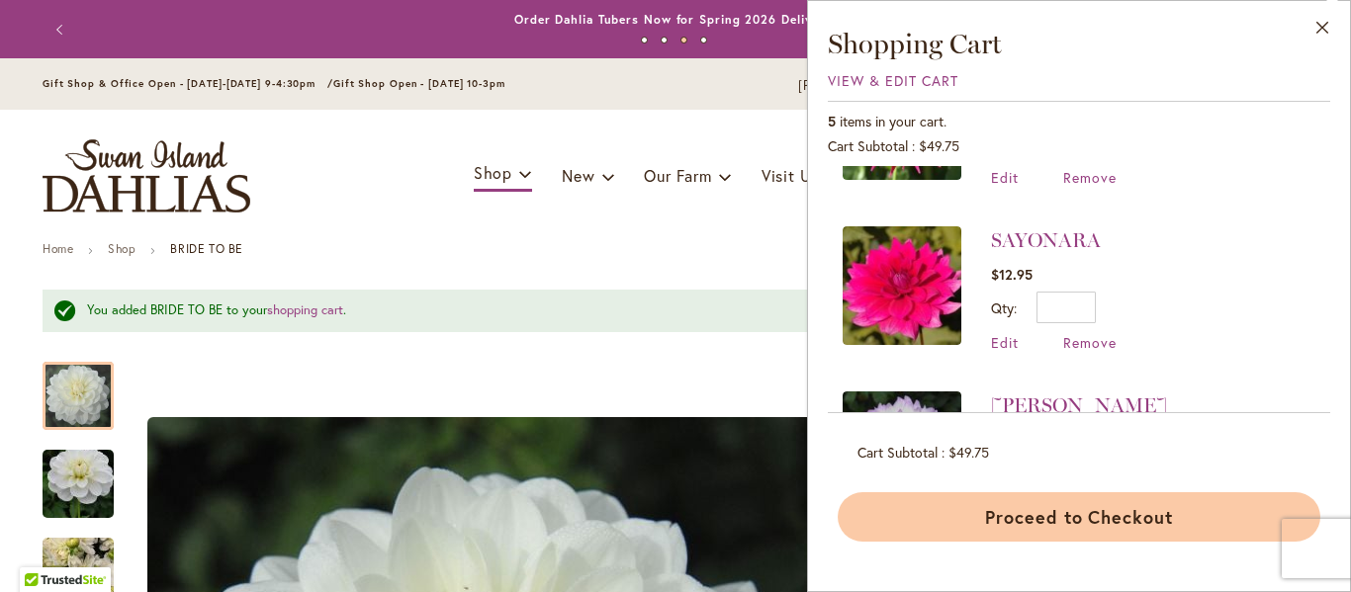
scroll to position [494, 0]
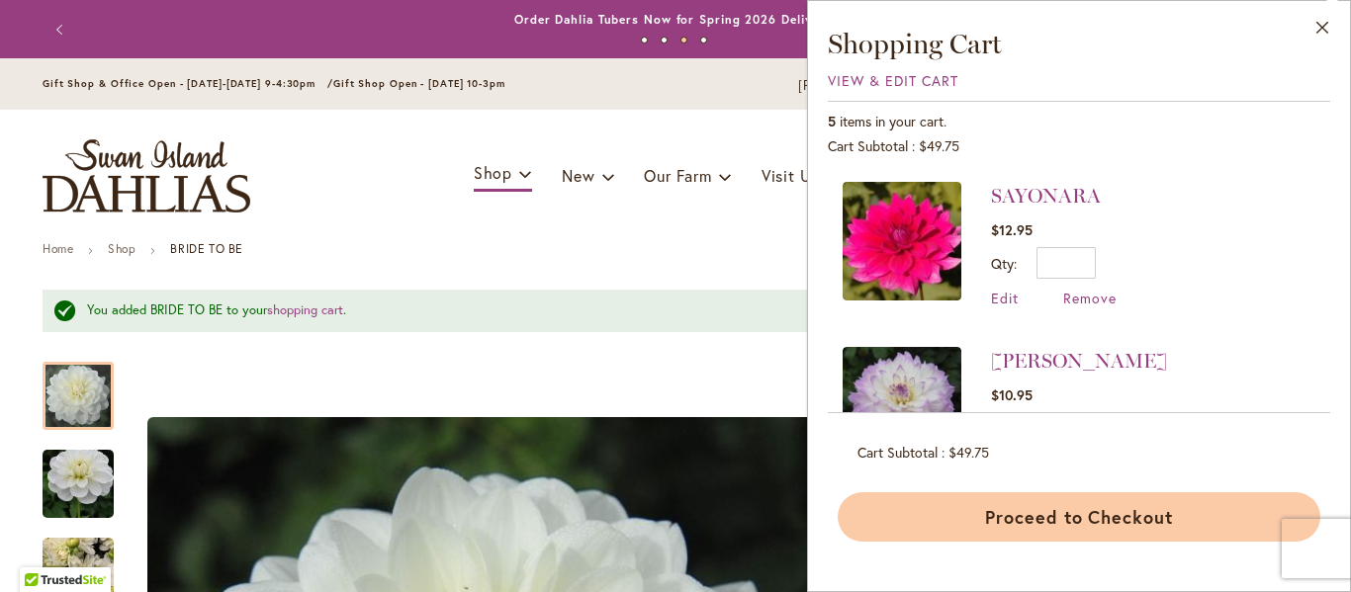
click at [1040, 527] on button "Proceed to Checkout" at bounding box center [1079, 516] width 483 height 49
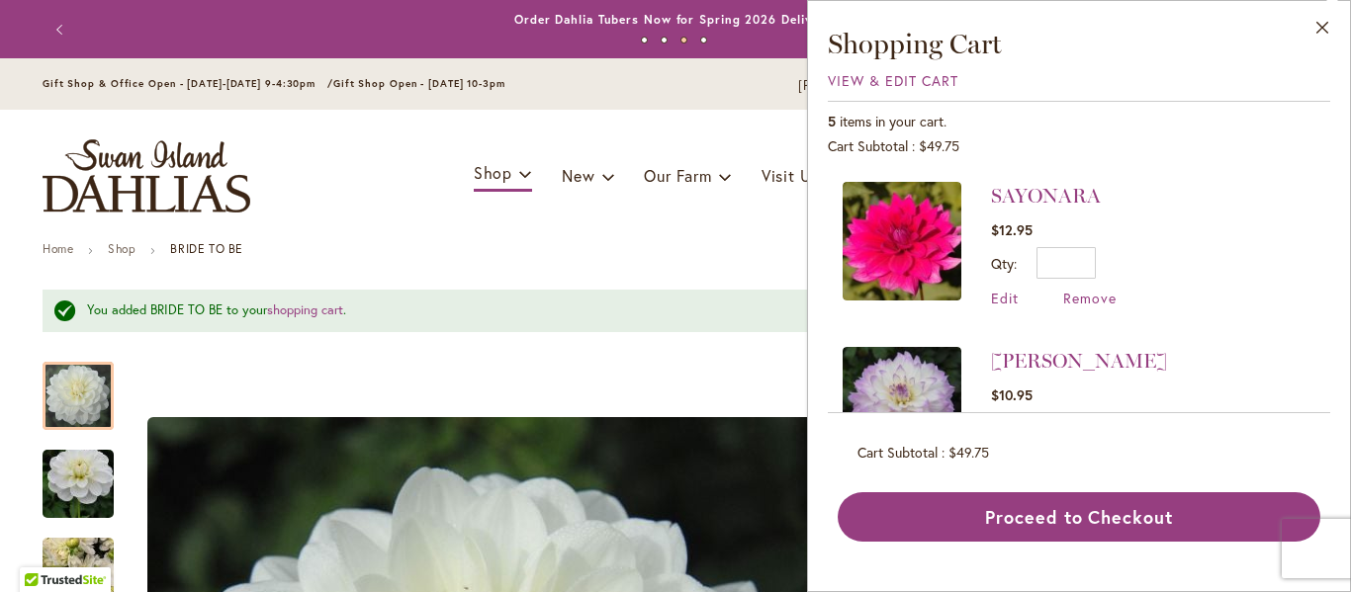
click at [1040, 527] on div "Proceed to Checkout" at bounding box center [1079, 516] width 483 height 49
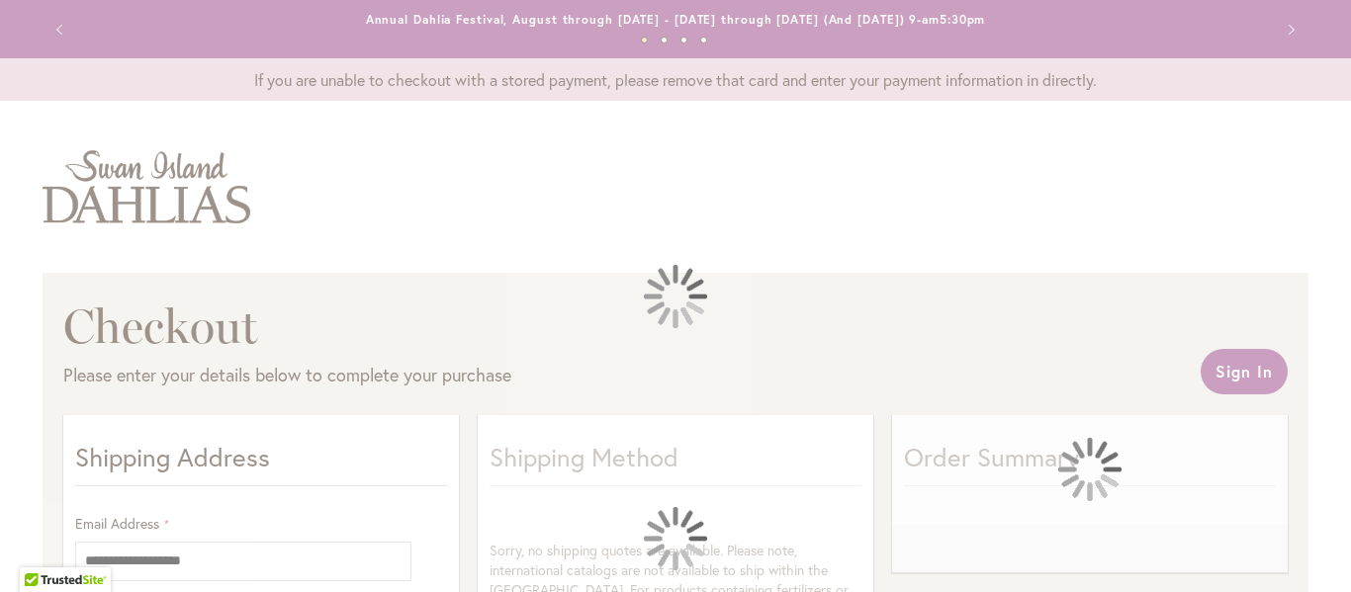
select select "**"
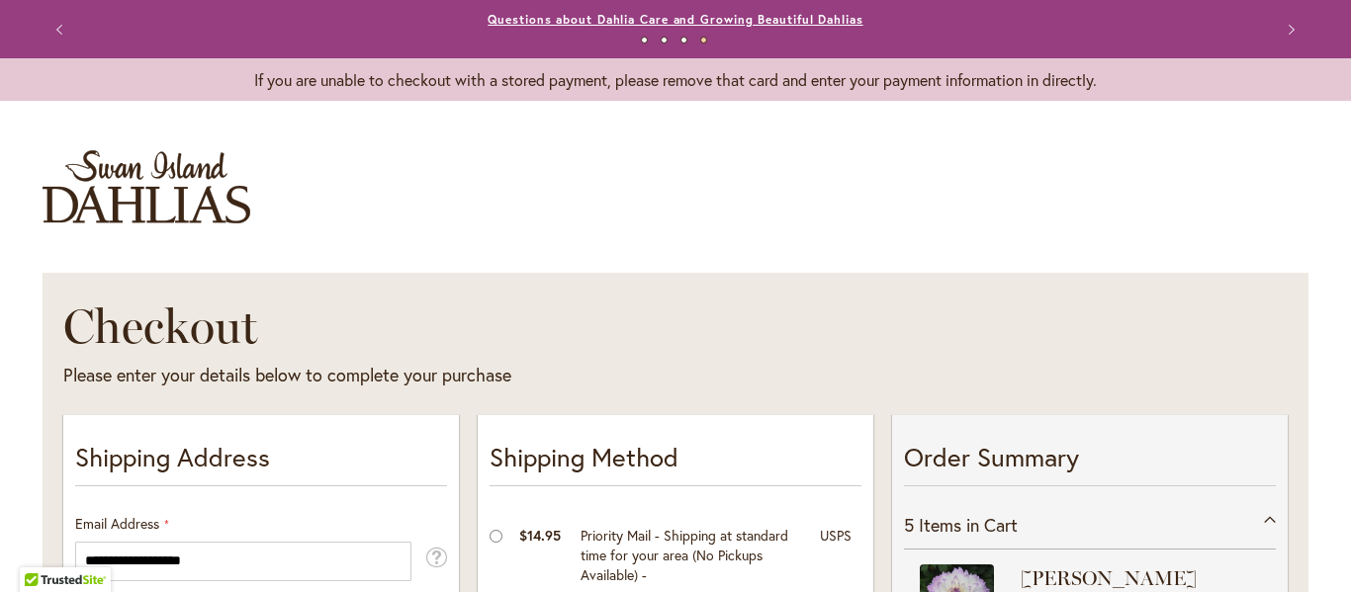
click at [659, 20] on link "Questions about Dahlia Care and Growing Beautiful Dahlias" at bounding box center [675, 19] width 375 height 15
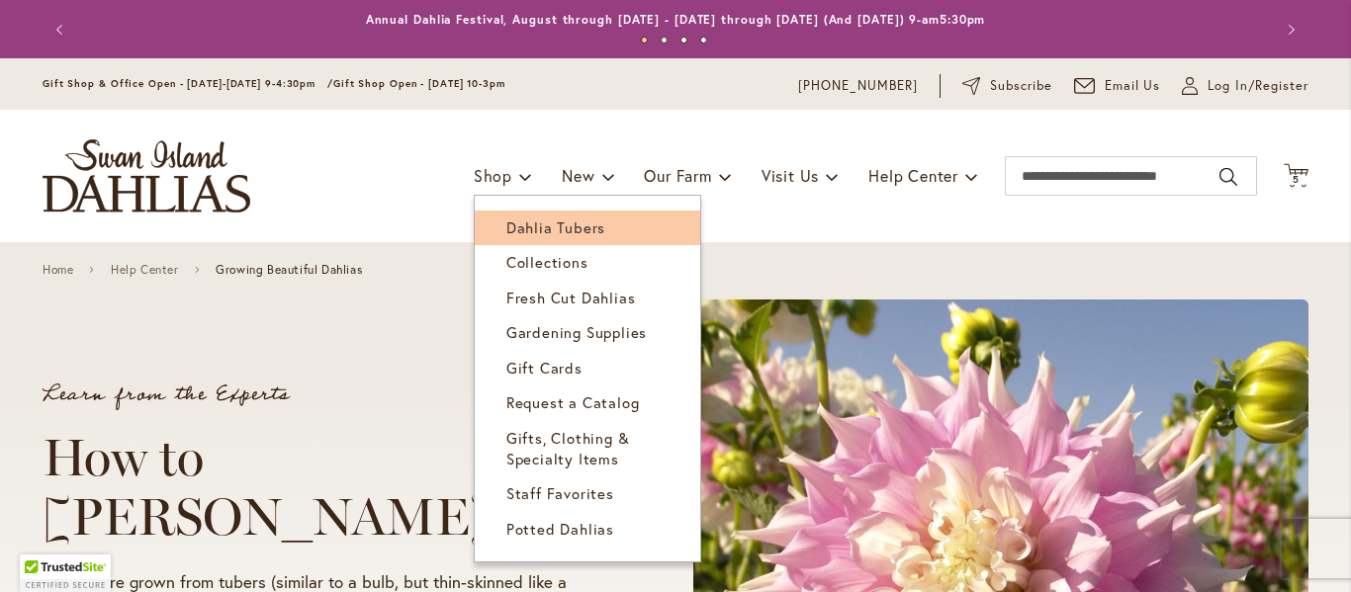
click at [530, 223] on span "Dahlia Tubers" at bounding box center [555, 228] width 99 height 20
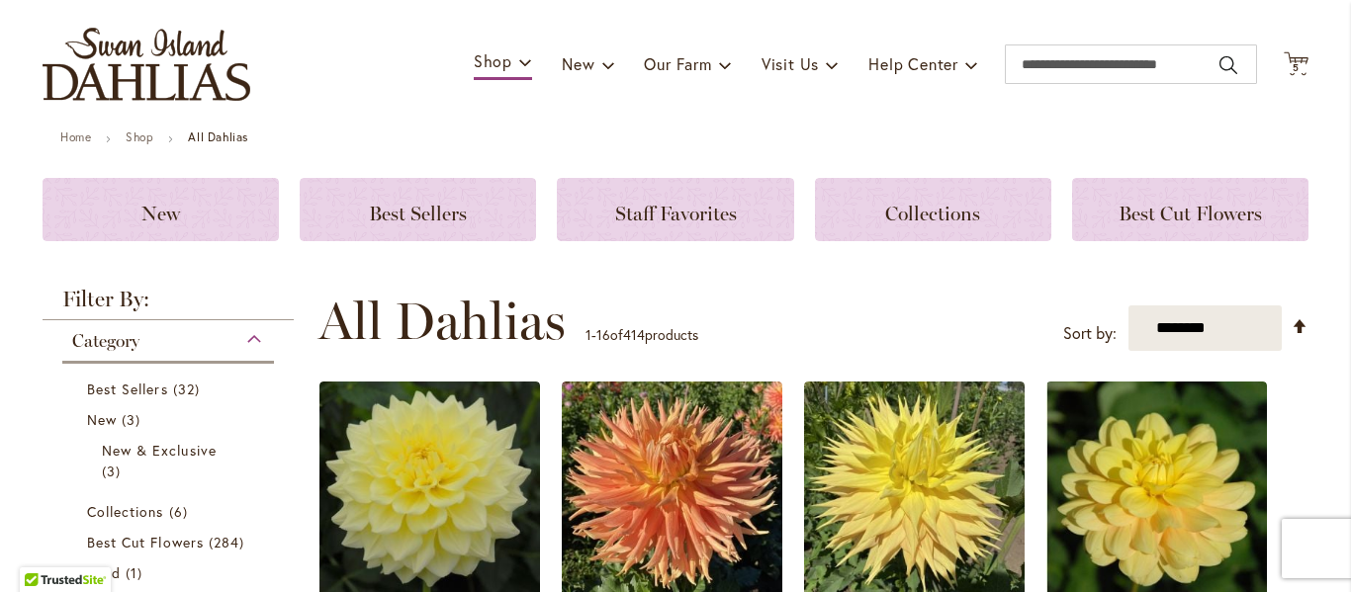
scroll to position [198, 0]
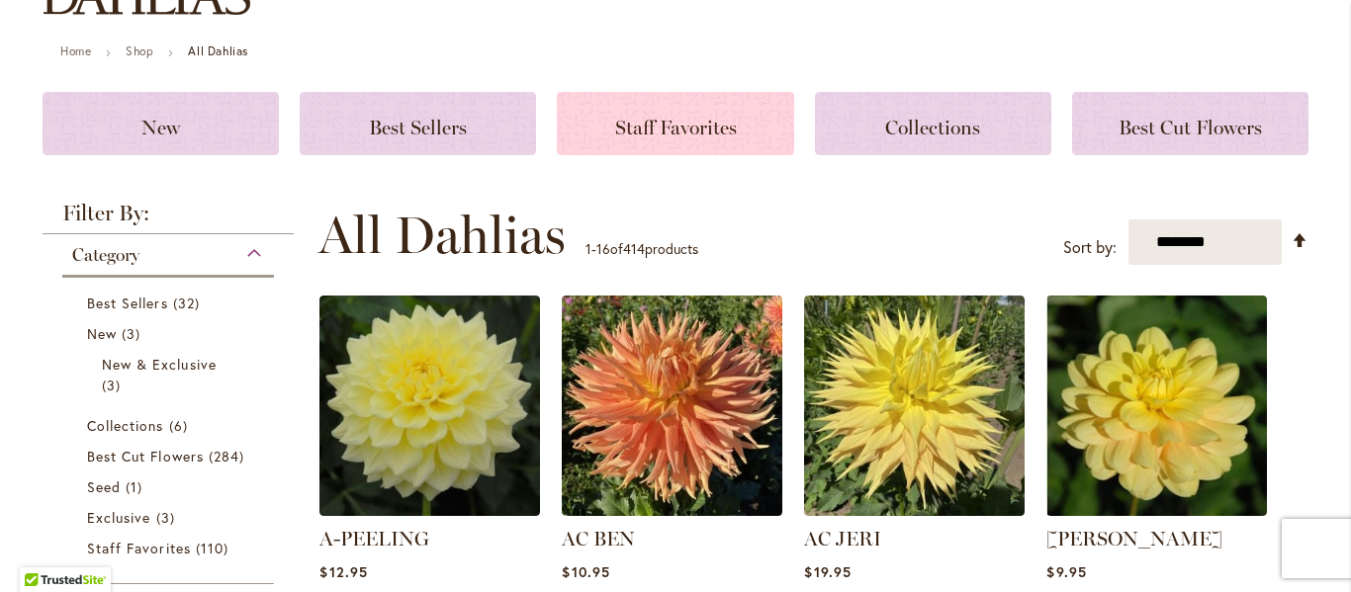
click at [695, 124] on span "Staff Favorites" at bounding box center [676, 128] width 122 height 24
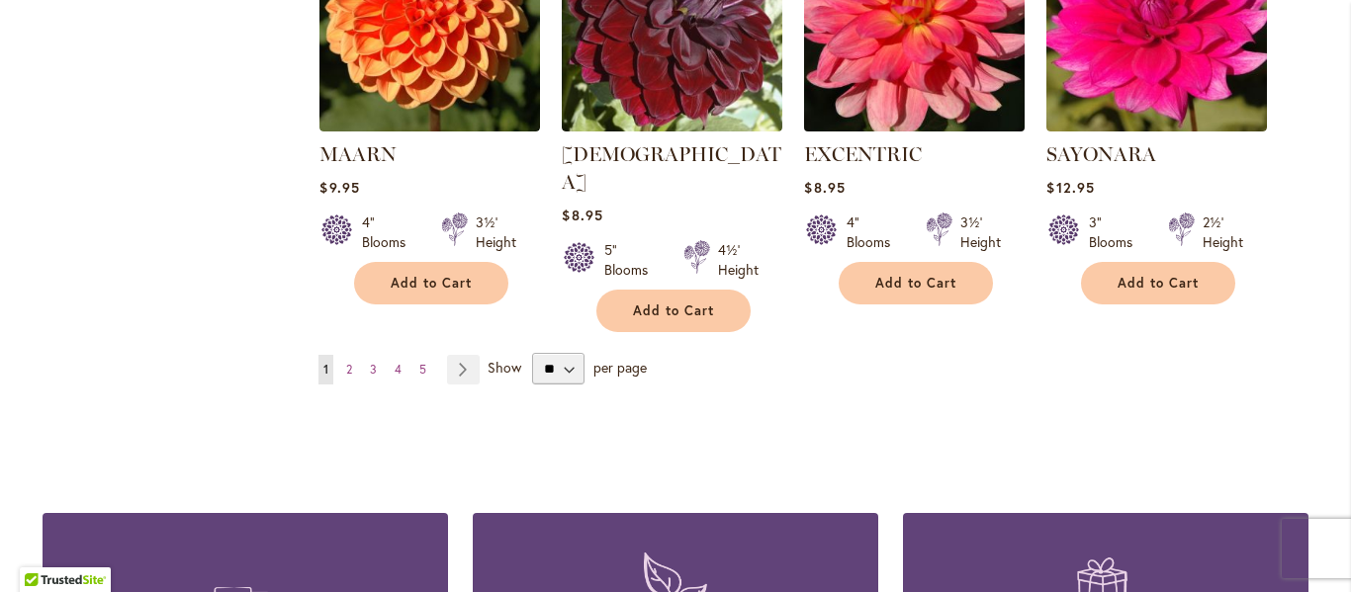
scroll to position [1780, 0]
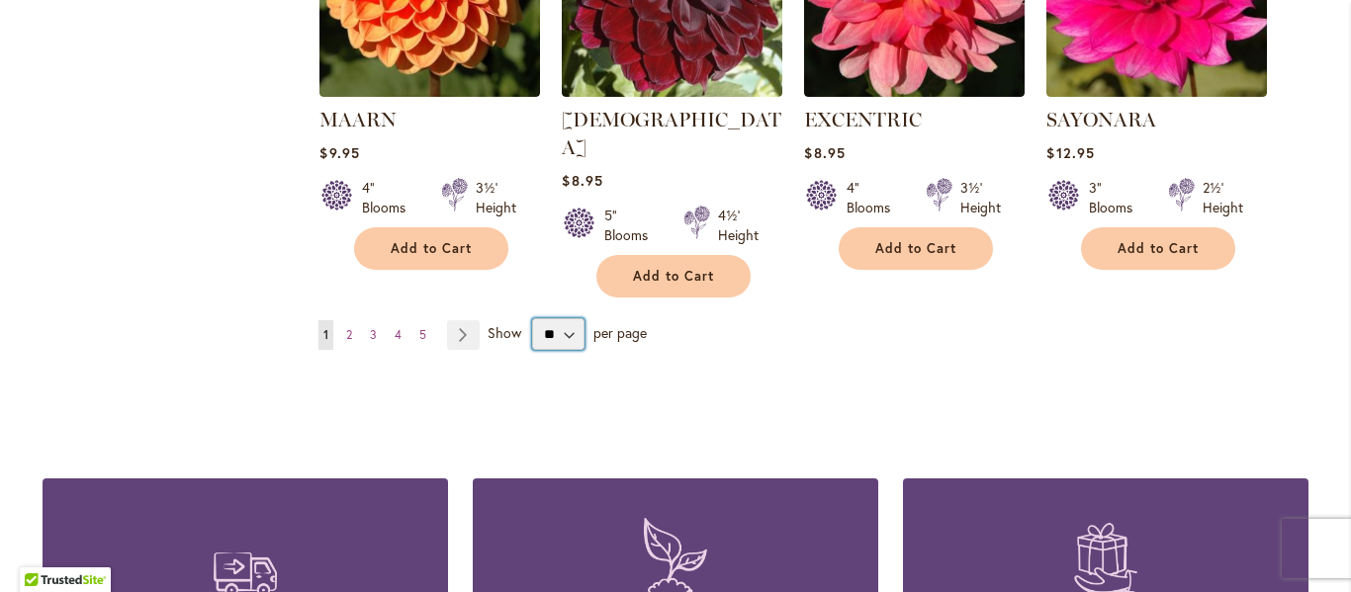
click at [549, 318] on select "** ** ** **" at bounding box center [558, 334] width 52 height 32
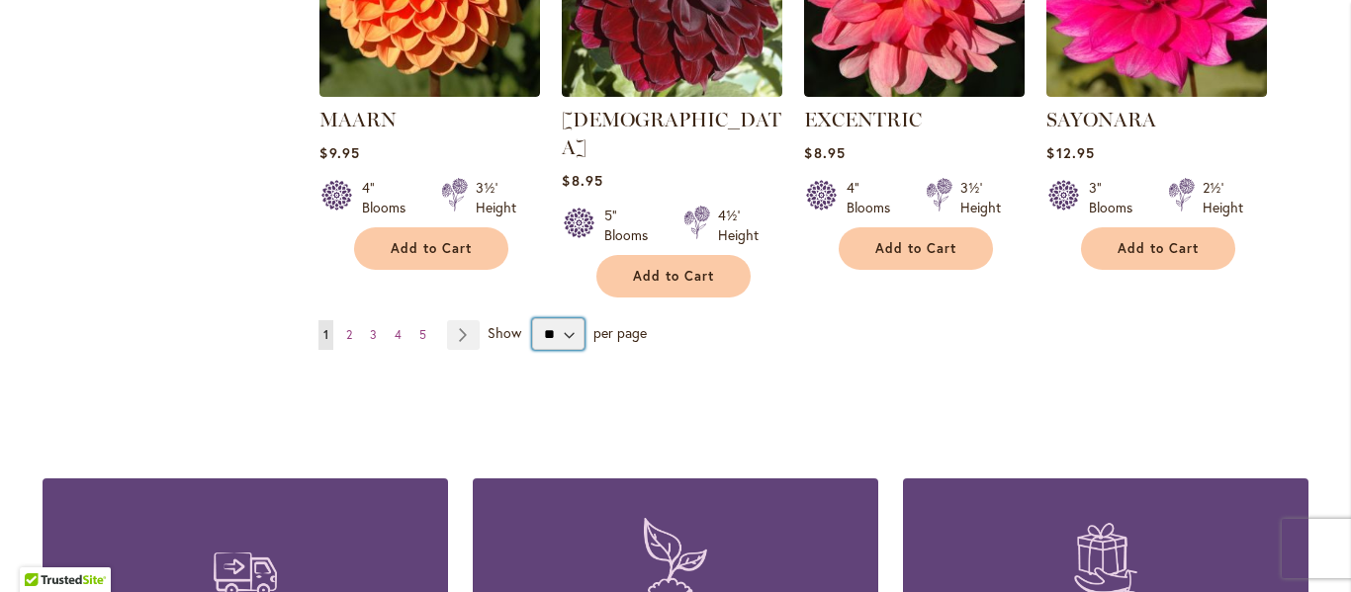
click at [549, 318] on select "** ** ** **" at bounding box center [558, 334] width 52 height 32
click at [567, 318] on select "** ** ** **" at bounding box center [558, 334] width 52 height 32
click at [563, 318] on select "** ** ** **" at bounding box center [558, 334] width 52 height 32
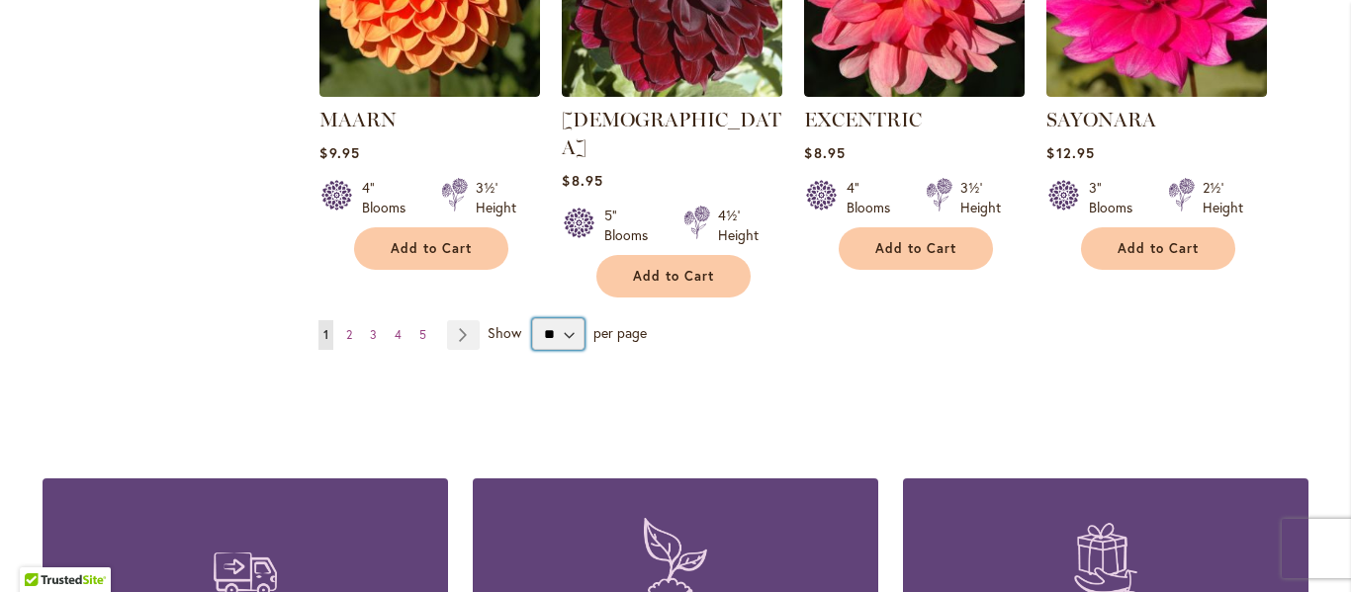
click at [563, 318] on select "** ** ** **" at bounding box center [558, 334] width 52 height 32
select select "**"
click at [532, 318] on select "** ** ** **" at bounding box center [558, 334] width 52 height 32
click at [550, 420] on div "Shipping Information Orders are shipped through the US Postal Service Learn Mor…" at bounding box center [676, 569] width 1266 height 300
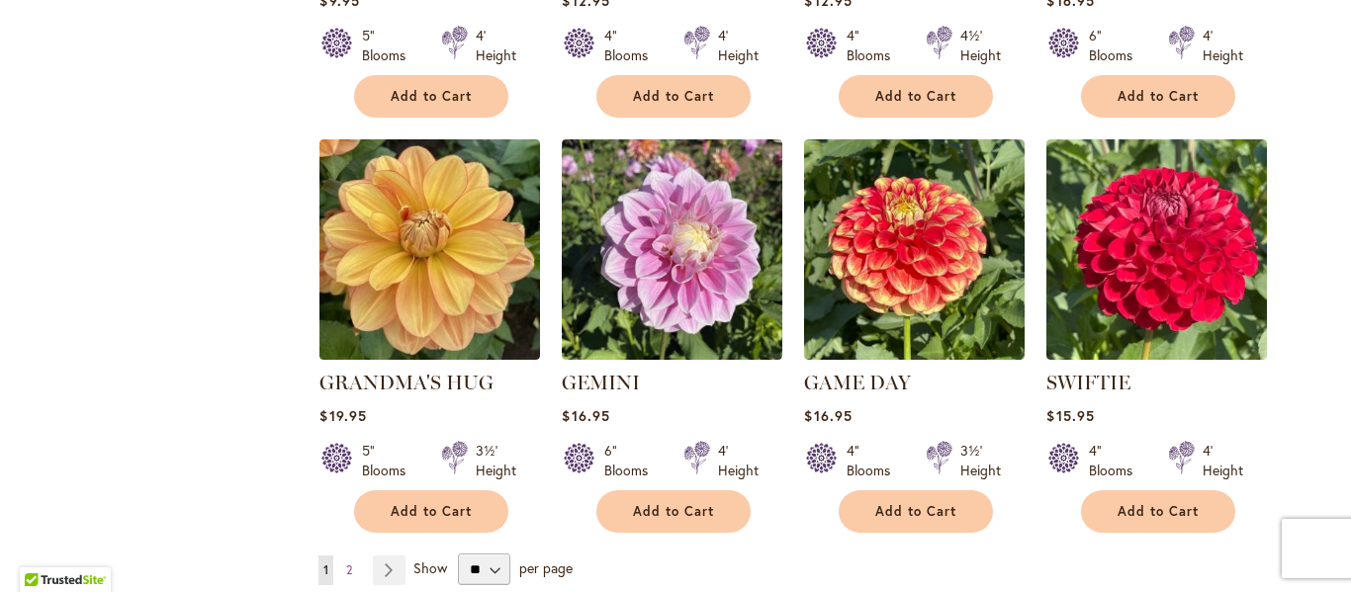
scroll to position [6724, 0]
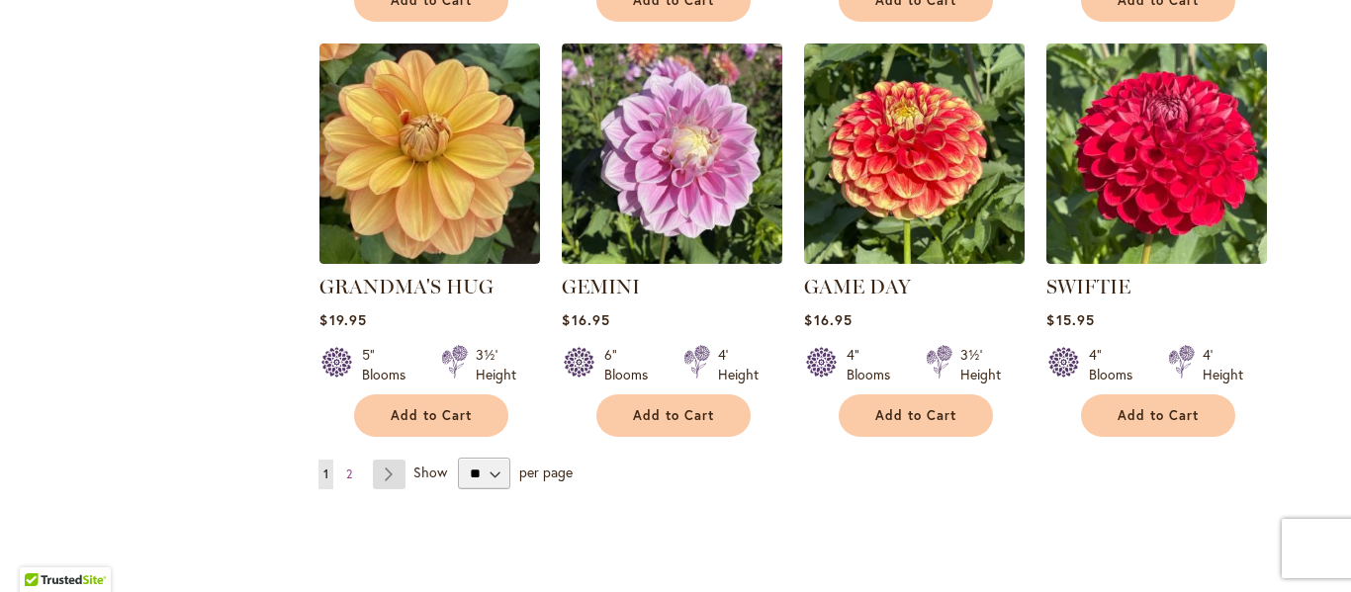
click at [382, 460] on link "Page Next" at bounding box center [389, 475] width 33 height 30
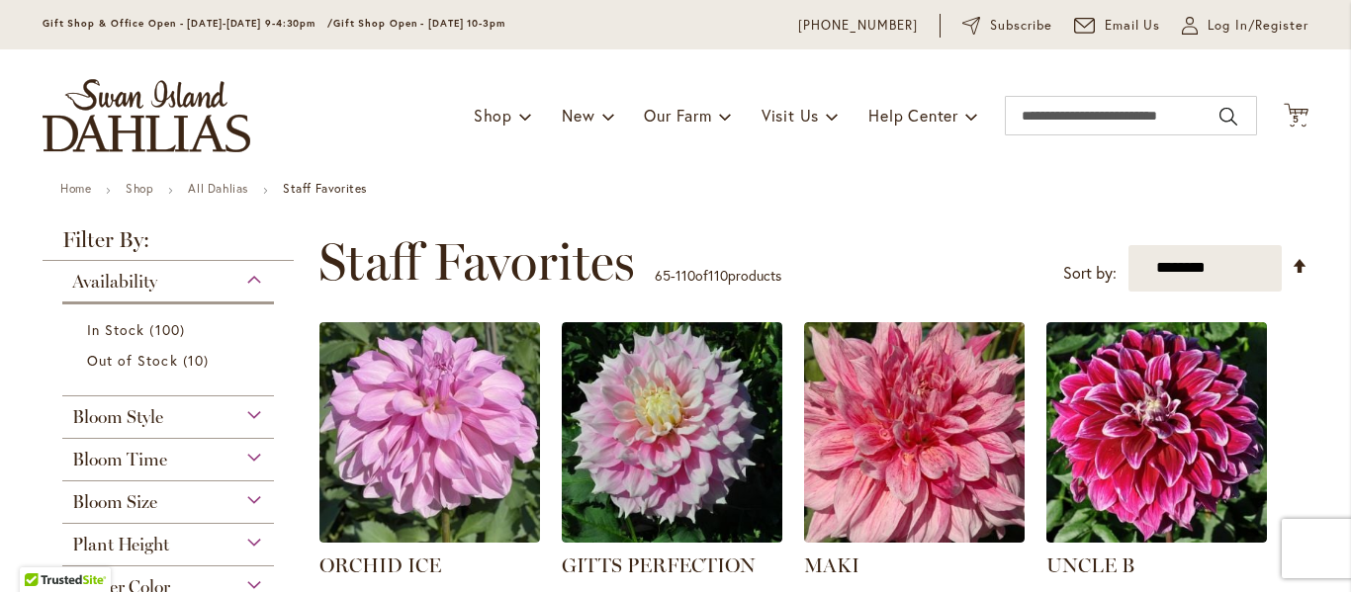
scroll to position [198, 0]
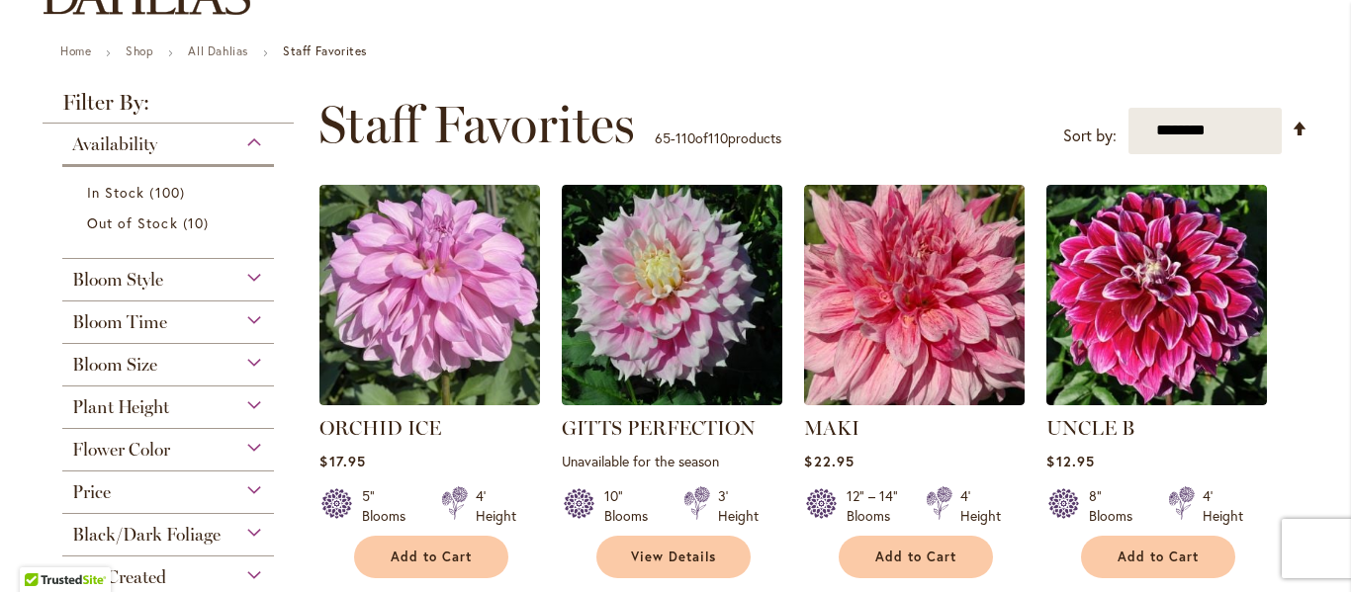
click at [243, 321] on div "Bloom Time" at bounding box center [168, 318] width 212 height 32
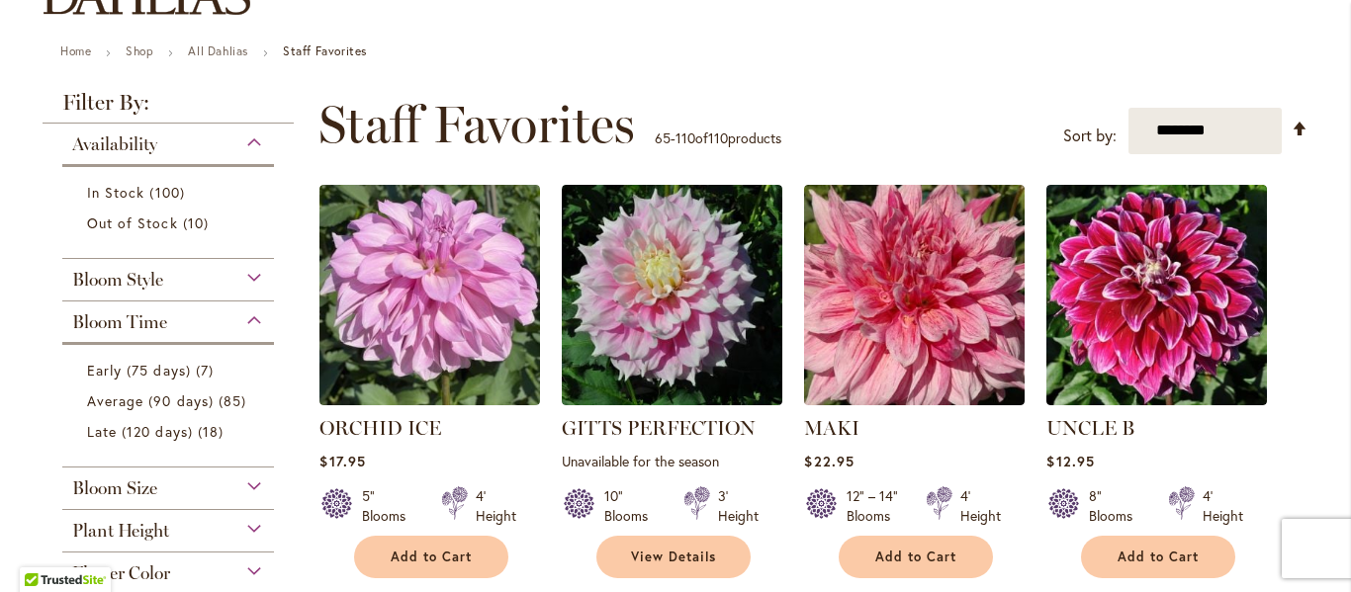
click at [243, 321] on div "Bloom Time" at bounding box center [168, 318] width 212 height 32
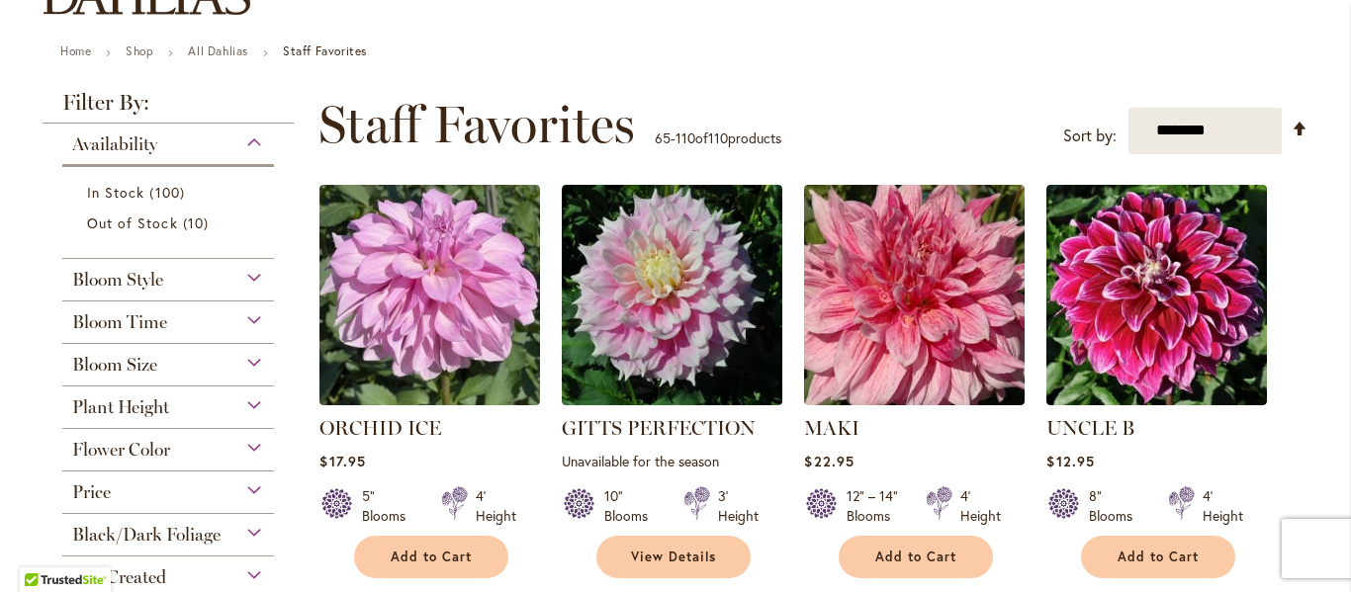
click at [243, 321] on div "Bloom Time" at bounding box center [168, 318] width 212 height 32
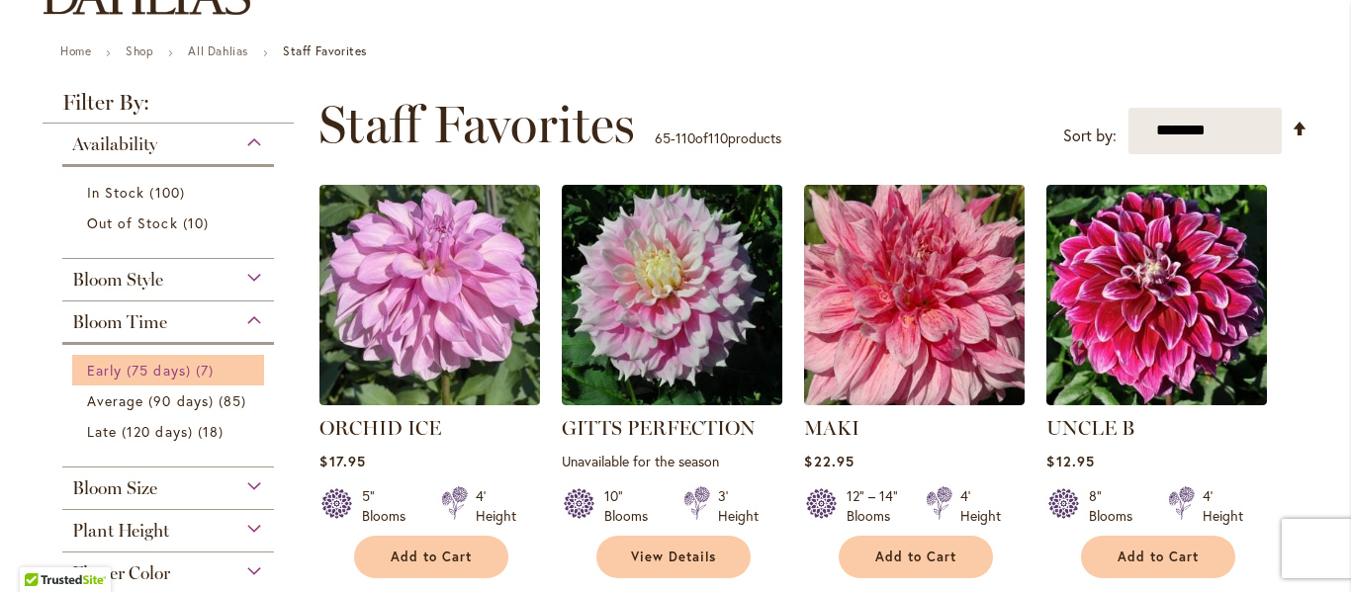
click at [181, 370] on span "Early (75 days)" at bounding box center [139, 370] width 104 height 19
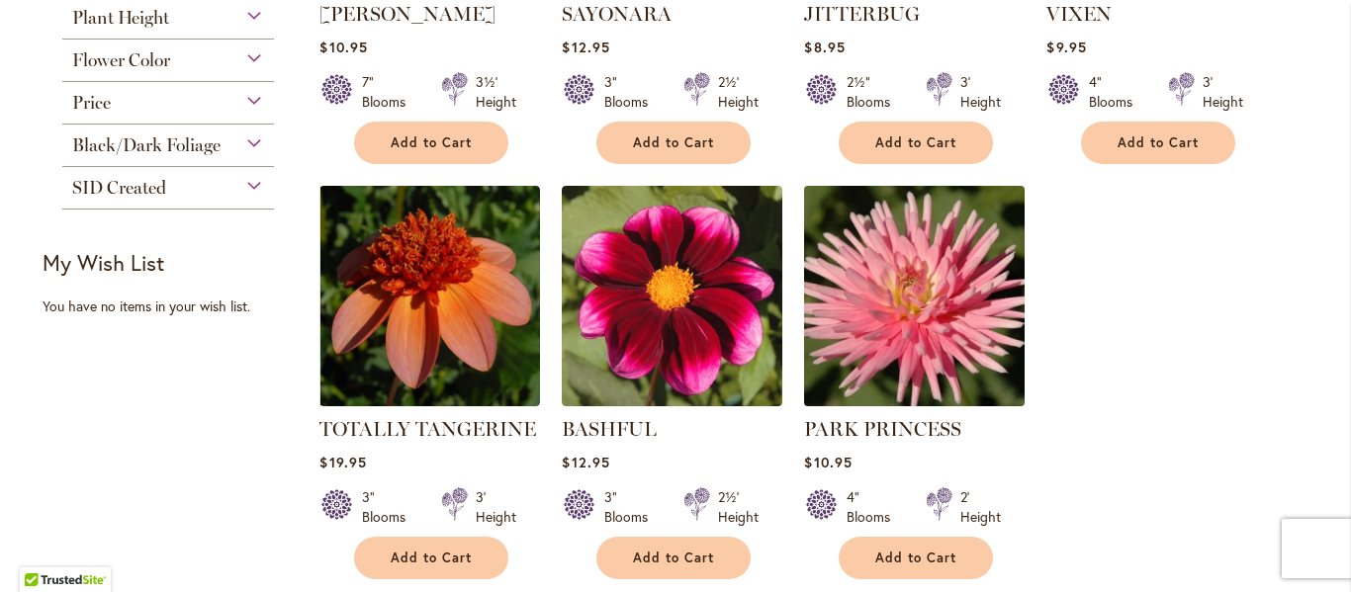
scroll to position [692, 0]
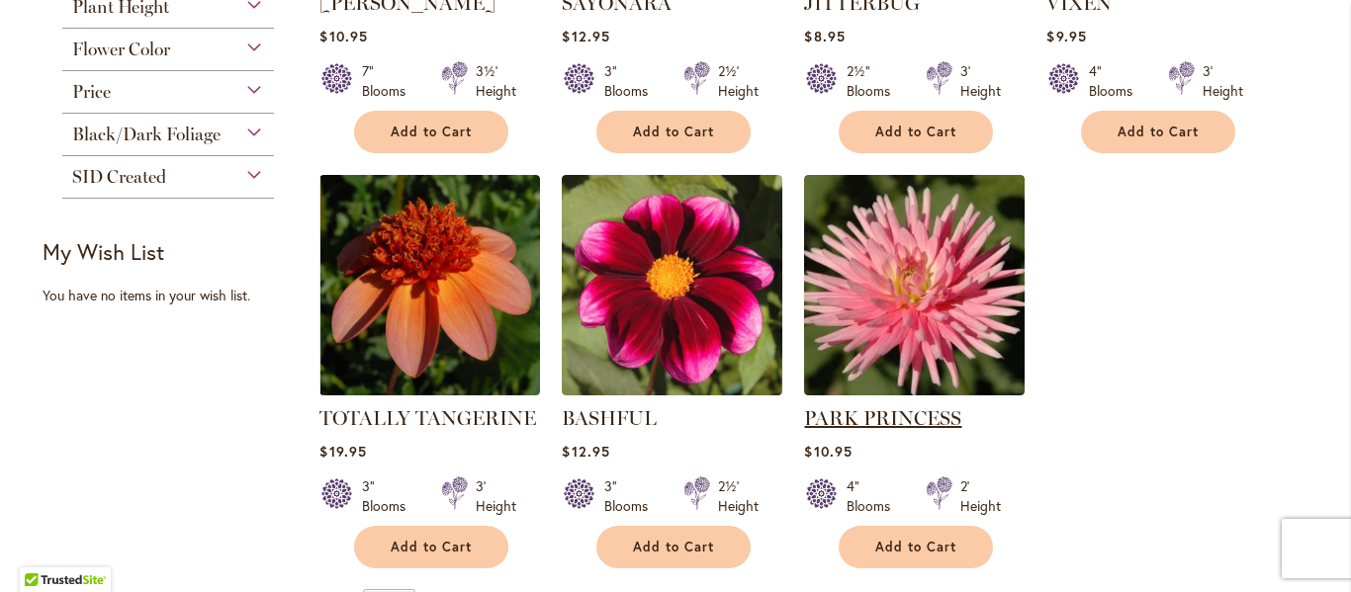
click at [869, 421] on link "PARK PRINCESS" at bounding box center [882, 418] width 157 height 24
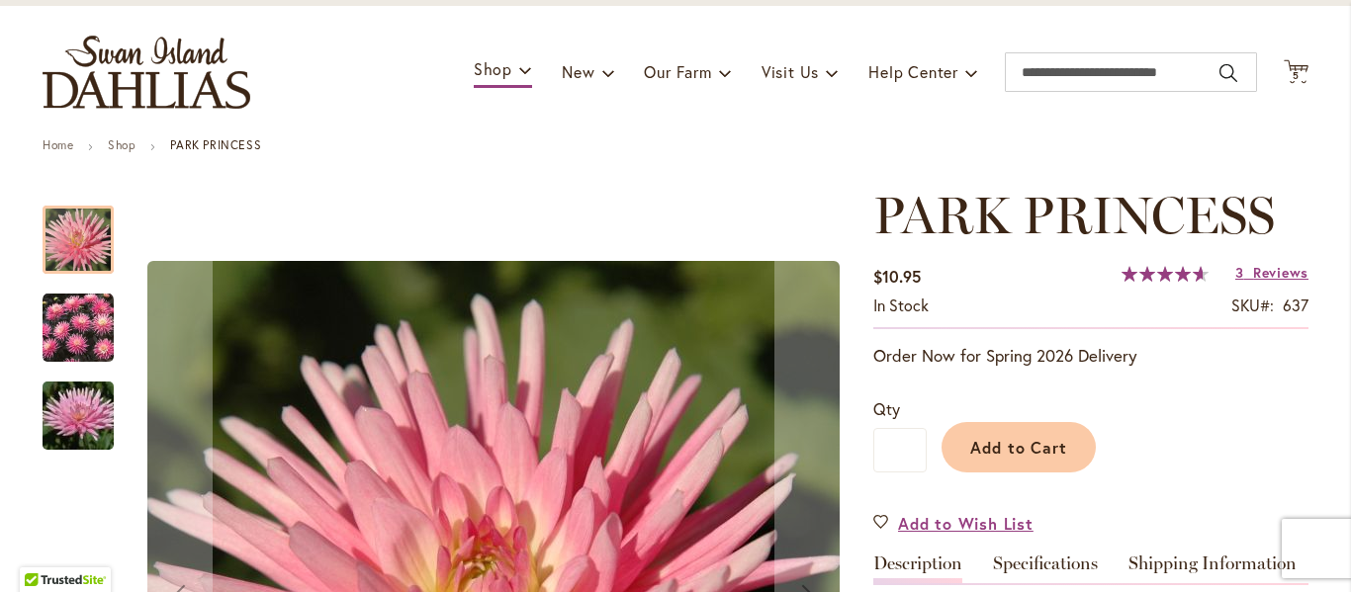
scroll to position [99, 0]
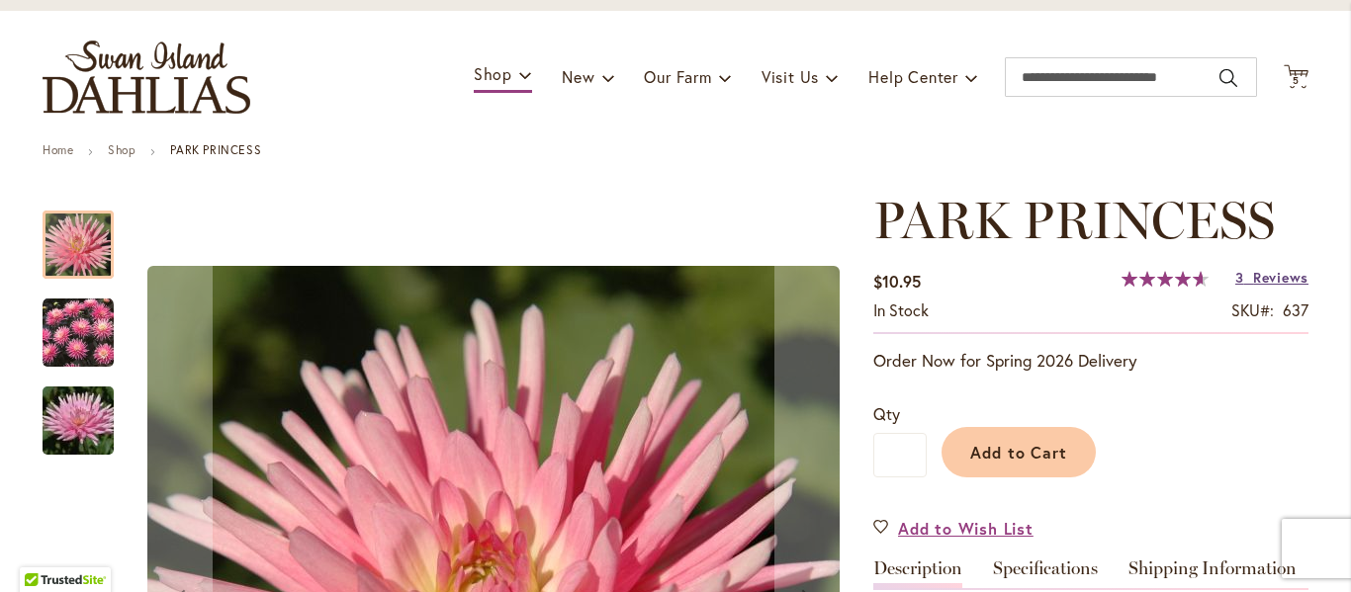
click at [1253, 270] on span "Reviews" at bounding box center [1280, 277] width 55 height 19
click at [1248, 270] on div "$10.95 In stock SKU 637 Rating: 93 % of 100 3 Reviews Add Your Review" at bounding box center [1090, 299] width 435 height 69
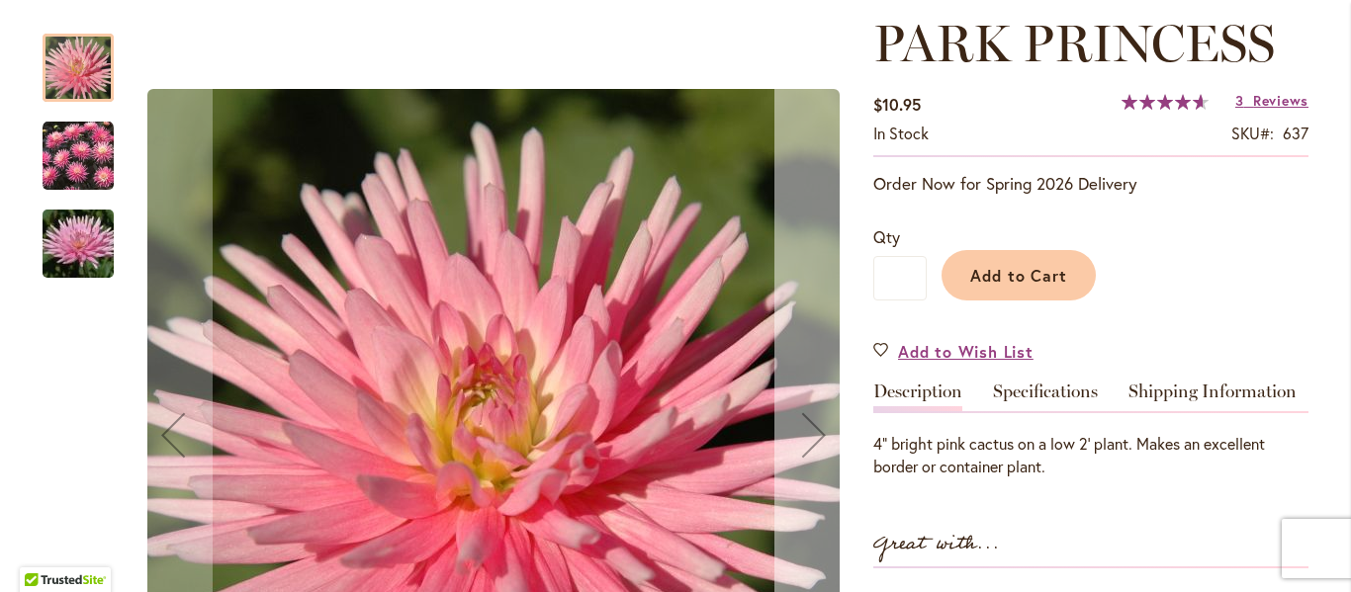
scroll to position [177, 0]
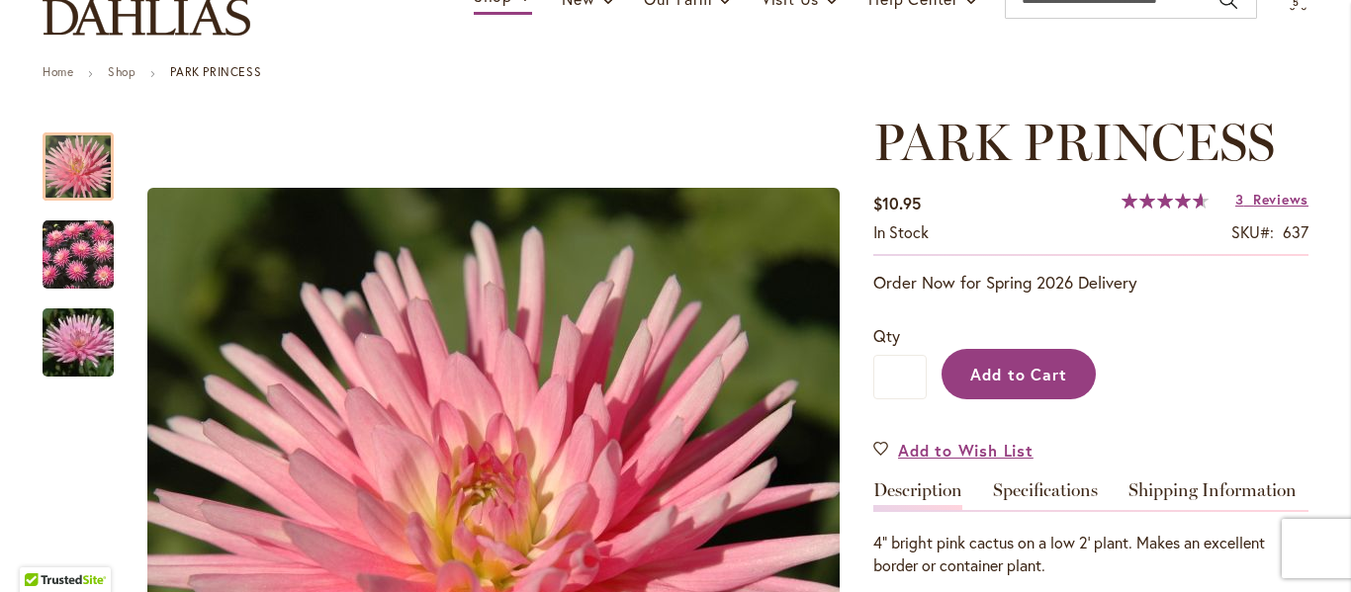
click at [1029, 364] on span "Add to Cart" at bounding box center [1019, 374] width 98 height 21
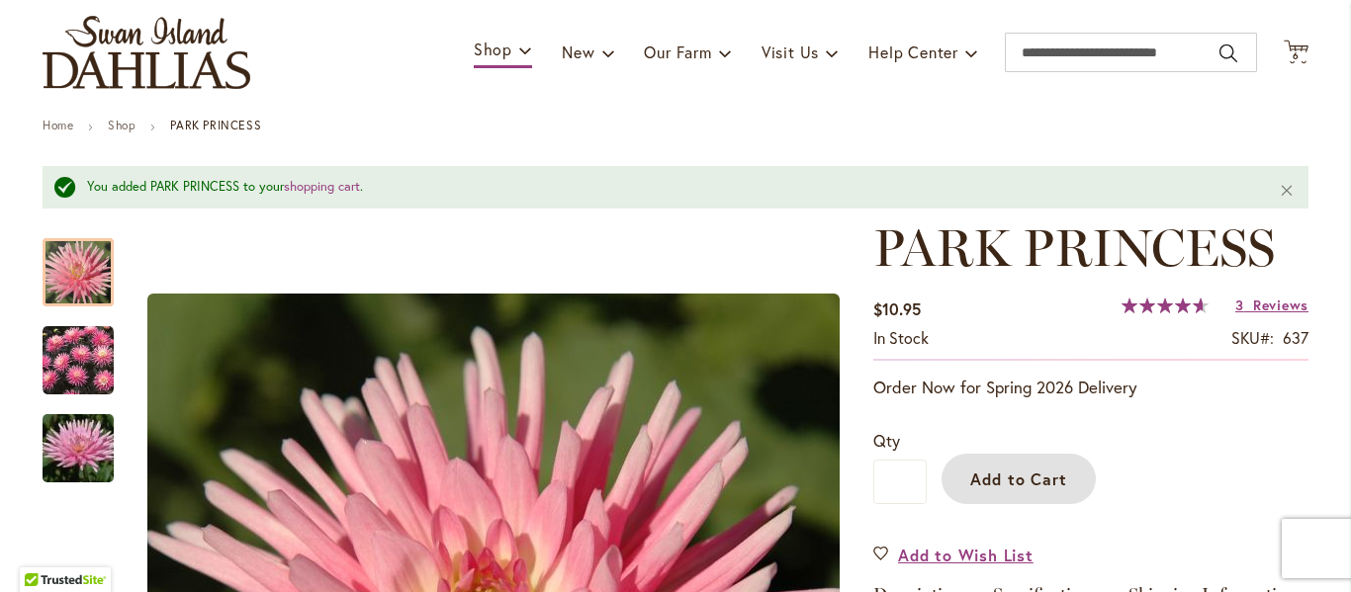
scroll to position [0, 0]
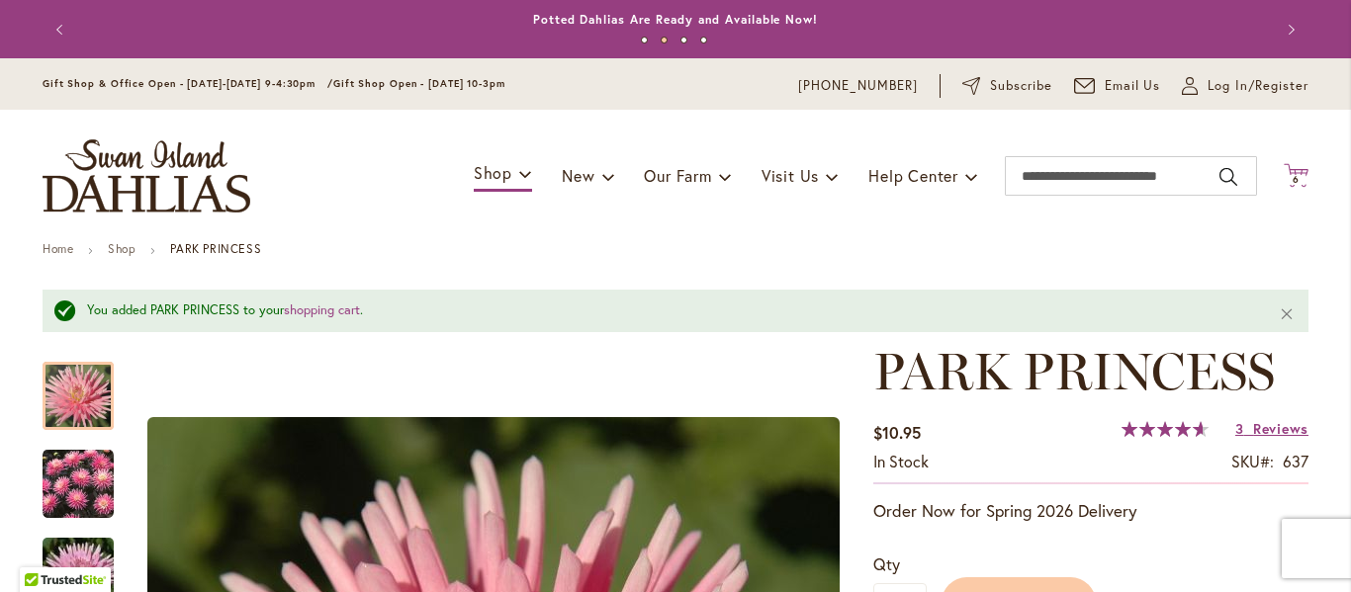
click at [1286, 182] on span "6 6 items" at bounding box center [1296, 180] width 20 height 10
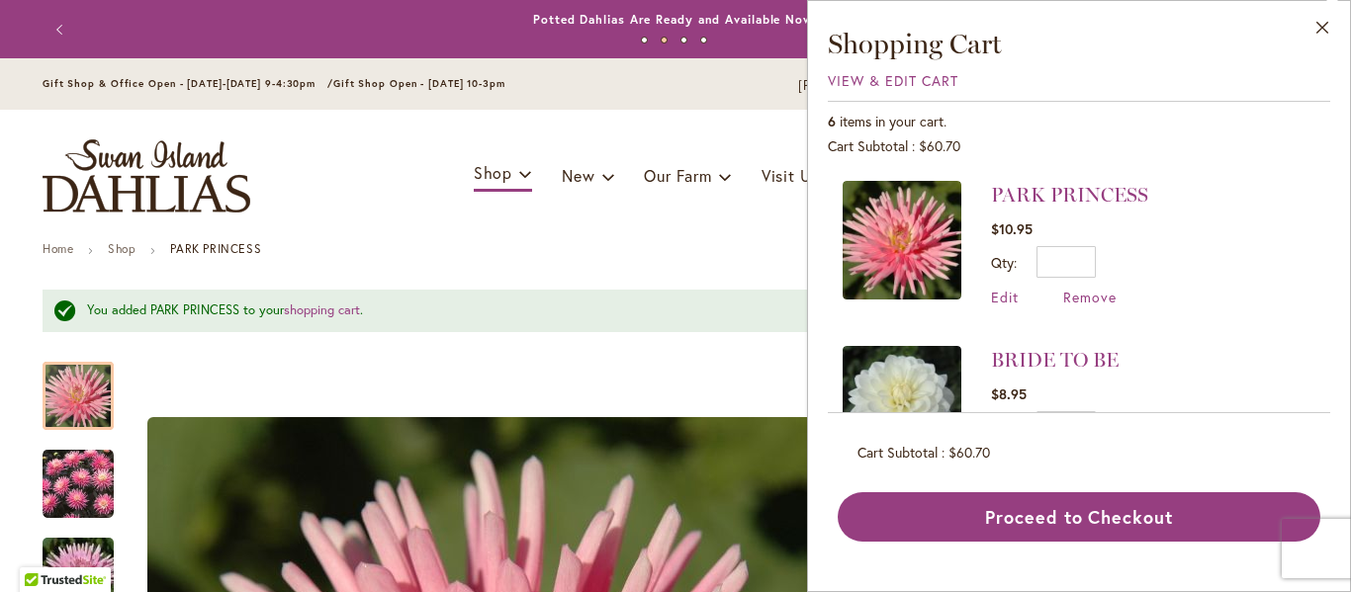
click at [1284, 182] on div "Cart .cls-1 { fill: #231f20; } 6 6 items Close Shopping Cart View & Edit Cart 6…" at bounding box center [1296, 176] width 25 height 27
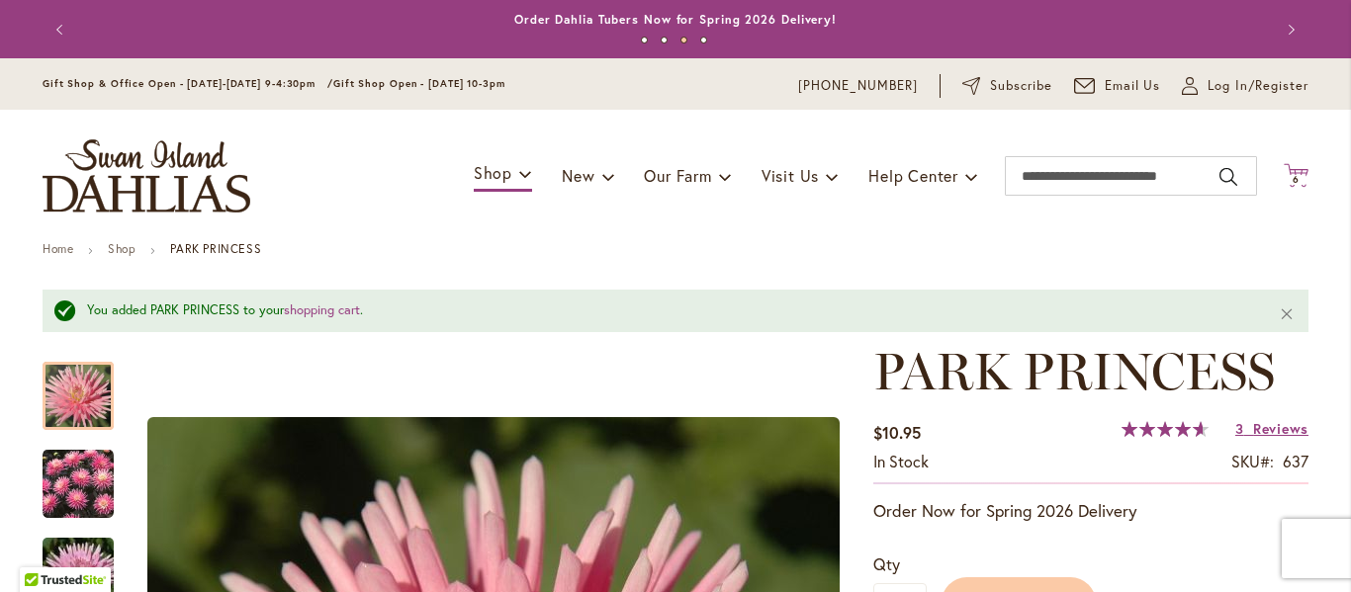
click at [1292, 182] on span "6" at bounding box center [1295, 179] width 7 height 13
click at [1291, 182] on div "Cart .cls-1 { fill: #231f20; } 6 6 items Close Shopping Cart View & Edit Cart 6…" at bounding box center [1296, 176] width 25 height 27
click at [1292, 182] on span "6" at bounding box center [1295, 179] width 7 height 13
click at [1291, 182] on div "Cart .cls-1 { fill: #231f20; } 6 6 items Close Shopping Cart View & Edit Cart 6…" at bounding box center [1296, 176] width 25 height 27
click at [1292, 182] on span "6" at bounding box center [1295, 179] width 7 height 13
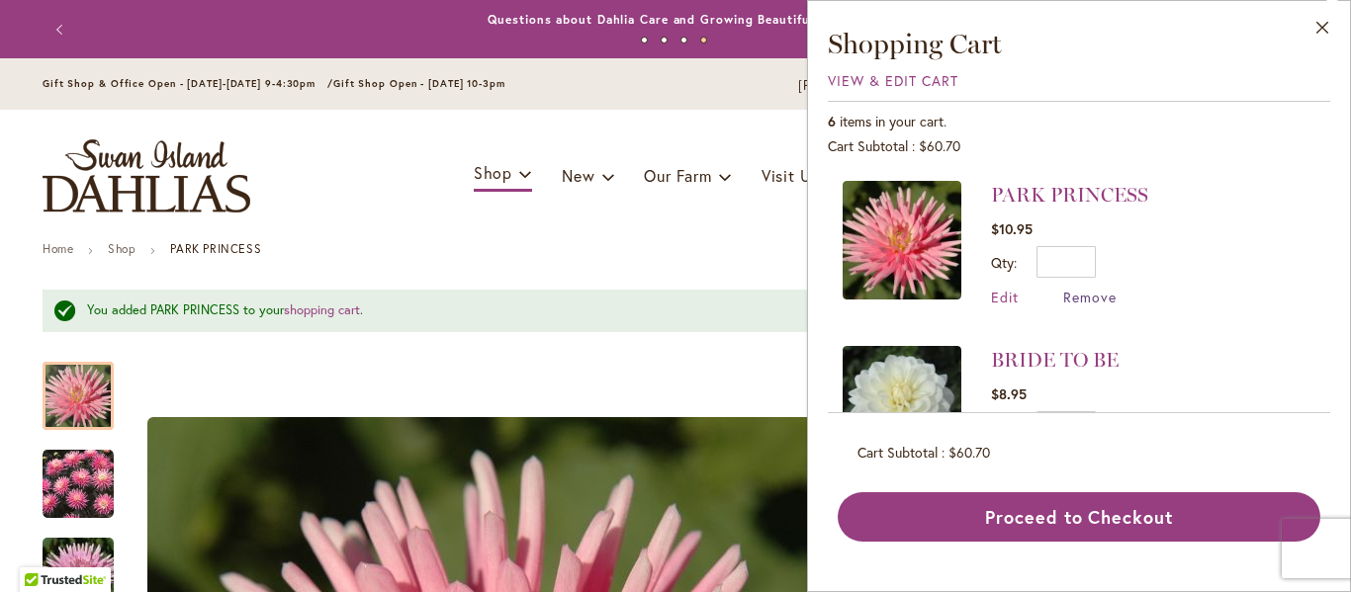
click at [1076, 297] on span "Remove" at bounding box center [1089, 297] width 53 height 19
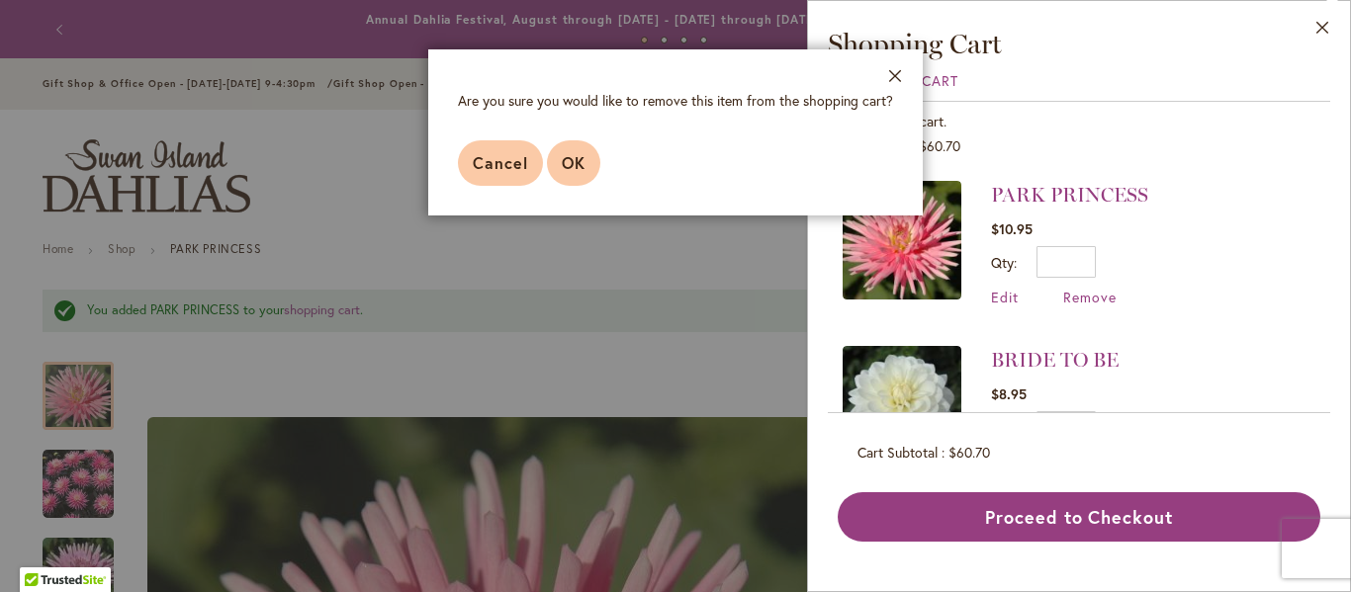
click at [568, 165] on span "OK" at bounding box center [574, 162] width 24 height 21
click at [568, 165] on span "New" at bounding box center [578, 175] width 33 height 21
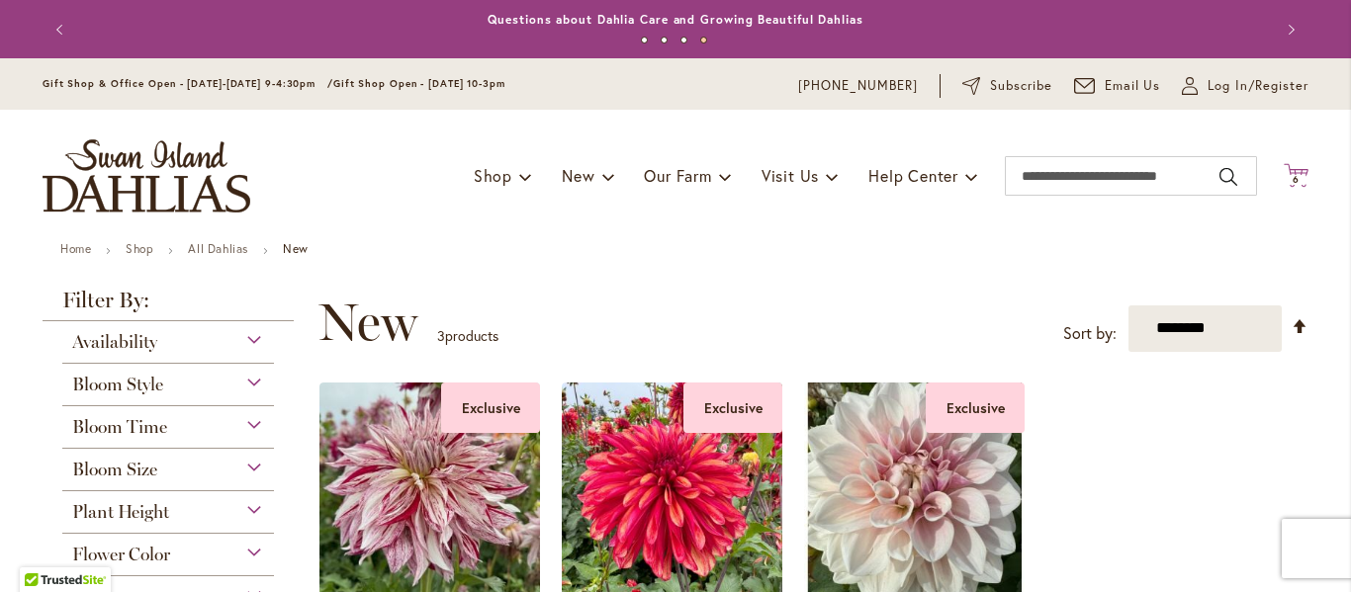
click at [1292, 180] on span "6" at bounding box center [1295, 179] width 7 height 13
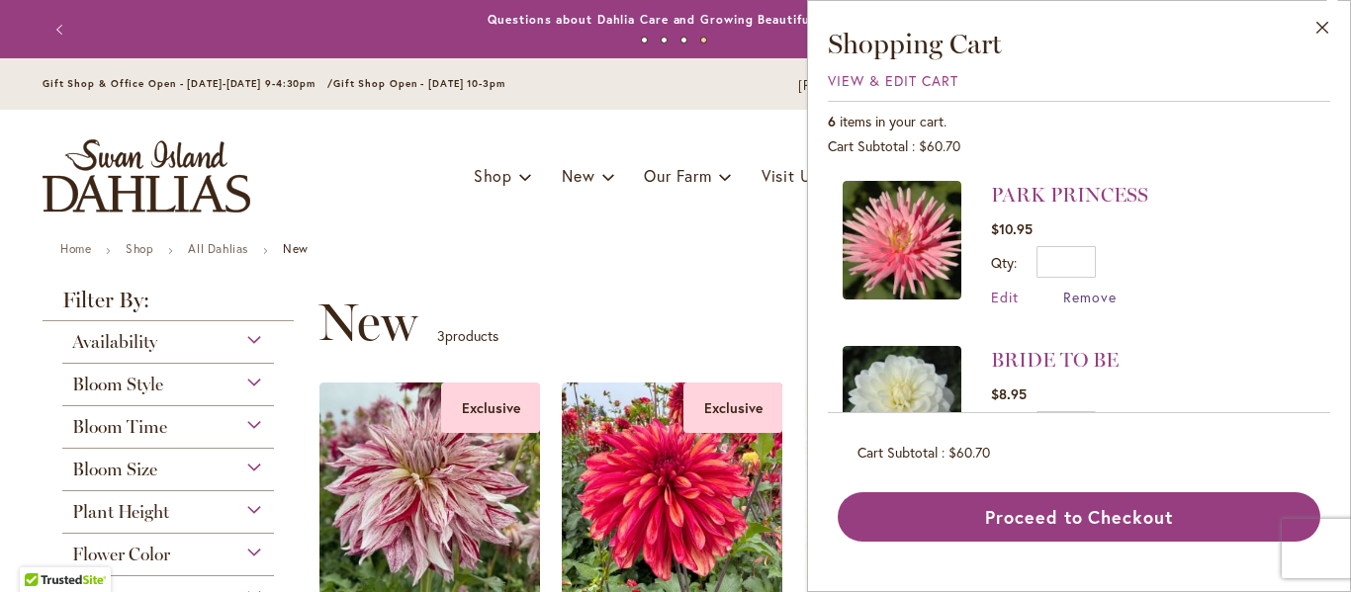
click at [1097, 291] on span "Remove" at bounding box center [1089, 297] width 53 height 19
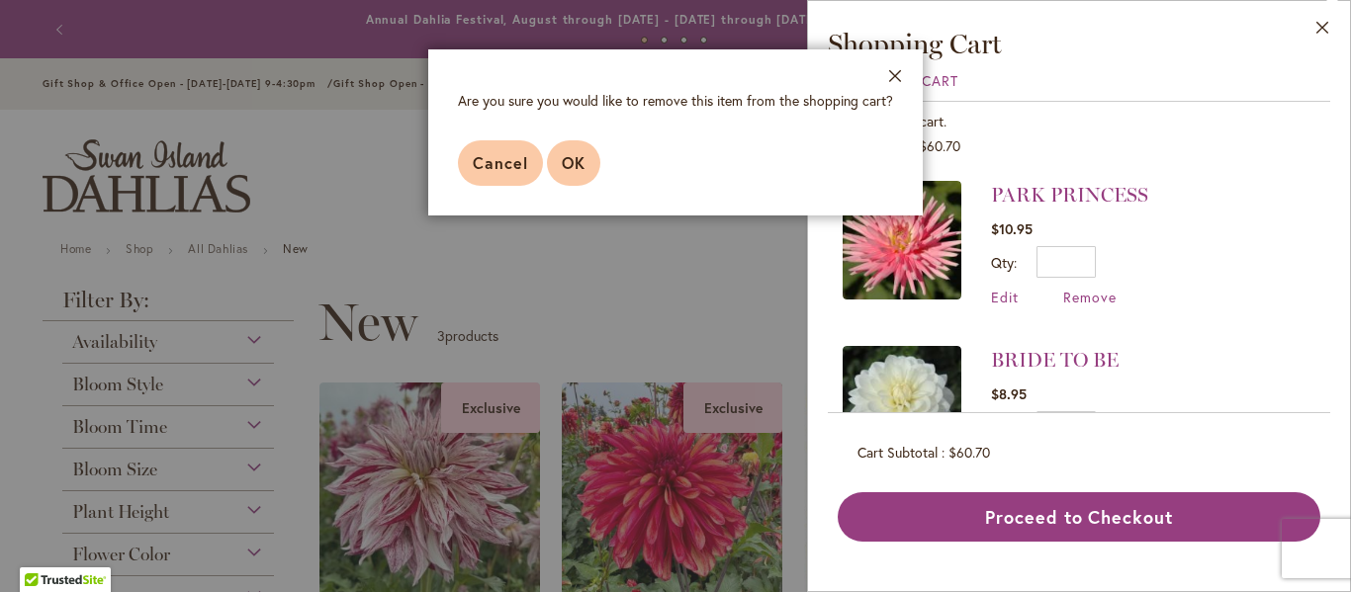
click at [569, 166] on span "OK" at bounding box center [574, 162] width 24 height 21
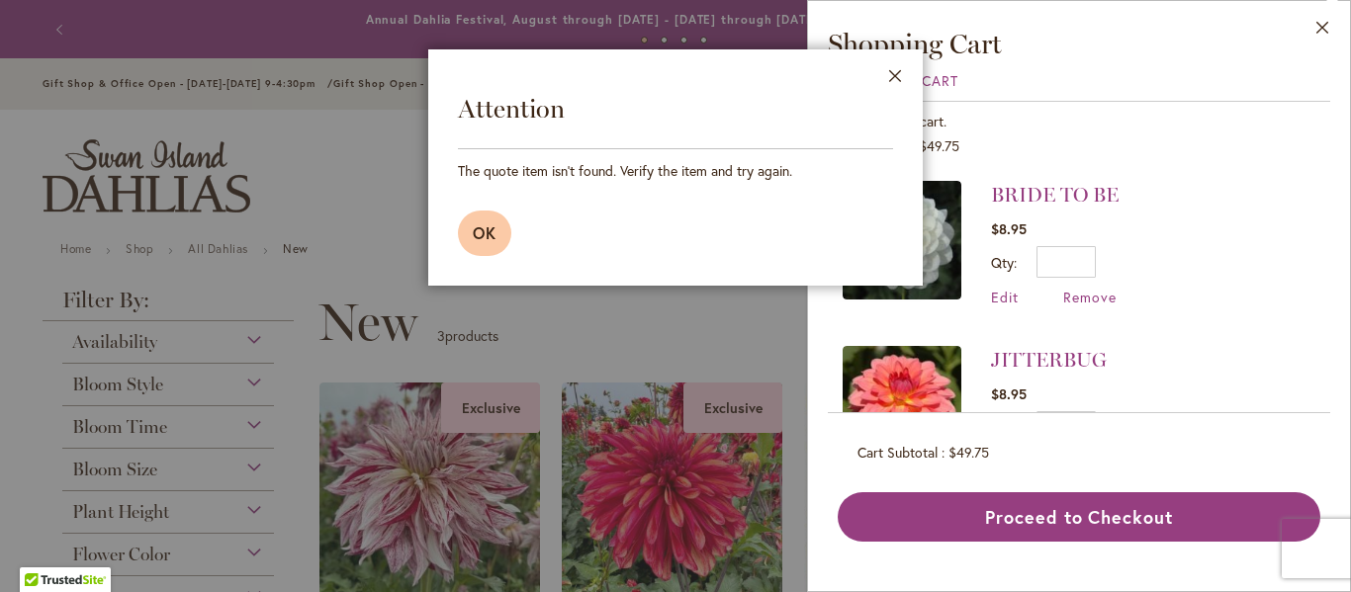
click at [493, 239] on span "OK" at bounding box center [485, 232] width 24 height 21
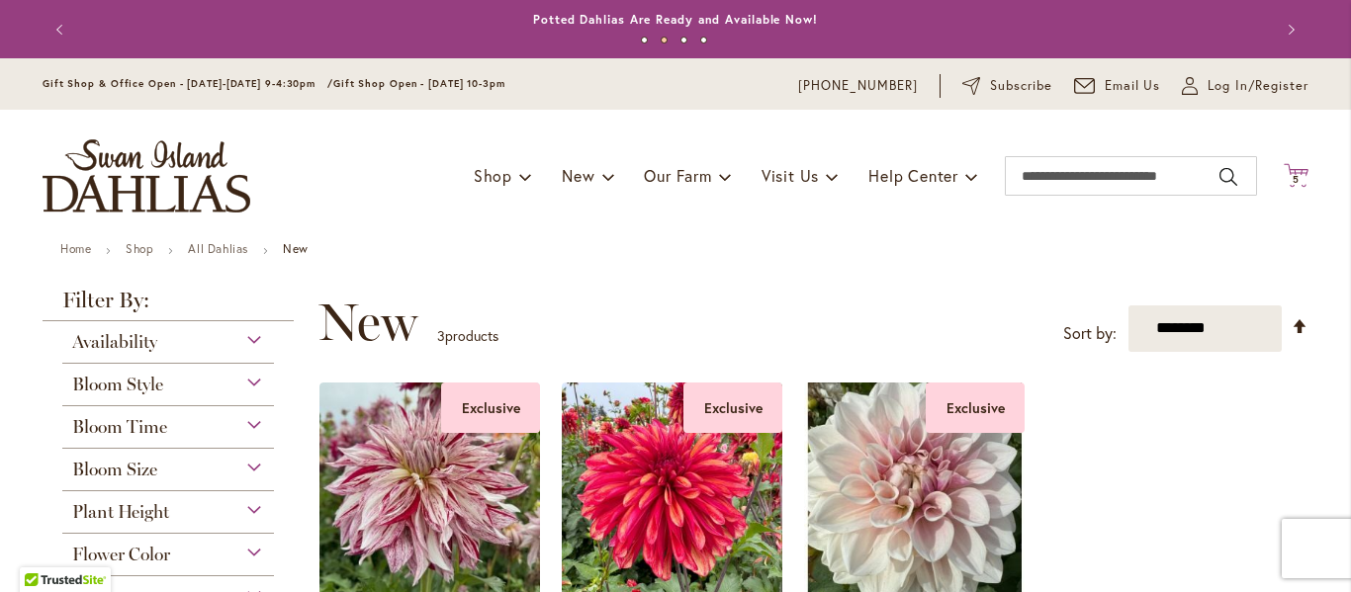
click at [1286, 176] on span "5 5 items" at bounding box center [1296, 180] width 20 height 10
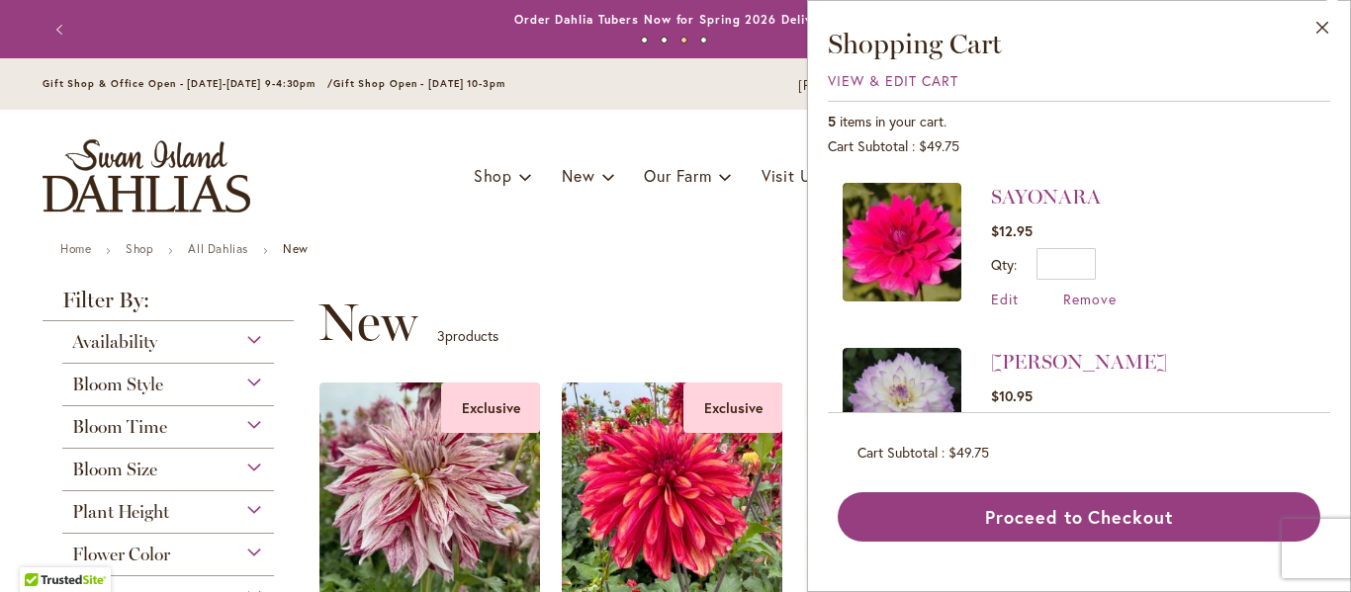
scroll to position [589, 0]
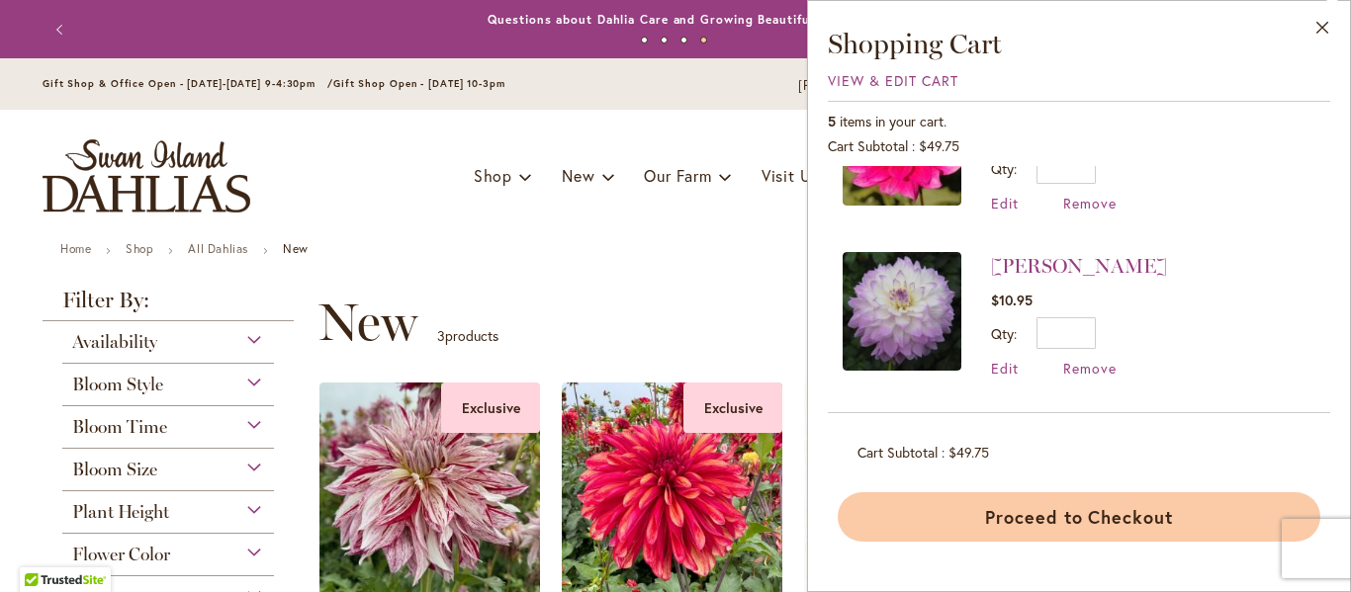
click at [1099, 516] on button "Proceed to Checkout" at bounding box center [1079, 516] width 483 height 49
click at [1099, 516] on div "Proceed to Checkout" at bounding box center [1079, 516] width 483 height 49
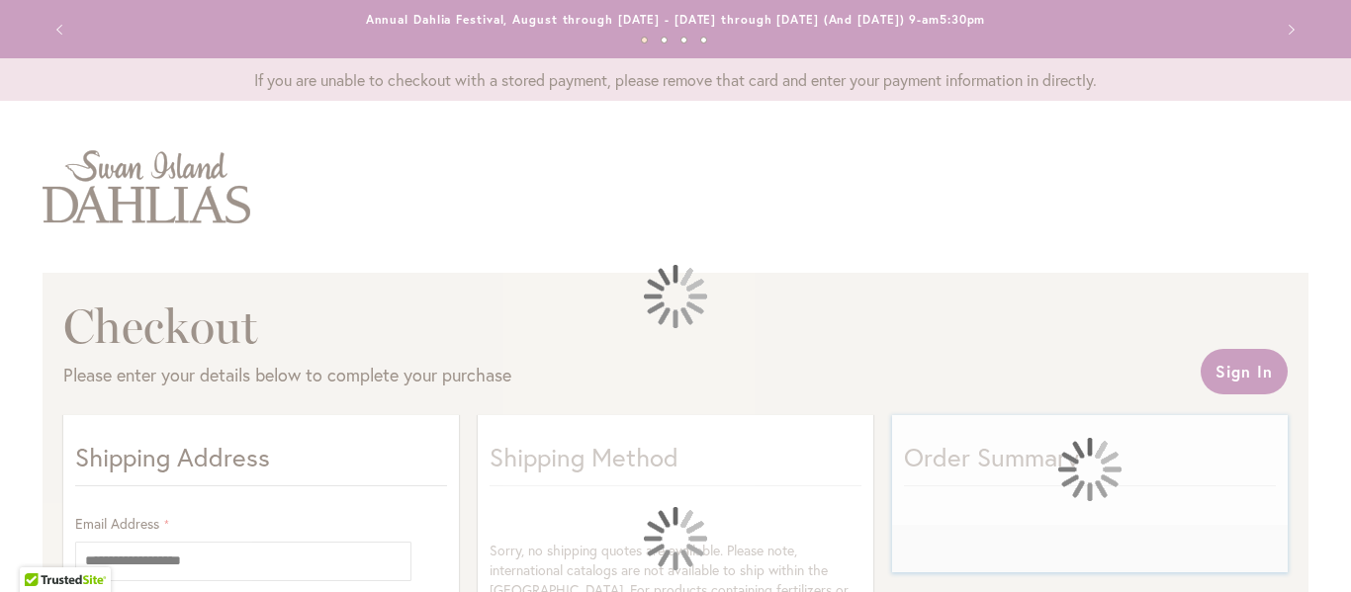
select select "**"
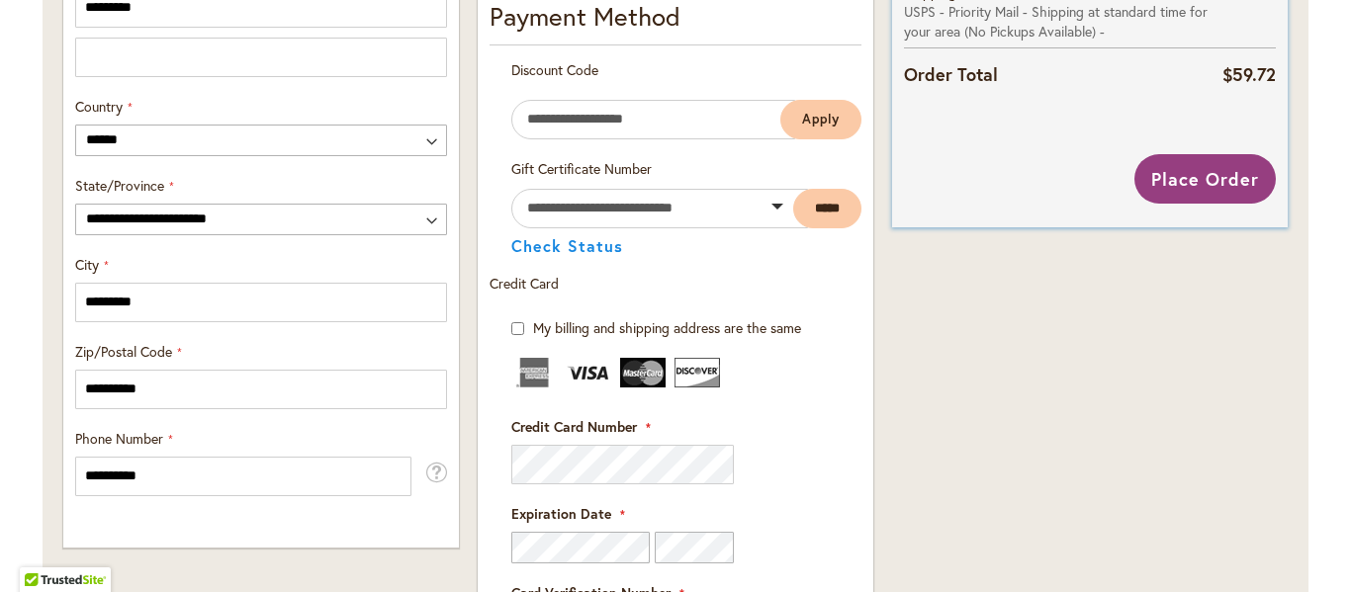
scroll to position [1187, 0]
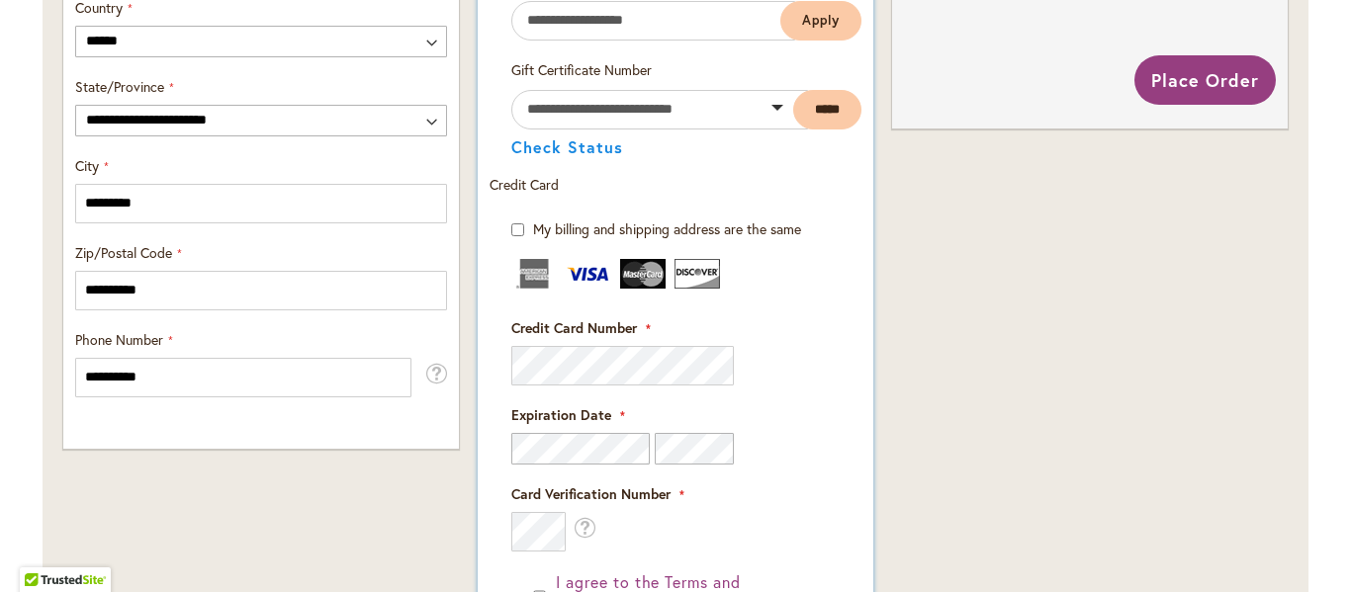
drag, startPoint x: 621, startPoint y: 427, endPoint x: 595, endPoint y: 182, distance: 246.6
click at [595, 182] on div "Credit Card" at bounding box center [675, 184] width 372 height 59
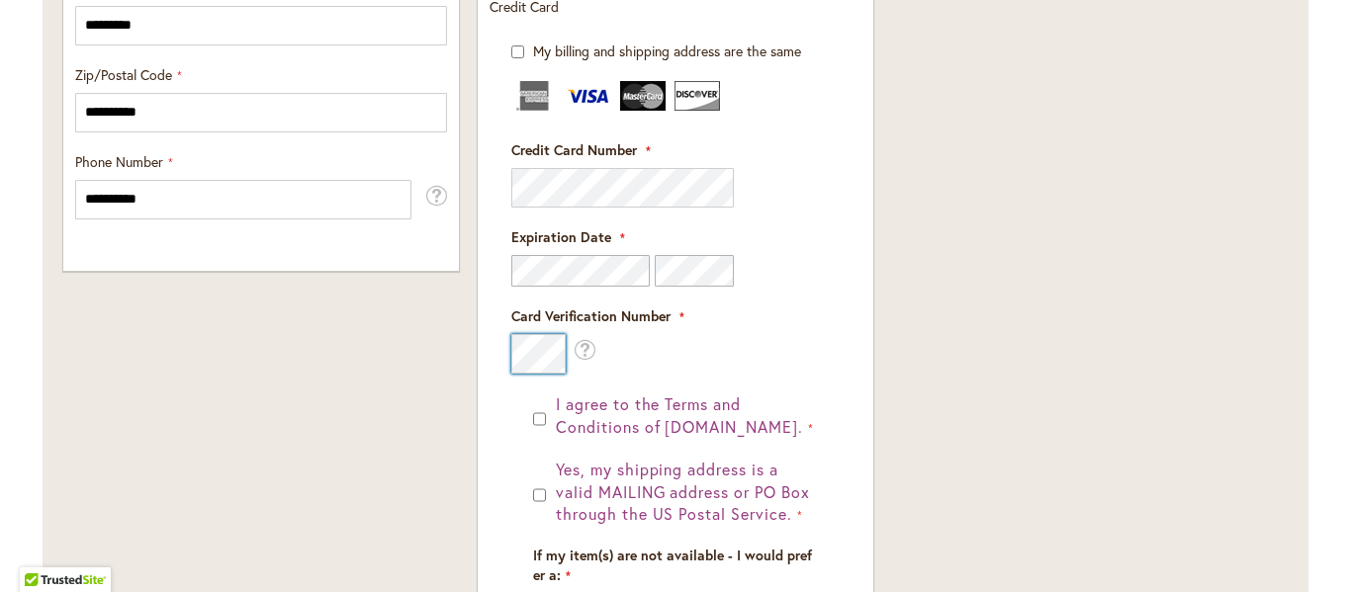
scroll to position [1384, 0]
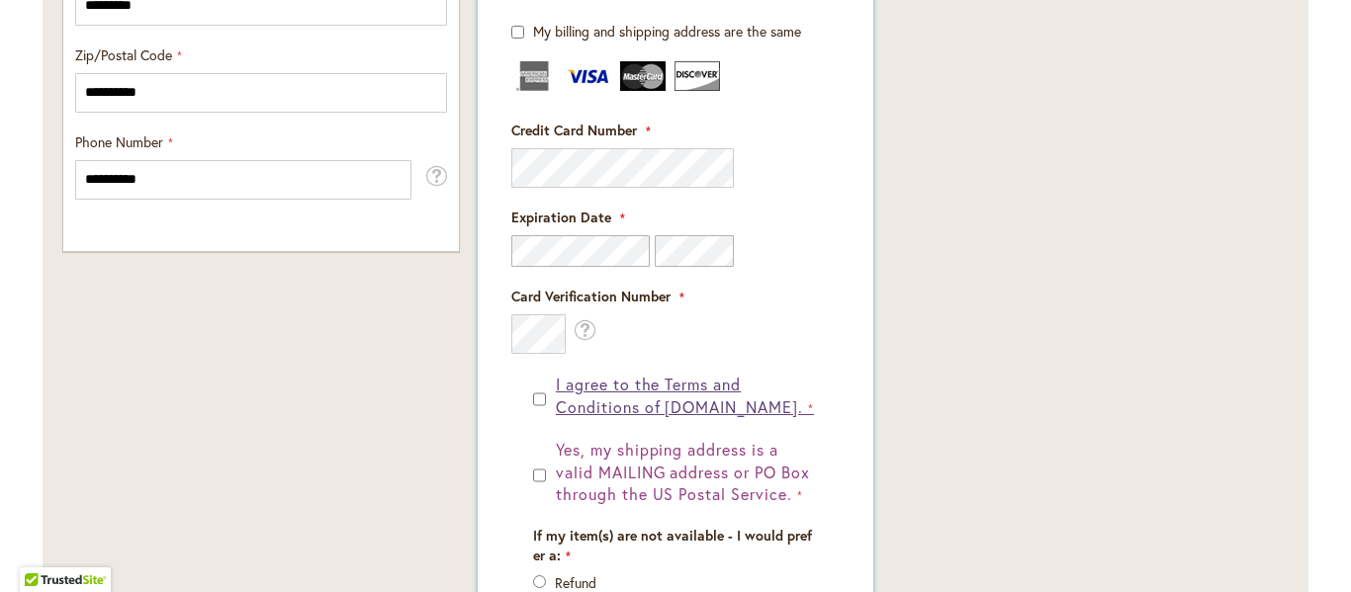
click at [669, 412] on span "I agree to the Terms and Conditions of [DOMAIN_NAME]." at bounding box center [679, 396] width 247 height 44
click at [665, 383] on span "I agree to the Terms and Conditions of [DOMAIN_NAME]." at bounding box center [679, 396] width 247 height 44
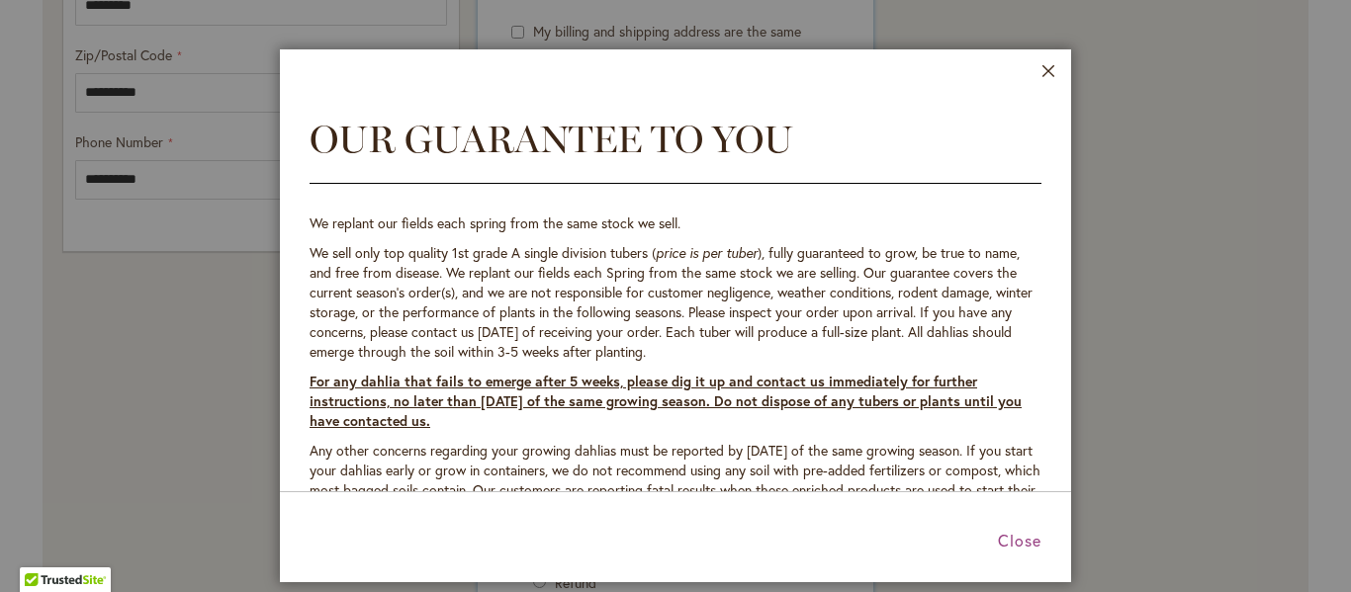
click at [665, 383] on div at bounding box center [675, 296] width 1351 height 592
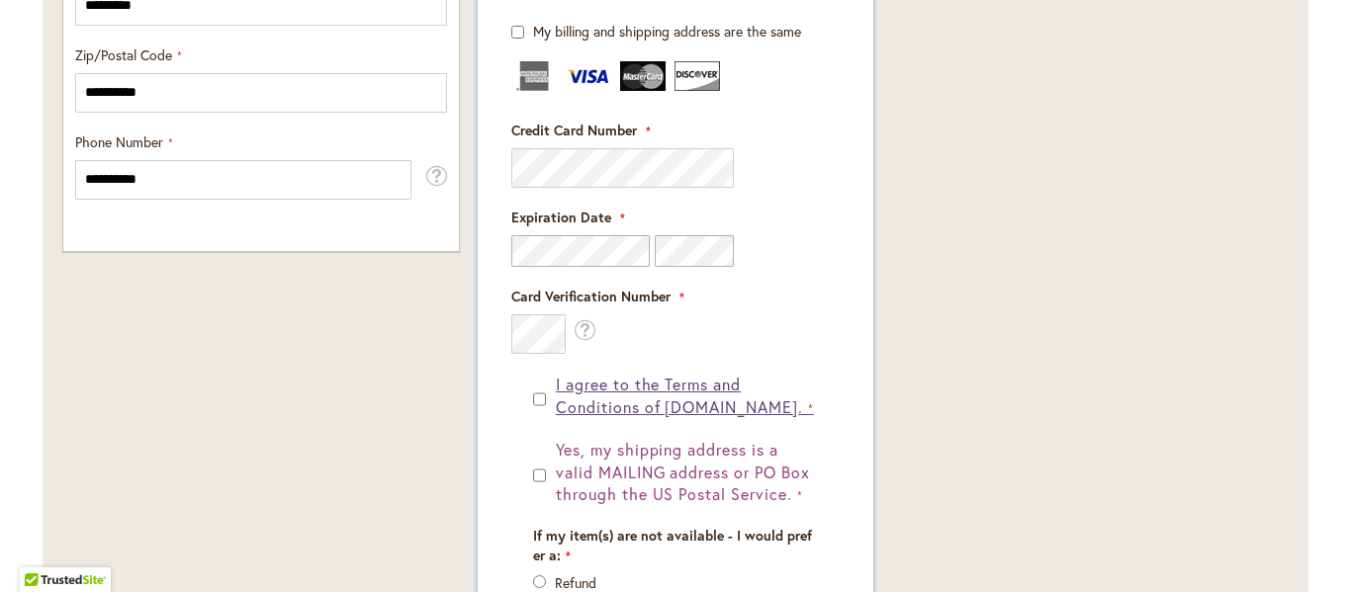
click at [665, 383] on span "I agree to the Terms and Conditions of [DOMAIN_NAME]." at bounding box center [679, 396] width 247 height 44
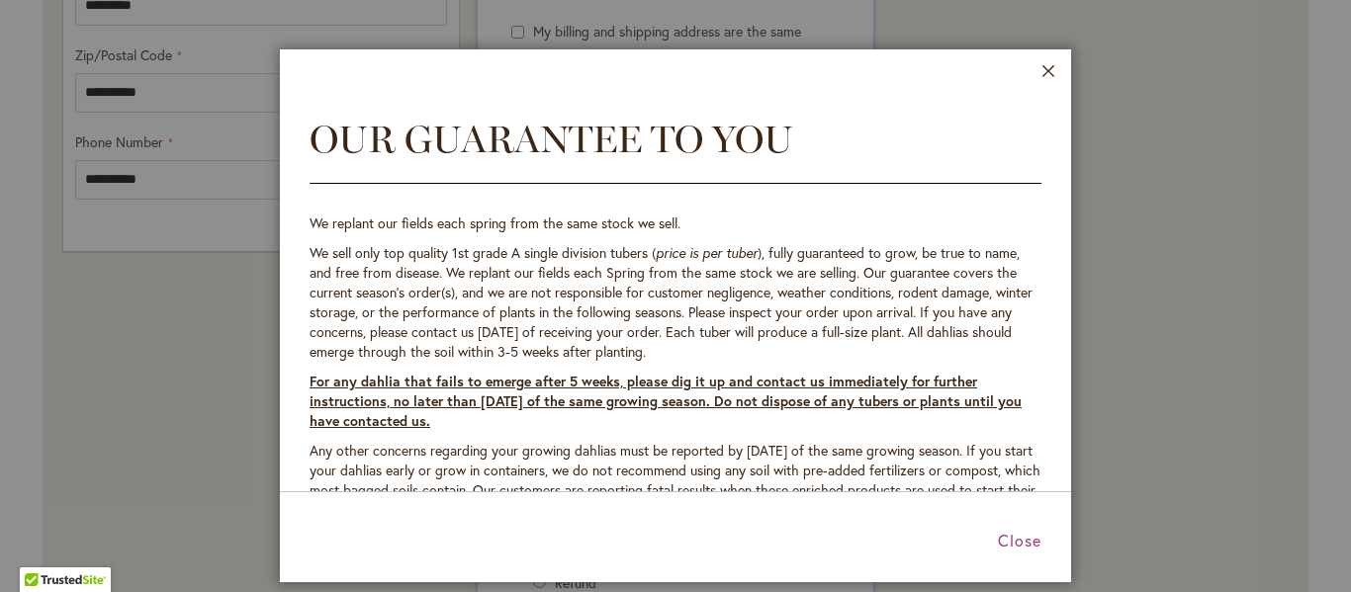
click at [665, 383] on div at bounding box center [675, 296] width 1351 height 592
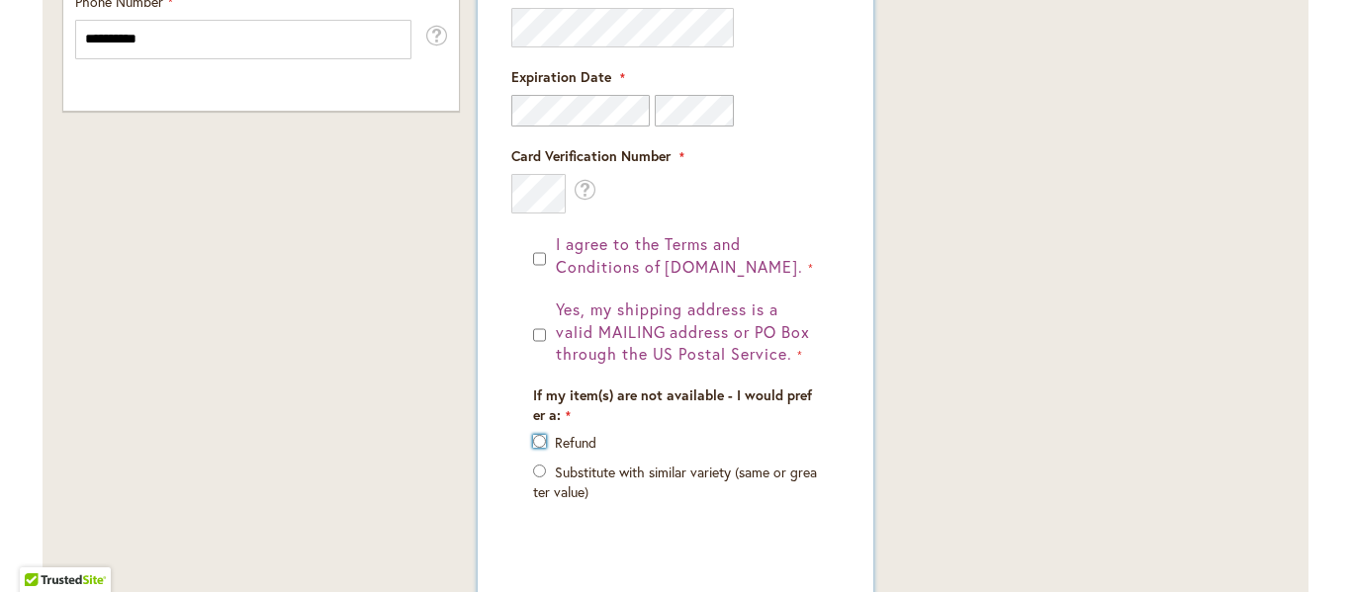
scroll to position [1483, 0]
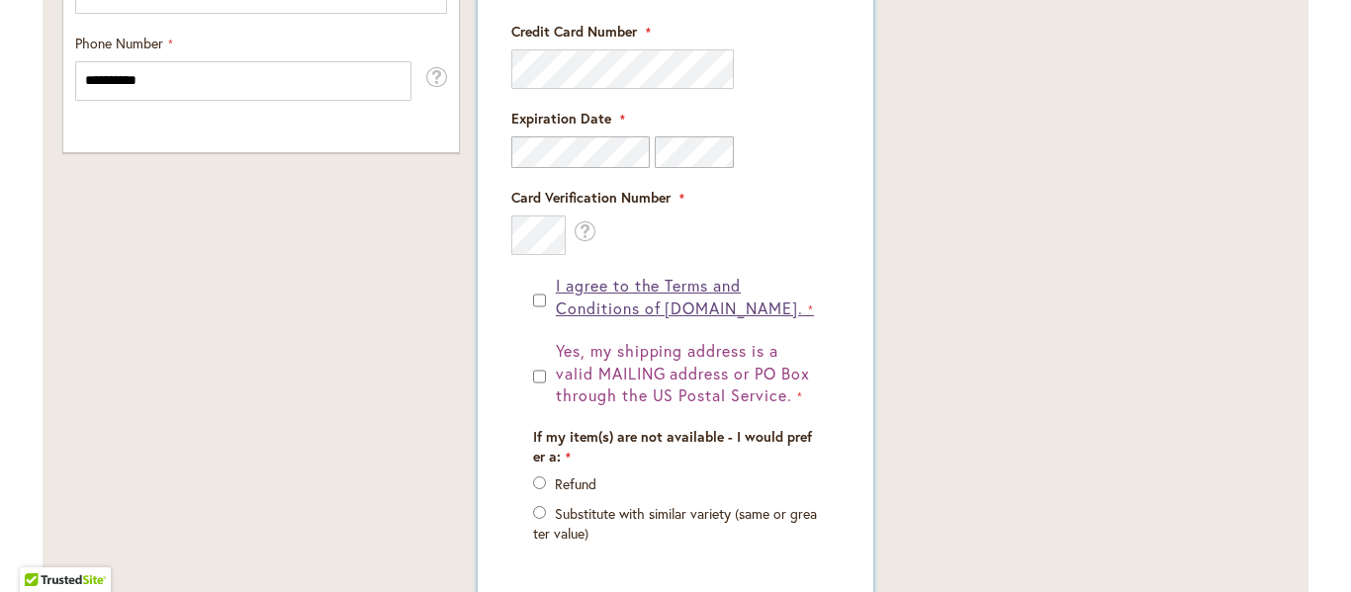
click at [642, 299] on span "I agree to the Terms and Conditions of [DOMAIN_NAME]." at bounding box center [679, 297] width 247 height 44
click at [630, 285] on span "I agree to the Terms and Conditions of [DOMAIN_NAME]." at bounding box center [679, 297] width 247 height 44
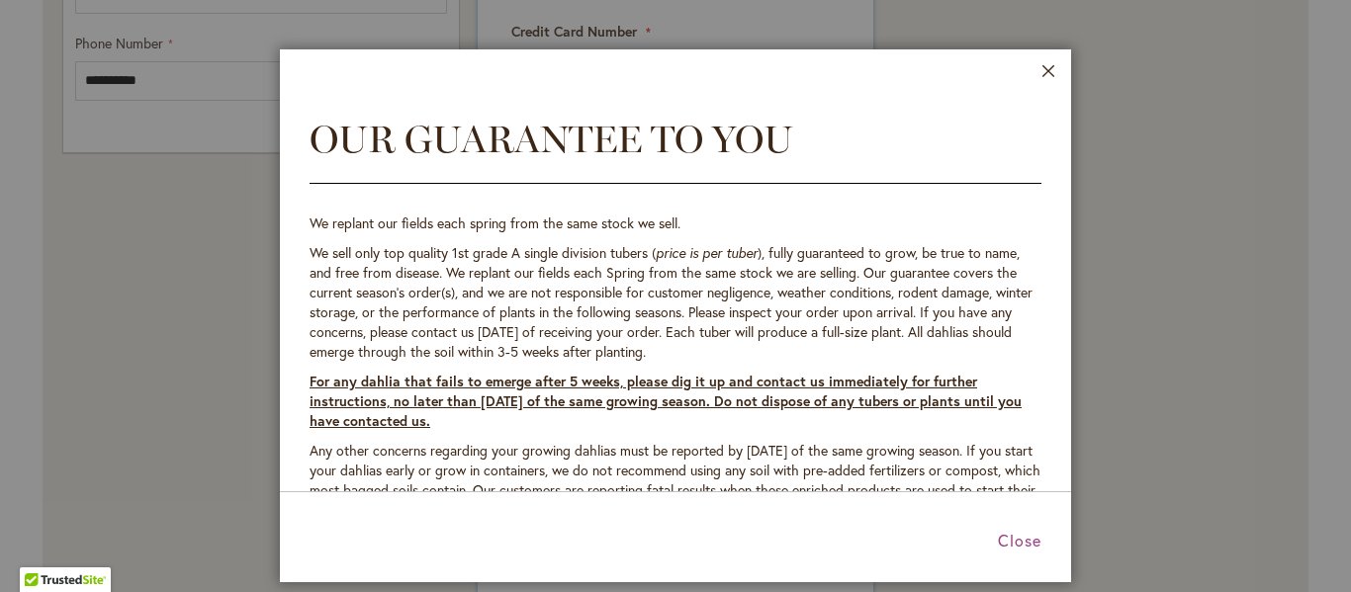
click at [630, 285] on div at bounding box center [675, 296] width 1351 height 592
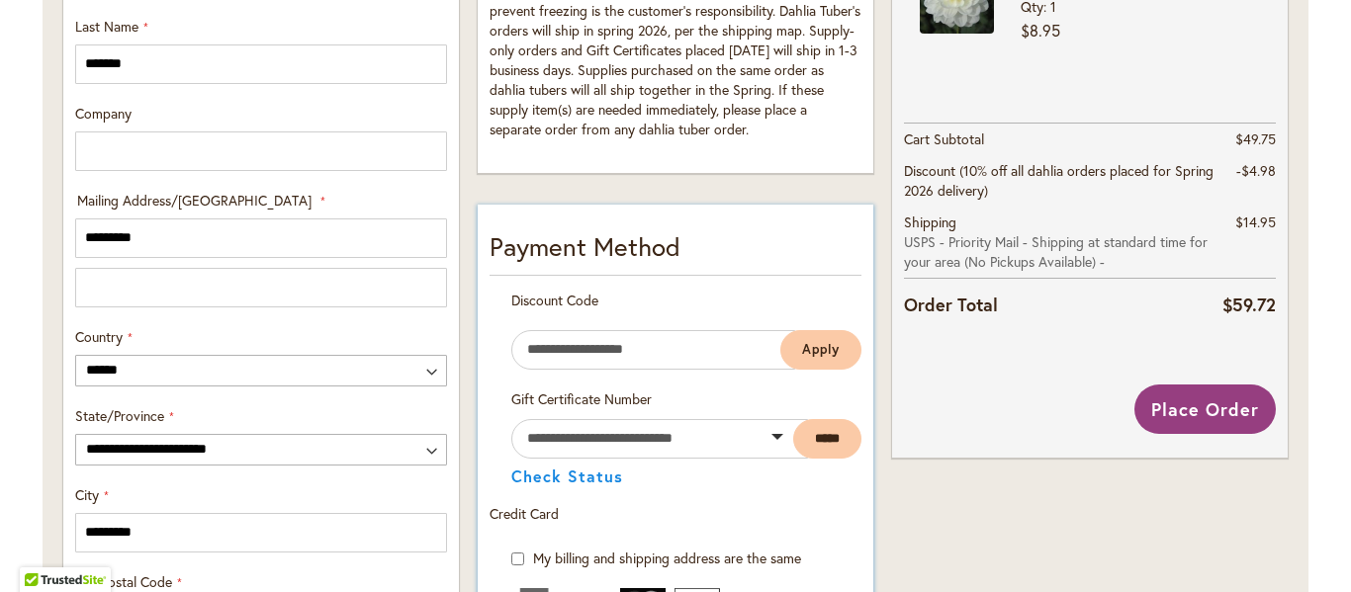
scroll to position [829, 0]
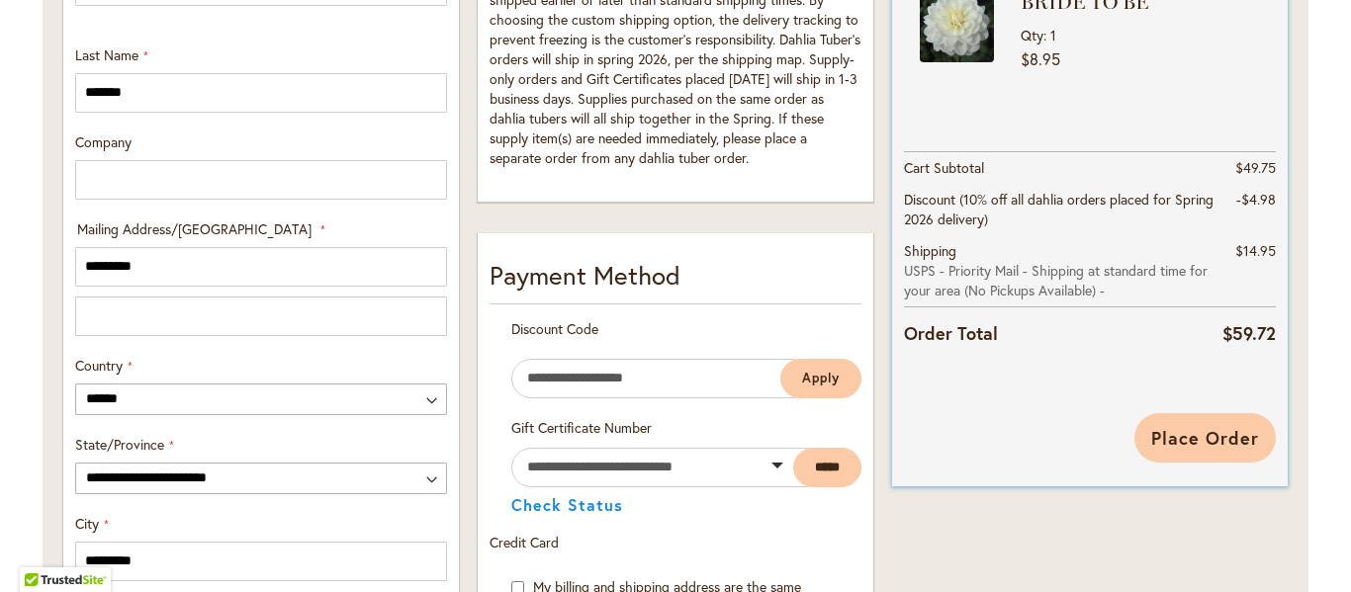
click at [1257, 425] on button "Place Order" at bounding box center [1204, 437] width 141 height 49
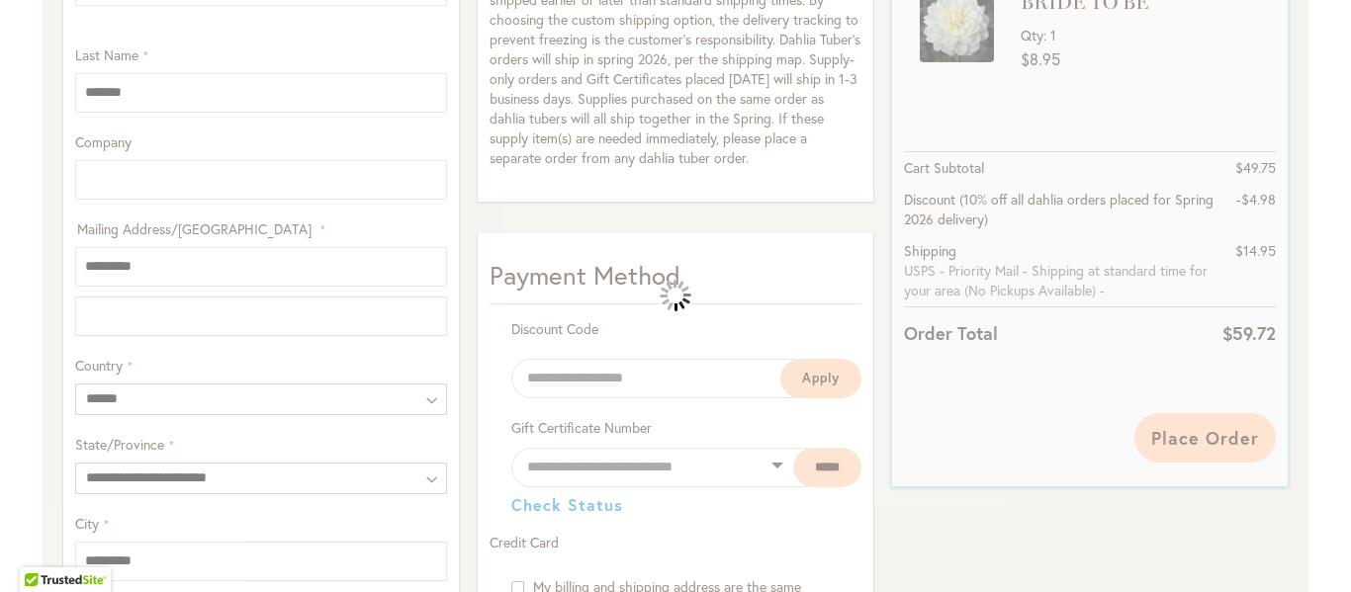
scroll to position [1486, 0]
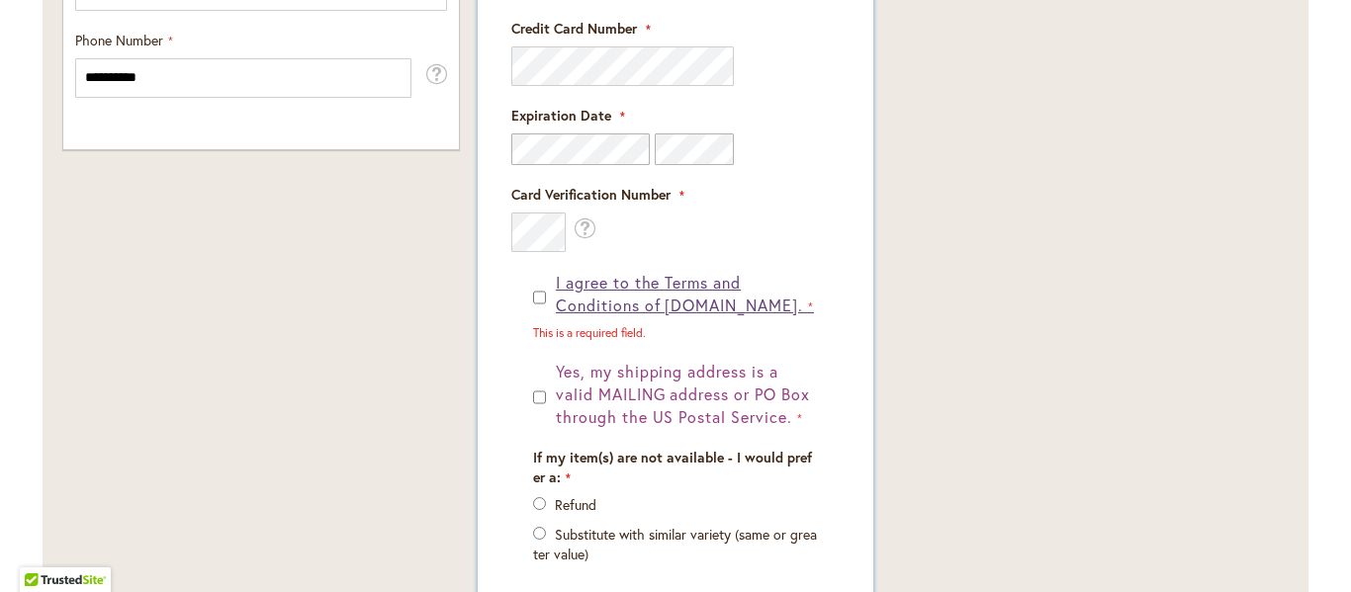
click at [604, 302] on span "I agree to the Terms and Conditions of [DOMAIN_NAME]." at bounding box center [679, 294] width 247 height 44
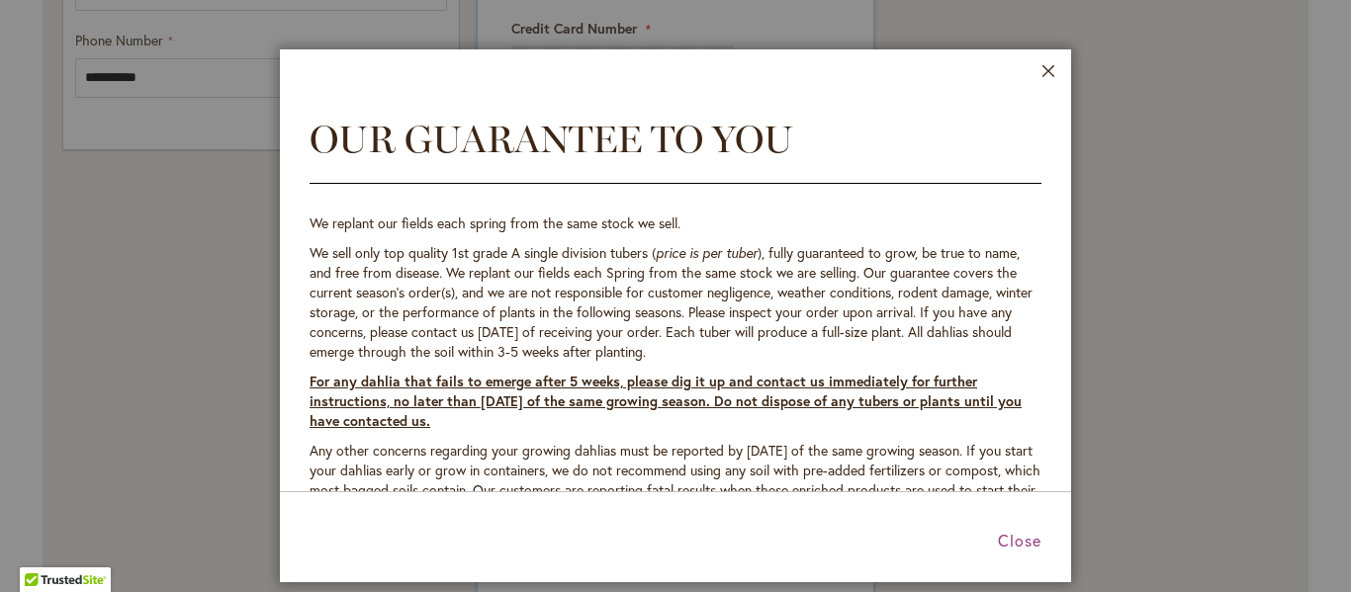
click at [604, 302] on div at bounding box center [675, 296] width 1351 height 592
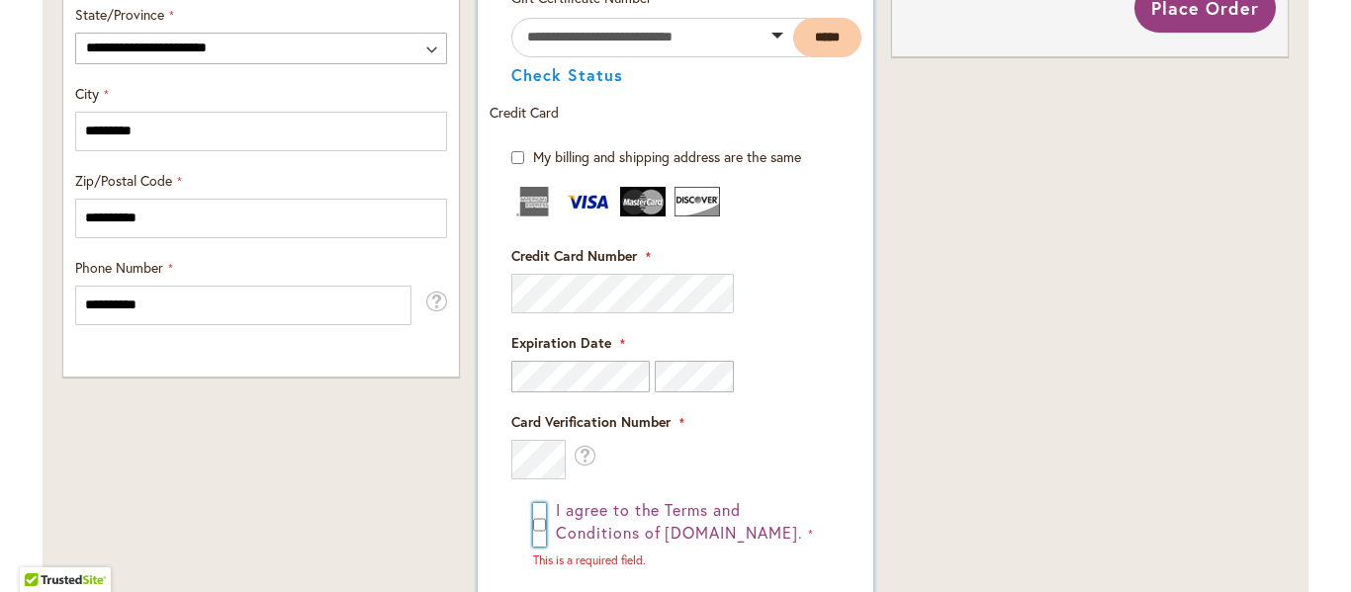
scroll to position [1483, 0]
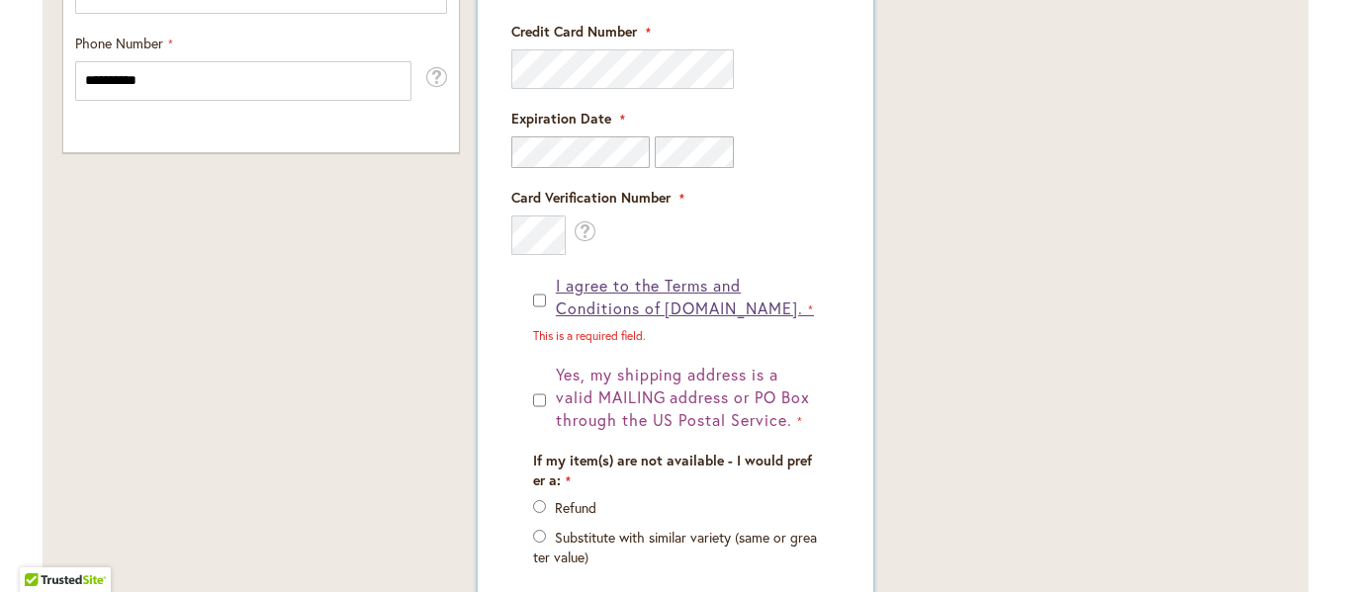
click at [662, 283] on span "I agree to the Terms and Conditions of [DOMAIN_NAME]." at bounding box center [679, 297] width 247 height 44
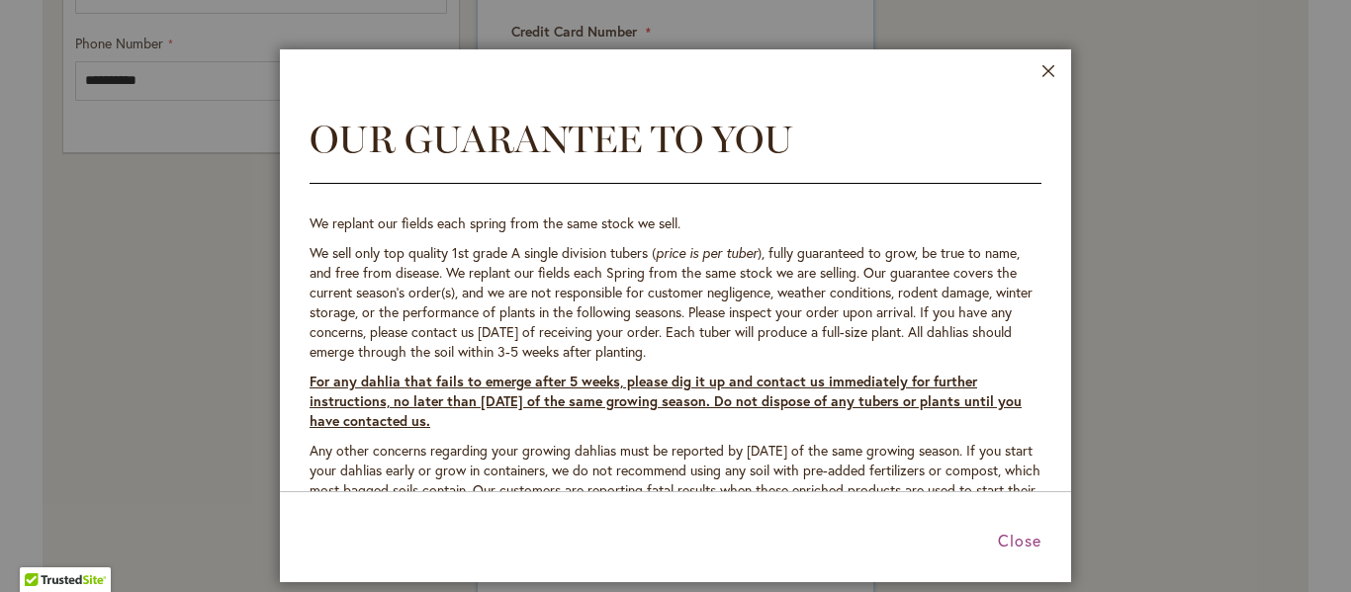
click at [662, 283] on div at bounding box center [675, 296] width 1351 height 592
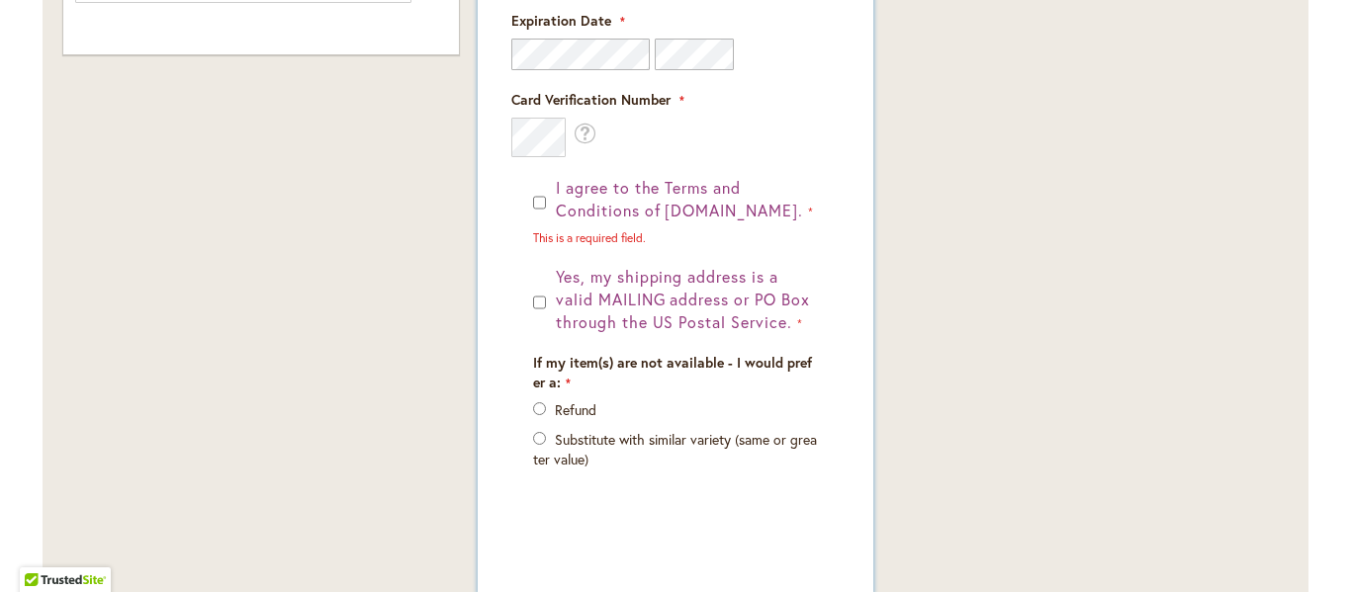
scroll to position [1582, 0]
click at [657, 195] on span "I agree to the Terms and Conditions of [DOMAIN_NAME]." at bounding box center [679, 198] width 247 height 44
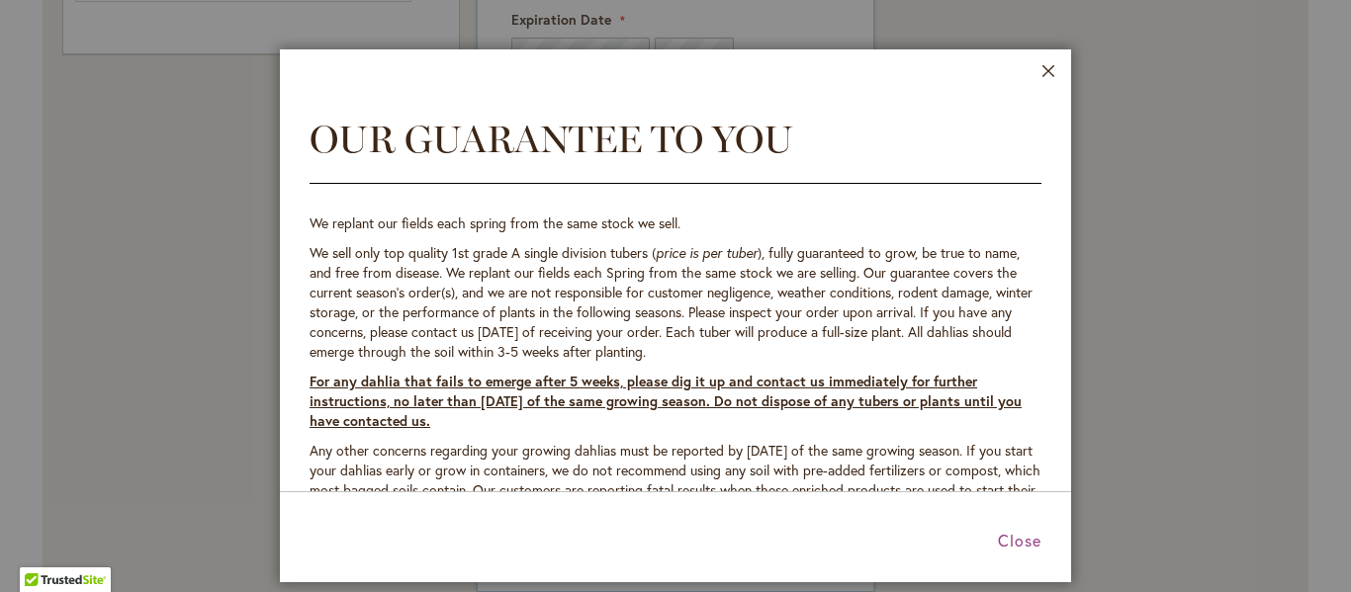
click at [657, 195] on div at bounding box center [675, 296] width 1351 height 592
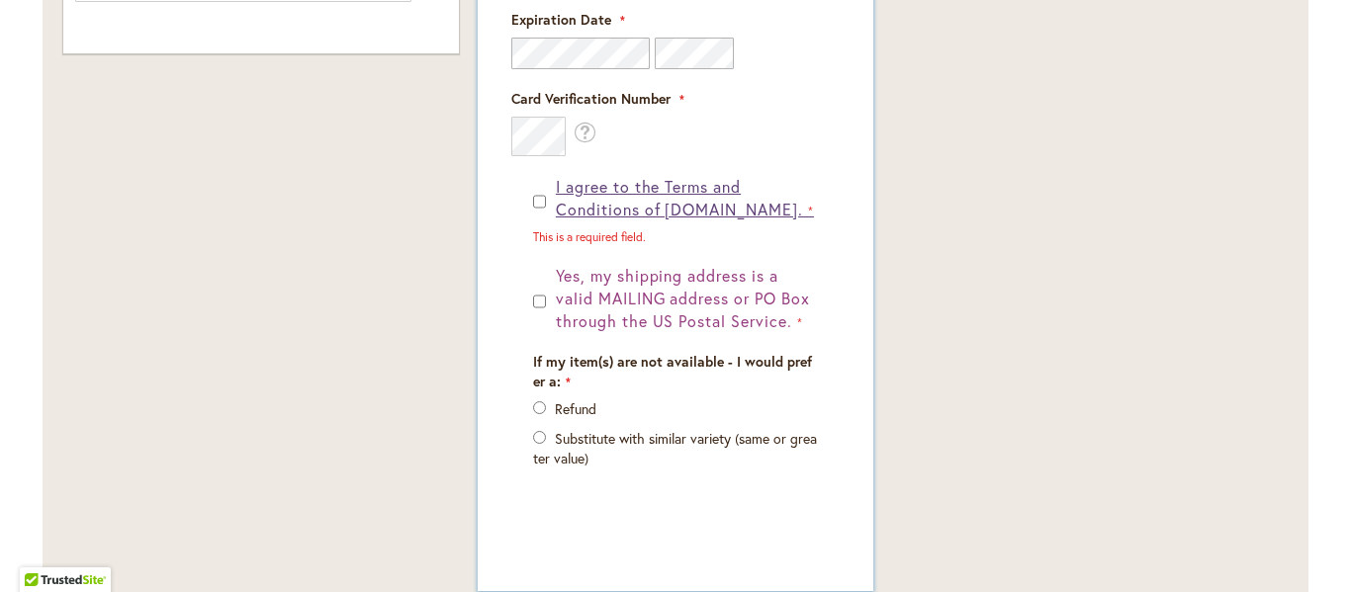
click at [655, 209] on span "I agree to the Terms and Conditions of [DOMAIN_NAME]." at bounding box center [679, 198] width 247 height 44
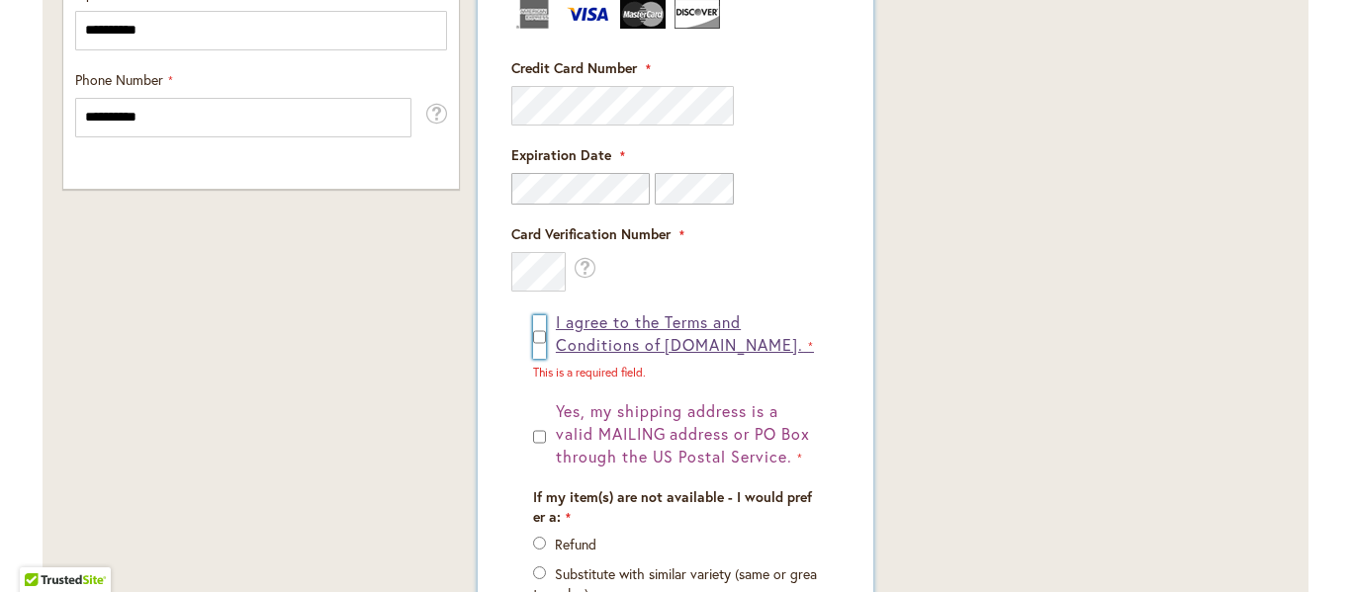
scroll to position [1446, 0]
click at [661, 350] on span "I agree to the Terms and Conditions of dahlias.com." at bounding box center [679, 334] width 247 height 44
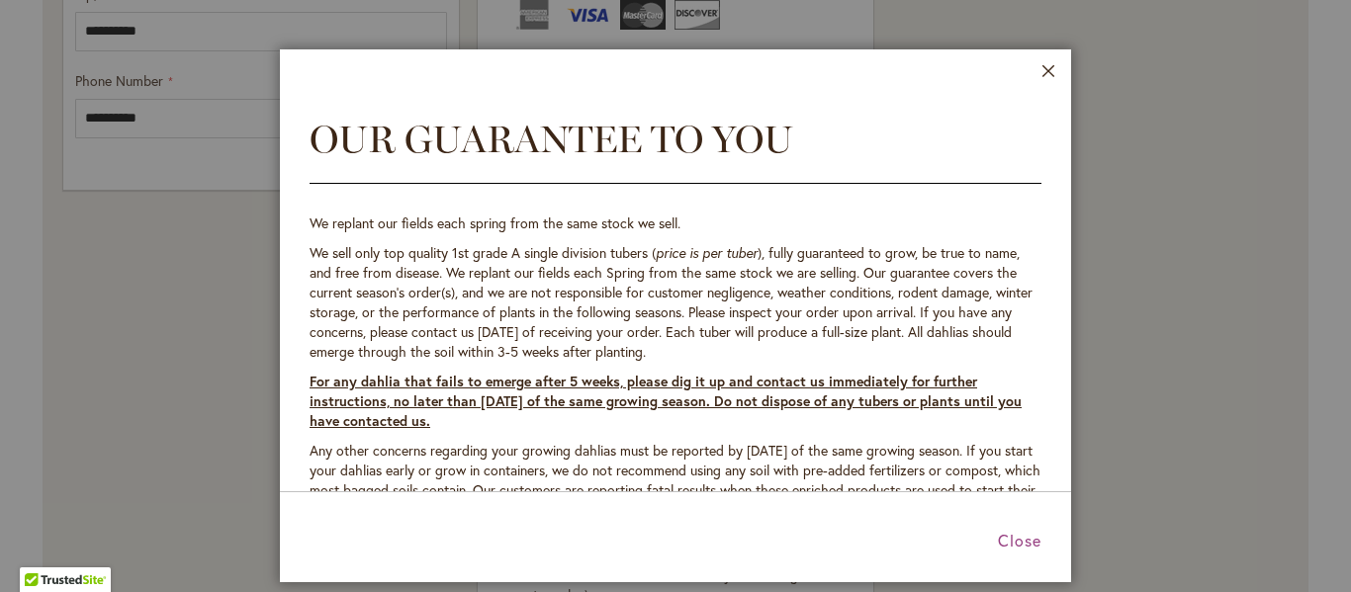
scroll to position [99, 0]
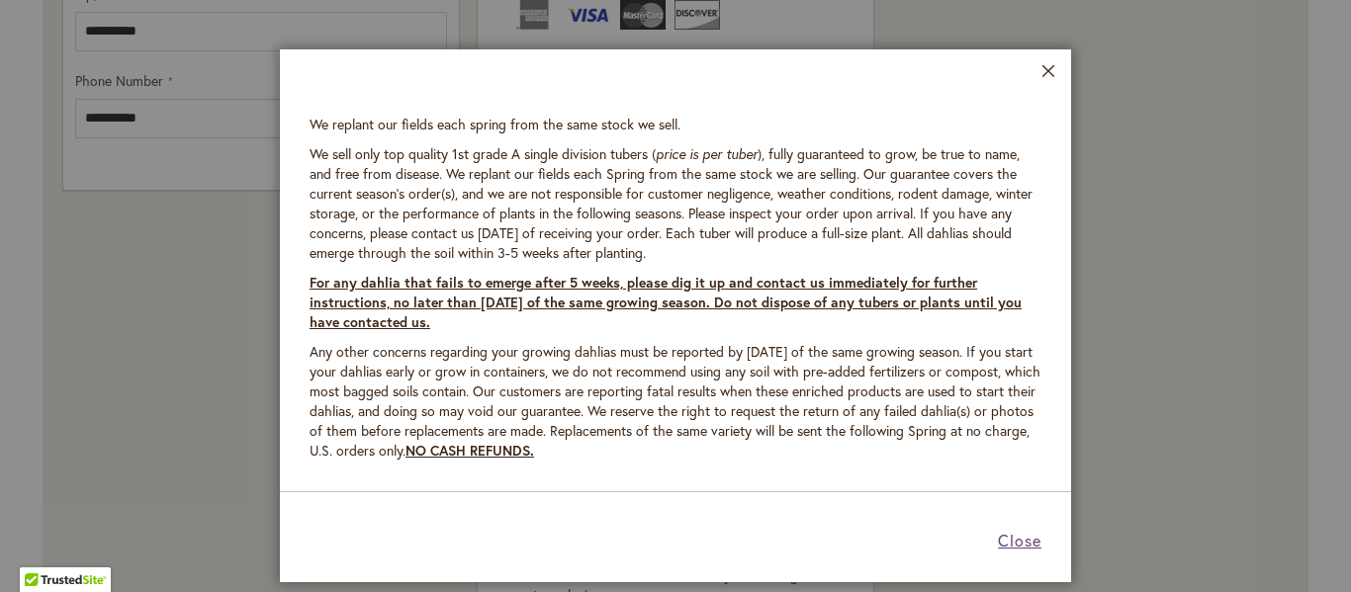
click at [1014, 543] on span "Close" at bounding box center [1020, 540] width 44 height 21
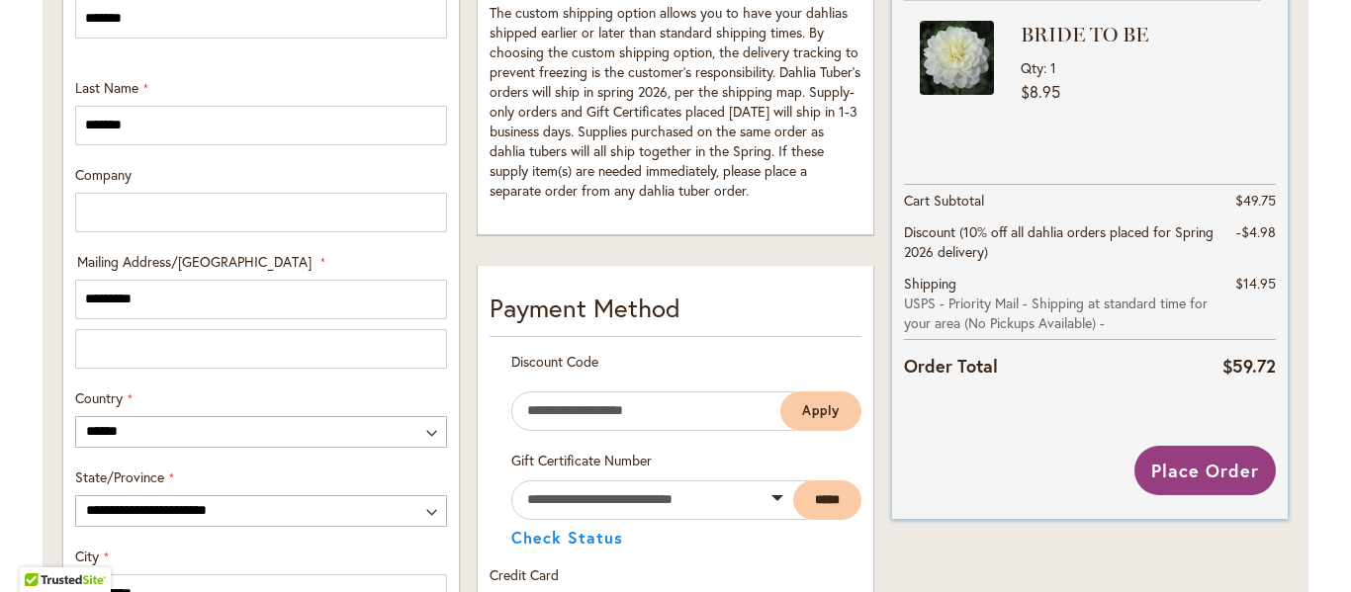
scroll to position [852, 0]
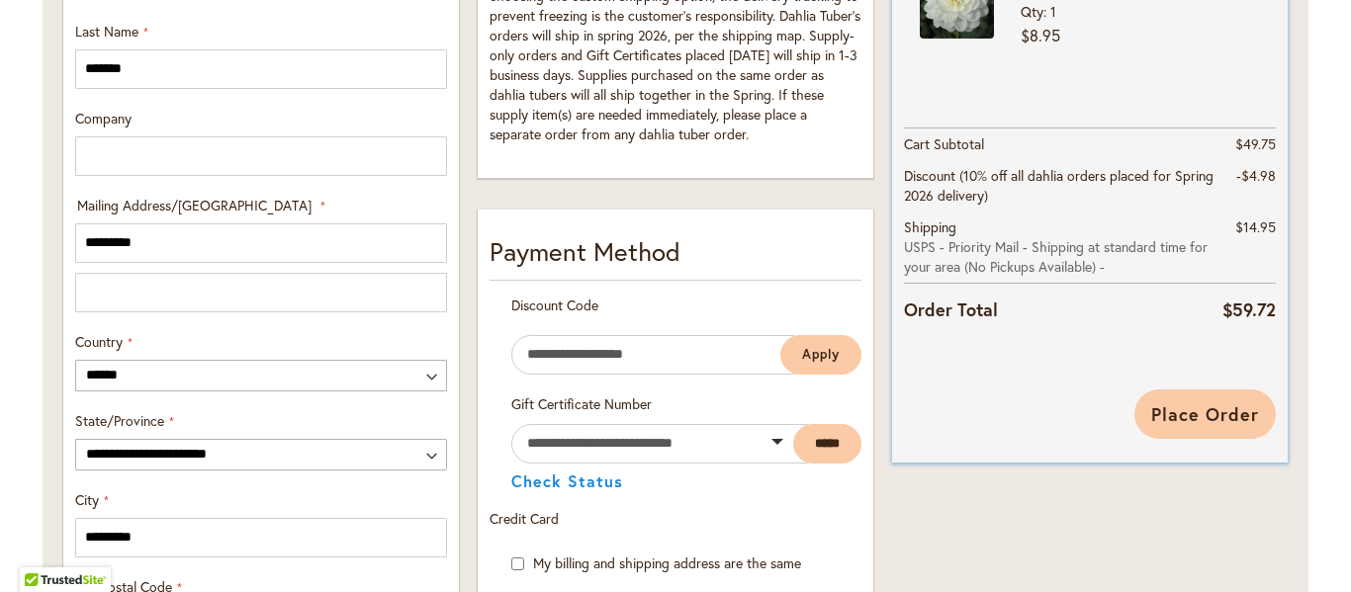
click at [1178, 418] on span "Place Order" at bounding box center [1205, 414] width 108 height 24
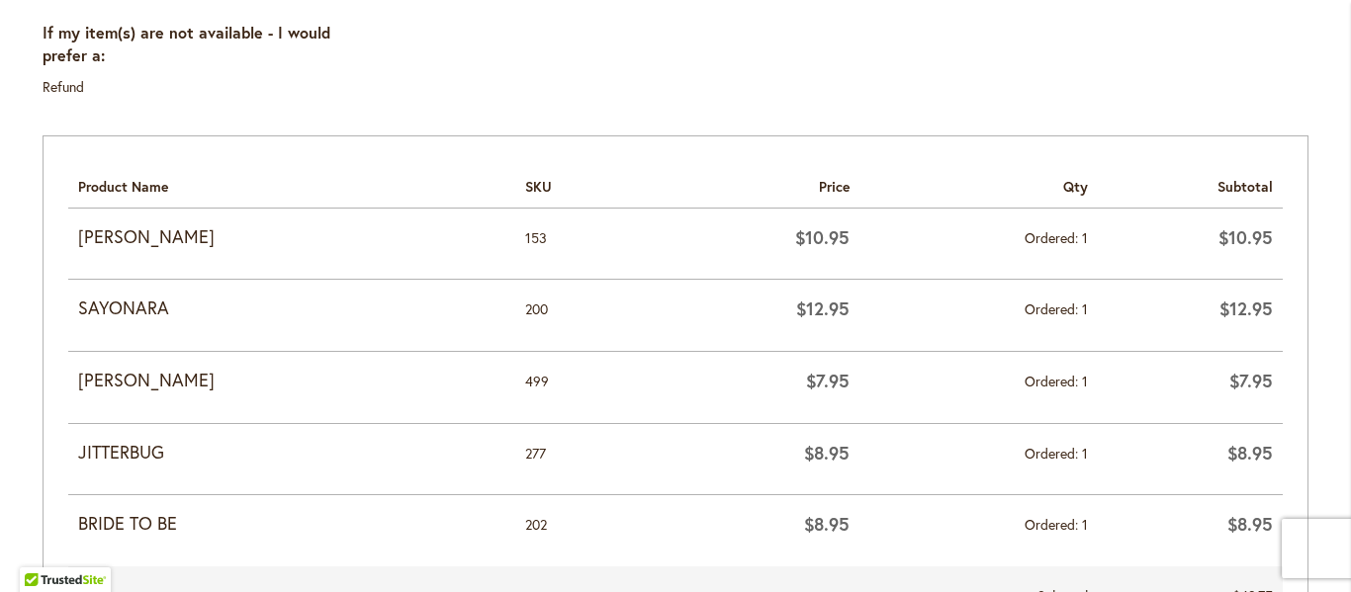
scroll to position [516, 0]
